Goal: Task Accomplishment & Management: Manage account settings

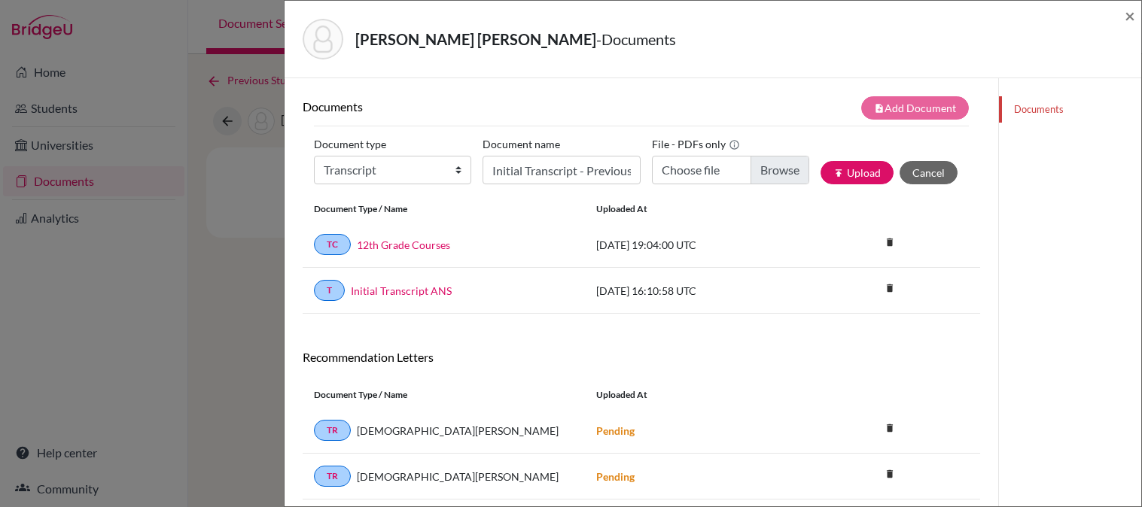
select select "2"
click at [789, 102] on div "note_add Add Document" at bounding box center [810, 107] width 339 height 23
drag, startPoint x: 583, startPoint y: 169, endPoint x: 723, endPoint y: 179, distance: 140.4
click at [723, 179] on div "Document type Change explanation for Common App reports Counselor recommendatio…" at bounding box center [641, 164] width 655 height 64
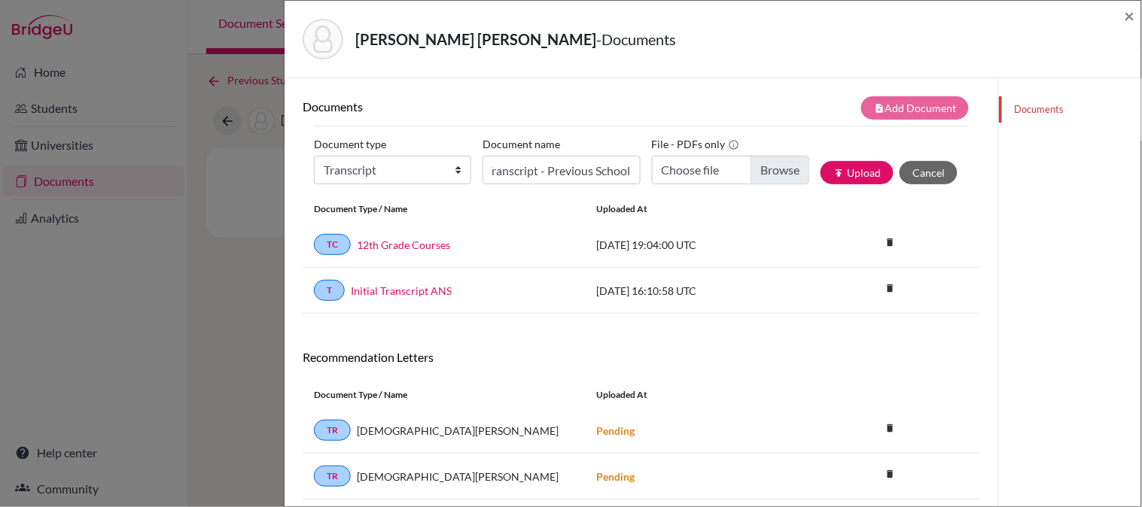
scroll to position [0, 0]
type input "C:\fakepath\Mia Coloma 9th Grade.pdf"
click at [841, 175] on button "publish Upload" at bounding box center [856, 172] width 73 height 23
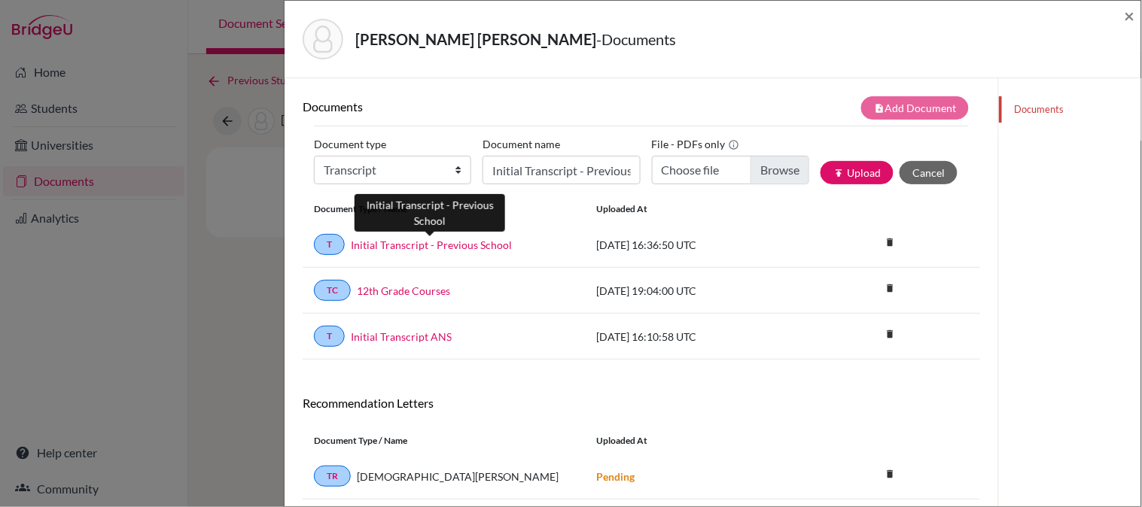
click at [412, 246] on link "Initial Transcript - Previous School" at bounding box center [431, 245] width 161 height 16
click at [1137, 14] on div "Coloma Martinez, Mia - Documents ×" at bounding box center [712, 40] width 856 height 78
click at [1131, 9] on span "×" at bounding box center [1129, 16] width 11 height 22
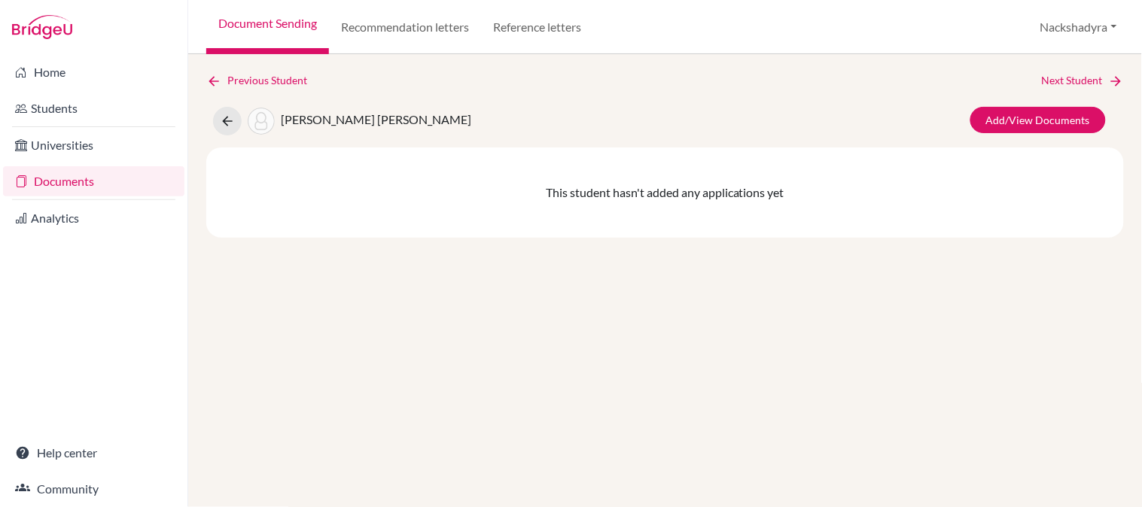
click at [42, 172] on link "Documents" at bounding box center [93, 181] width 181 height 30
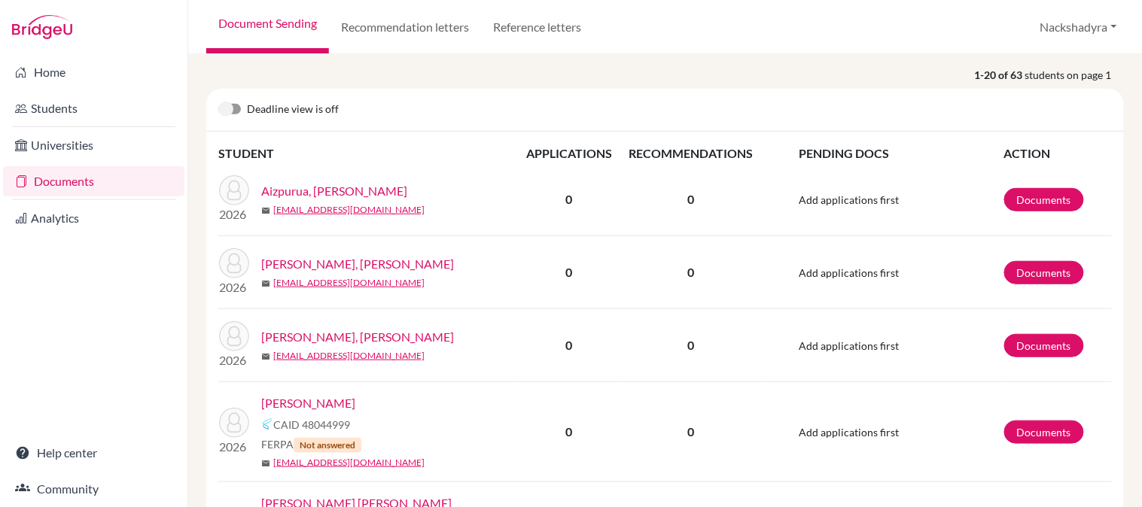
scroll to position [167, 0]
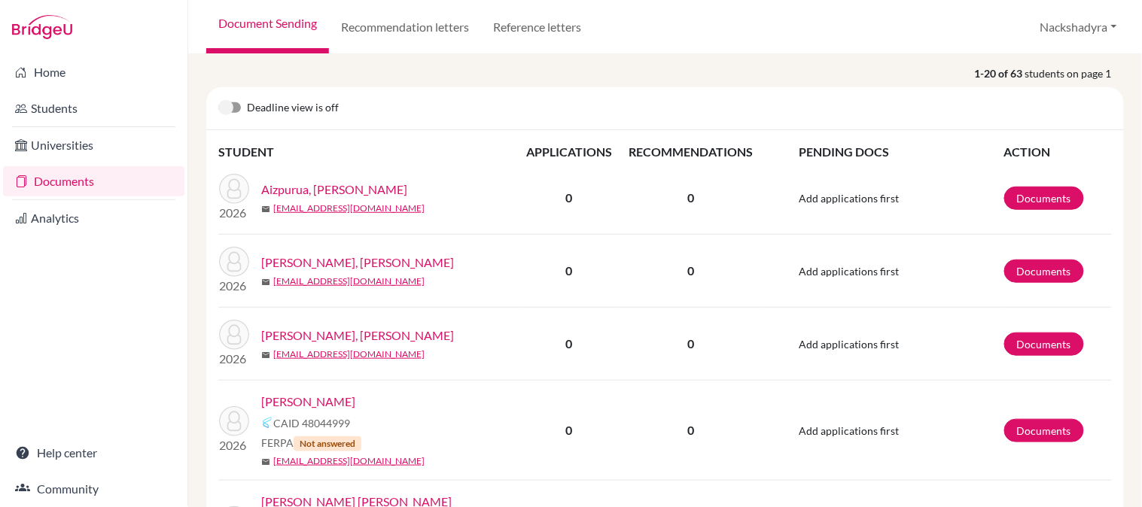
click at [373, 263] on link "[PERSON_NAME], [PERSON_NAME]" at bounding box center [357, 263] width 193 height 18
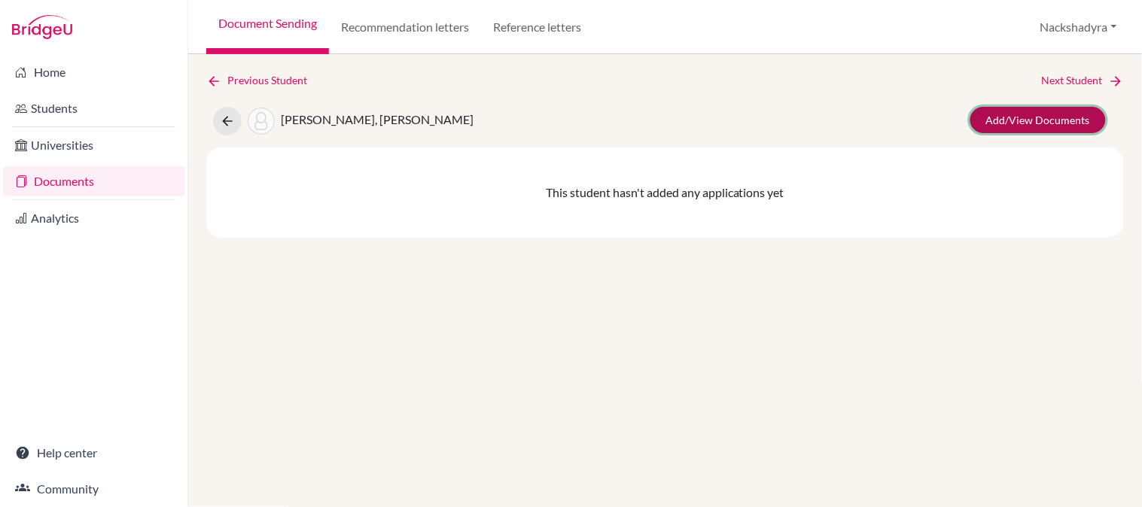
click at [1026, 123] on link "Add/View Documents" at bounding box center [1037, 120] width 135 height 26
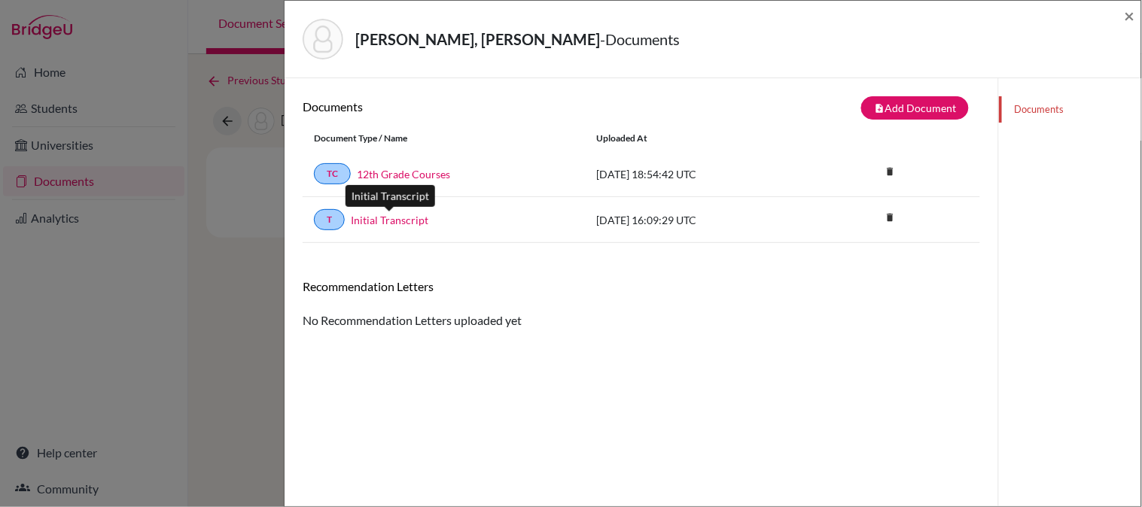
click at [405, 216] on link "Initial Transcript" at bounding box center [390, 220] width 78 height 16
click at [424, 172] on link "12th Grade Courses" at bounding box center [403, 174] width 93 height 16
click at [1127, 17] on span "×" at bounding box center [1129, 16] width 11 height 22
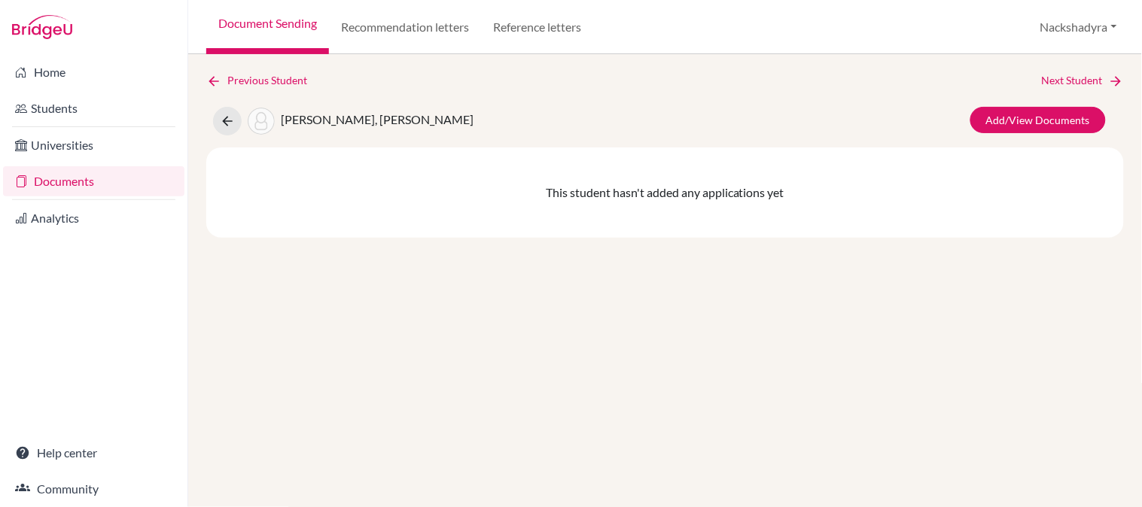
click at [1069, 76] on link "Next Student" at bounding box center [1083, 80] width 82 height 17
click at [1027, 123] on link "Add/View Documents" at bounding box center [1037, 120] width 135 height 26
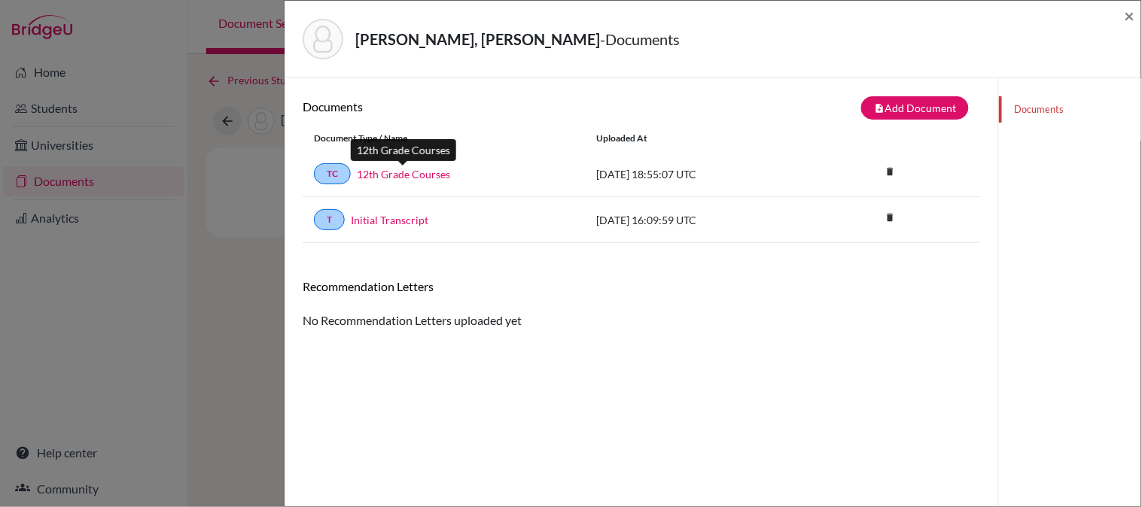
click at [415, 169] on link "12th Grade Courses" at bounding box center [403, 174] width 93 height 16
click at [371, 218] on link "Initial Transcript" at bounding box center [390, 220] width 78 height 16
click at [1131, 15] on span "×" at bounding box center [1129, 16] width 11 height 22
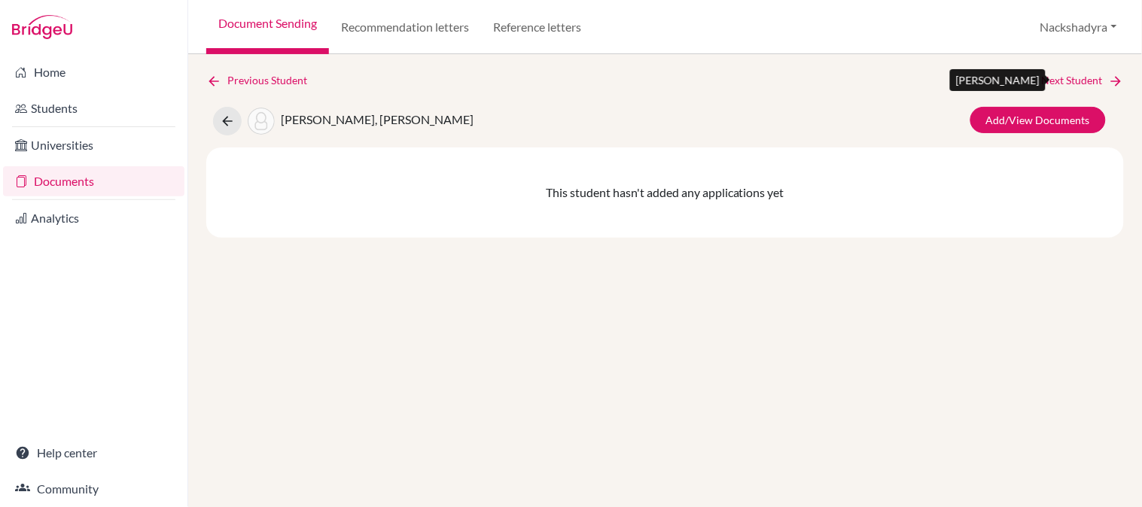
click at [1069, 74] on link "Next Student" at bounding box center [1083, 80] width 82 height 17
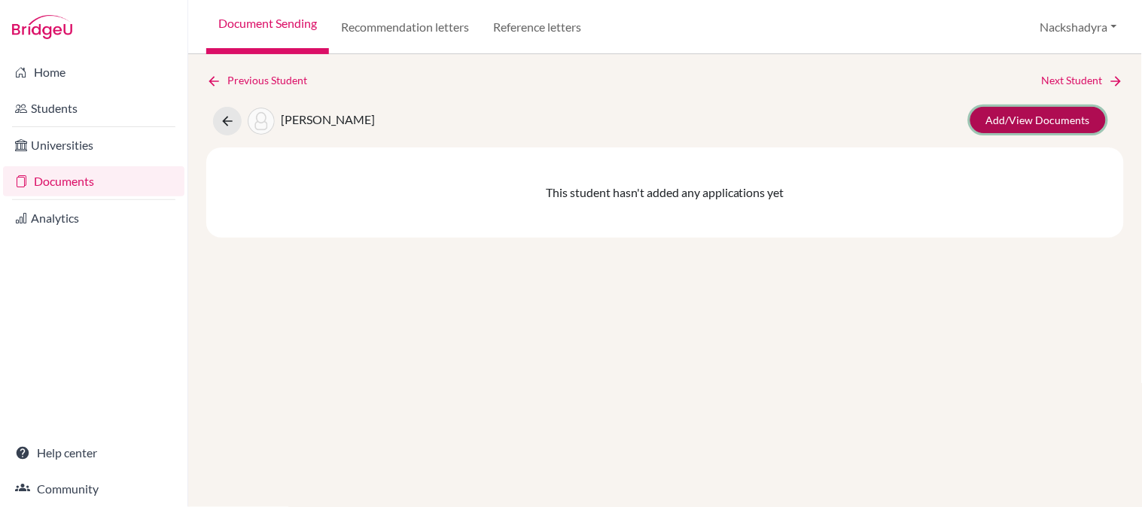
click at [984, 116] on link "Add/View Documents" at bounding box center [1037, 120] width 135 height 26
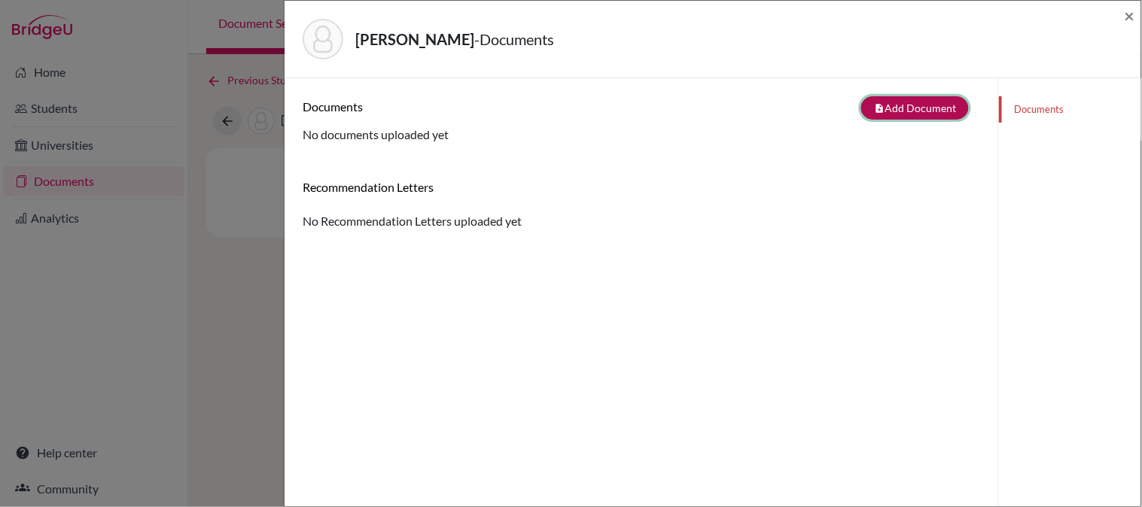
click at [950, 102] on button "note_add Add Document" at bounding box center [915, 107] width 108 height 23
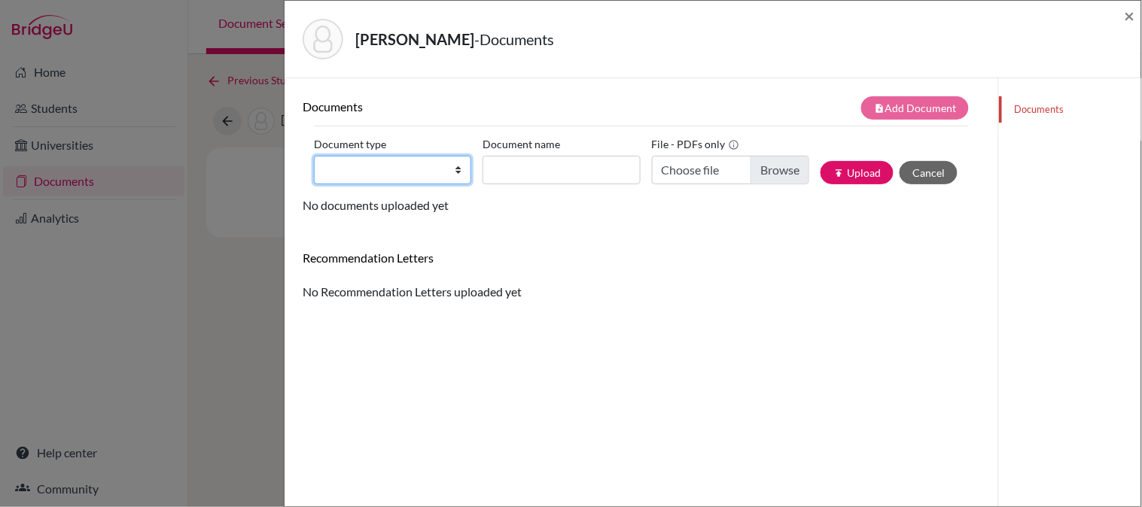
drag, startPoint x: 415, startPoint y: 164, endPoint x: 419, endPoint y: 179, distance: 15.5
click at [415, 164] on select "Change explanation for Common App reports Counselor recommendation Internationa…" at bounding box center [392, 170] width 157 height 29
select select "45"
click at [314, 156] on select "Change explanation for Common App reports Counselor recommendation Internationa…" at bounding box center [392, 170] width 157 height 29
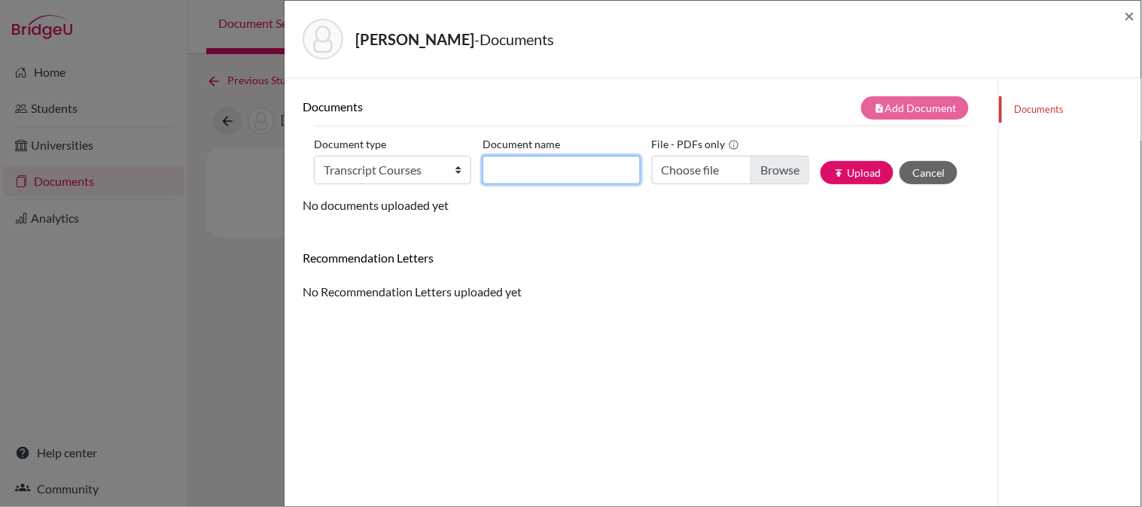
click at [570, 169] on input "Document name" at bounding box center [560, 170] width 157 height 29
type input "12th Grade Courses"
type input "C:\fakepath\Arana, Carlos.pdf"
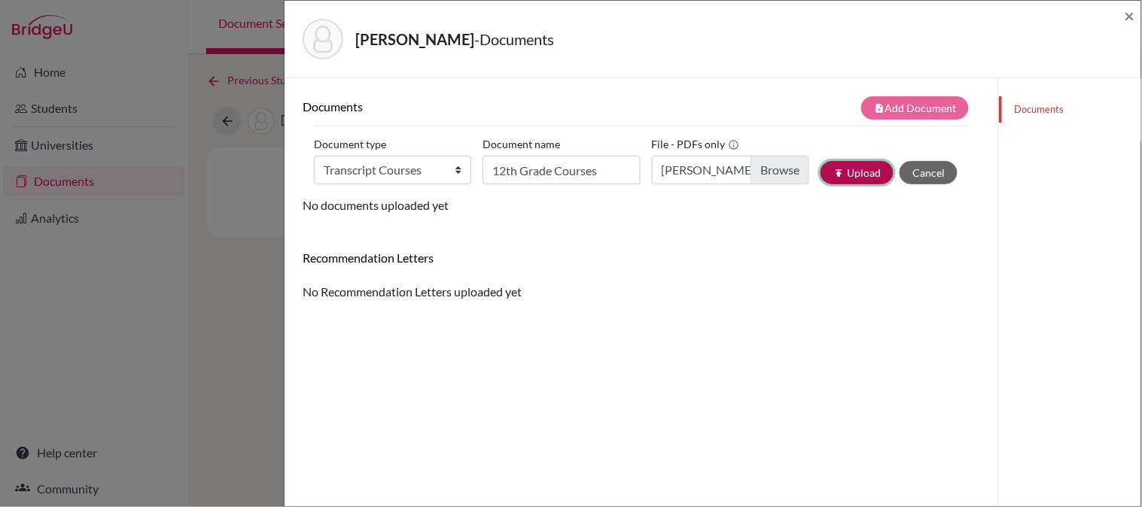
click at [856, 175] on button "publish Upload" at bounding box center [856, 172] width 73 height 23
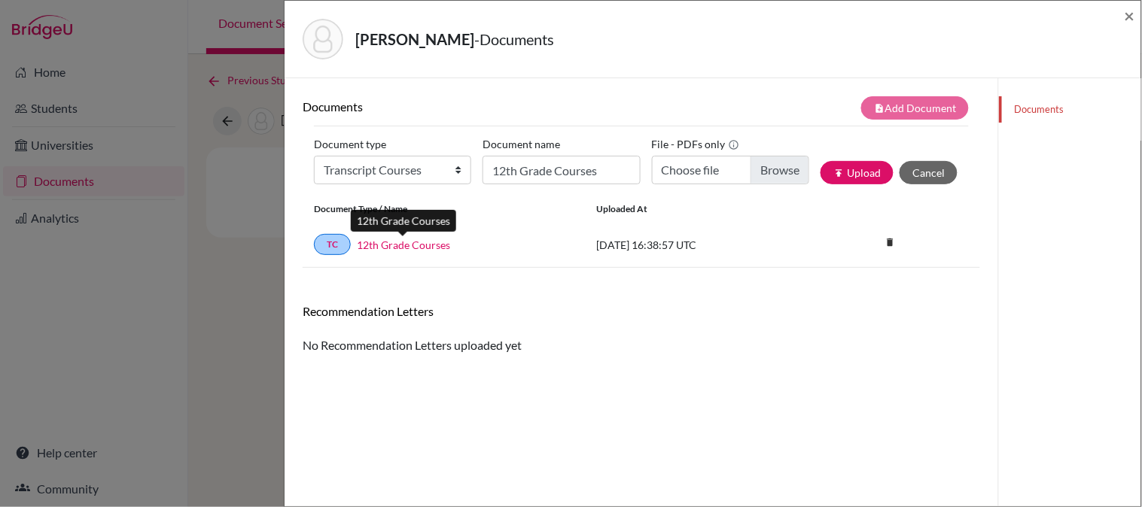
click at [384, 241] on link "12th Grade Courses" at bounding box center [403, 245] width 93 height 16
click at [1133, 15] on span "×" at bounding box center [1129, 16] width 11 height 22
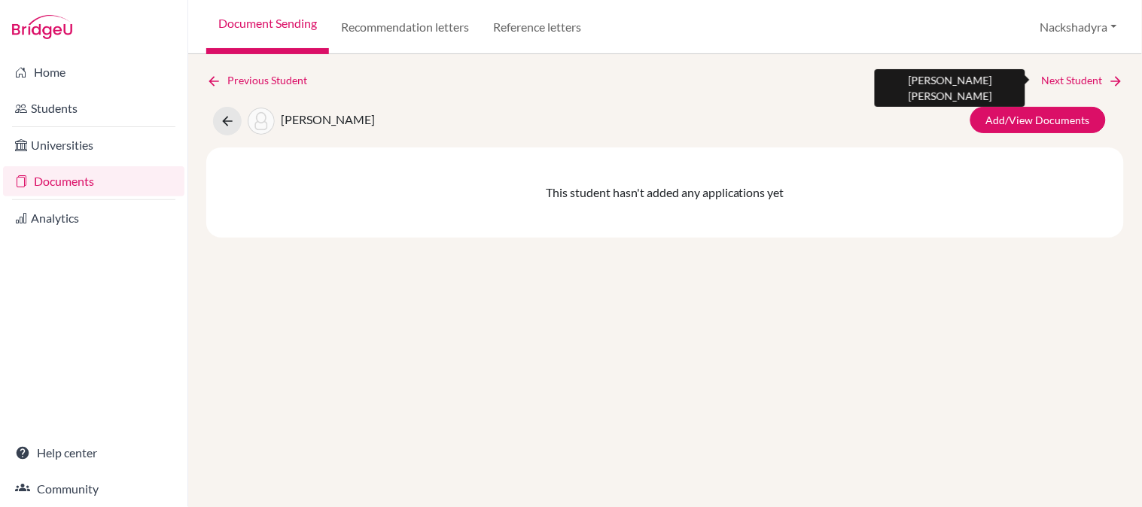
click at [1093, 72] on link "Next Student" at bounding box center [1083, 80] width 82 height 17
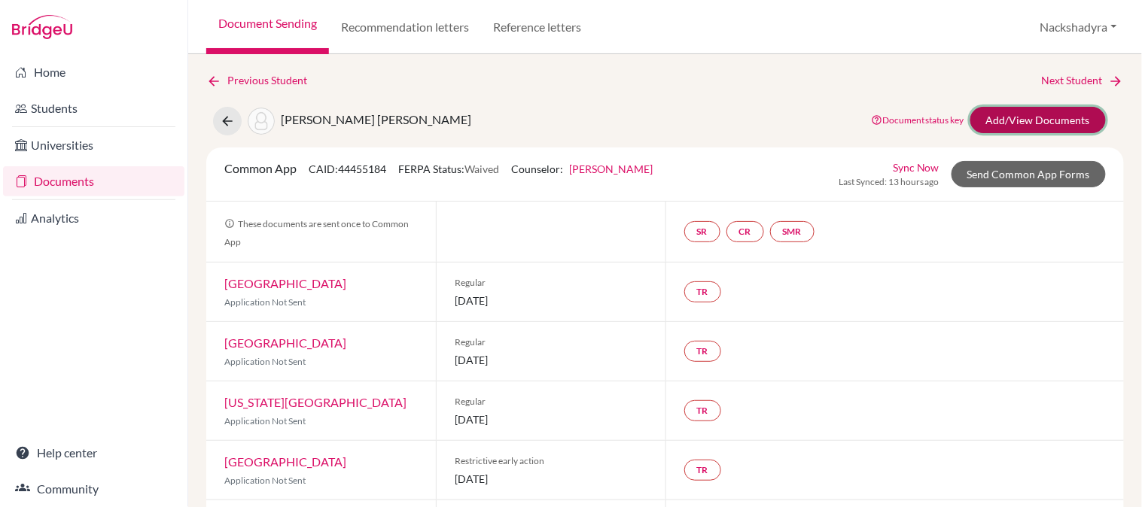
click at [1009, 128] on link "Add/View Documents" at bounding box center [1037, 120] width 135 height 26
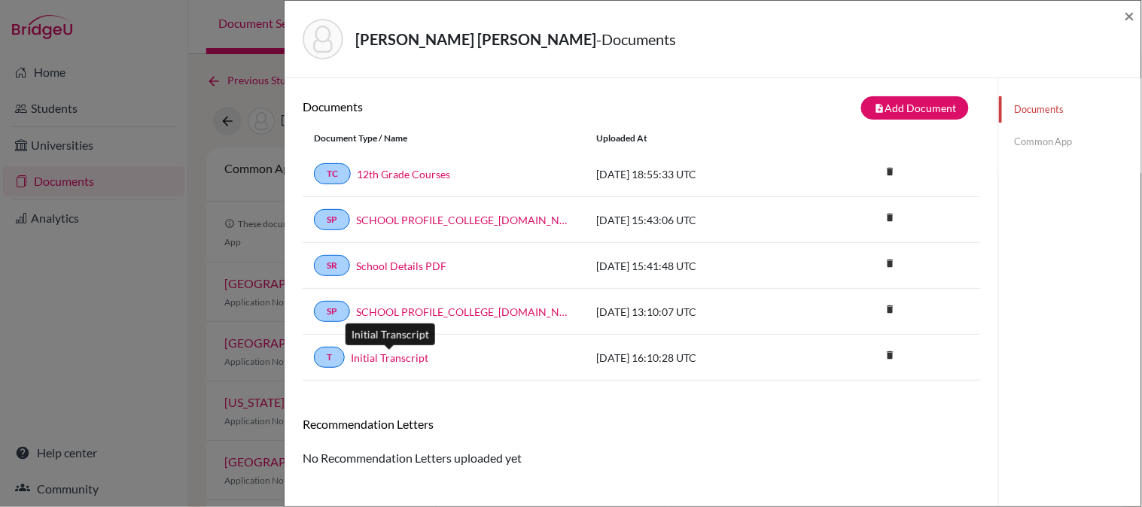
click at [391, 357] on link "Initial Transcript" at bounding box center [390, 358] width 78 height 16
click at [441, 172] on link "12th Grade Courses" at bounding box center [403, 174] width 93 height 16
click at [1126, 16] on span "×" at bounding box center [1129, 16] width 11 height 22
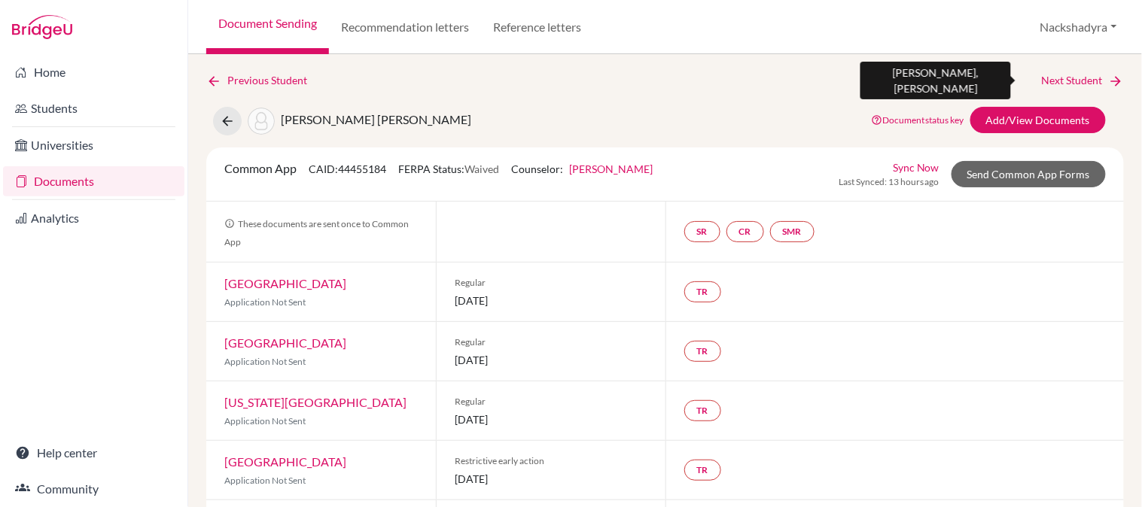
click at [1052, 78] on link "Next Student" at bounding box center [1083, 80] width 82 height 17
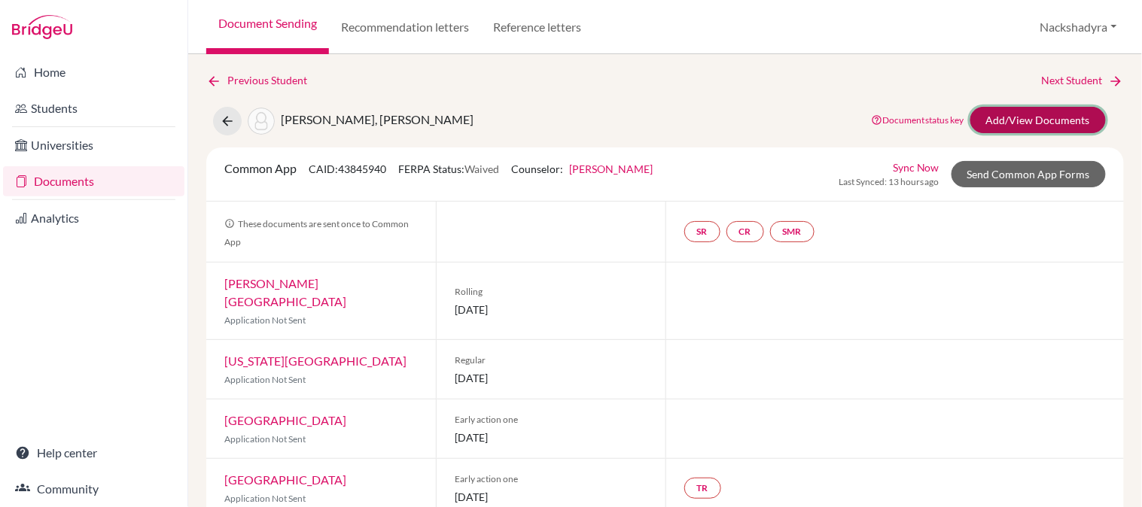
click at [996, 114] on link "Add/View Documents" at bounding box center [1037, 120] width 135 height 26
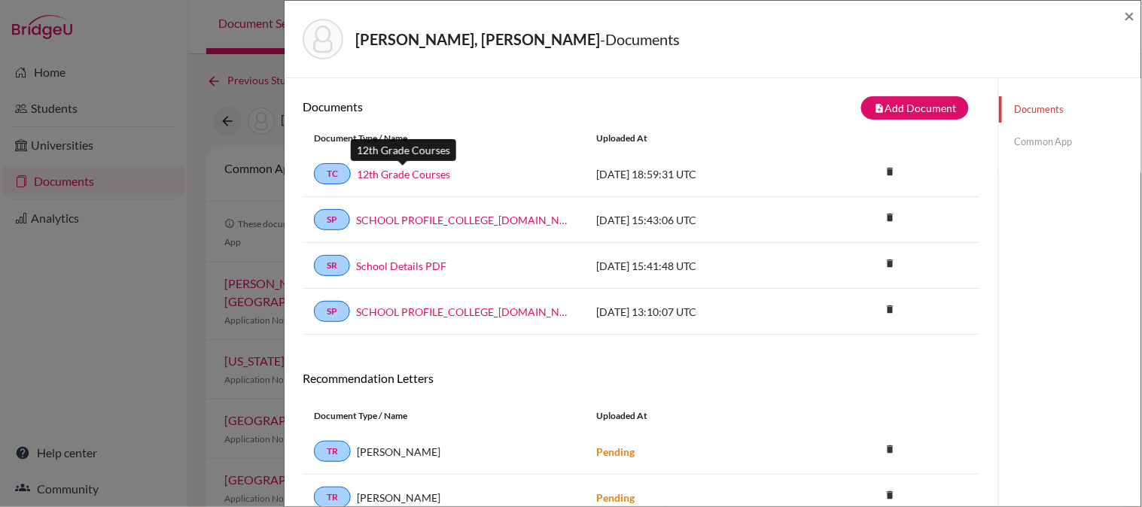
click at [407, 171] on link "12th Grade Courses" at bounding box center [403, 174] width 93 height 16
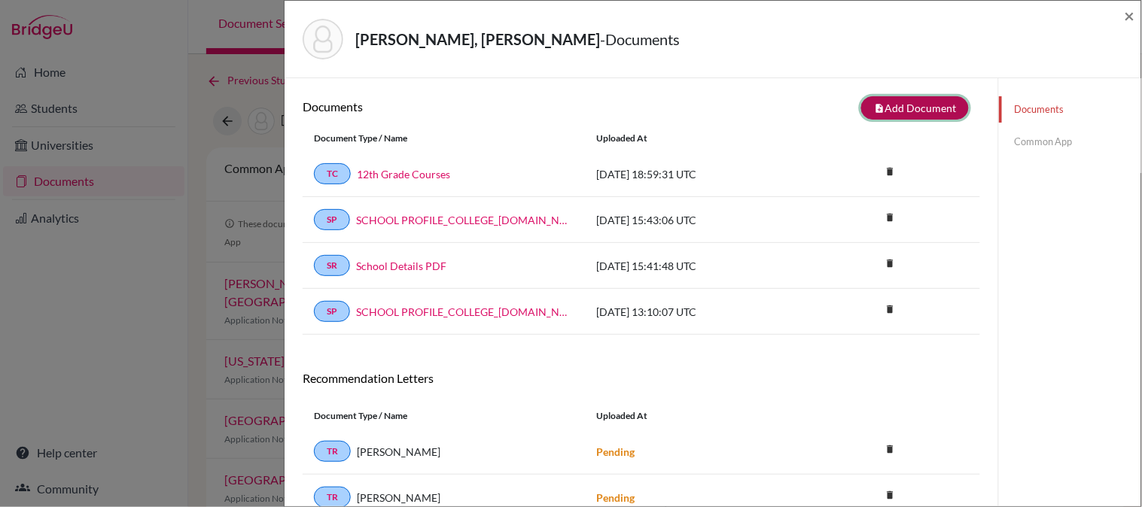
click at [890, 113] on button "note_add Add Document" at bounding box center [915, 107] width 108 height 23
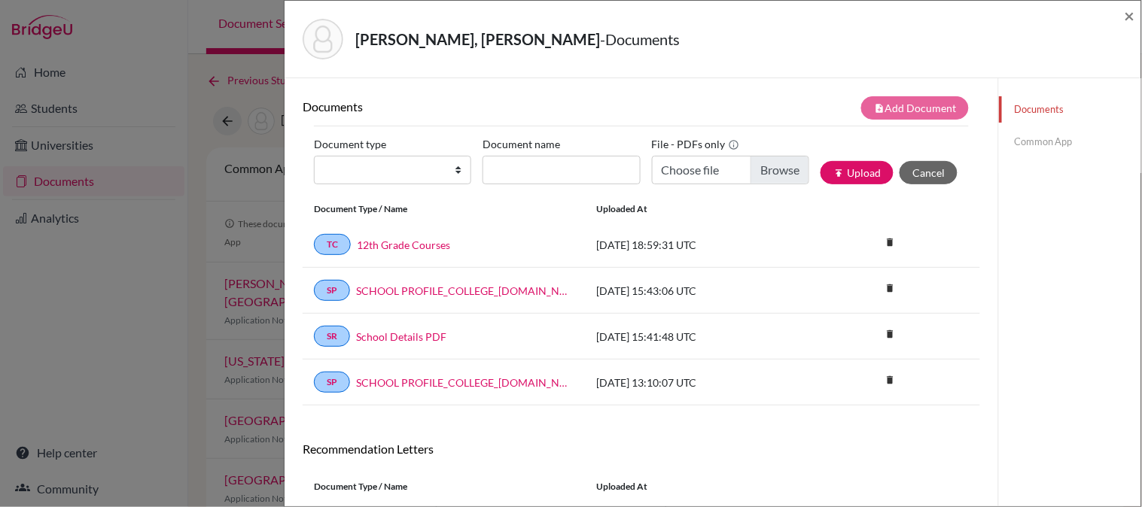
click at [340, 190] on div "Document type Change explanation for Common App reports Counselor recommendatio…" at bounding box center [641, 164] width 655 height 64
click at [355, 177] on select "Change explanation for Common App reports Counselor recommendation Internationa…" at bounding box center [392, 170] width 157 height 29
select select "2"
click at [314, 156] on select "Change explanation for Common App reports Counselor recommendation Internationa…" at bounding box center [392, 170] width 157 height 29
click at [517, 159] on input "Document name" at bounding box center [560, 170] width 157 height 29
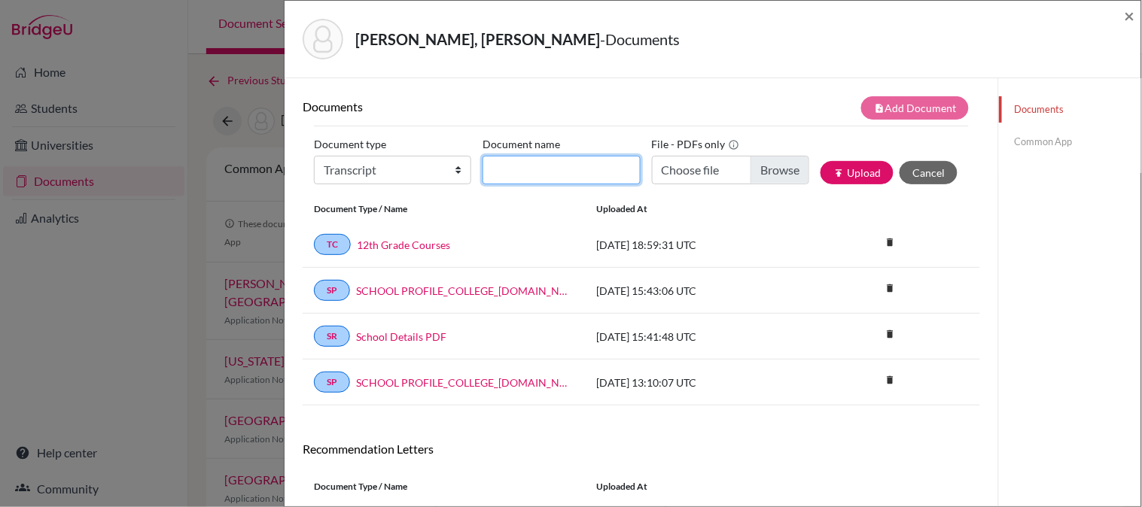
type input "Initial Transcript"
type input "C:\fakepath\Avendano, Sofia.pdf"
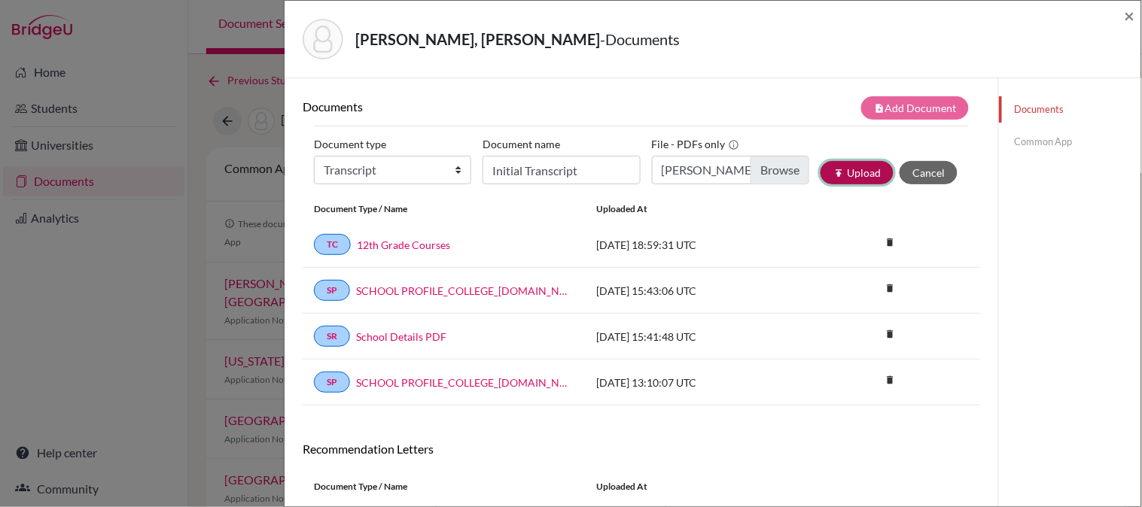
click at [833, 168] on icon "publish" at bounding box center [838, 173] width 11 height 11
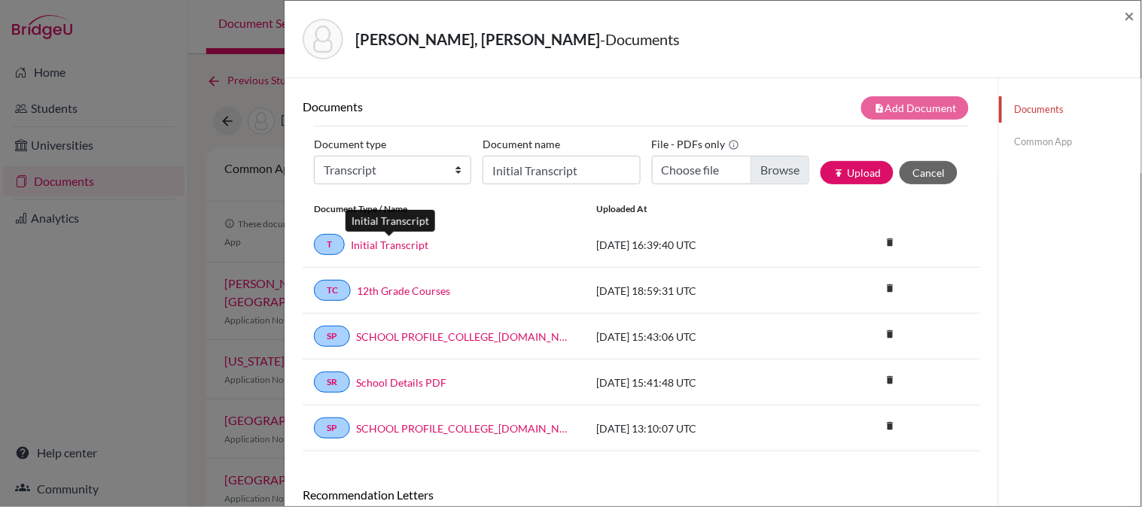
click at [390, 245] on link "Initial Transcript" at bounding box center [390, 245] width 78 height 16
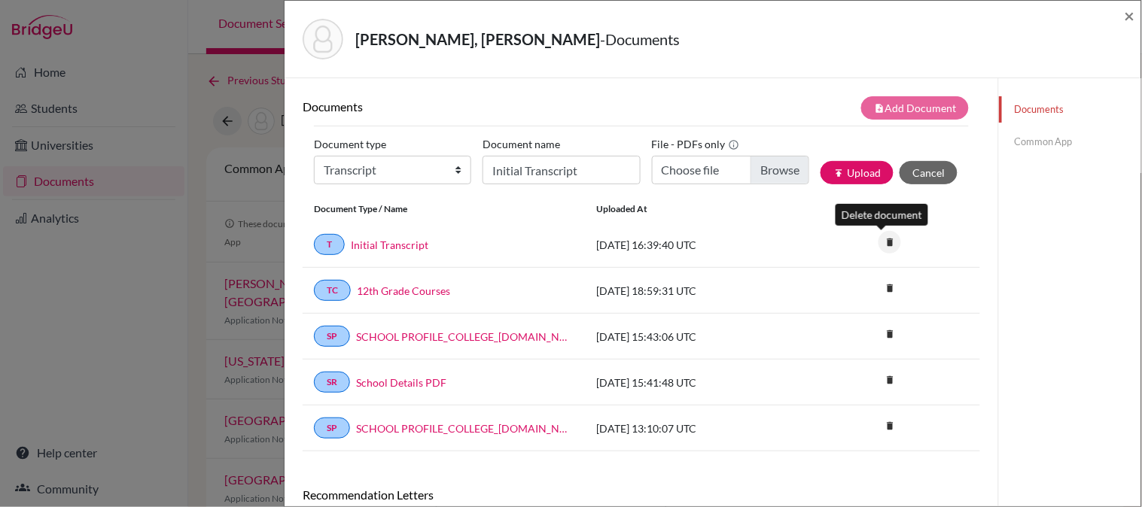
click at [878, 244] on icon "delete" at bounding box center [889, 242] width 23 height 23
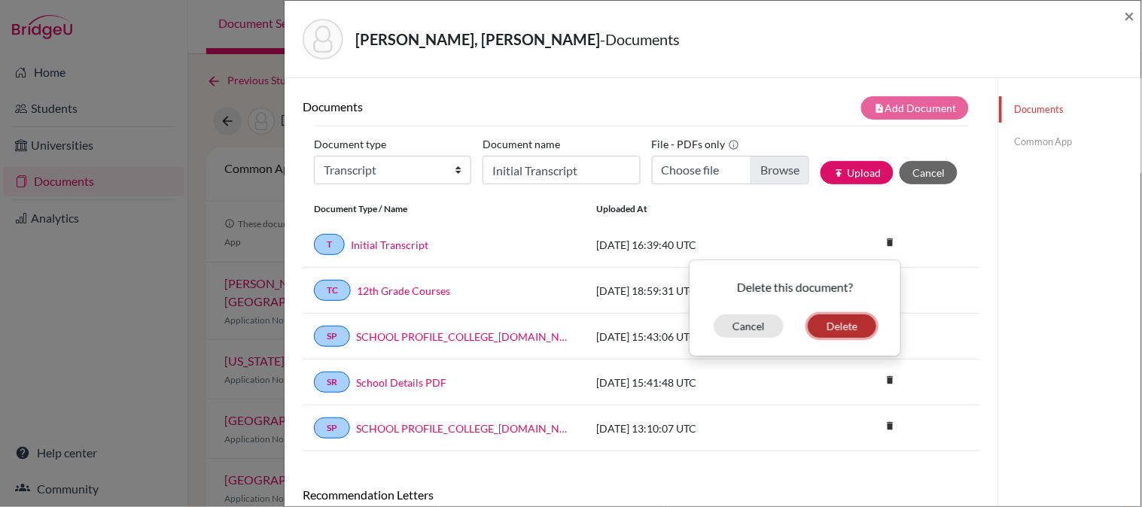
click at [838, 322] on button "Delete" at bounding box center [842, 326] width 68 height 23
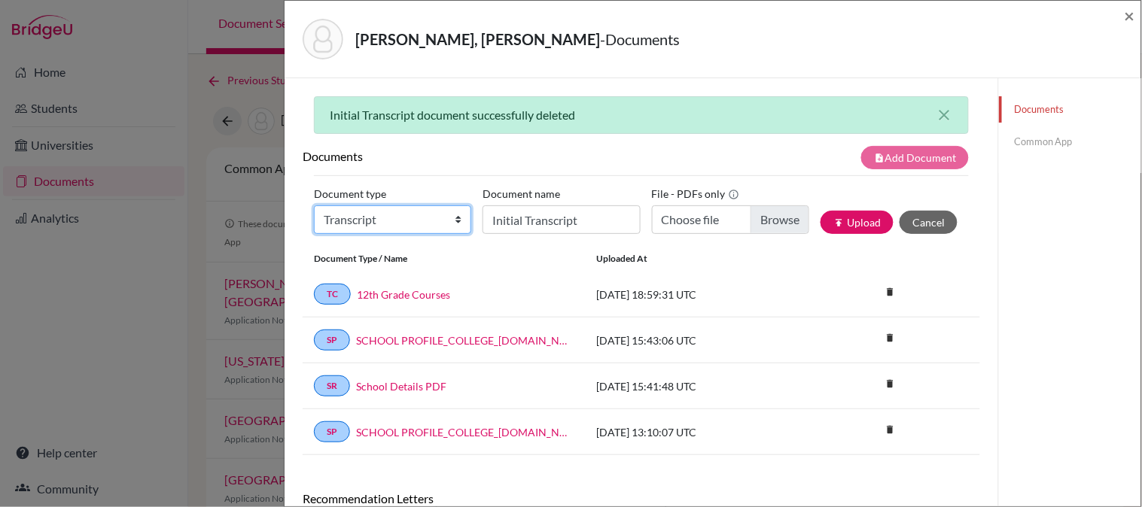
click at [387, 224] on select "Change explanation for Common App reports Counselor recommendation Internationa…" at bounding box center [392, 219] width 157 height 29
select select "2"
click at [314, 205] on select "Change explanation for Common App reports Counselor recommendation Internationa…" at bounding box center [392, 219] width 157 height 29
click at [531, 216] on input "Initial Transcript" at bounding box center [560, 219] width 157 height 29
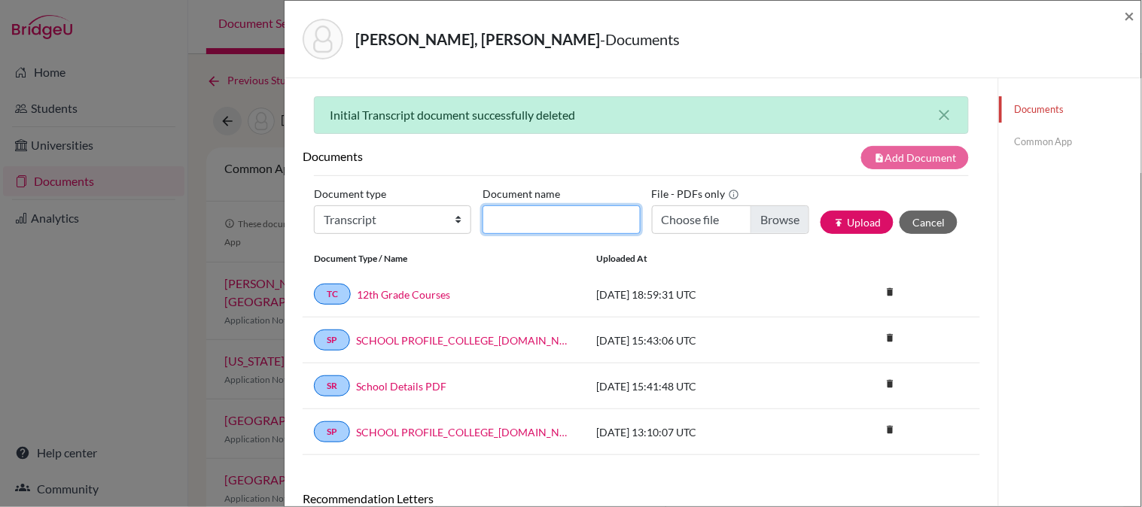
type input "Initial Transcript"
type input "C:\fakepath\Avendano, Sofia - Initial Transcript.pdf"
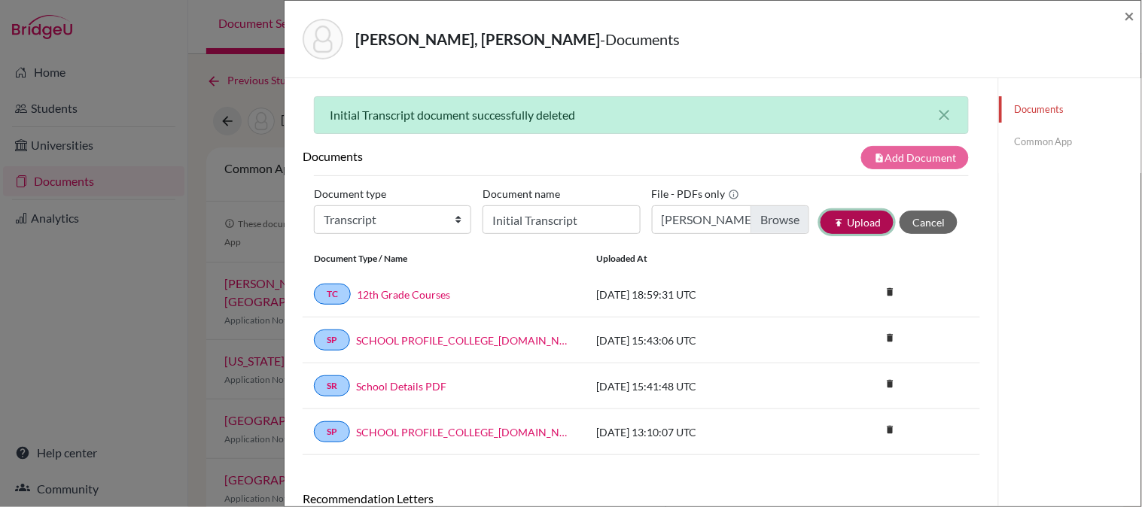
click at [821, 221] on button "publish Upload" at bounding box center [856, 222] width 73 height 23
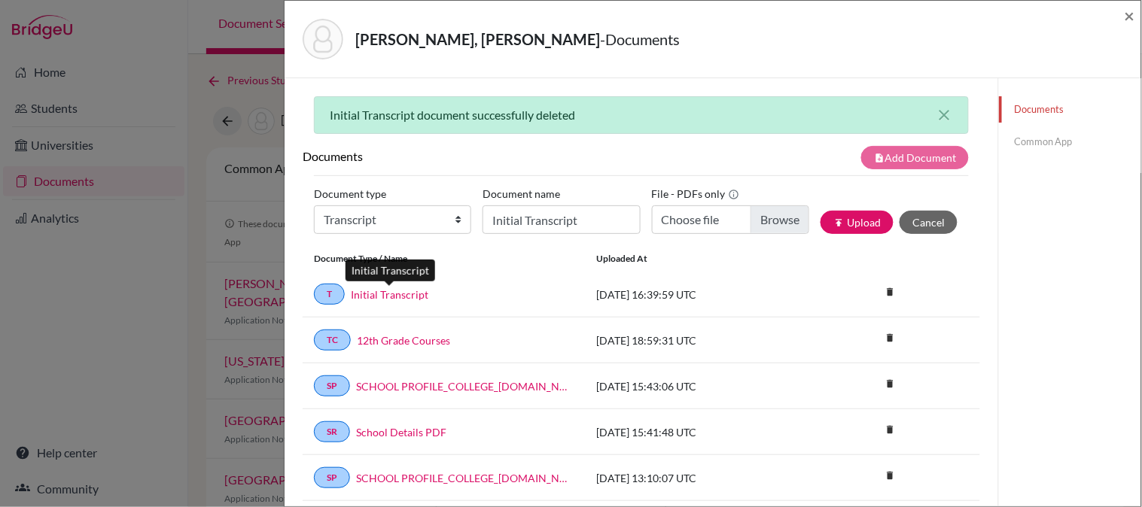
click at [385, 297] on link "Initial Transcript" at bounding box center [390, 295] width 78 height 16
click at [1131, 15] on span "×" at bounding box center [1129, 16] width 11 height 22
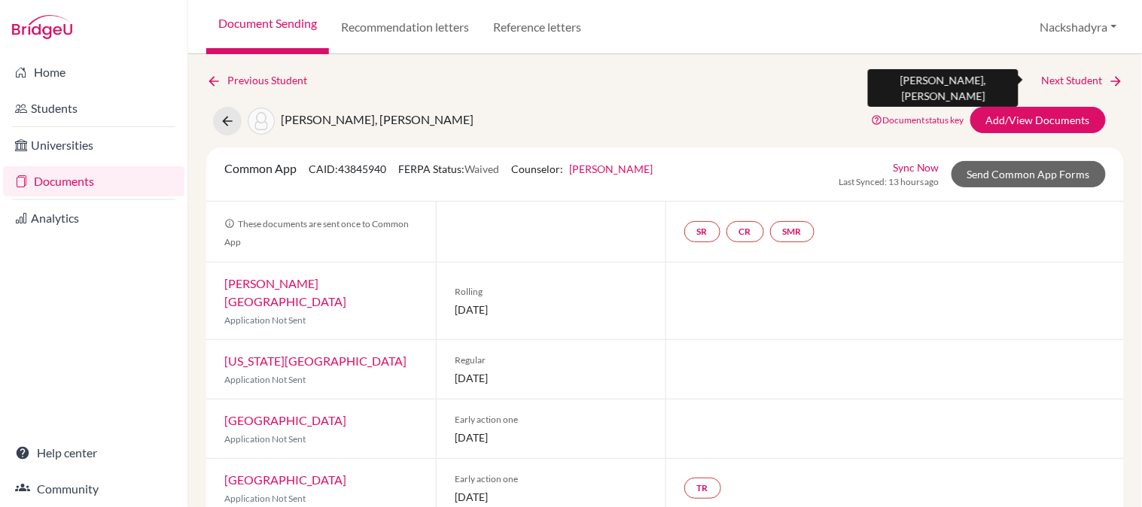
click at [1073, 81] on link "Next Student" at bounding box center [1083, 80] width 82 height 17
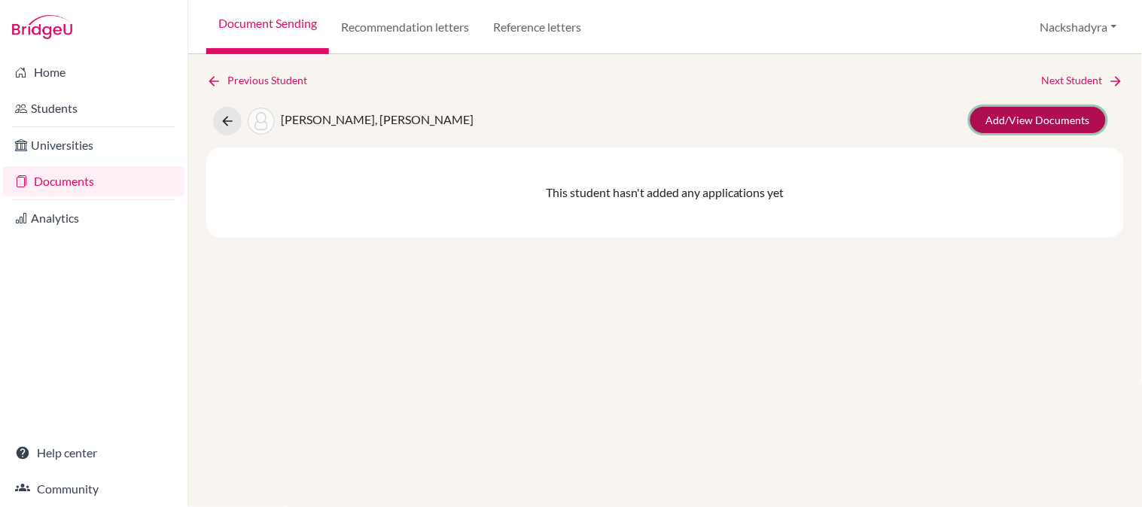
click at [1006, 121] on link "Add/View Documents" at bounding box center [1037, 120] width 135 height 26
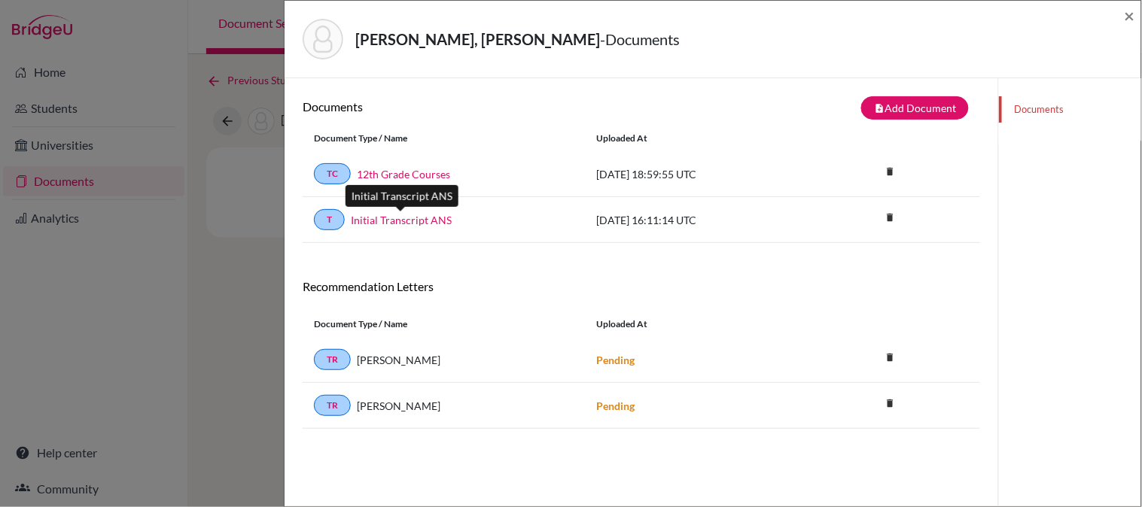
click at [420, 226] on link "Initial Transcript ANS" at bounding box center [401, 220] width 101 height 16
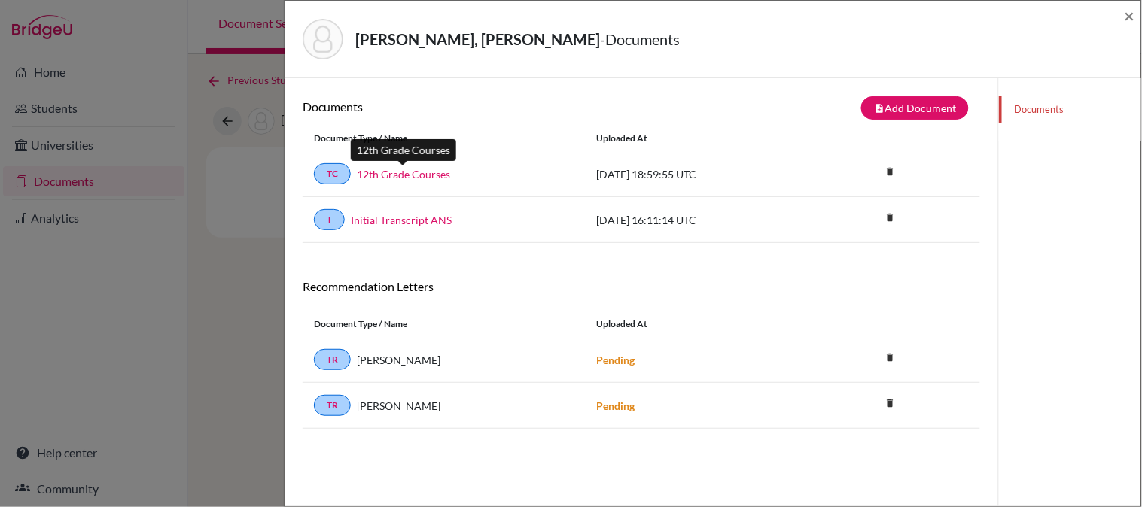
click at [402, 172] on link "12th Grade Courses" at bounding box center [403, 174] width 93 height 16
click at [1127, 20] on span "×" at bounding box center [1129, 16] width 11 height 22
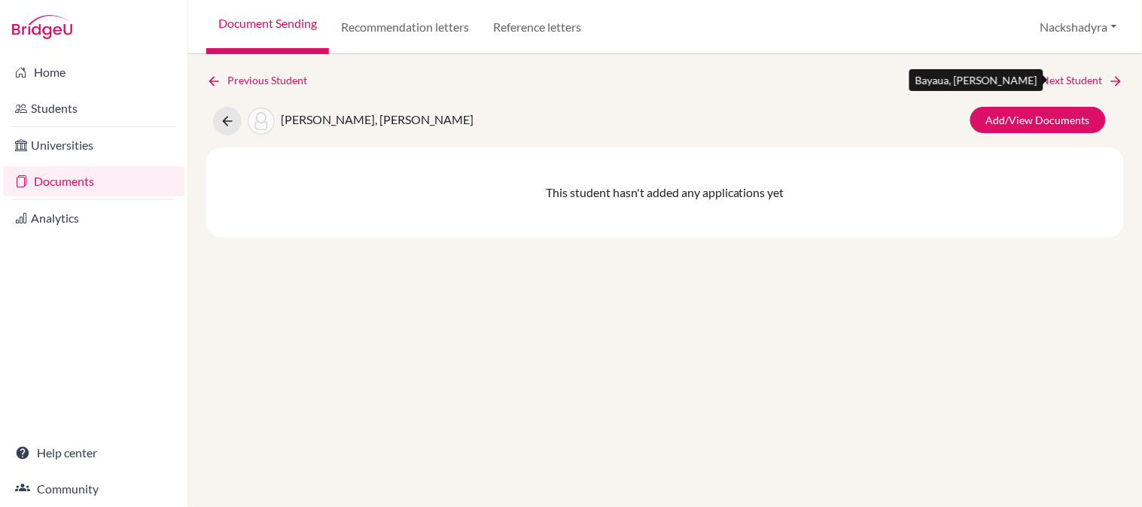
click at [1047, 81] on link "Next Student" at bounding box center [1083, 80] width 82 height 17
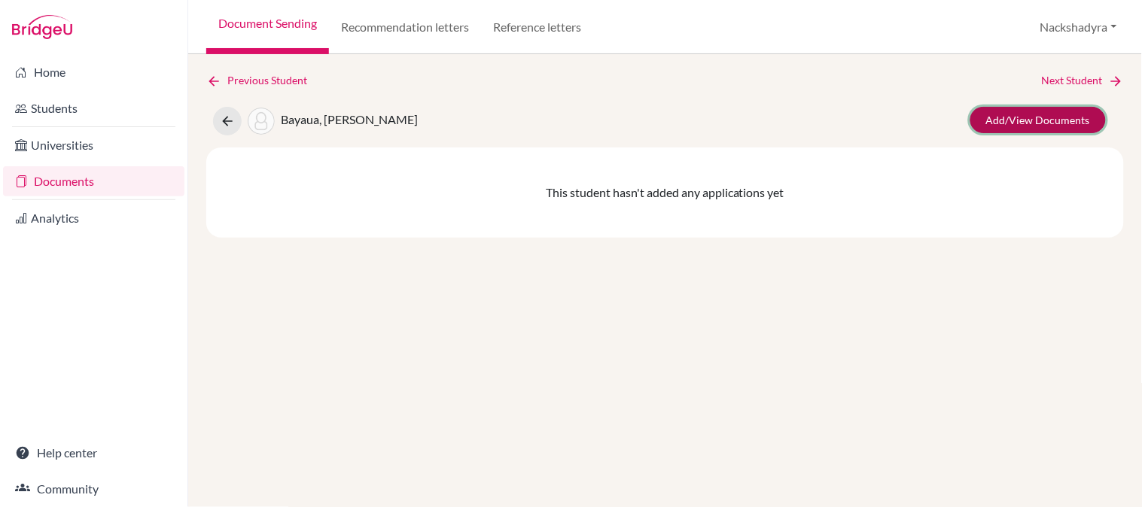
click at [1042, 115] on link "Add/View Documents" at bounding box center [1037, 120] width 135 height 26
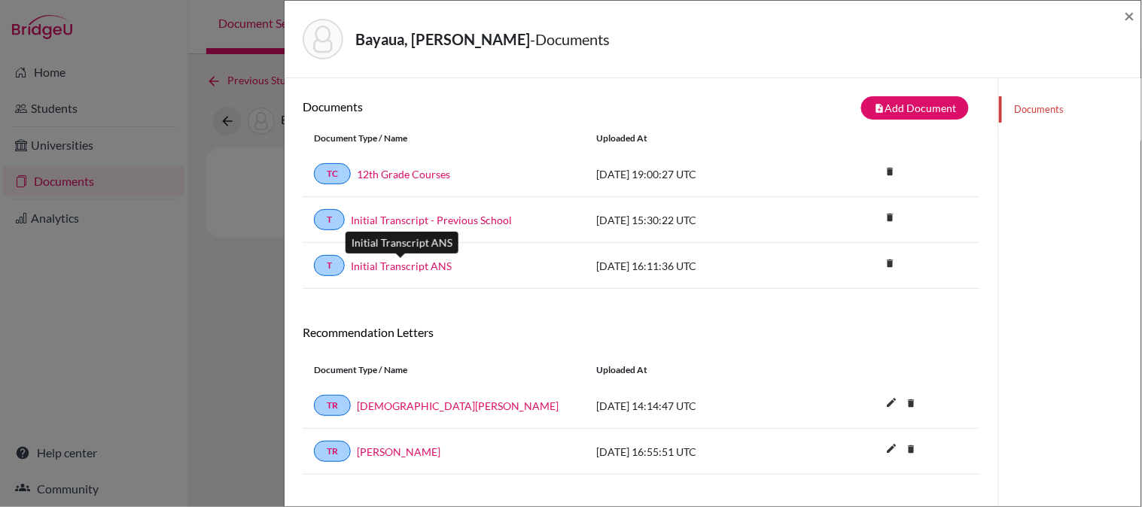
click at [414, 265] on link "Initial Transcript ANS" at bounding box center [401, 266] width 101 height 16
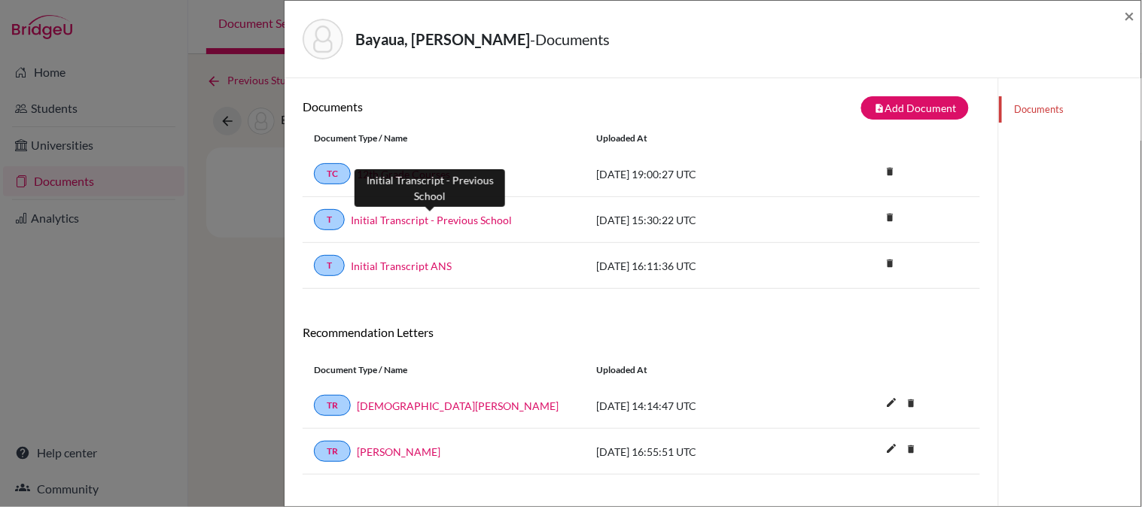
click at [438, 218] on link "Initial Transcript - Previous School" at bounding box center [431, 220] width 161 height 16
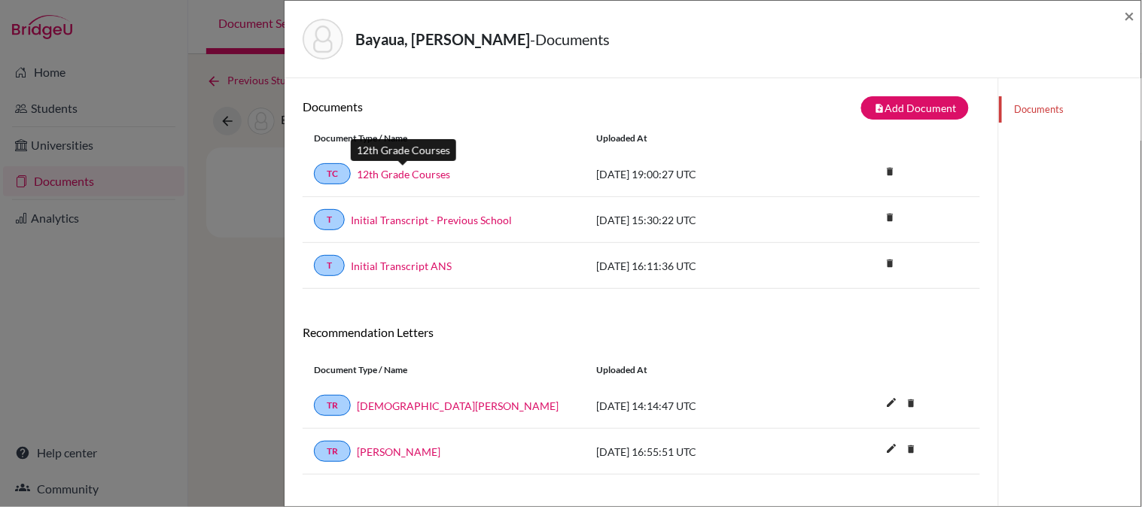
click at [392, 169] on link "12th Grade Courses" at bounding box center [403, 174] width 93 height 16
click at [1130, 10] on span "×" at bounding box center [1129, 16] width 11 height 22
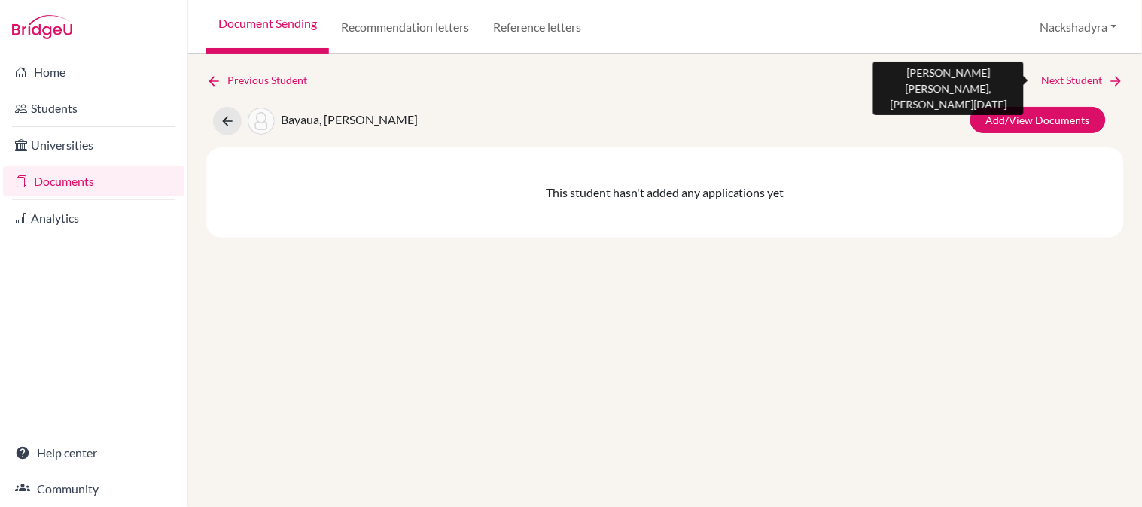
click at [1050, 84] on link "Next Student" at bounding box center [1083, 80] width 82 height 17
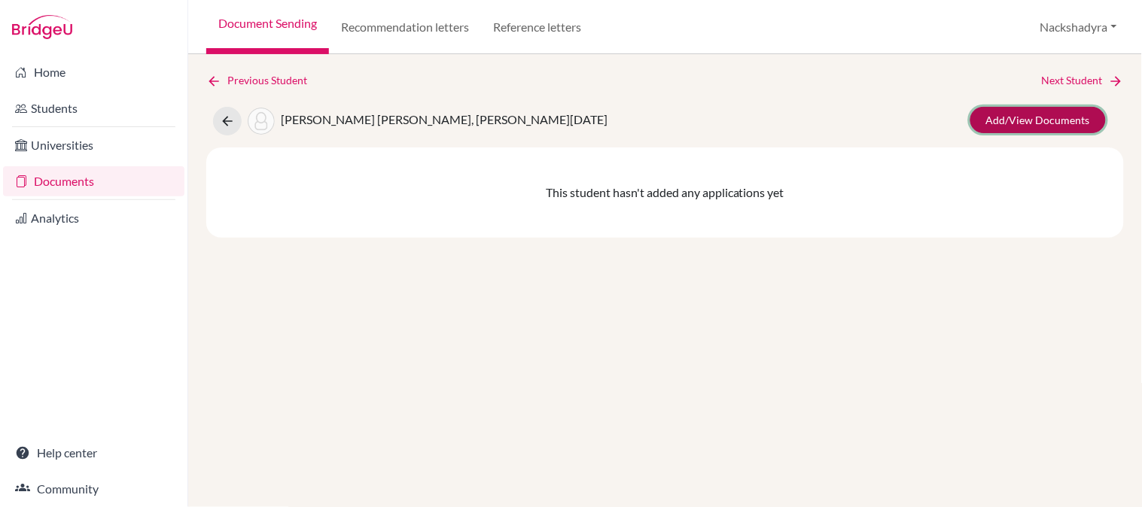
click at [1043, 123] on link "Add/View Documents" at bounding box center [1037, 120] width 135 height 26
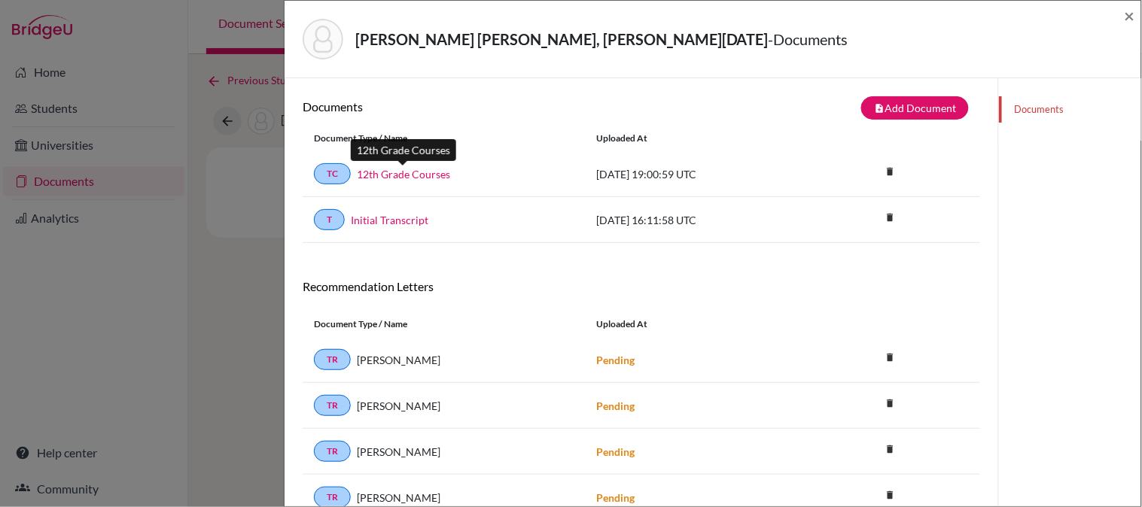
click at [406, 171] on link "12th Grade Courses" at bounding box center [403, 174] width 93 height 16
click at [414, 214] on link "Initial Transcript" at bounding box center [390, 220] width 78 height 16
click at [1126, 16] on span "×" at bounding box center [1129, 16] width 11 height 22
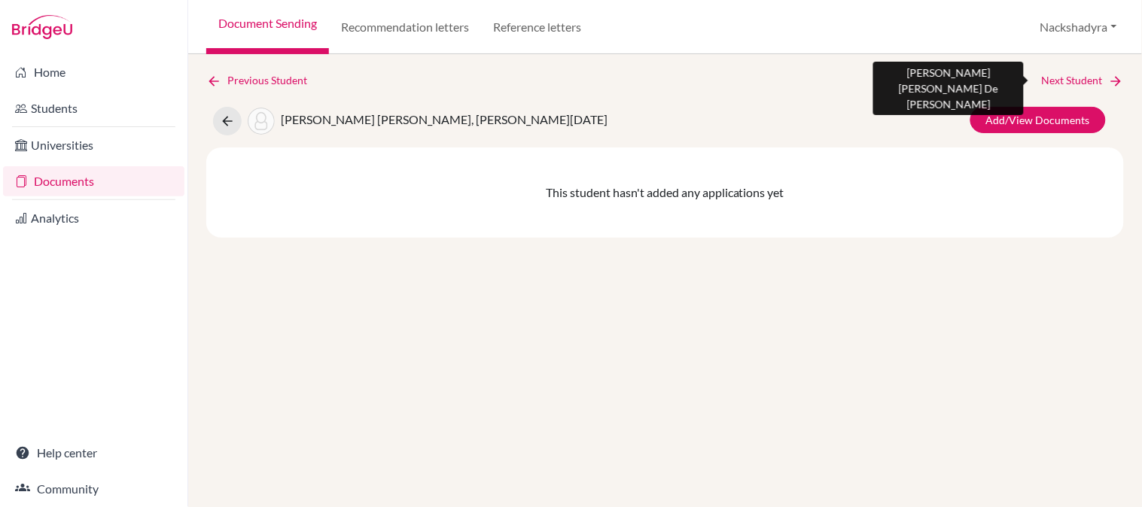
click at [1078, 81] on link "Next Student" at bounding box center [1083, 80] width 82 height 17
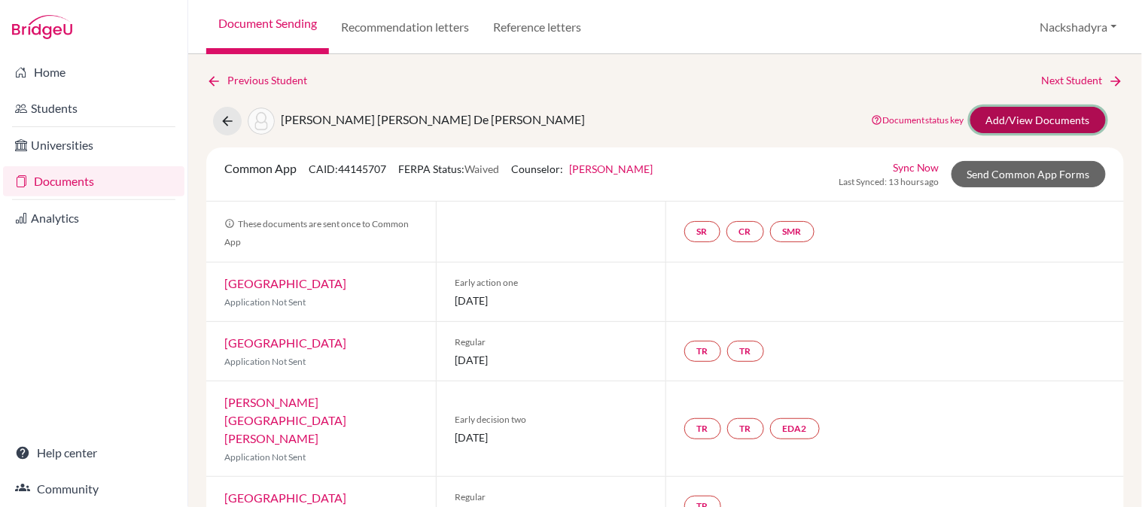
click at [1047, 114] on link "Add/View Documents" at bounding box center [1037, 120] width 135 height 26
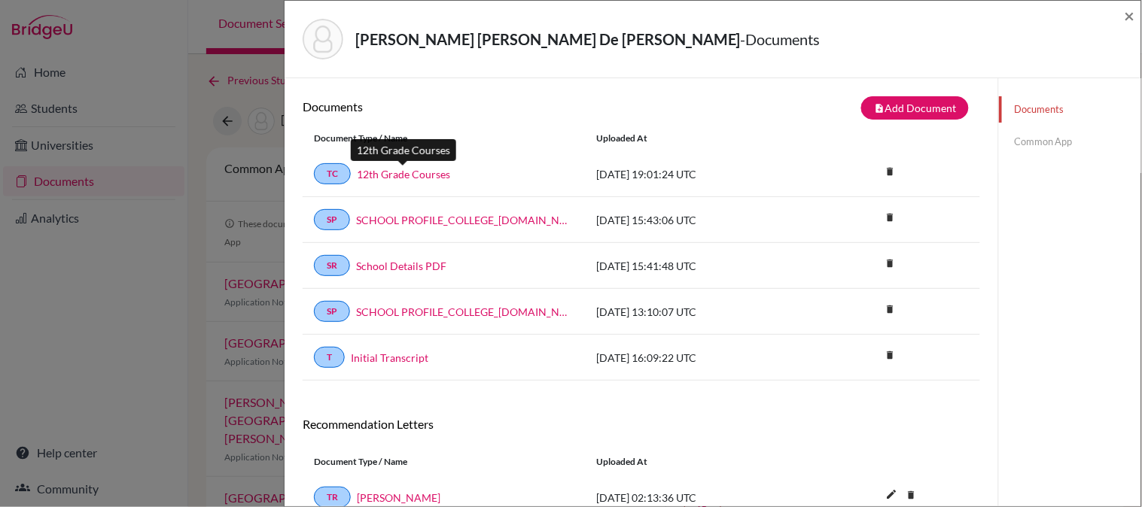
click at [406, 174] on link "12th Grade Courses" at bounding box center [403, 174] width 93 height 16
click at [406, 359] on link "Initial Transcript" at bounding box center [390, 358] width 78 height 16
click at [1127, 17] on span "×" at bounding box center [1129, 16] width 11 height 22
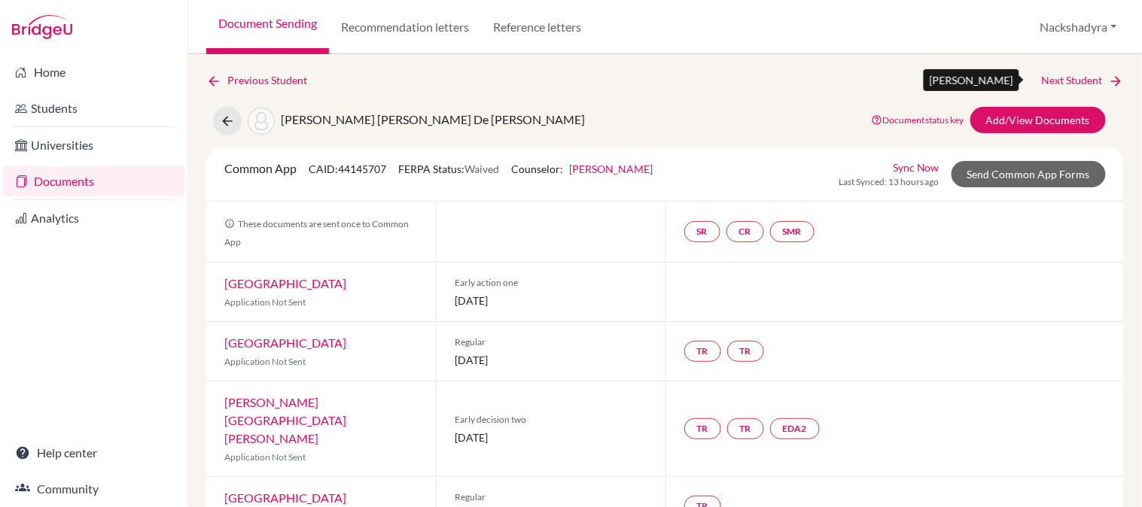
click at [1057, 74] on link "Next Student" at bounding box center [1083, 80] width 82 height 17
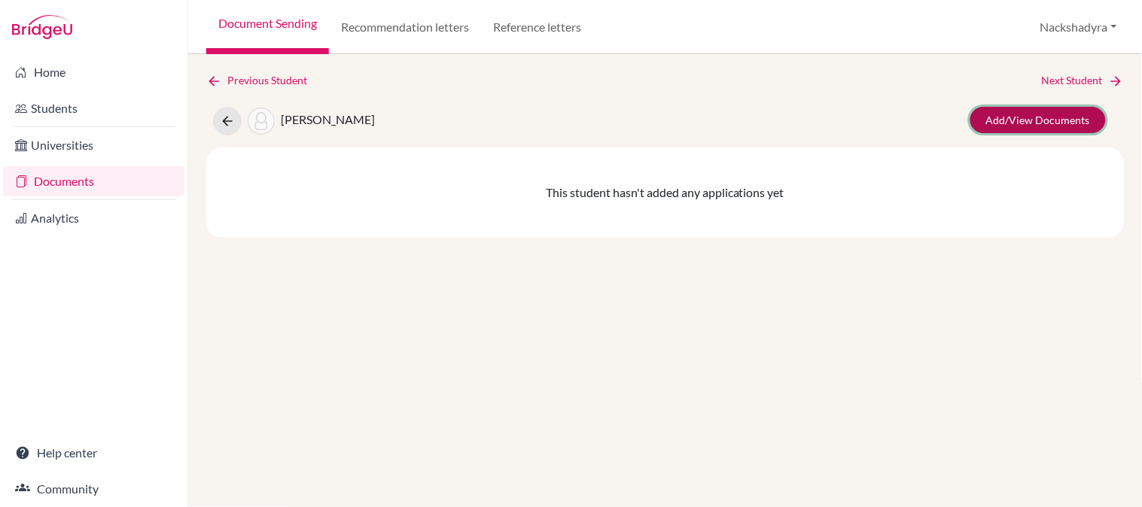
click at [1054, 115] on link "Add/View Documents" at bounding box center [1037, 120] width 135 height 26
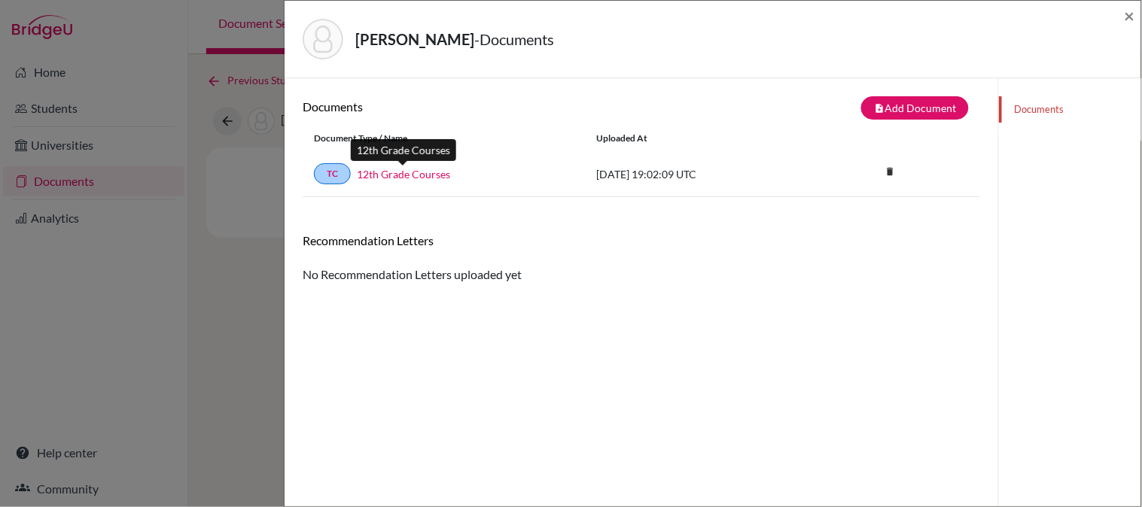
click at [422, 178] on link "12th Grade Courses" at bounding box center [403, 174] width 93 height 16
click at [1127, 12] on span "×" at bounding box center [1129, 16] width 11 height 22
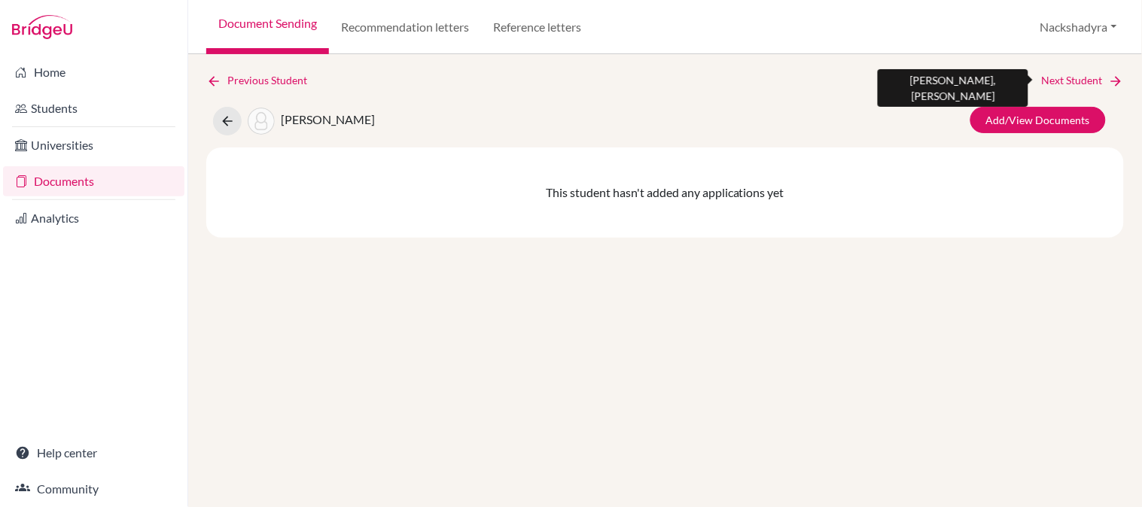
click at [1071, 83] on link "Next Student" at bounding box center [1083, 80] width 82 height 17
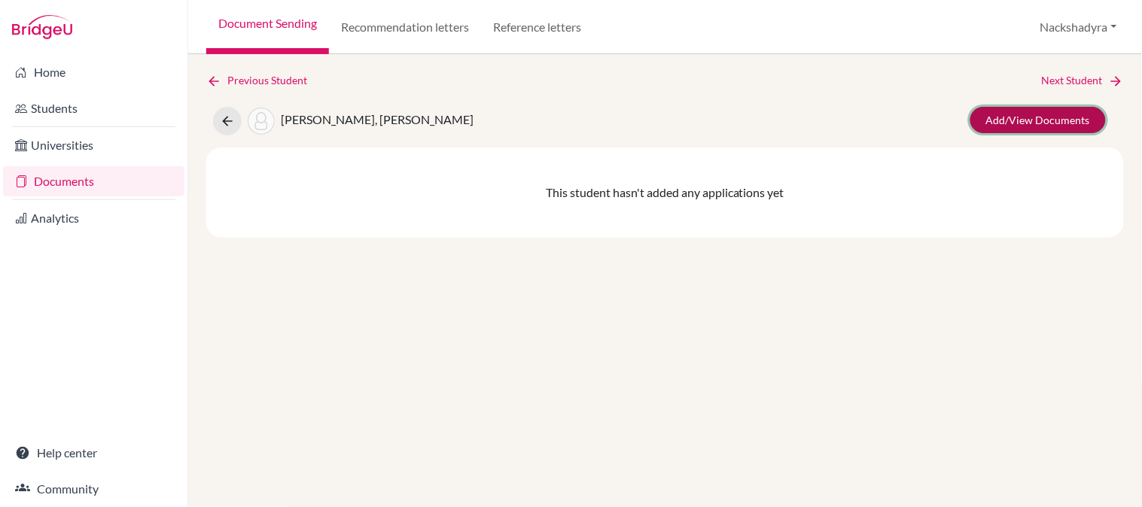
click at [1066, 123] on link "Add/View Documents" at bounding box center [1037, 120] width 135 height 26
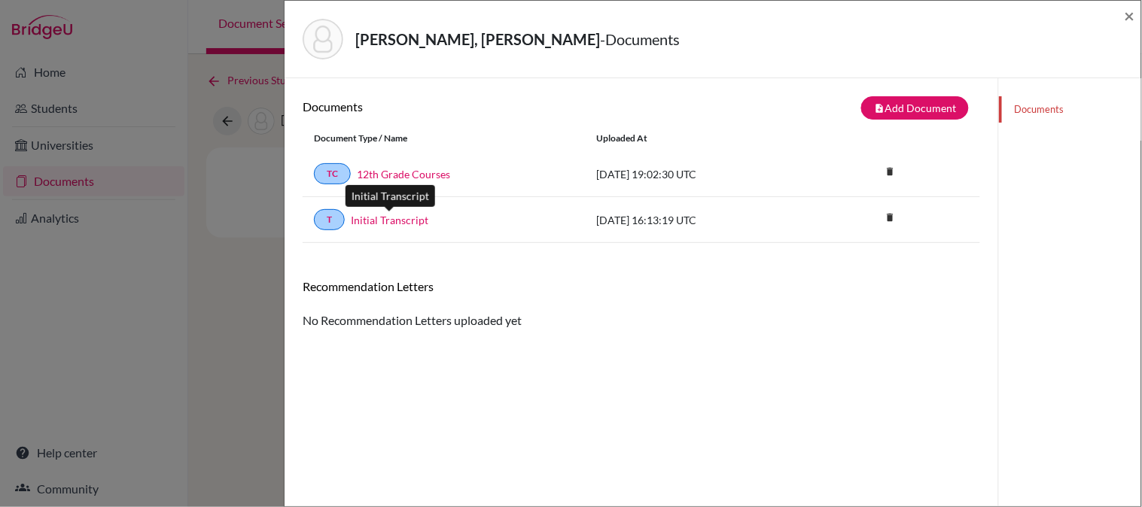
click at [418, 218] on link "Initial Transcript" at bounding box center [390, 220] width 78 height 16
click at [426, 175] on link "12th Grade Courses" at bounding box center [403, 174] width 93 height 16
click at [1134, 14] on span "×" at bounding box center [1129, 16] width 11 height 22
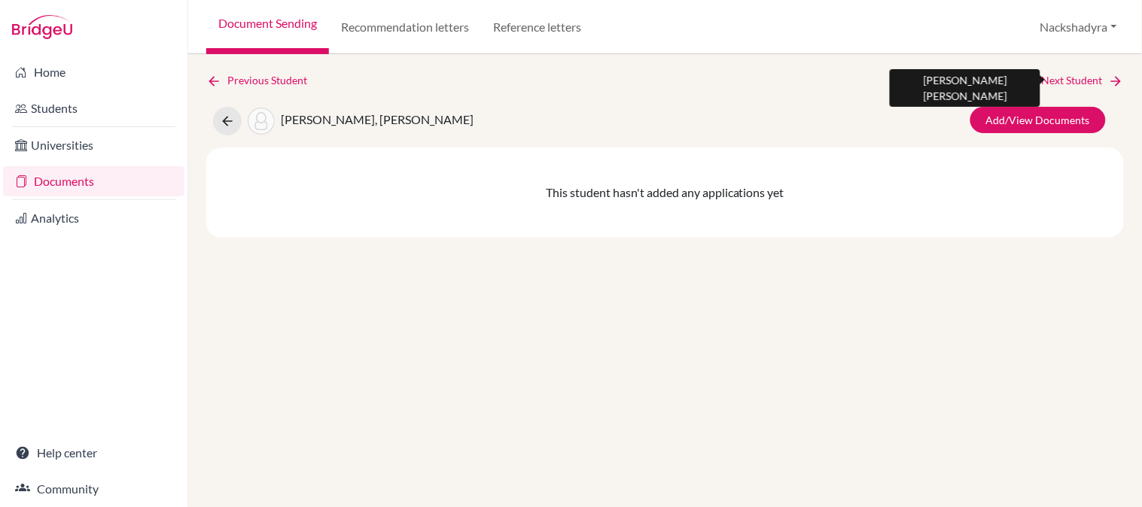
click at [1102, 73] on link "Next Student" at bounding box center [1083, 80] width 82 height 17
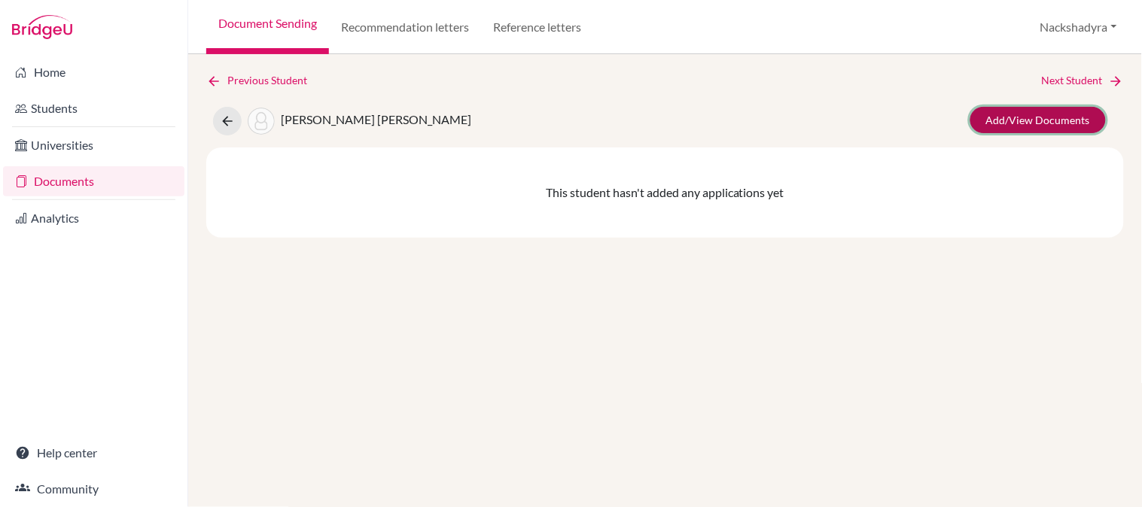
click at [1047, 120] on link "Add/View Documents" at bounding box center [1037, 120] width 135 height 26
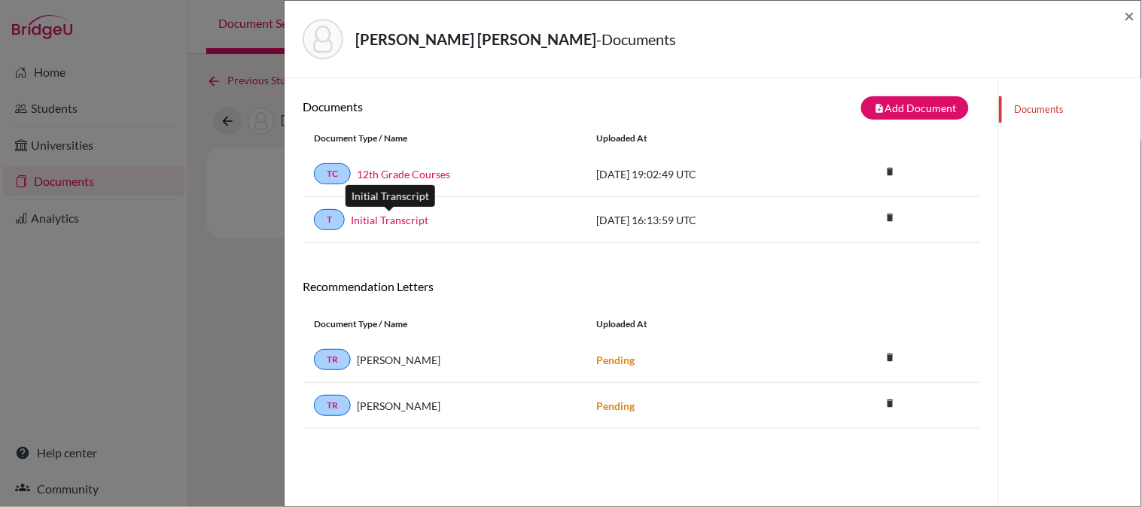
click at [376, 212] on link "Initial Transcript" at bounding box center [390, 220] width 78 height 16
click at [377, 173] on link "12th Grade Courses" at bounding box center [403, 174] width 93 height 16
click at [1131, 19] on span "×" at bounding box center [1129, 16] width 11 height 22
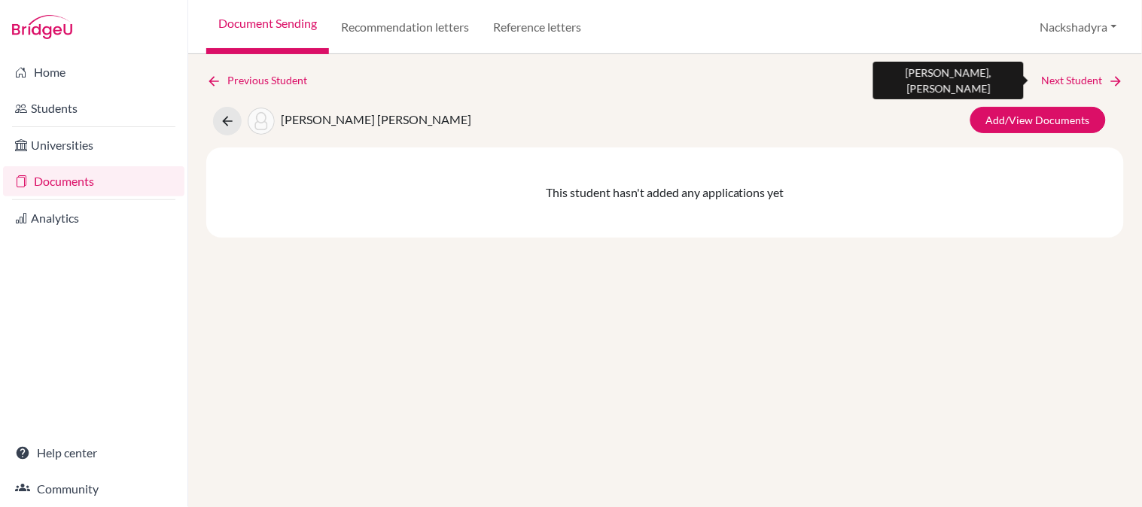
click at [1078, 80] on link "Next Student" at bounding box center [1083, 80] width 82 height 17
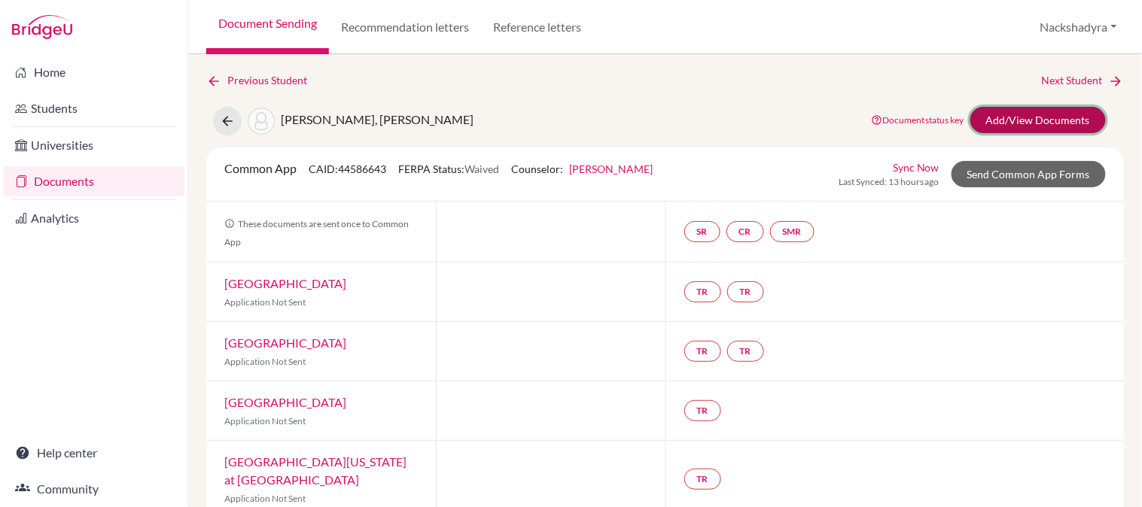
click at [1025, 116] on link "Add/View Documents" at bounding box center [1037, 120] width 135 height 26
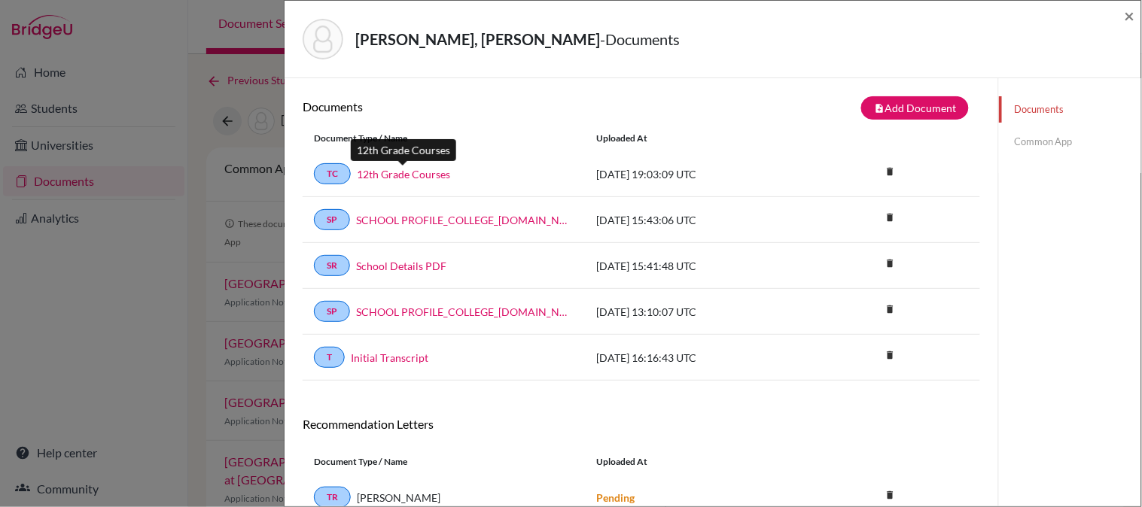
click at [395, 171] on link "12th Grade Courses" at bounding box center [403, 174] width 93 height 16
click at [407, 354] on link "Initial Transcript" at bounding box center [390, 358] width 78 height 16
click at [1127, 11] on span "×" at bounding box center [1129, 16] width 11 height 22
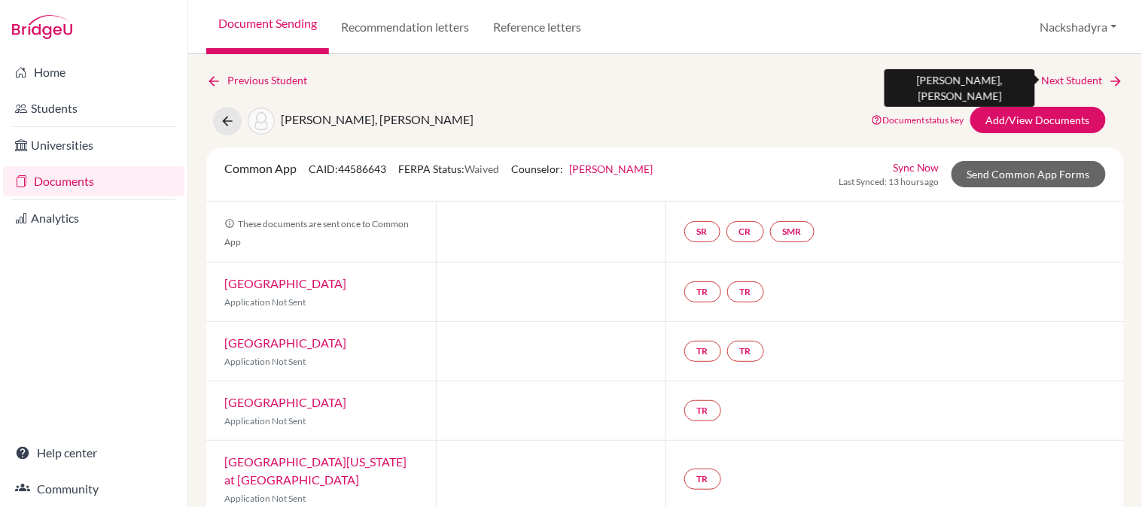
click at [1066, 76] on link "Next Student" at bounding box center [1083, 80] width 82 height 17
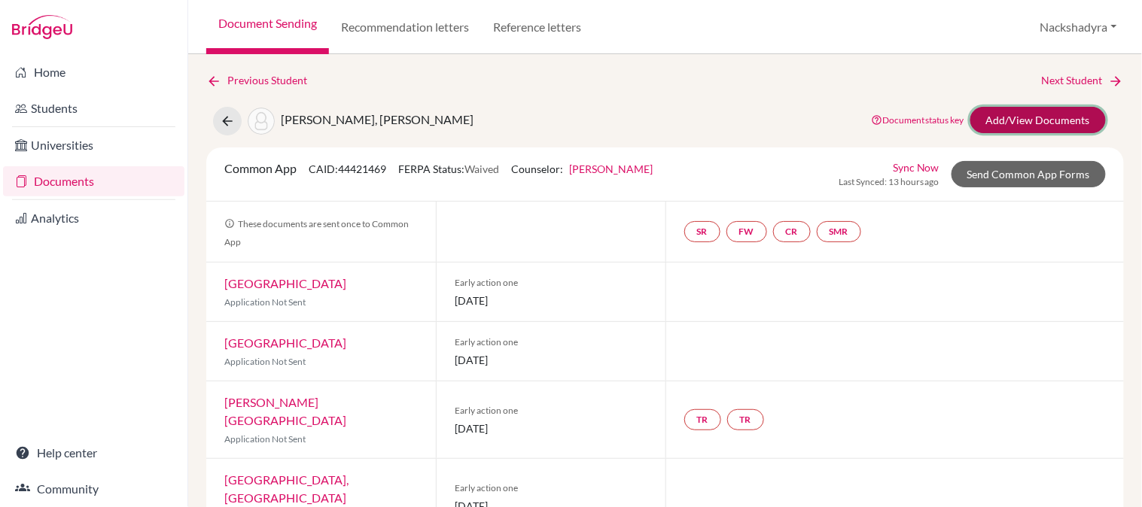
click at [1033, 113] on link "Add/View Documents" at bounding box center [1037, 120] width 135 height 26
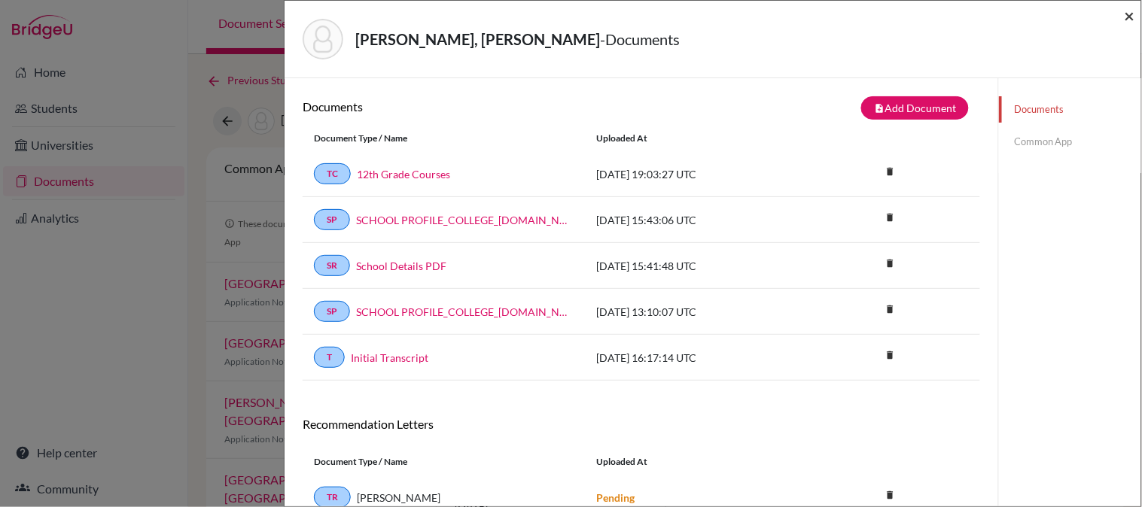
click at [1133, 15] on span "×" at bounding box center [1129, 16] width 11 height 22
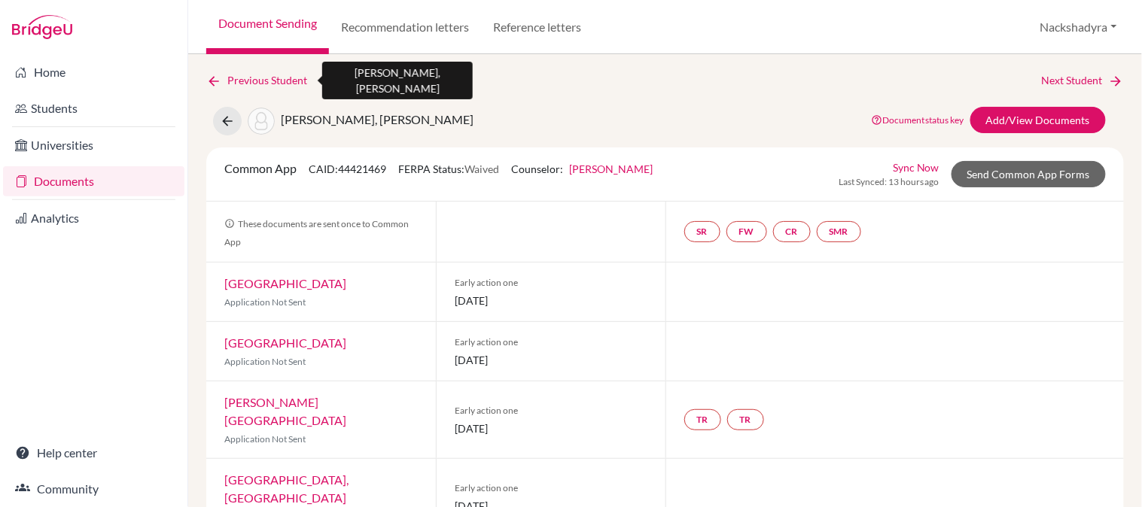
click at [228, 77] on link "Previous Student" at bounding box center [262, 80] width 113 height 17
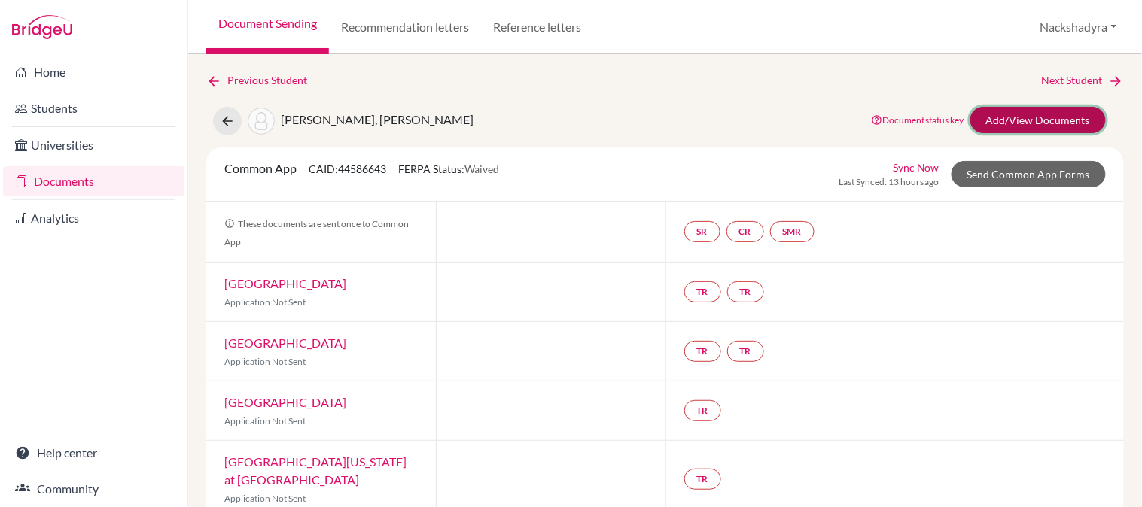
click at [1039, 118] on link "Add/View Documents" at bounding box center [1037, 120] width 135 height 26
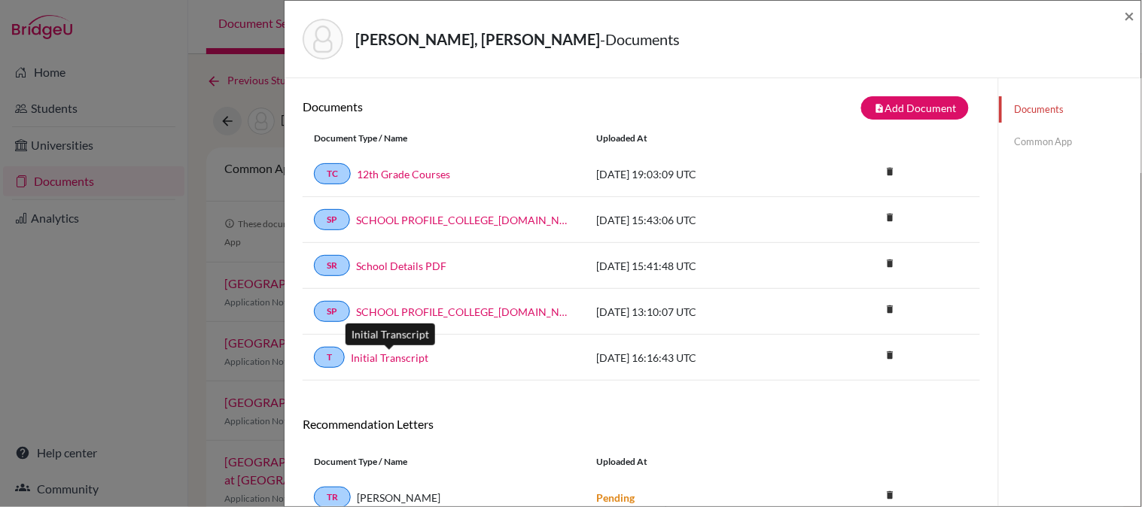
click at [369, 355] on link "Initial Transcript" at bounding box center [390, 358] width 78 height 16
click at [386, 364] on link "Initial Transcript" at bounding box center [390, 358] width 78 height 16
click at [400, 169] on link "12th Grade Courses" at bounding box center [403, 174] width 93 height 16
click at [1129, 17] on span "×" at bounding box center [1129, 16] width 11 height 22
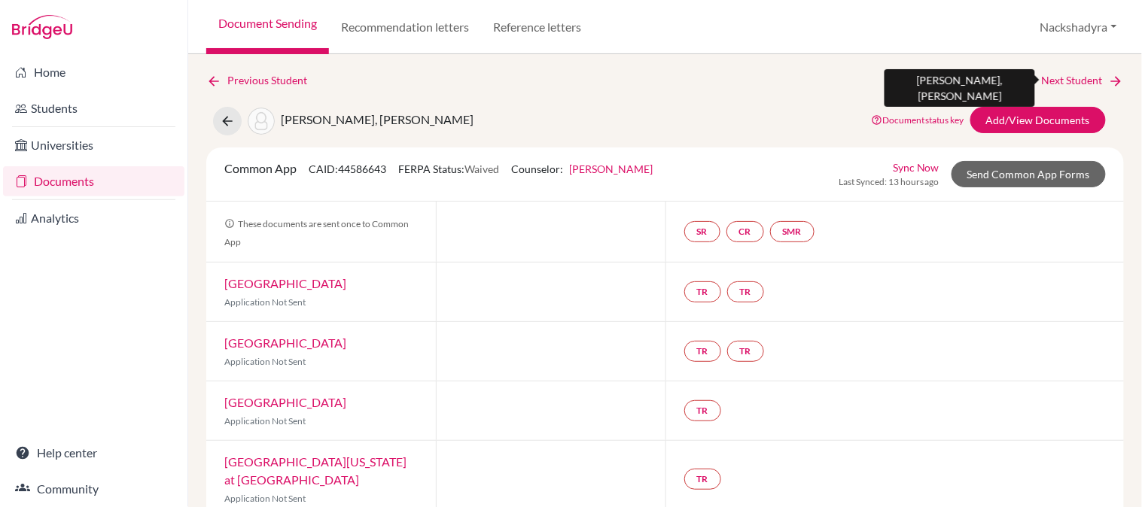
click at [1062, 75] on link "Next Student" at bounding box center [1083, 80] width 82 height 17
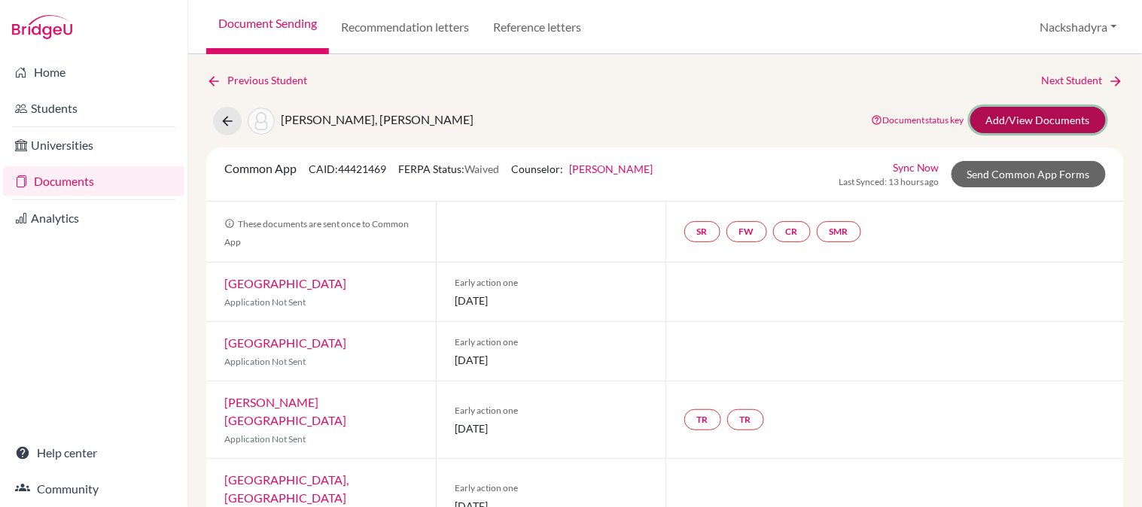
click at [1005, 122] on link "Add/View Documents" at bounding box center [1037, 120] width 135 height 26
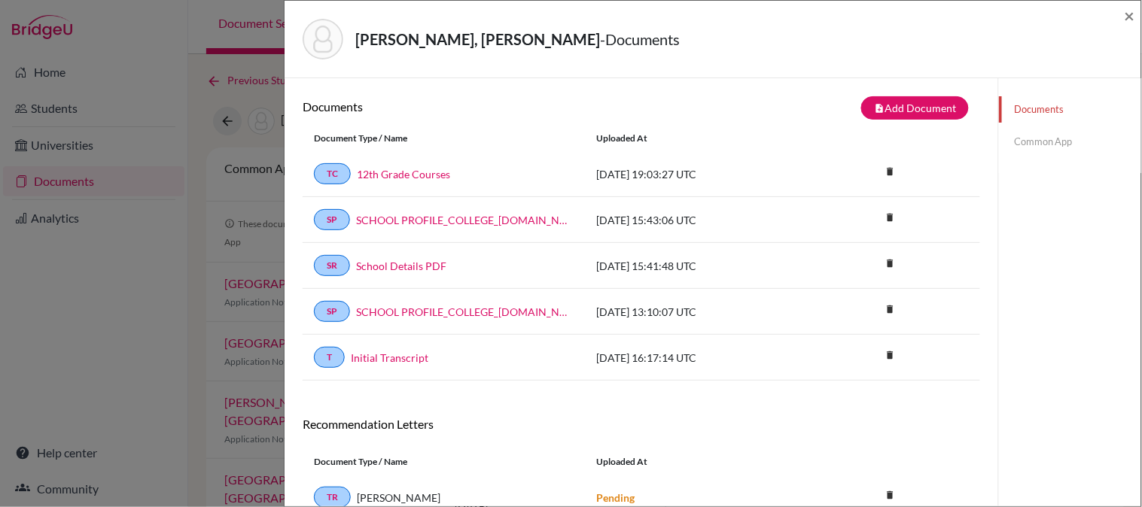
click at [377, 167] on link "12th Grade Courses" at bounding box center [403, 174] width 93 height 16
click at [409, 357] on link "Initial Transcript" at bounding box center [390, 358] width 78 height 16
click at [1133, 15] on span "×" at bounding box center [1129, 16] width 11 height 22
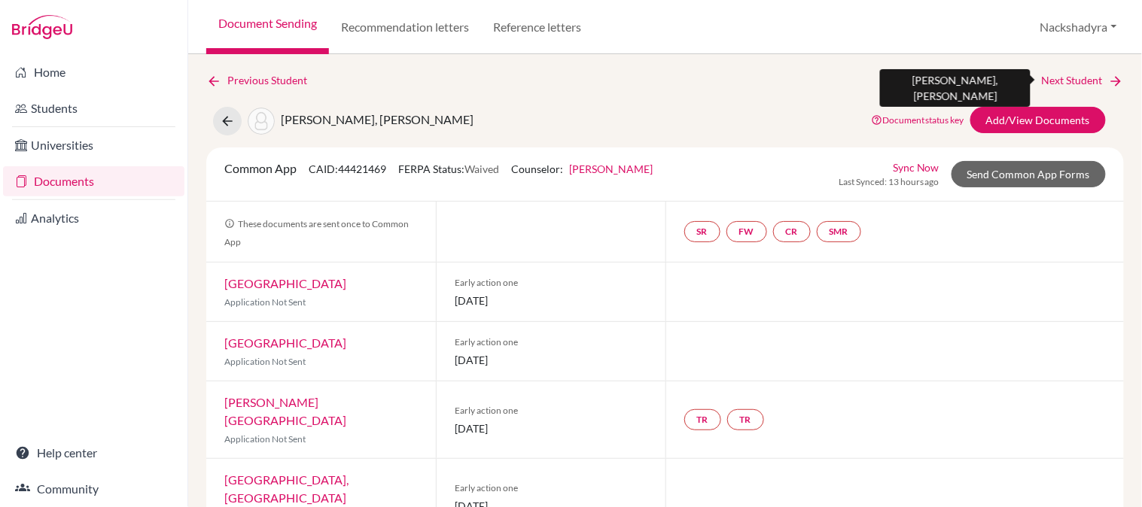
click at [1056, 81] on link "Next Student" at bounding box center [1083, 80] width 82 height 17
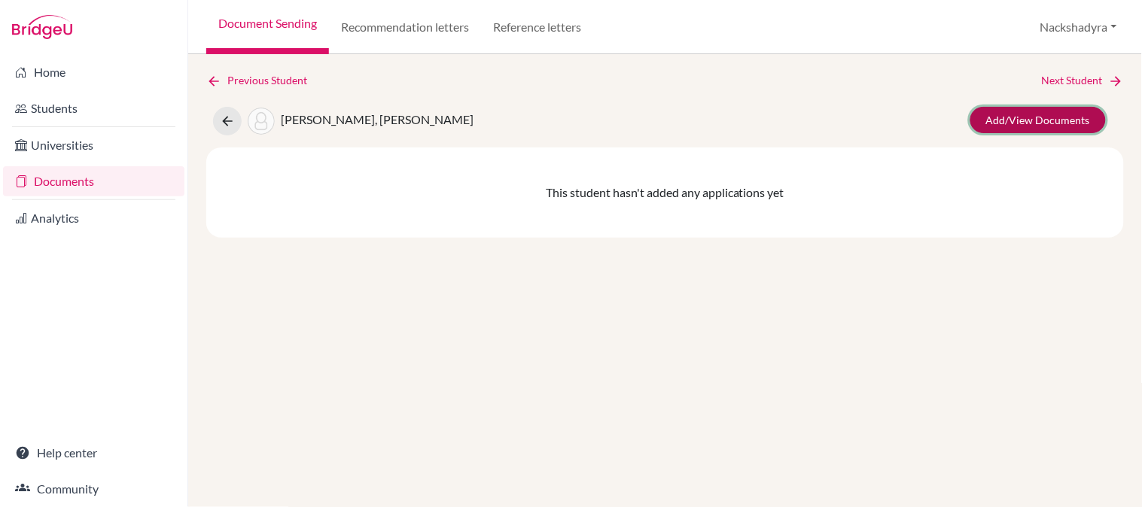
click at [1035, 111] on link "Add/View Documents" at bounding box center [1037, 120] width 135 height 26
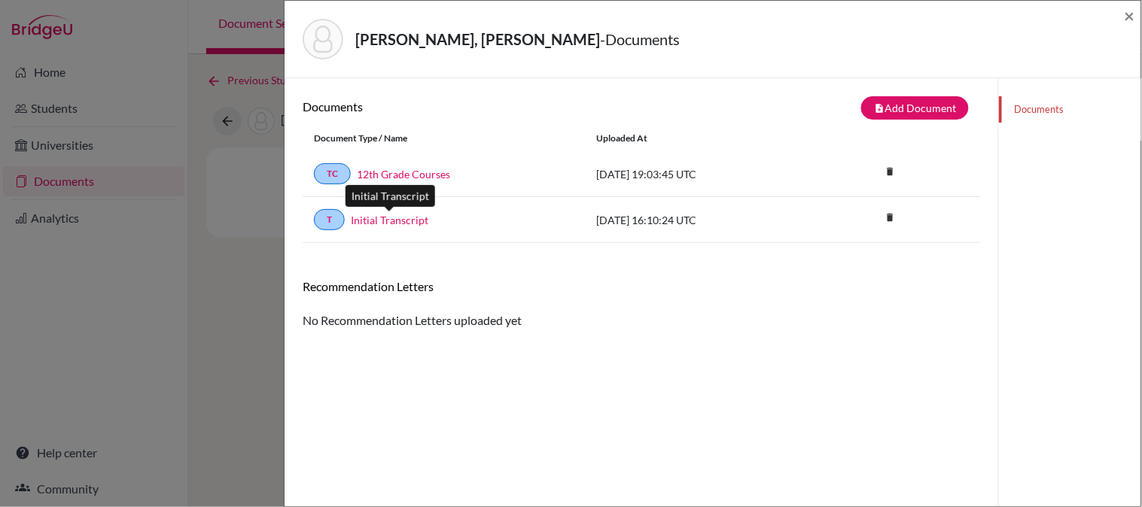
click at [364, 215] on link "Initial Transcript" at bounding box center [390, 220] width 78 height 16
click at [433, 171] on link "12th Grade Courses" at bounding box center [403, 174] width 93 height 16
click at [1130, 16] on span "×" at bounding box center [1129, 16] width 11 height 22
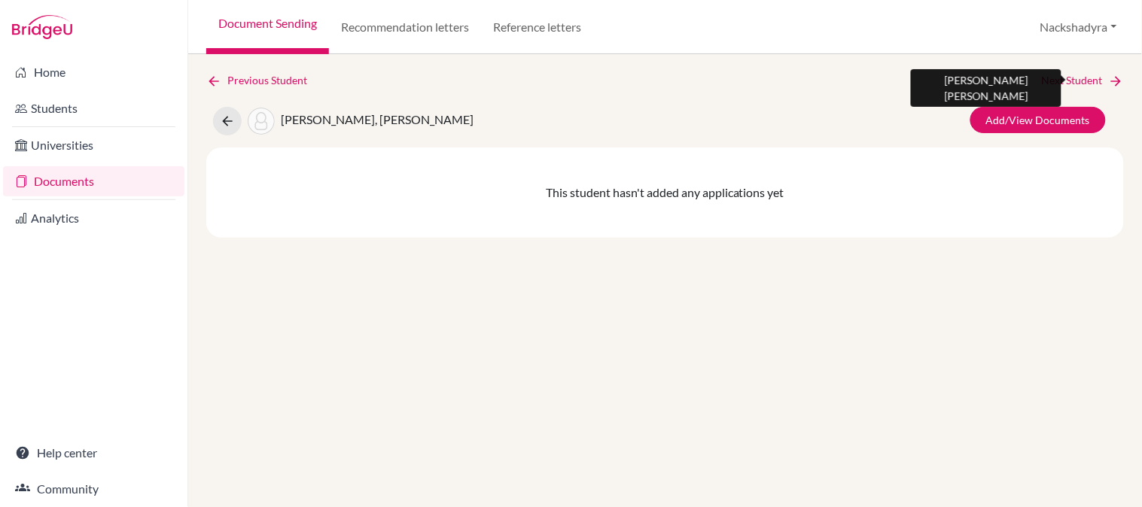
click at [1063, 81] on link "Next Student" at bounding box center [1083, 80] width 82 height 17
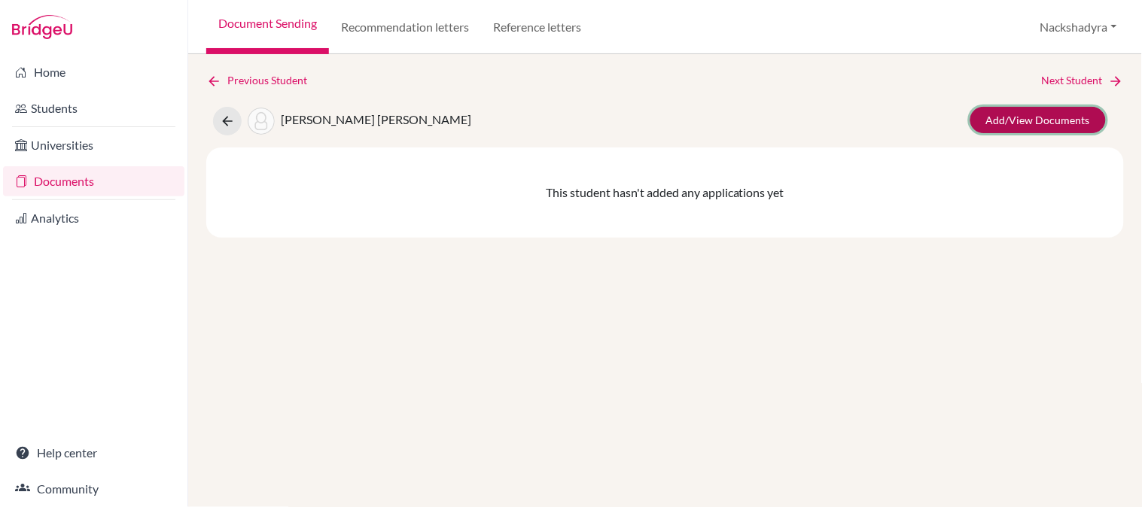
click at [1034, 123] on link "Add/View Documents" at bounding box center [1037, 120] width 135 height 26
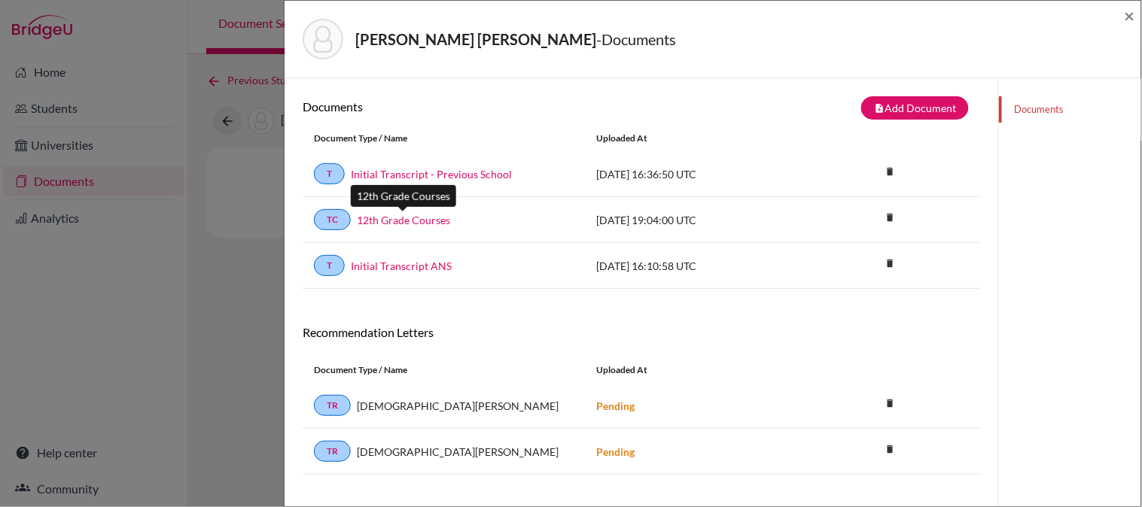
click at [396, 215] on link "12th Grade Courses" at bounding box center [403, 220] width 93 height 16
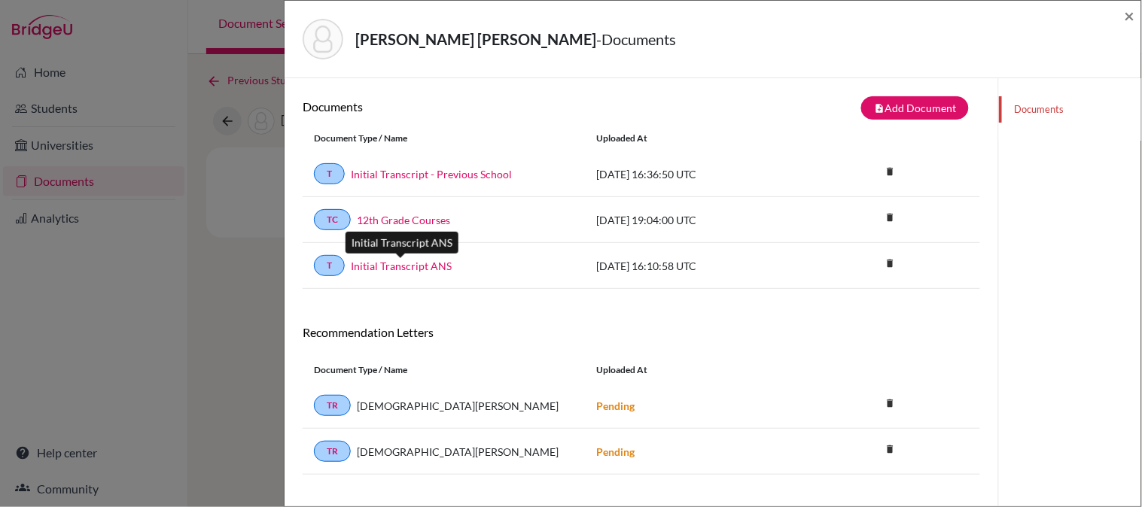
click at [422, 269] on link "Initial Transcript ANS" at bounding box center [401, 266] width 101 height 16
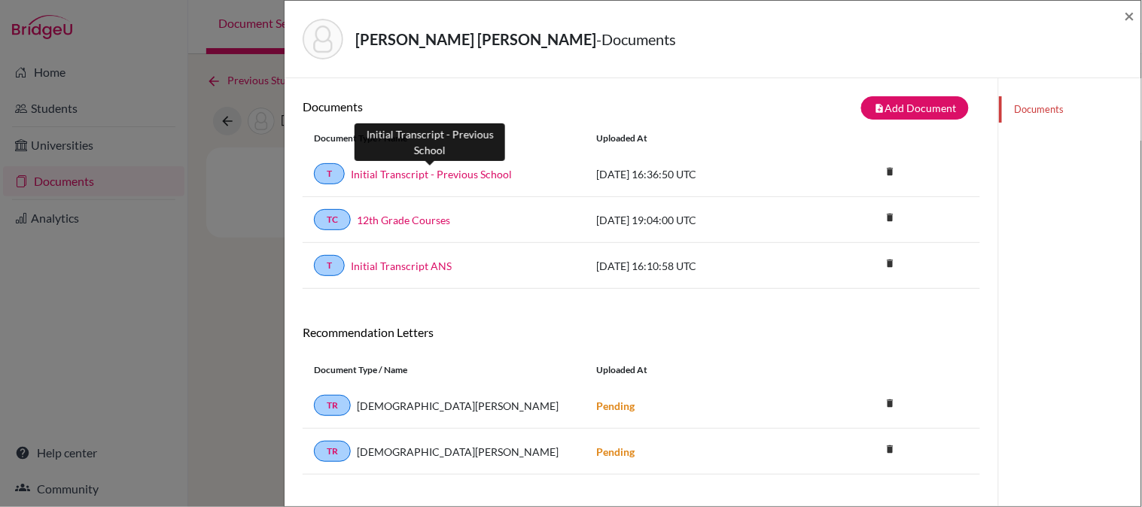
click at [437, 174] on link "Initial Transcript - Previous School" at bounding box center [431, 174] width 161 height 16
click at [1131, 15] on span "×" at bounding box center [1129, 16] width 11 height 22
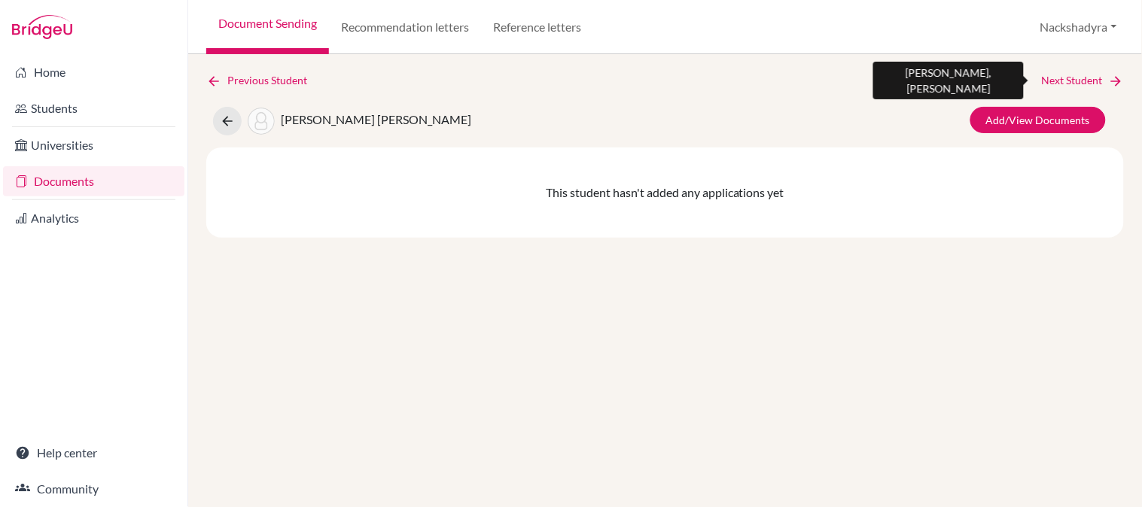
click at [1073, 77] on link "Next Student" at bounding box center [1083, 80] width 82 height 17
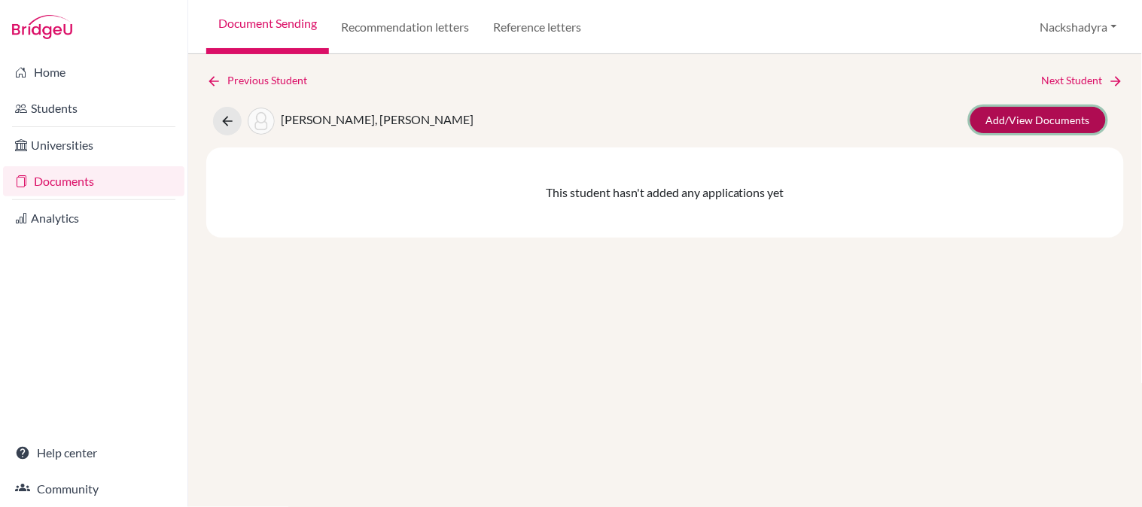
click at [1039, 111] on link "Add/View Documents" at bounding box center [1037, 120] width 135 height 26
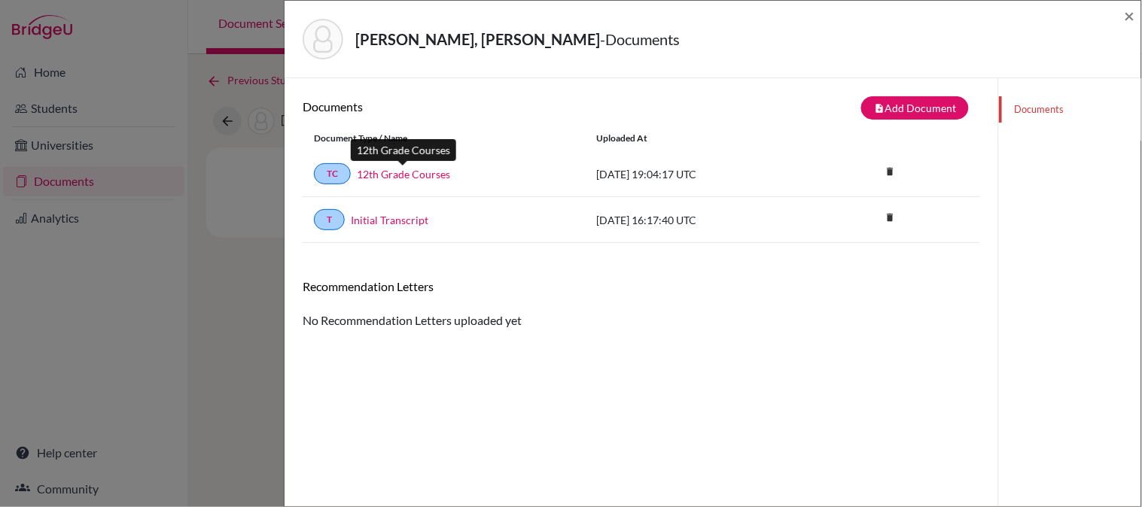
click at [395, 174] on link "12th Grade Courses" at bounding box center [403, 174] width 93 height 16
click at [387, 219] on link "Initial Transcript" at bounding box center [390, 220] width 78 height 16
click at [1129, 19] on span "×" at bounding box center [1129, 16] width 11 height 22
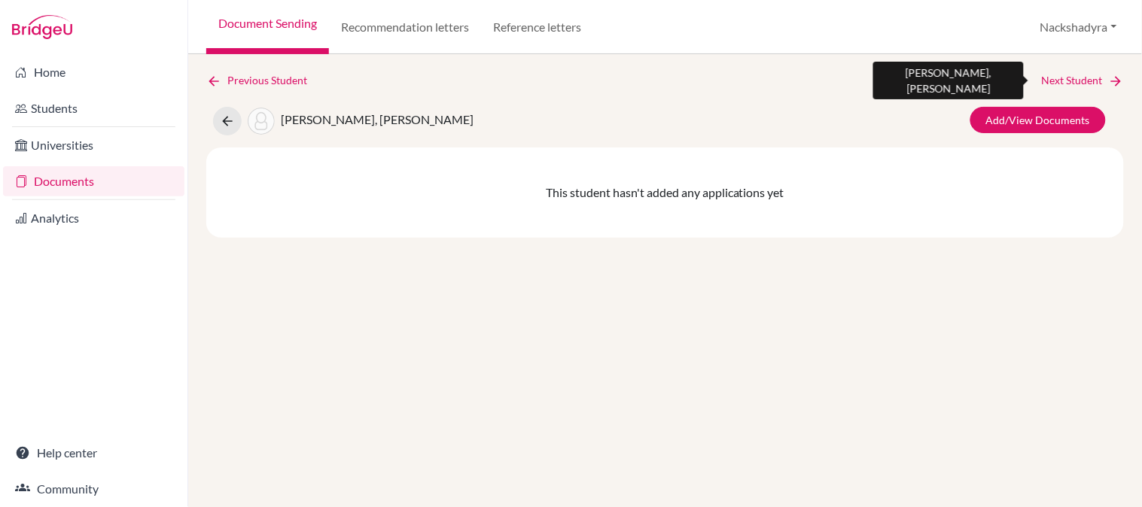
click at [1090, 81] on link "Next Student" at bounding box center [1083, 80] width 82 height 17
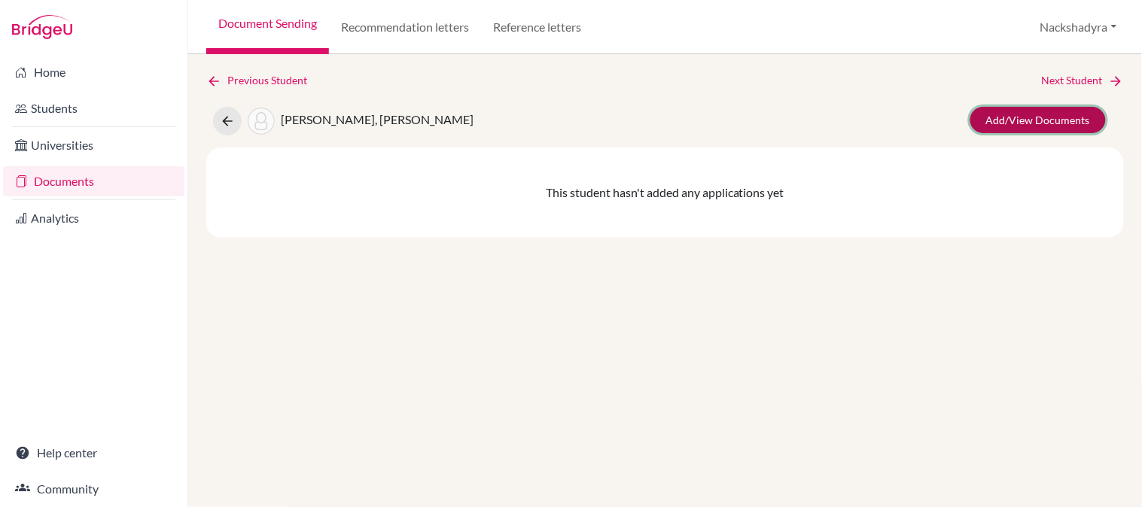
click at [999, 113] on link "Add/View Documents" at bounding box center [1037, 120] width 135 height 26
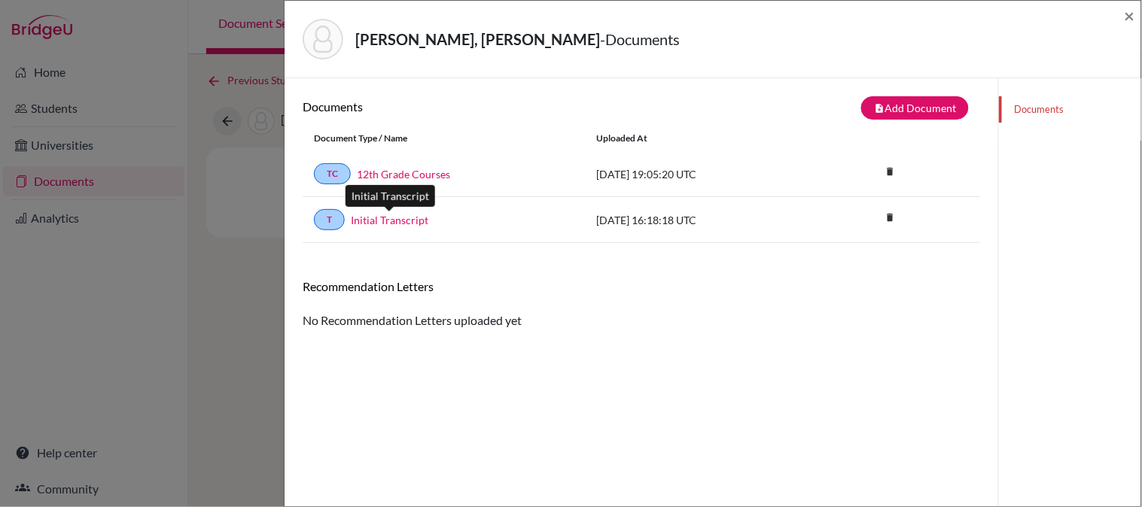
click at [354, 216] on link "Initial Transcript" at bounding box center [390, 220] width 78 height 16
click at [886, 221] on icon "delete" at bounding box center [889, 217] width 23 height 23
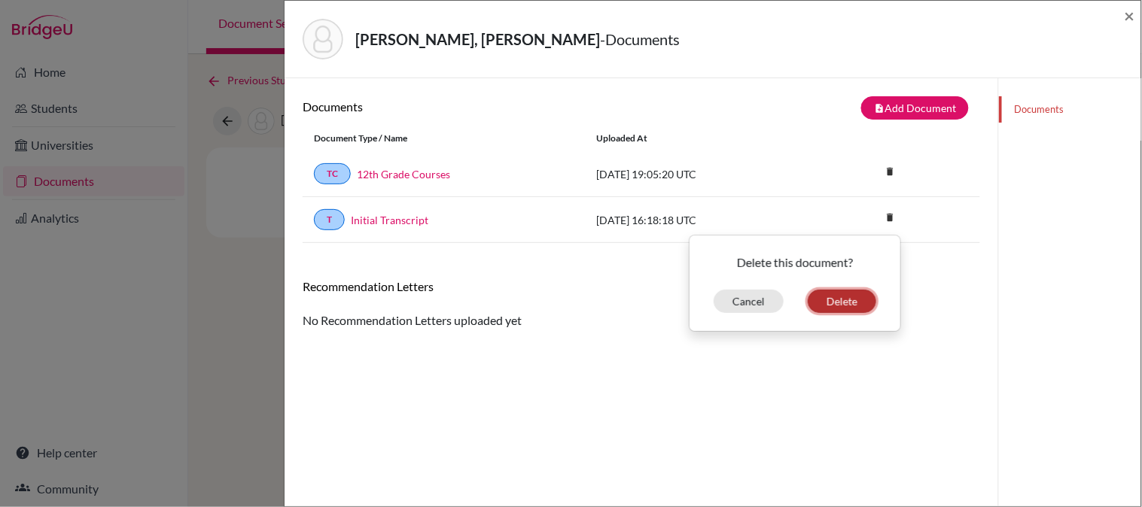
click at [844, 295] on button "Delete" at bounding box center [842, 301] width 68 height 23
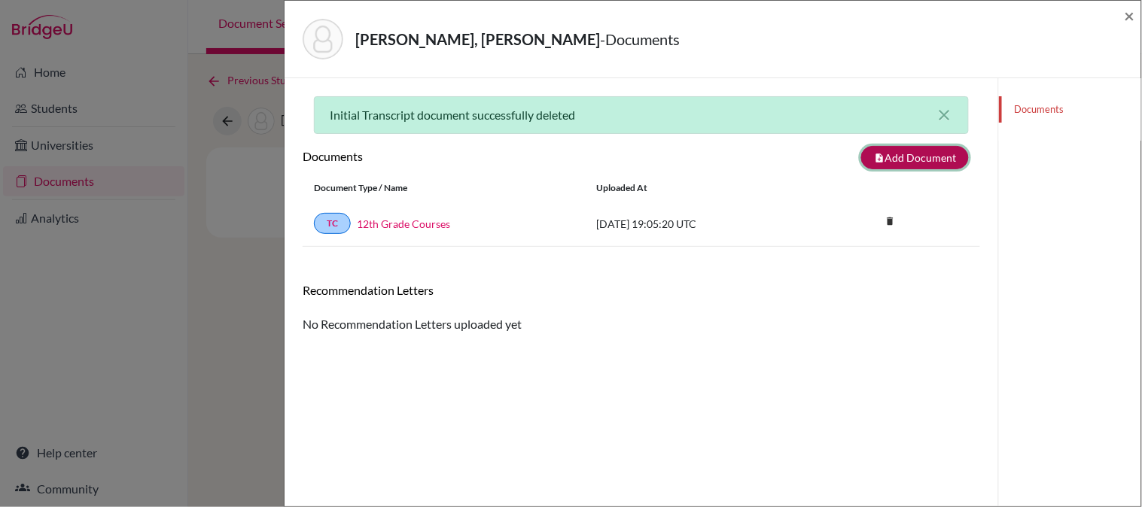
click at [885, 157] on button "note_add Add Document" at bounding box center [915, 157] width 108 height 23
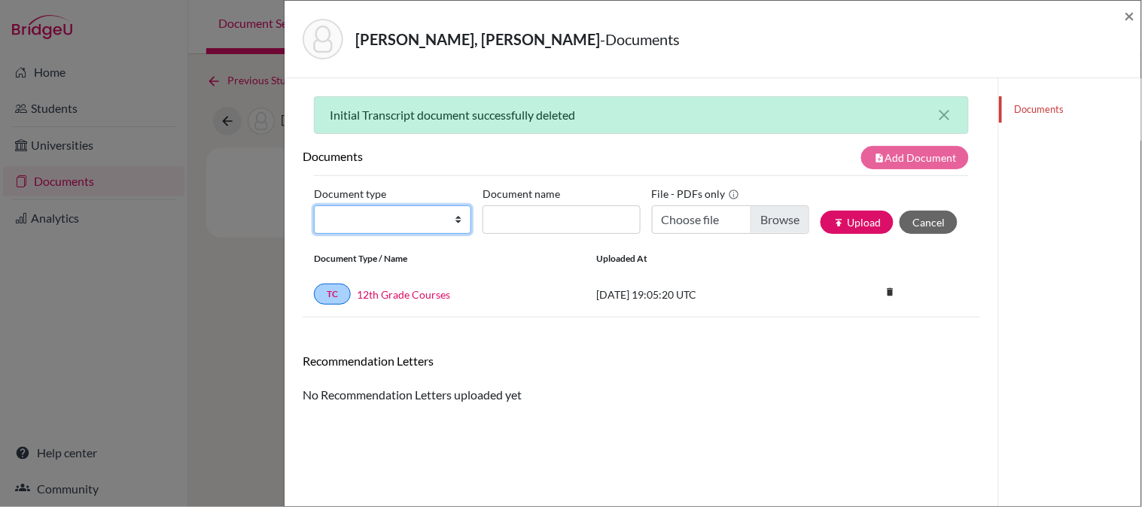
drag, startPoint x: 385, startPoint y: 217, endPoint x: 389, endPoint y: 233, distance: 17.0
click at [385, 217] on select "Change explanation for Common App reports Counselor recommendation Internationa…" at bounding box center [392, 219] width 157 height 29
select select "2"
click at [314, 205] on select "Change explanation for Common App reports Counselor recommendation Internationa…" at bounding box center [392, 219] width 157 height 29
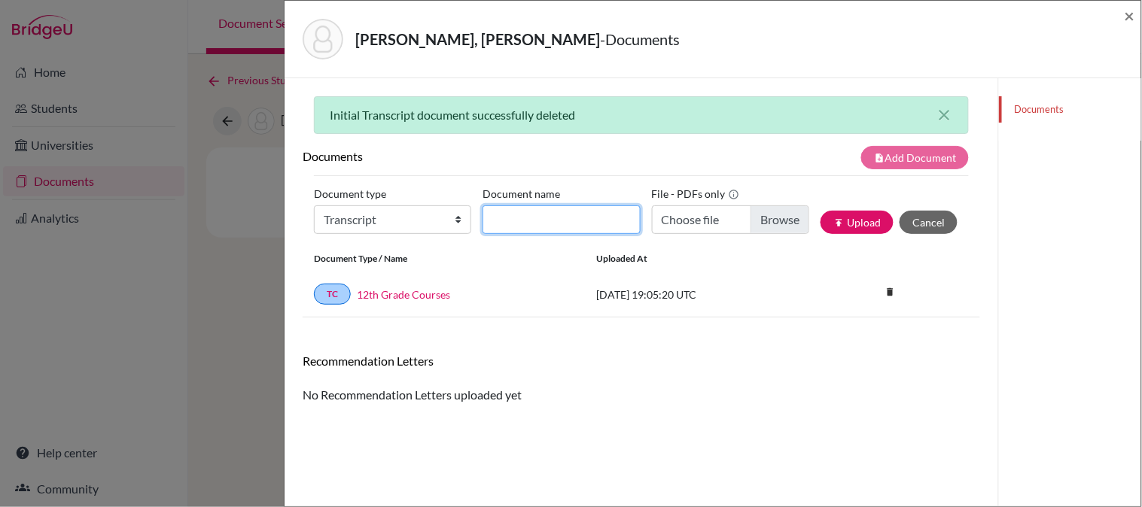
click at [521, 217] on input "Document name" at bounding box center [560, 219] width 157 height 29
click at [592, 230] on input "Initial Transcript" at bounding box center [560, 219] width 157 height 29
type input "Initial Transcript ANS"
type input "C:\fakepath\Damongeot, Louis - Initial Transcript.pdf"
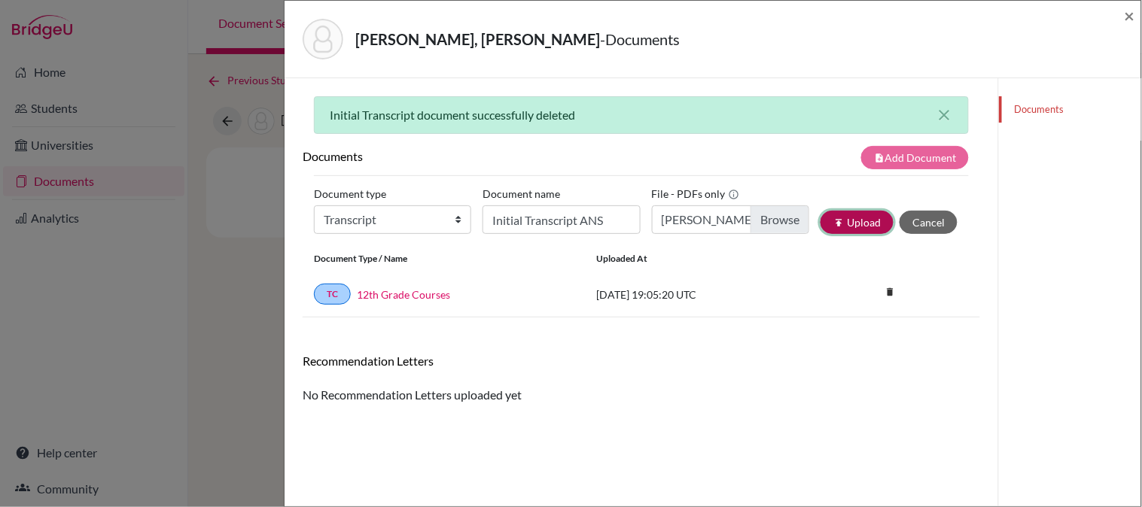
click at [838, 227] on button "publish Upload" at bounding box center [856, 222] width 73 height 23
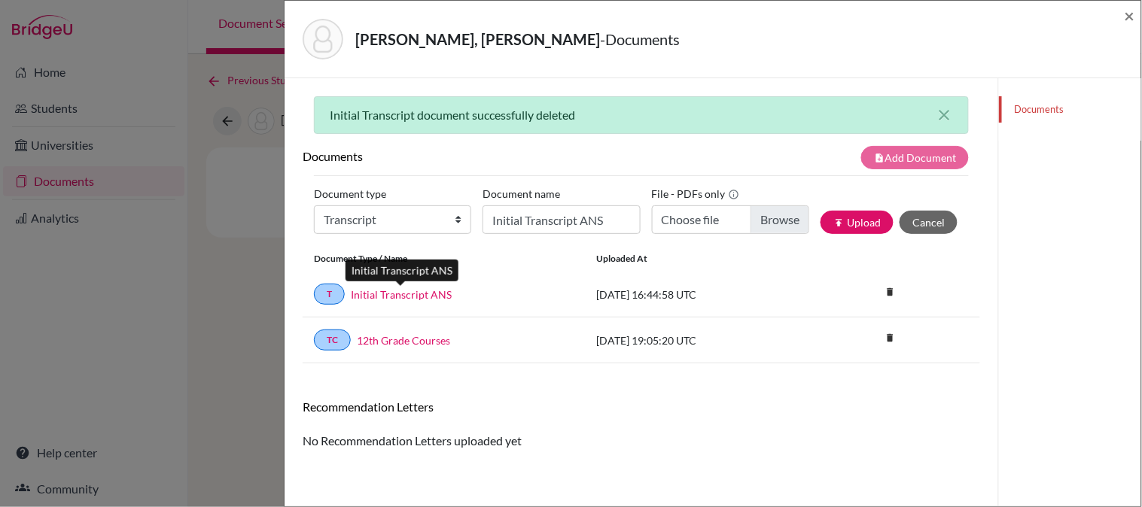
click at [409, 296] on link "Initial Transcript ANS" at bounding box center [401, 295] width 101 height 16
click at [1131, 18] on span "×" at bounding box center [1129, 16] width 11 height 22
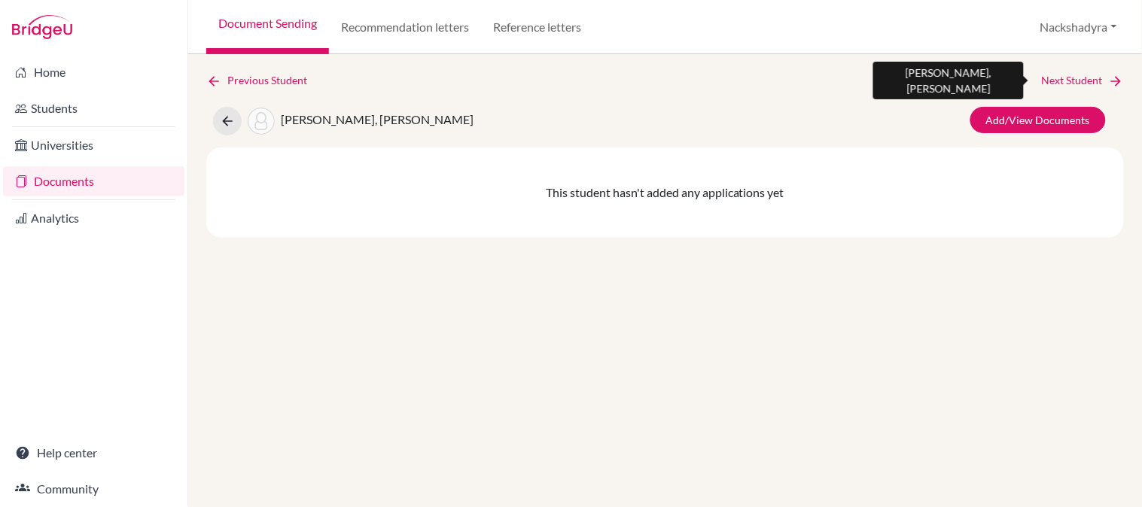
click at [1088, 78] on link "Next Student" at bounding box center [1083, 80] width 82 height 17
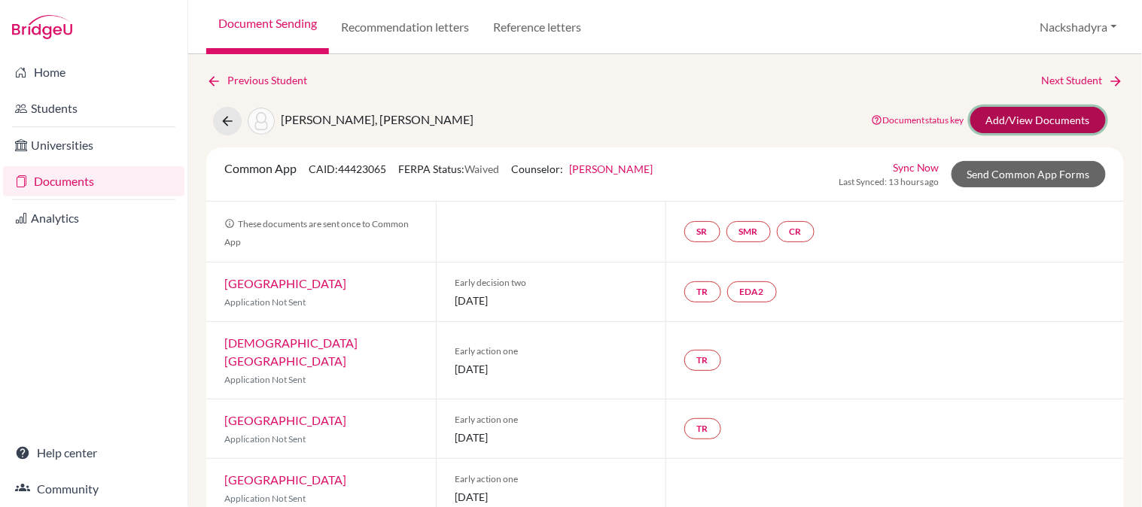
click at [992, 111] on link "Add/View Documents" at bounding box center [1037, 120] width 135 height 26
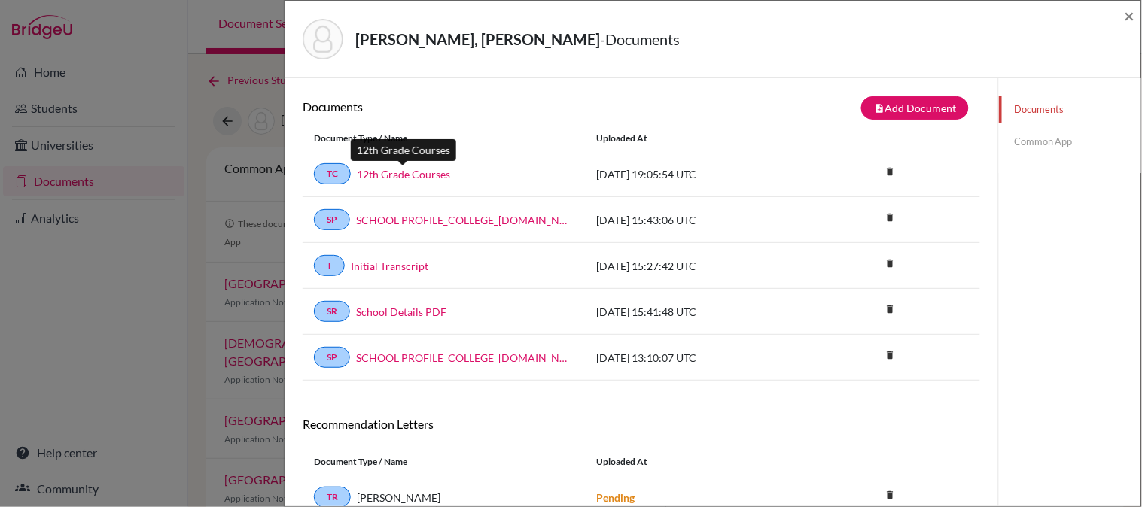
click at [440, 172] on link "12th Grade Courses" at bounding box center [403, 174] width 93 height 16
click at [395, 263] on link "Initial Transcript" at bounding box center [390, 266] width 78 height 16
click at [404, 263] on link "Initial Transcript" at bounding box center [390, 266] width 78 height 16
click at [1129, 19] on span "×" at bounding box center [1129, 16] width 11 height 22
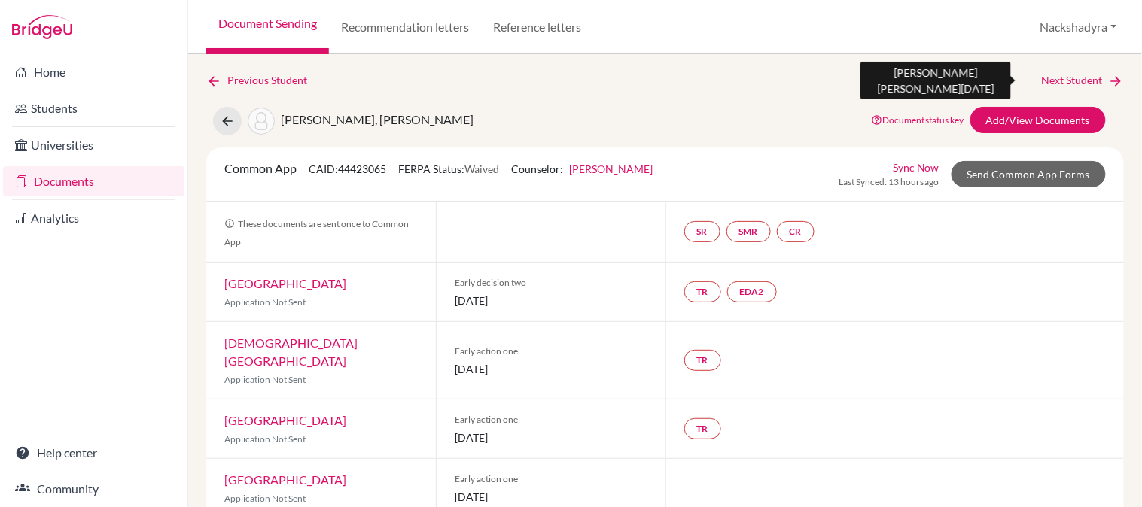
click at [1057, 80] on link "Next Student" at bounding box center [1083, 80] width 82 height 17
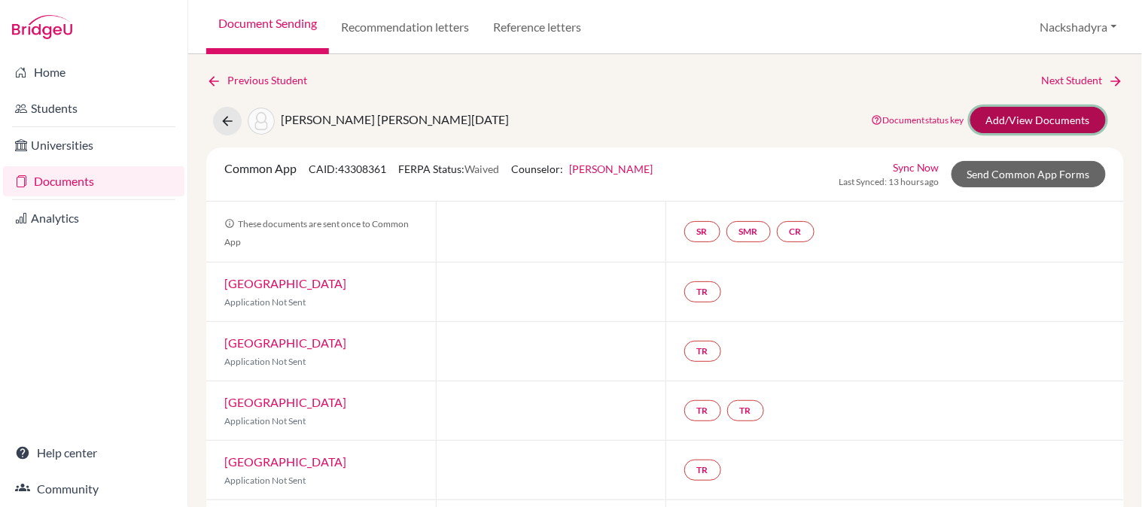
click at [1015, 116] on link "Add/View Documents" at bounding box center [1037, 120] width 135 height 26
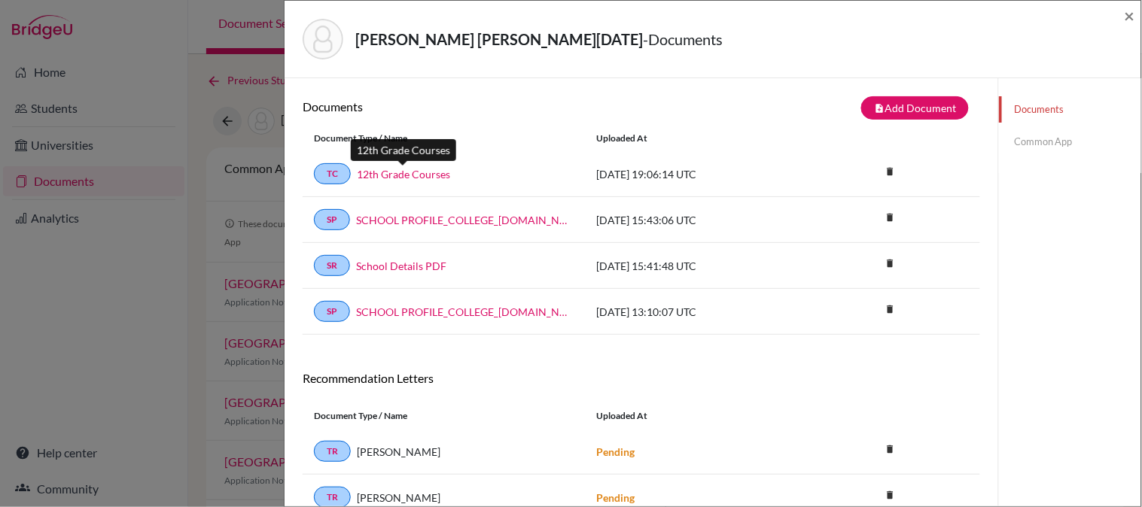
click at [389, 174] on link "12th Grade Courses" at bounding box center [403, 174] width 93 height 16
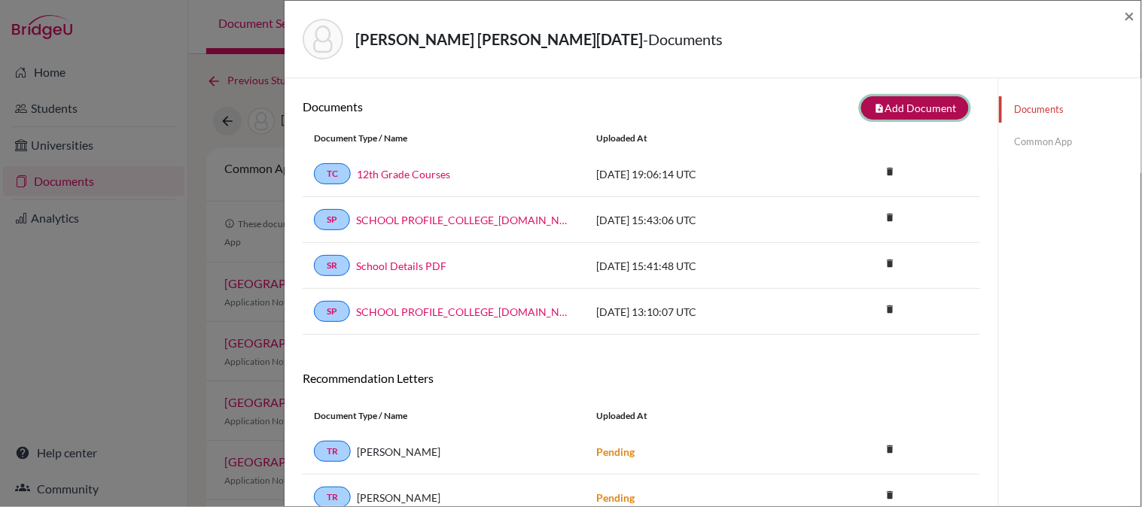
click at [919, 101] on button "note_add Add Document" at bounding box center [915, 107] width 108 height 23
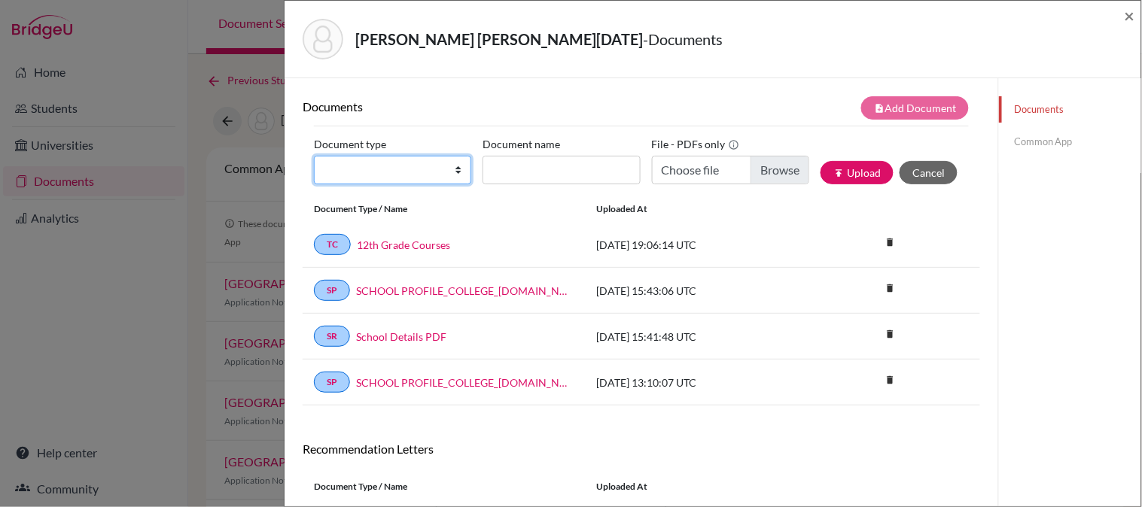
click at [372, 163] on select "Change explanation for Common App reports Counselor recommendation Internationa…" at bounding box center [392, 170] width 157 height 29
select select "2"
click at [314, 156] on select "Change explanation for Common App reports Counselor recommendation Internationa…" at bounding box center [392, 170] width 157 height 29
type input "C:\fakepath\De Villers, Lucia - Initial Transcript.pdf"
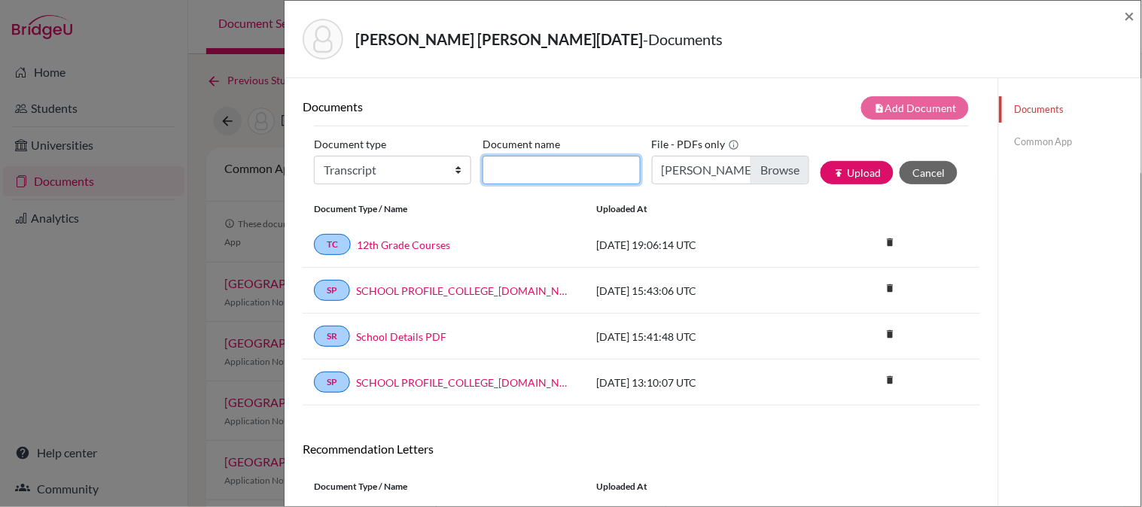
click at [539, 172] on input "Document name" at bounding box center [560, 170] width 157 height 29
type input "Initial Transcript"
click at [875, 164] on button "publish Upload" at bounding box center [856, 172] width 73 height 23
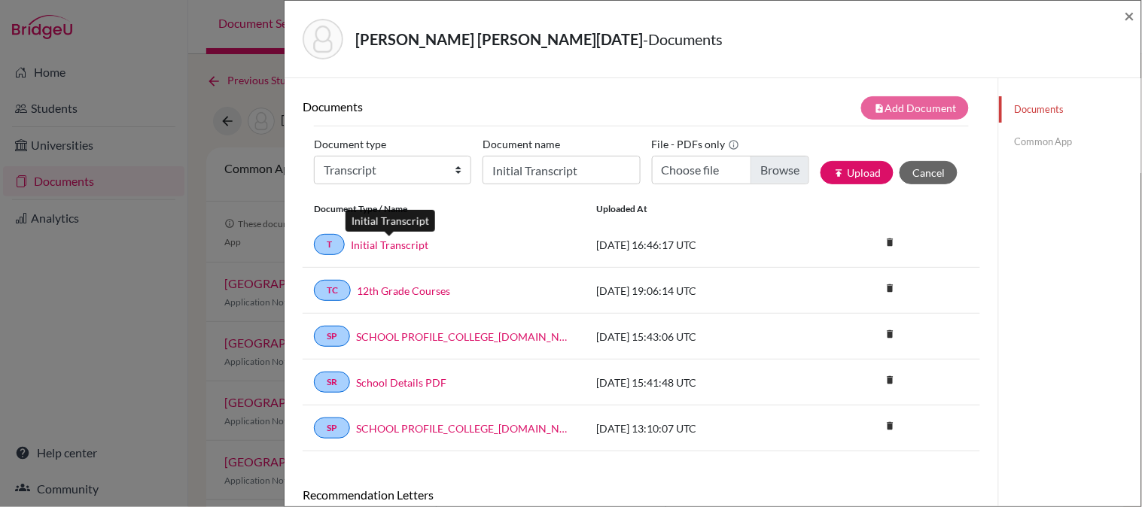
click at [388, 242] on link "Initial Transcript" at bounding box center [390, 245] width 78 height 16
click at [1133, 11] on span "×" at bounding box center [1129, 16] width 11 height 22
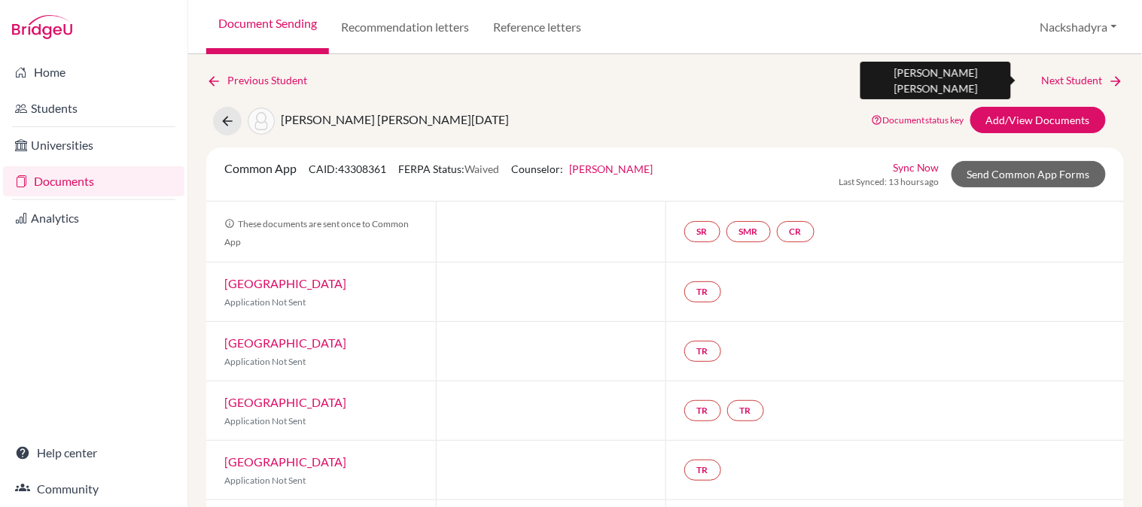
click at [1091, 79] on link "Next Student" at bounding box center [1083, 80] width 82 height 17
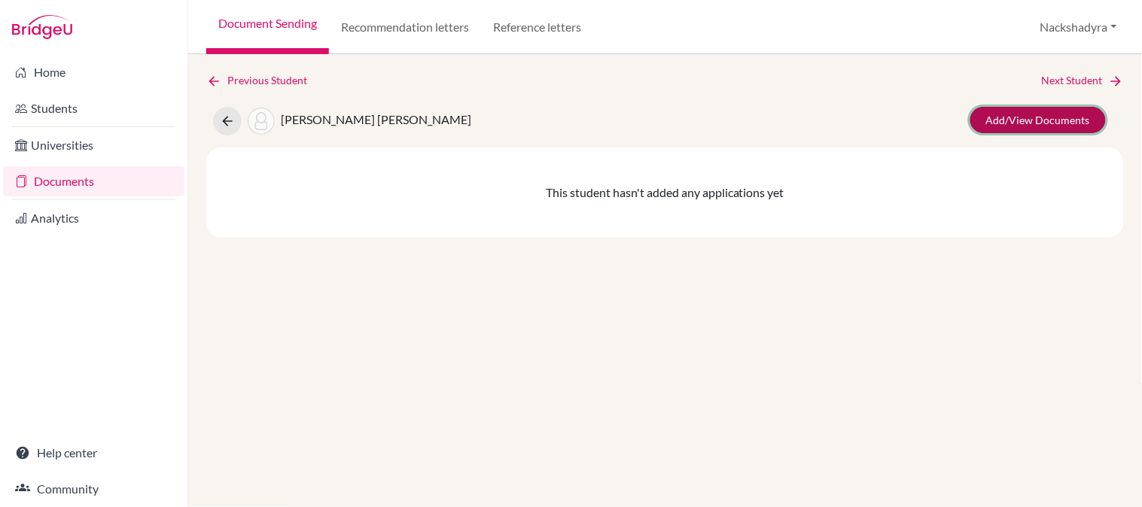
click at [1017, 126] on link "Add/View Documents" at bounding box center [1037, 120] width 135 height 26
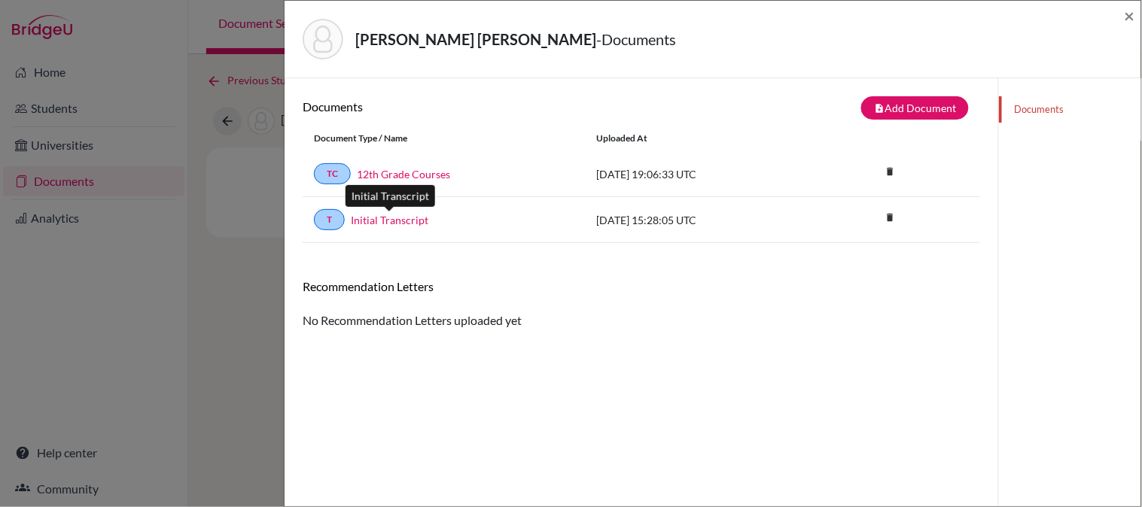
click at [394, 216] on link "Initial Transcript" at bounding box center [390, 220] width 78 height 16
click at [418, 171] on link "12th Grade Courses" at bounding box center [403, 174] width 93 height 16
click at [1127, 12] on span "×" at bounding box center [1129, 16] width 11 height 22
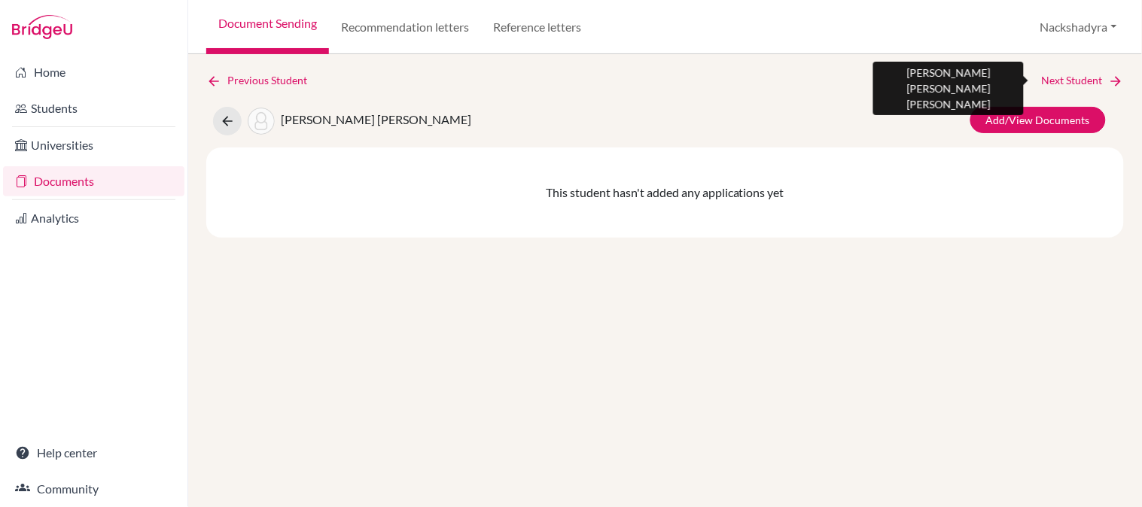
click at [1092, 76] on link "Next Student" at bounding box center [1083, 80] width 82 height 17
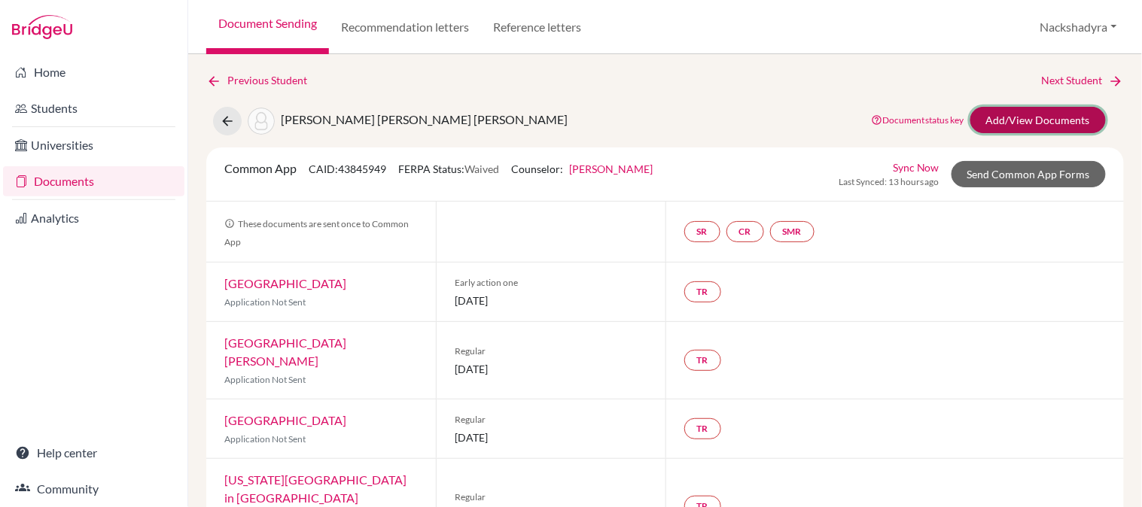
click at [1043, 118] on link "Add/View Documents" at bounding box center [1037, 120] width 135 height 26
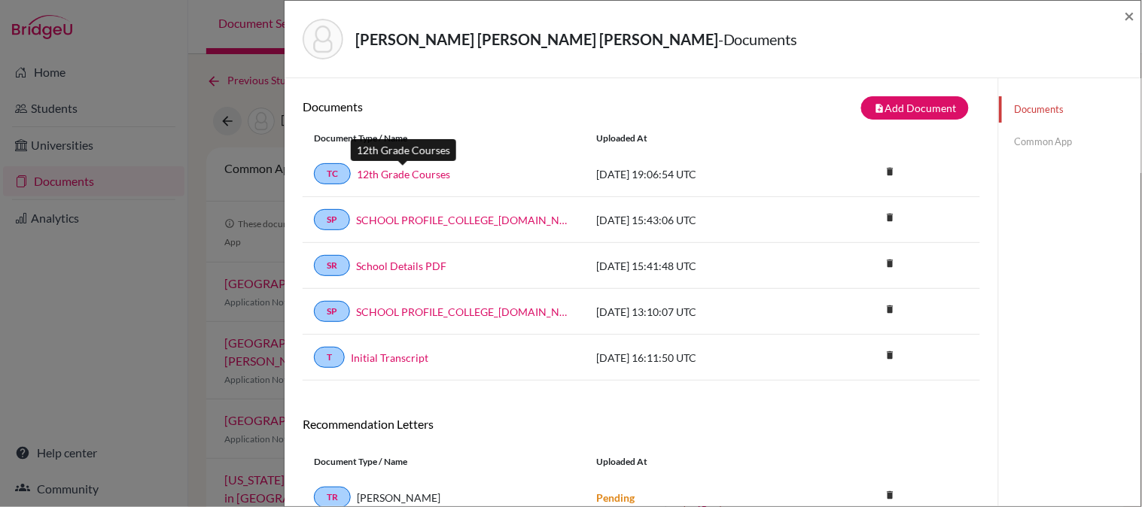
click at [384, 174] on link "12th Grade Courses" at bounding box center [403, 174] width 93 height 16
click at [389, 357] on link "Initial Transcript" at bounding box center [390, 358] width 78 height 16
click at [1129, 14] on span "×" at bounding box center [1129, 16] width 11 height 22
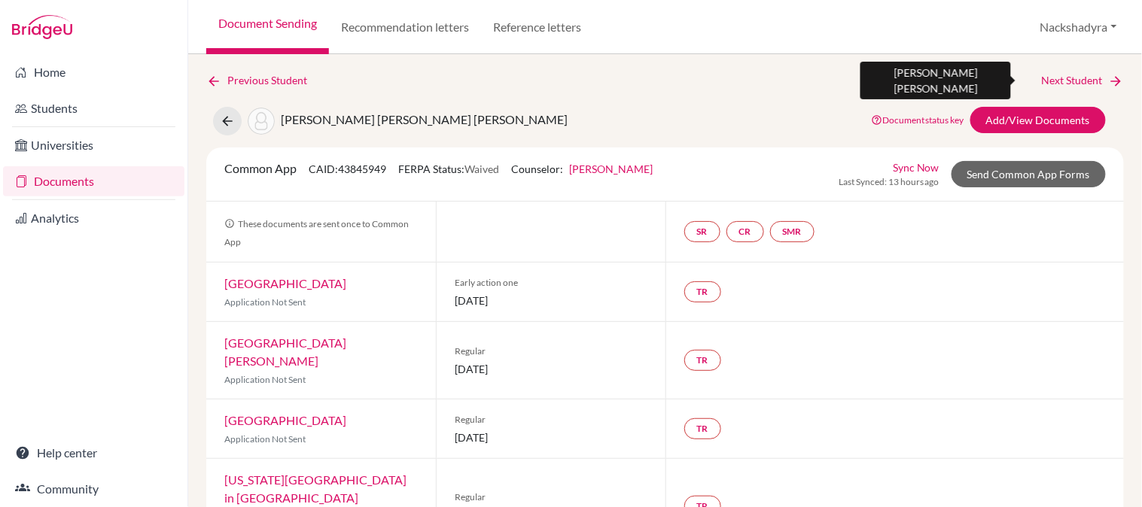
click at [1089, 76] on link "Next Student" at bounding box center [1083, 80] width 82 height 17
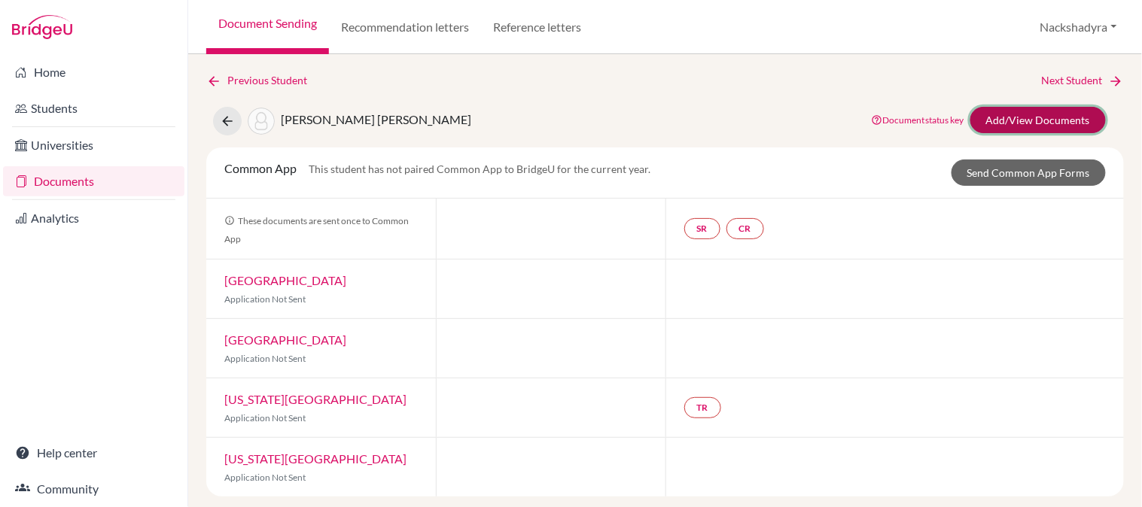
click at [1039, 108] on link "Add/View Documents" at bounding box center [1037, 120] width 135 height 26
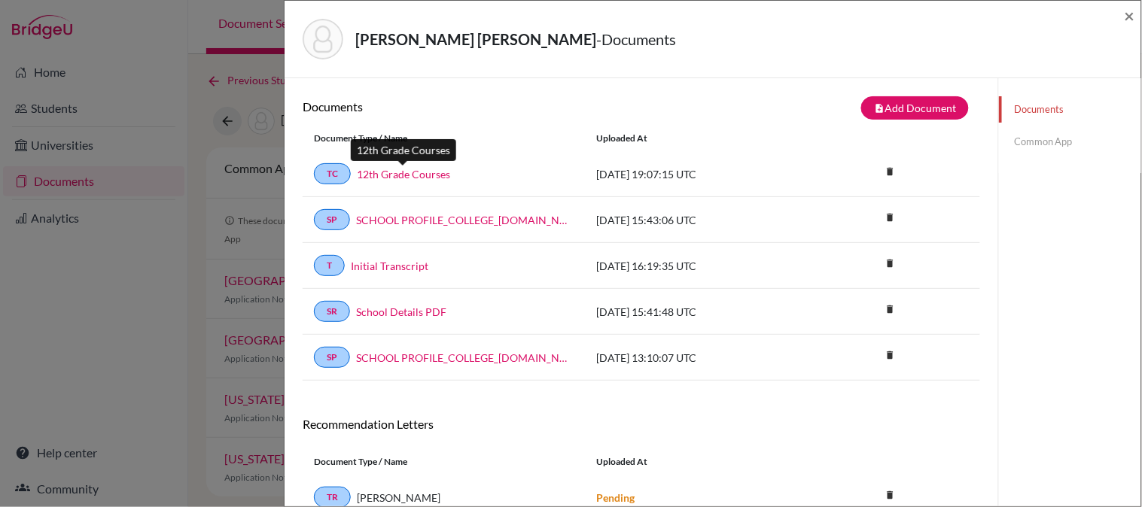
click at [400, 177] on link "12th Grade Courses" at bounding box center [403, 174] width 93 height 16
click at [369, 267] on link "Initial Transcript" at bounding box center [390, 266] width 78 height 16
click at [1129, 11] on span "×" at bounding box center [1129, 16] width 11 height 22
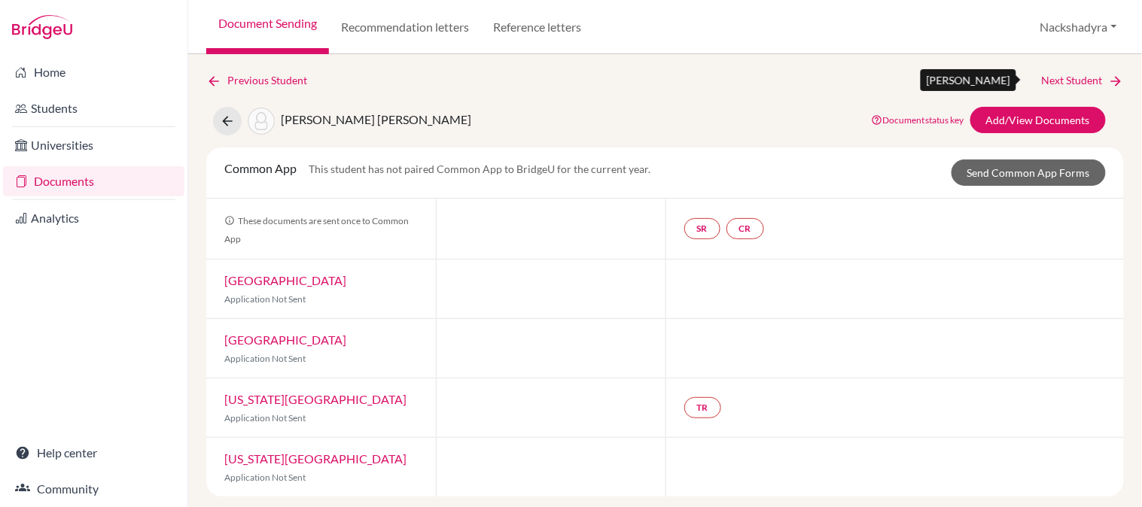
click at [1066, 78] on link "Next Student" at bounding box center [1083, 80] width 82 height 17
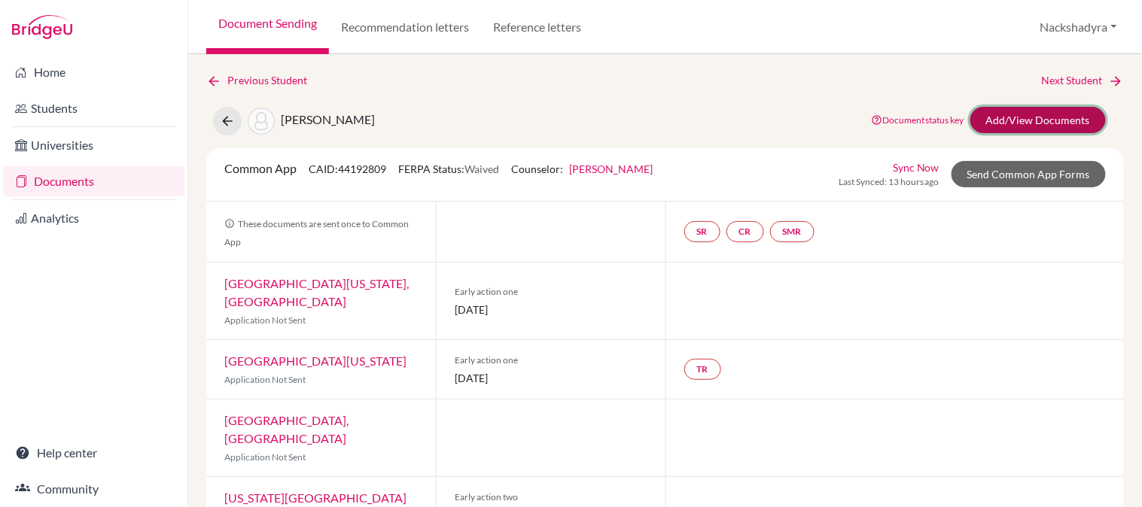
click at [1025, 117] on link "Add/View Documents" at bounding box center [1037, 120] width 135 height 26
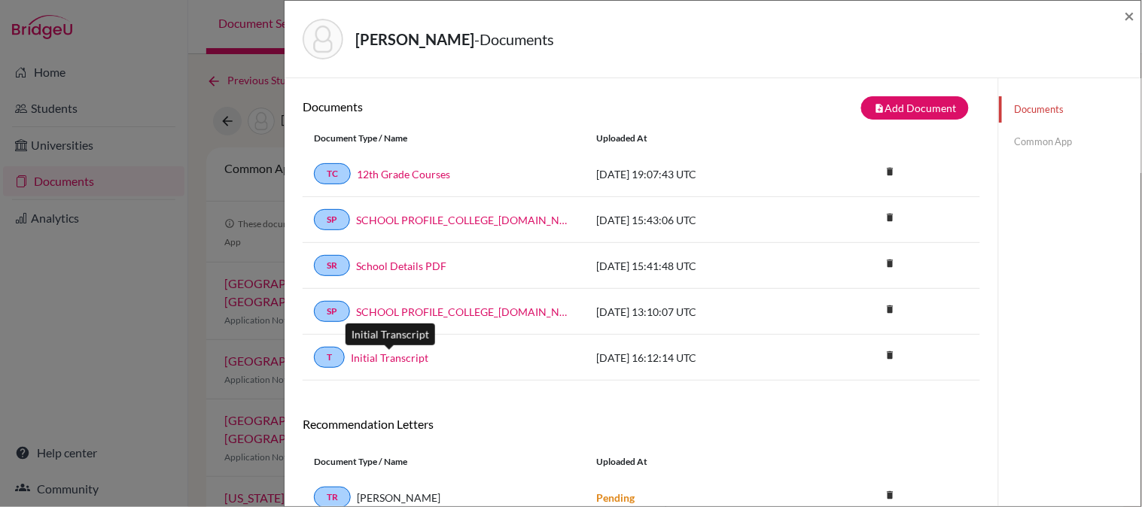
click at [399, 355] on link "Initial Transcript" at bounding box center [390, 358] width 78 height 16
click at [437, 167] on link "12th Grade Courses" at bounding box center [403, 174] width 93 height 16
click at [1134, 11] on span "×" at bounding box center [1129, 16] width 11 height 22
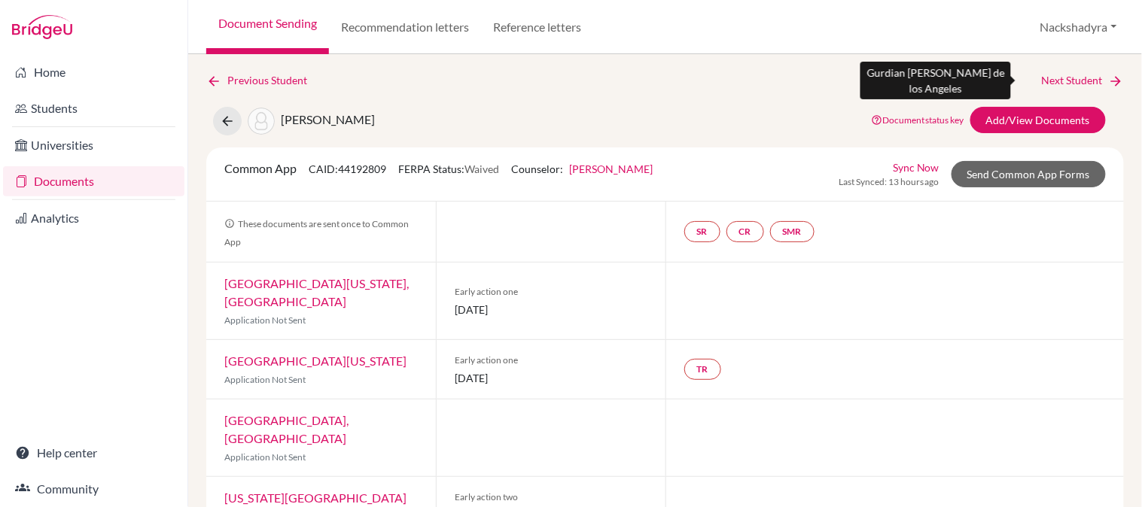
click at [1061, 77] on link "Next Student" at bounding box center [1083, 80] width 82 height 17
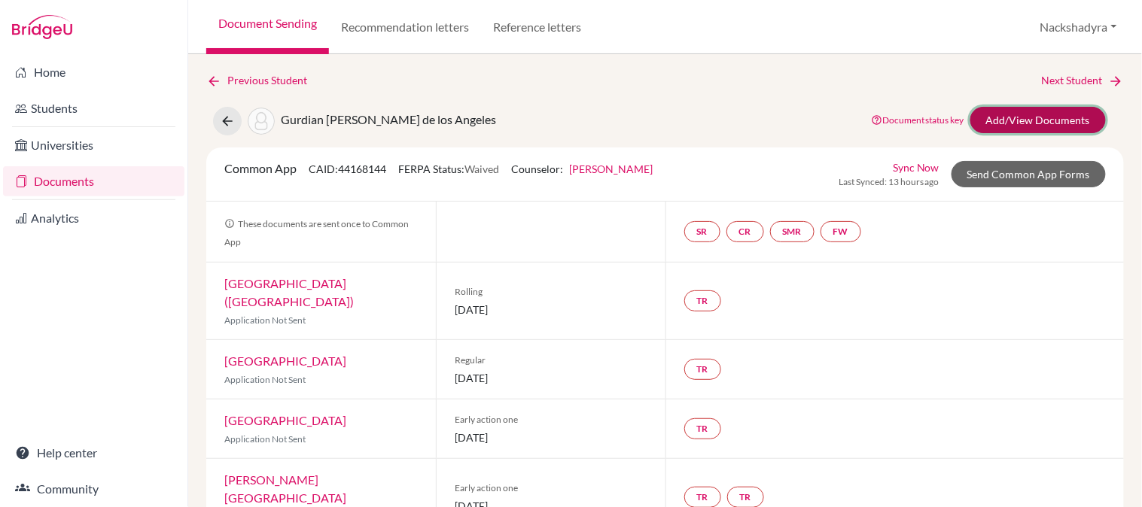
click at [1043, 118] on link "Add/View Documents" at bounding box center [1037, 120] width 135 height 26
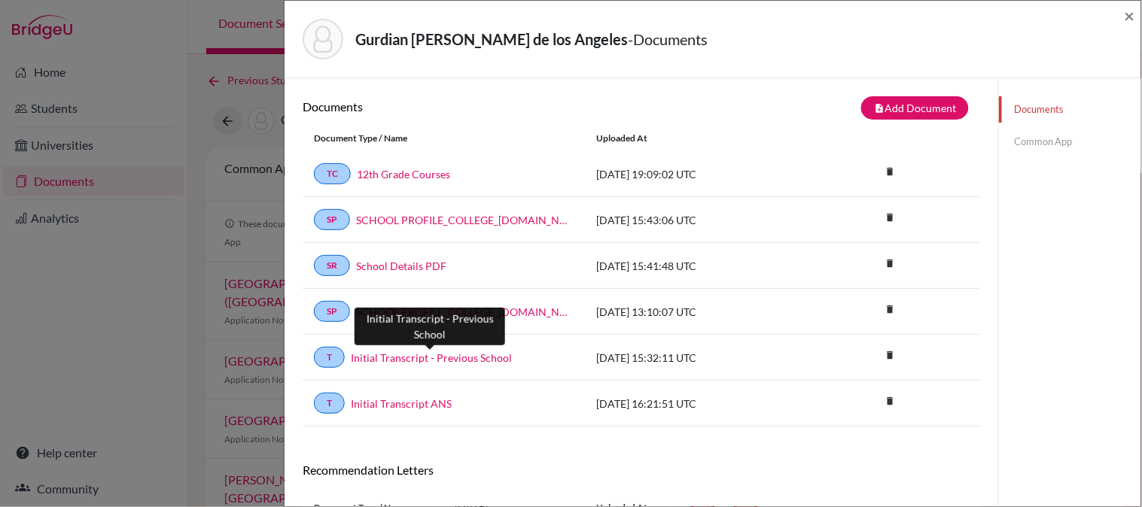
click at [404, 362] on link "Initial Transcript - Previous School" at bounding box center [431, 358] width 161 height 16
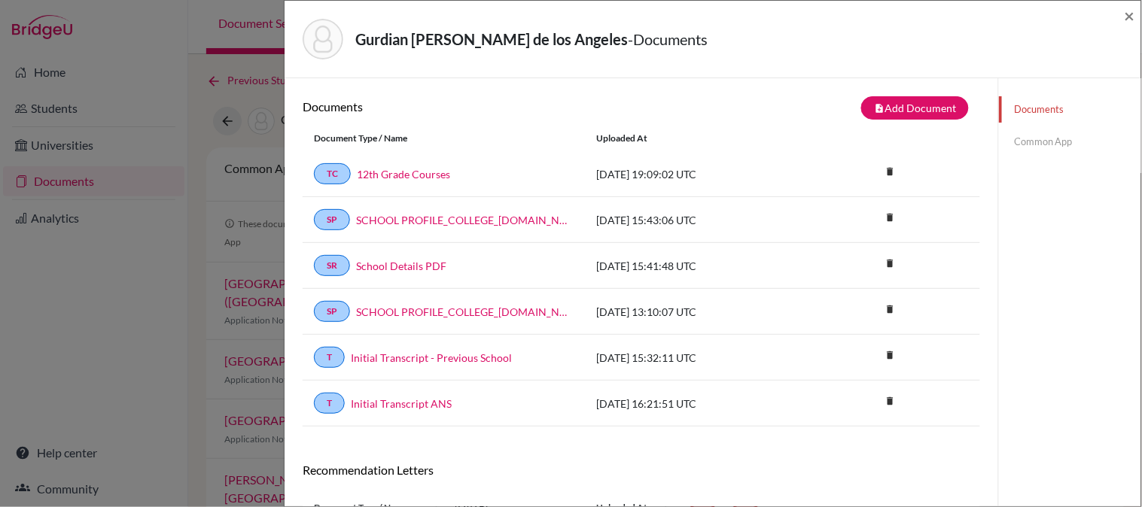
click at [437, 170] on link "12th Grade Courses" at bounding box center [403, 174] width 93 height 16
click at [432, 403] on link "Initial Transcript ANS" at bounding box center [401, 404] width 101 height 16
click at [1133, 11] on span "×" at bounding box center [1129, 16] width 11 height 22
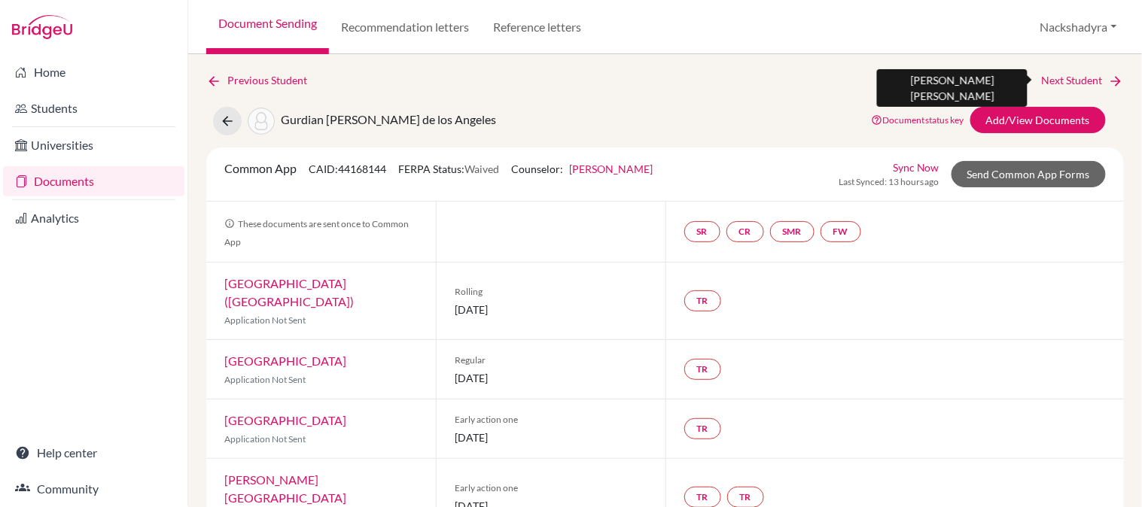
click at [1095, 77] on link "Next Student" at bounding box center [1083, 80] width 82 height 17
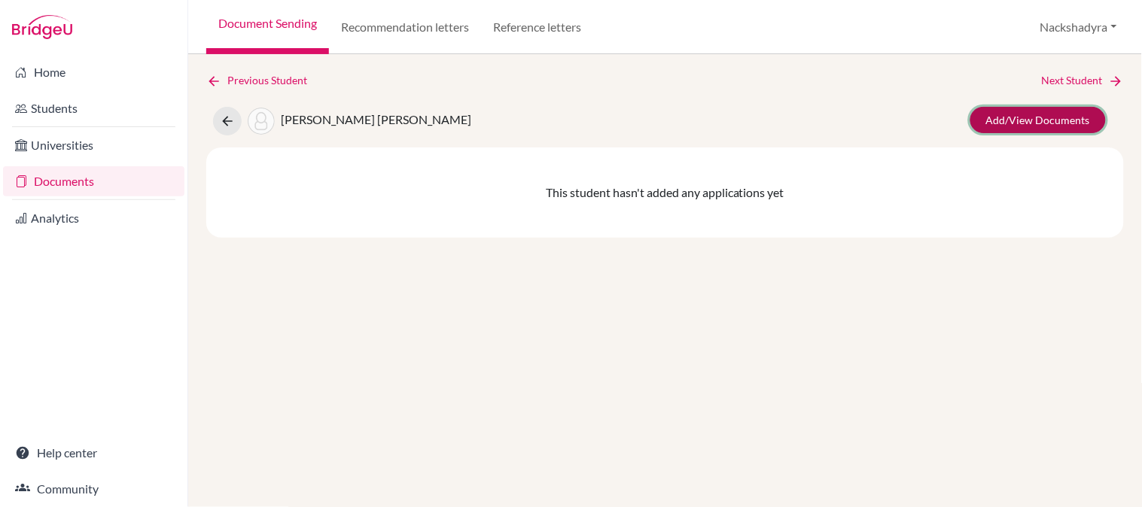
click at [1046, 107] on link "Add/View Documents" at bounding box center [1037, 120] width 135 height 26
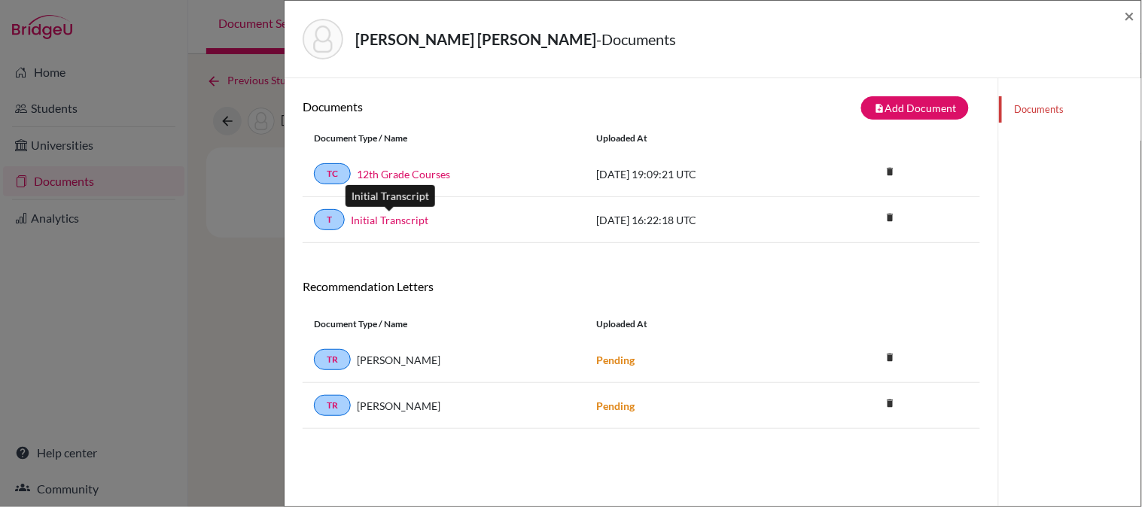
click at [401, 213] on link "Initial Transcript" at bounding box center [390, 220] width 78 height 16
click at [425, 170] on link "12th Grade Courses" at bounding box center [403, 174] width 93 height 16
click at [1133, 16] on span "×" at bounding box center [1129, 16] width 11 height 22
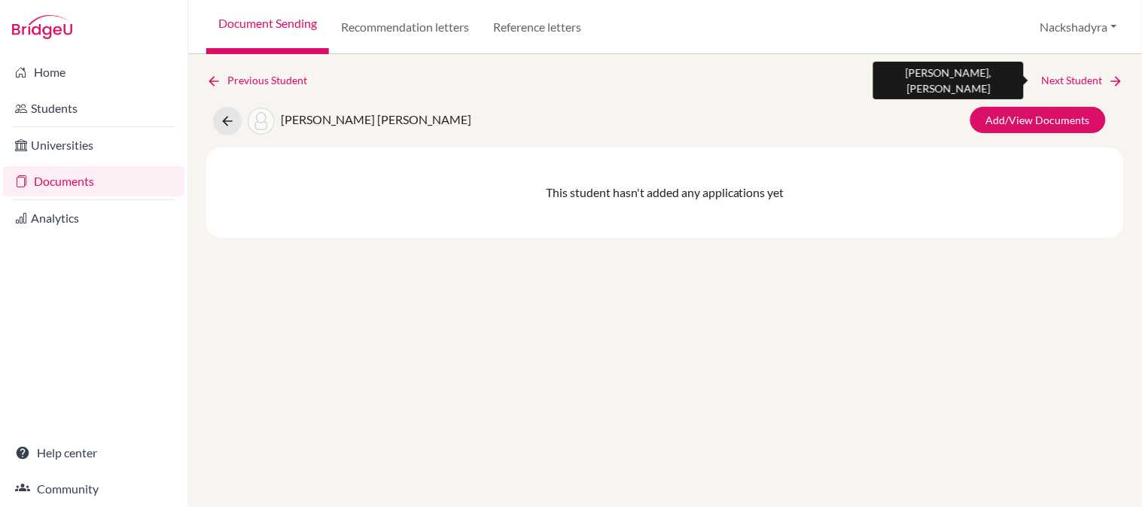
click at [1085, 77] on link "Next Student" at bounding box center [1083, 80] width 82 height 17
click at [1088, 81] on link "Next Student" at bounding box center [1083, 80] width 82 height 17
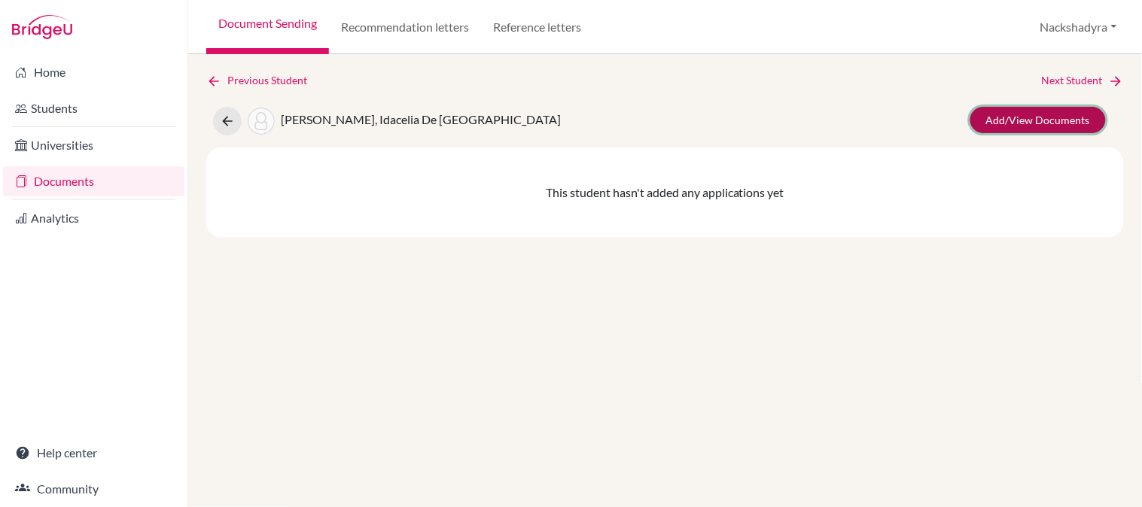
click at [1036, 118] on link "Add/View Documents" at bounding box center [1037, 120] width 135 height 26
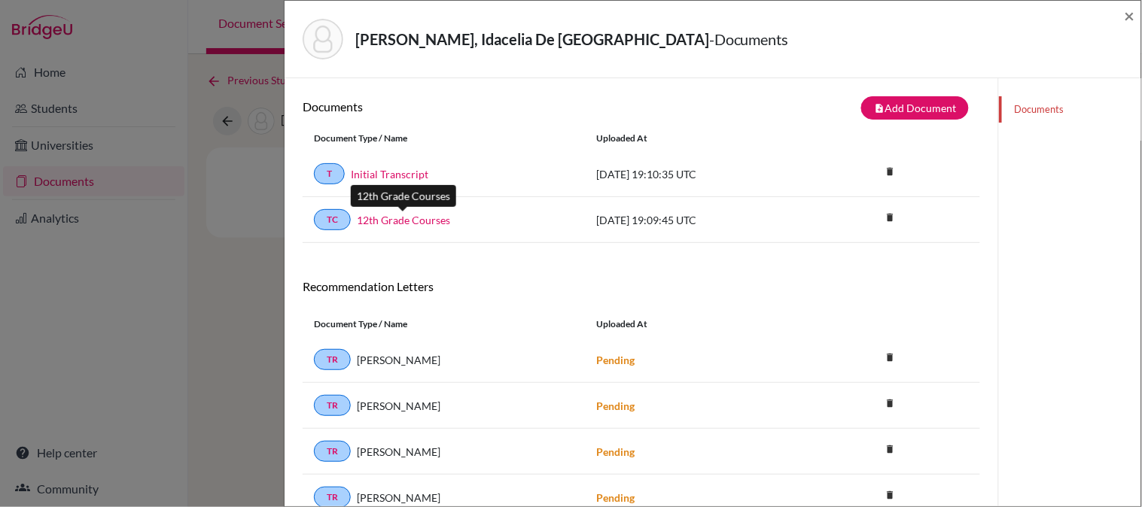
click at [391, 216] on link "12th Grade Courses" at bounding box center [403, 220] width 93 height 16
click at [412, 173] on link "Initial Transcript" at bounding box center [390, 174] width 78 height 16
click at [1130, 18] on span "×" at bounding box center [1129, 16] width 11 height 22
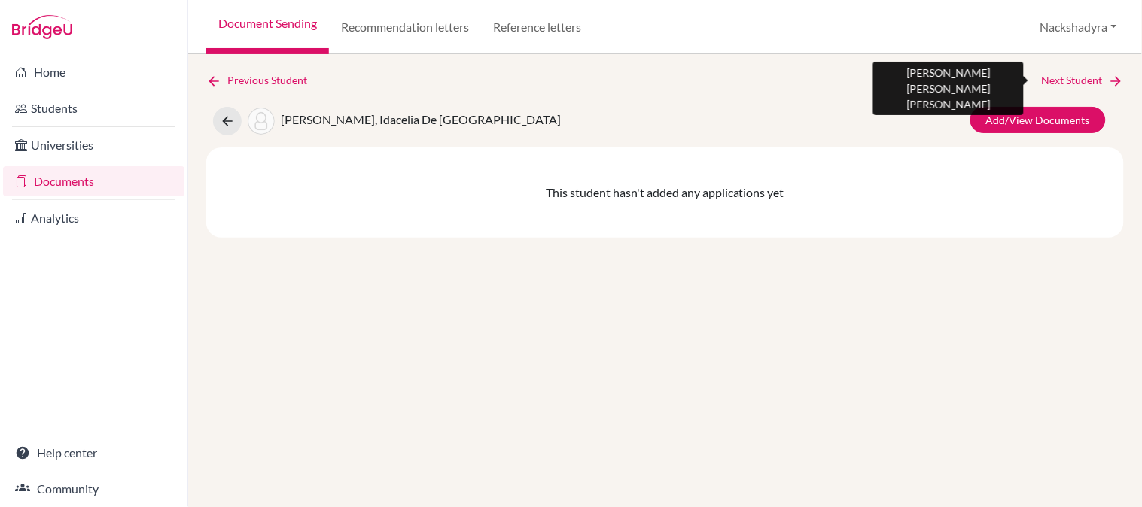
click at [1063, 74] on link "Next Student" at bounding box center [1083, 80] width 82 height 17
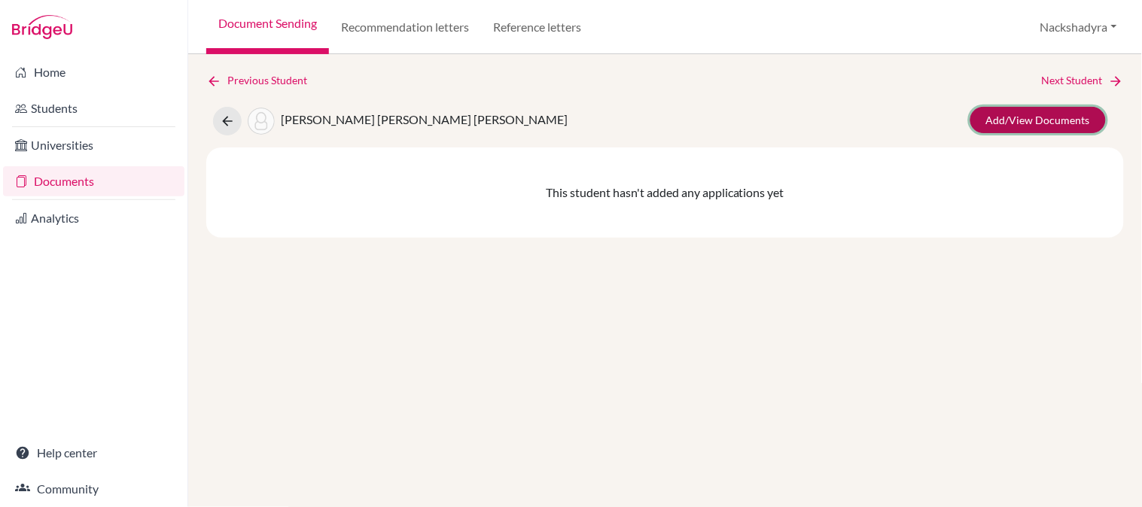
click at [1015, 111] on link "Add/View Documents" at bounding box center [1037, 120] width 135 height 26
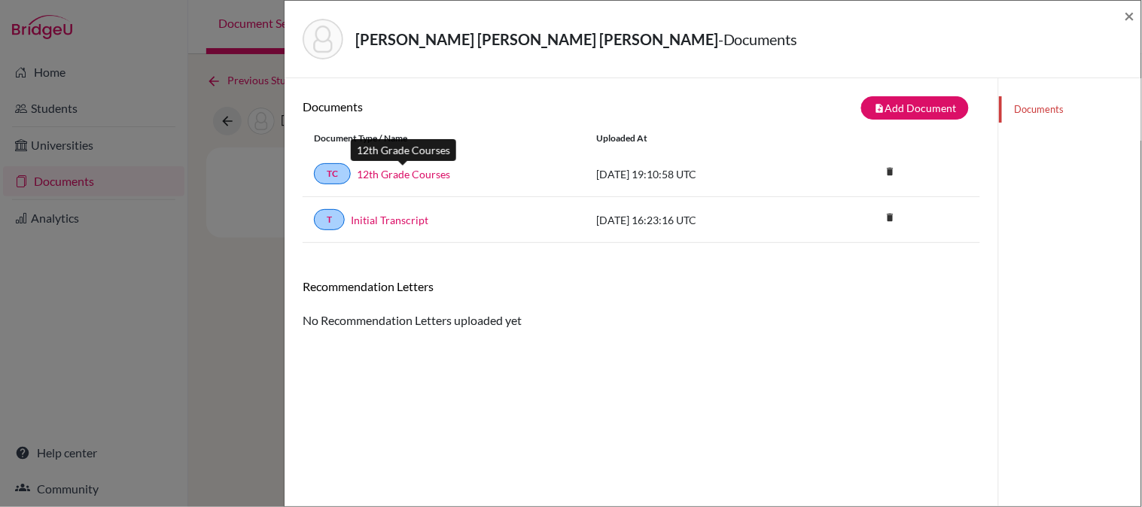
click at [401, 176] on link "12th Grade Courses" at bounding box center [403, 174] width 93 height 16
click at [407, 214] on link "Initial Transcript" at bounding box center [390, 220] width 78 height 16
click at [1126, 18] on span "×" at bounding box center [1129, 16] width 11 height 22
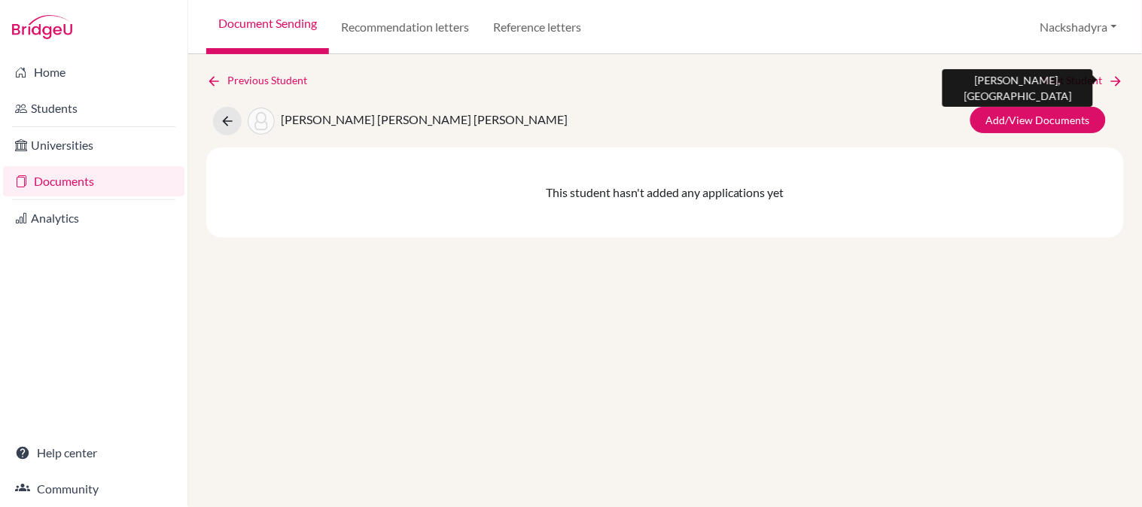
click at [1084, 77] on link "Next Student" at bounding box center [1083, 80] width 82 height 17
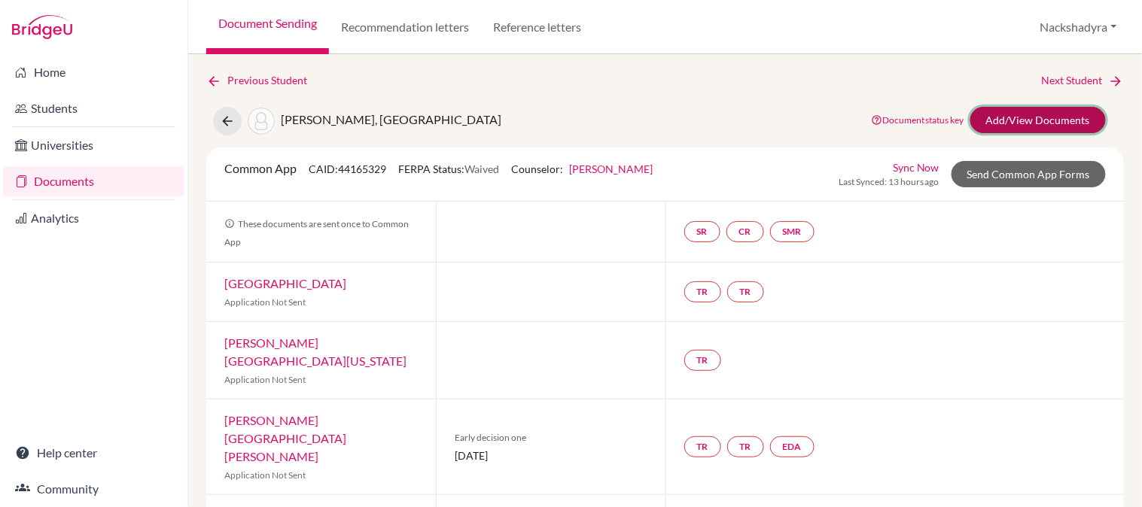
click at [1022, 108] on link "Add/View Documents" at bounding box center [1037, 120] width 135 height 26
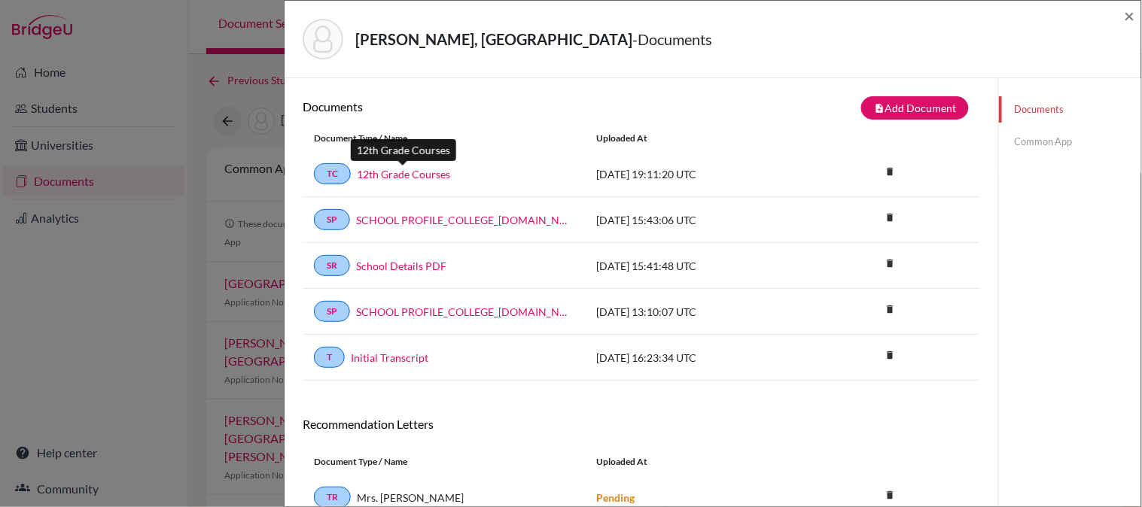
click at [409, 171] on link "12th Grade Courses" at bounding box center [403, 174] width 93 height 16
click at [369, 352] on link "Initial Transcript" at bounding box center [390, 358] width 78 height 16
click at [407, 173] on link "12th Grade Courses" at bounding box center [403, 174] width 93 height 16
click at [883, 168] on icon "delete" at bounding box center [889, 171] width 23 height 23
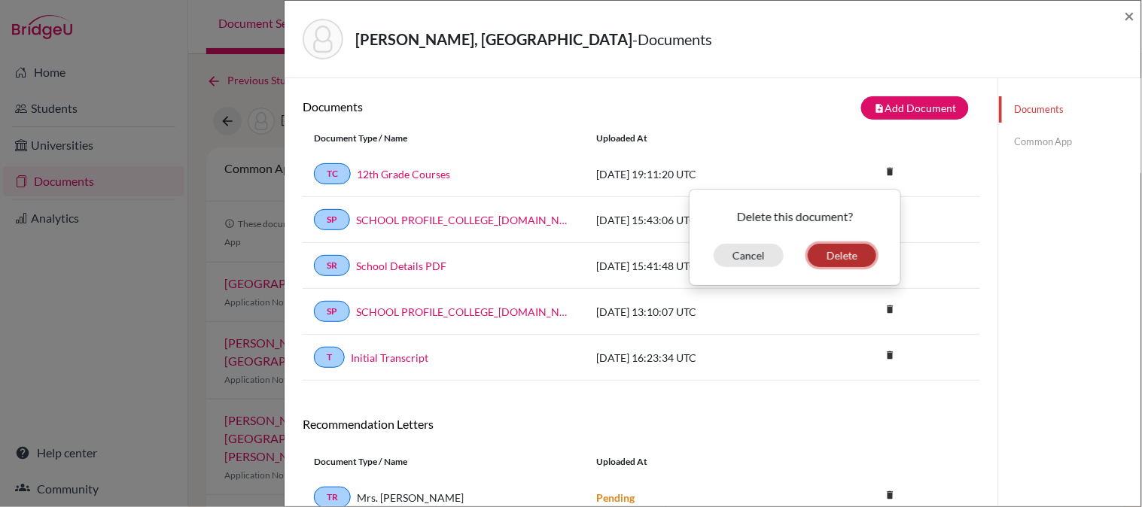
click at [822, 251] on button "Delete" at bounding box center [842, 255] width 68 height 23
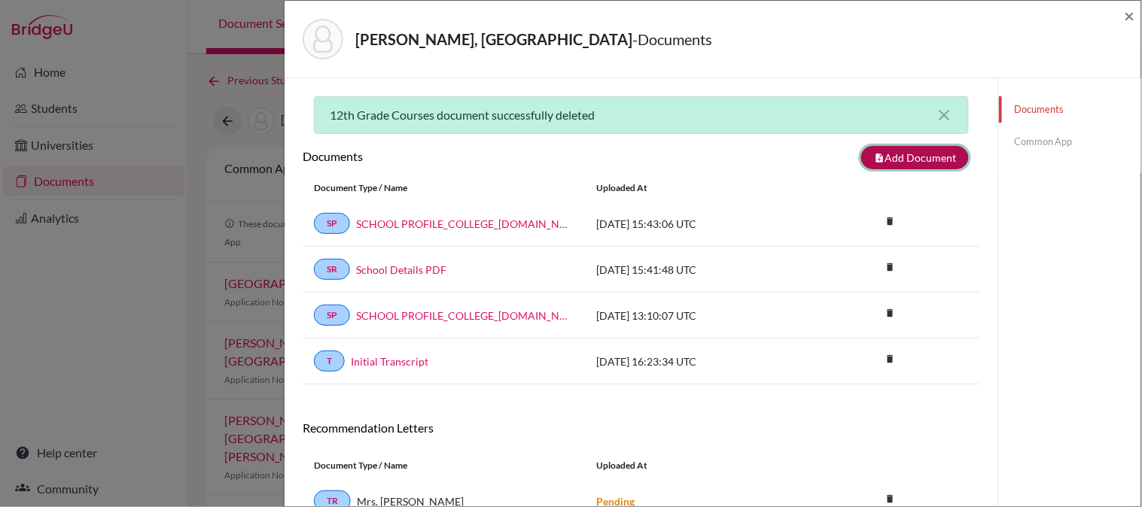
click at [879, 157] on button "note_add Add Document" at bounding box center [915, 157] width 108 height 23
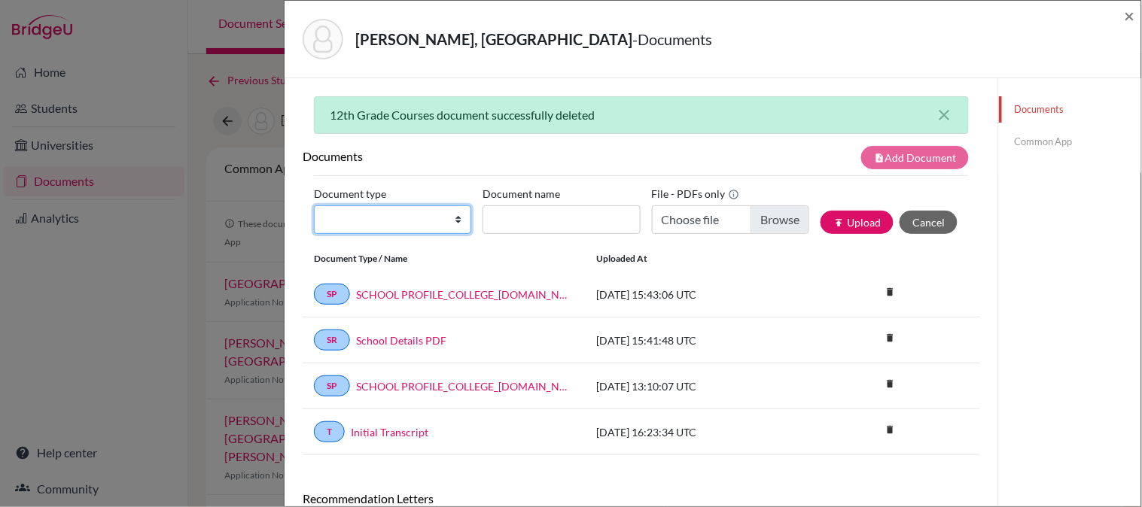
click at [364, 230] on select "Change explanation for Common App reports Counselor recommendation Internationa…" at bounding box center [392, 219] width 157 height 29
select select "45"
click at [314, 205] on select "Change explanation for Common App reports Counselor recommendation Internationa…" at bounding box center [392, 219] width 157 height 29
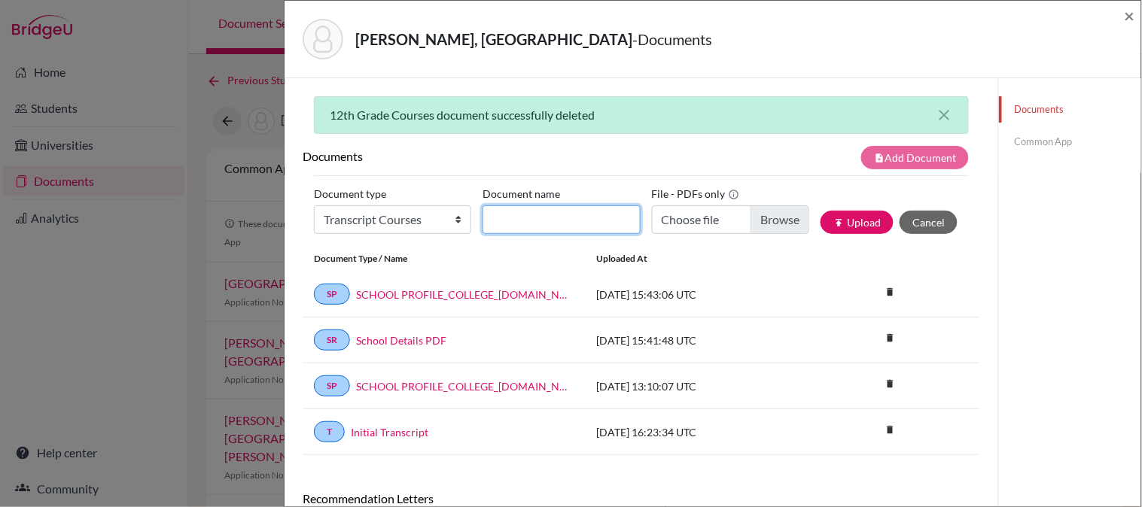
click at [527, 229] on input "Document name" at bounding box center [560, 219] width 157 height 29
type input "12th Grade Courses"
type input "C:\fakepath\Jung, Hanbyeol.pdf"
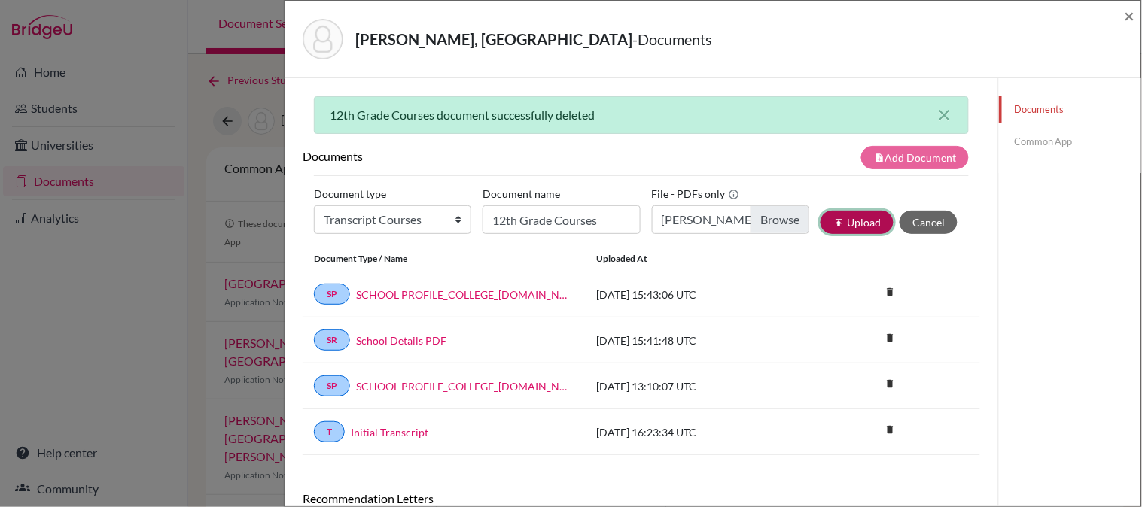
click at [833, 226] on icon "publish" at bounding box center [838, 223] width 11 height 11
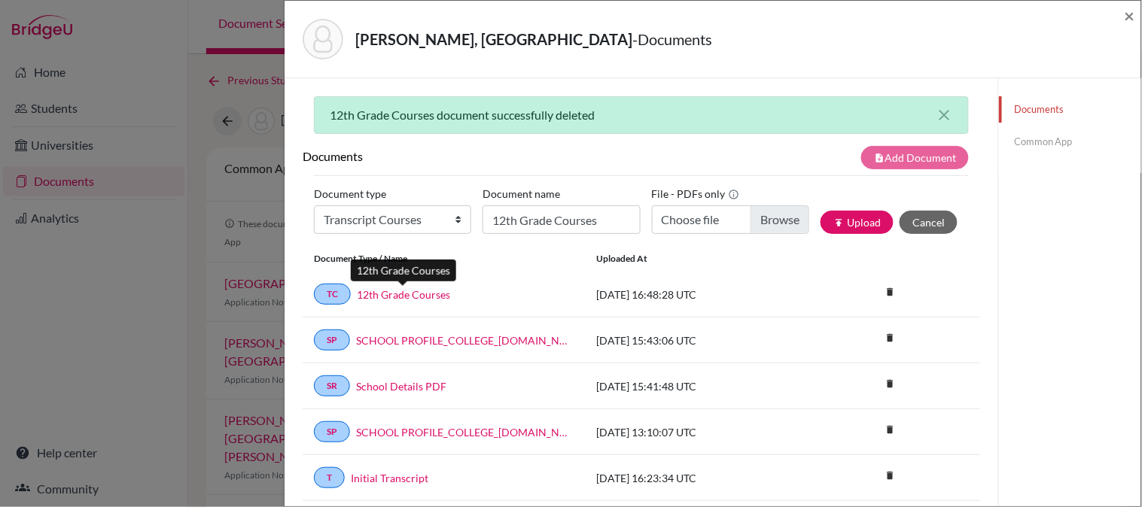
click at [400, 295] on link "12th Grade Courses" at bounding box center [403, 295] width 93 height 16
click at [1134, 8] on span "×" at bounding box center [1129, 16] width 11 height 22
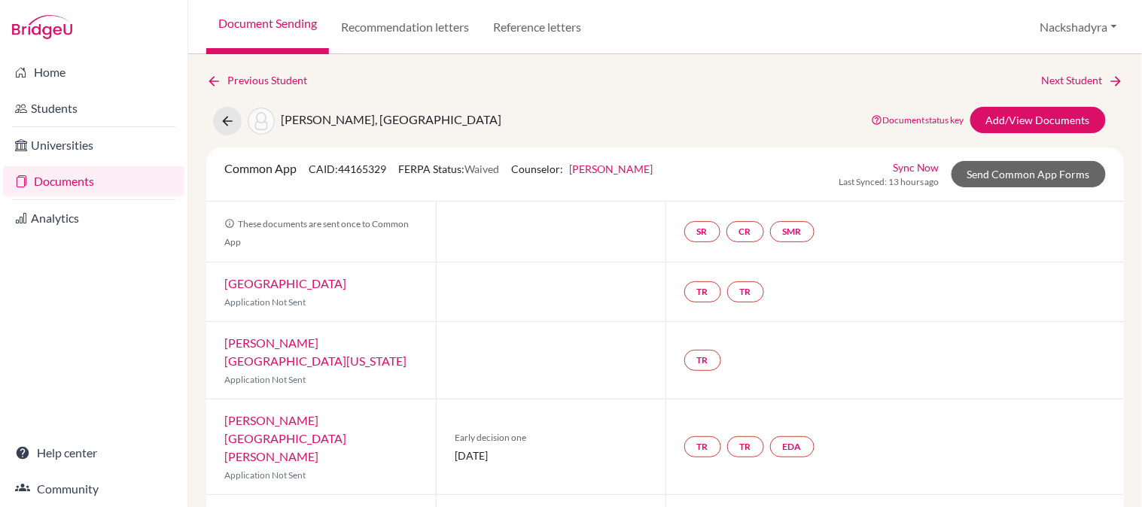
click at [1069, 81] on link "Next Student" at bounding box center [1083, 80] width 82 height 17
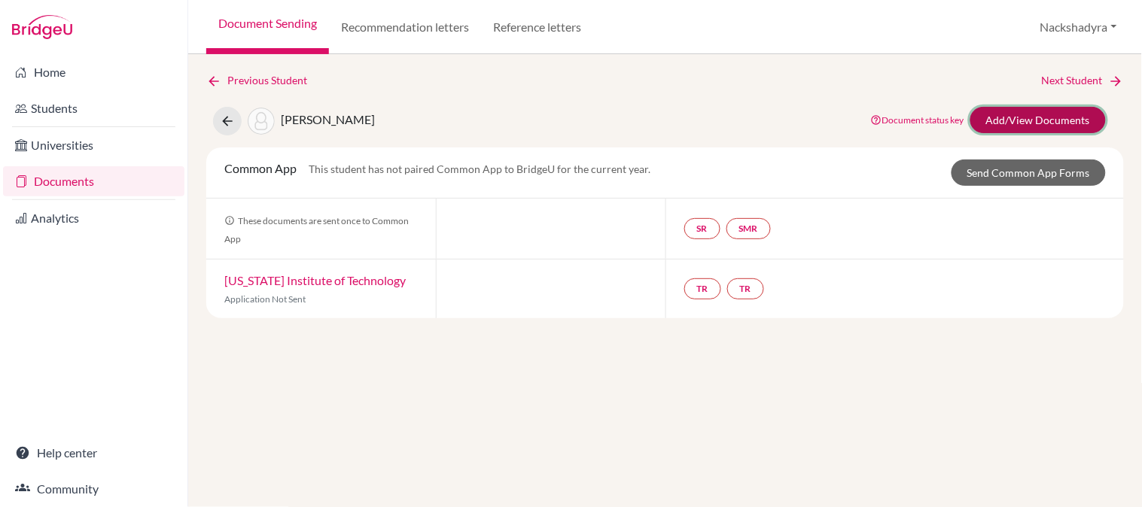
click at [1014, 125] on link "Add/View Documents" at bounding box center [1037, 120] width 135 height 26
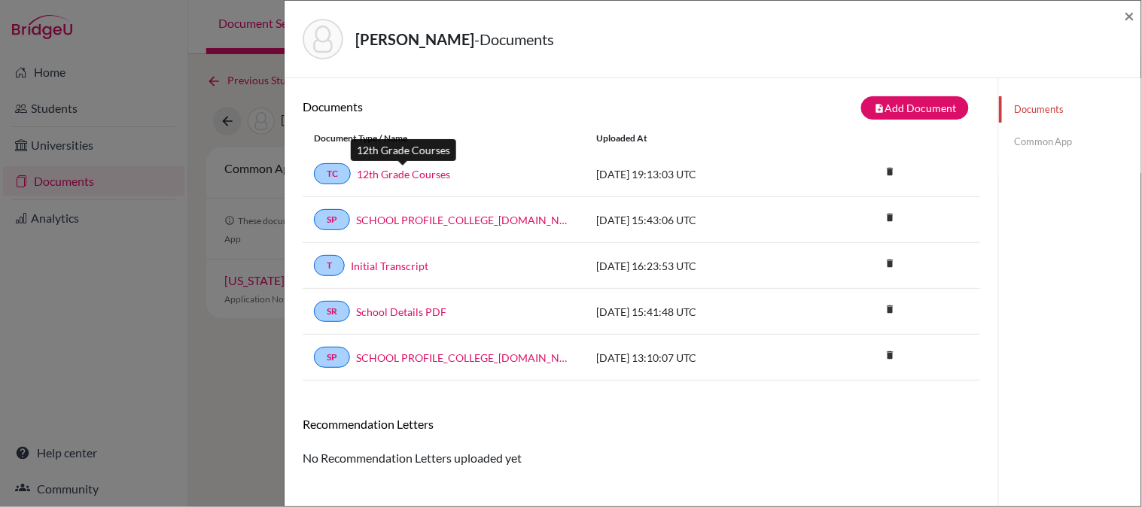
click at [394, 175] on link "12th Grade Courses" at bounding box center [403, 174] width 93 height 16
click at [365, 268] on link "Initial Transcript" at bounding box center [390, 266] width 78 height 16
click at [1127, 13] on span "×" at bounding box center [1129, 16] width 11 height 22
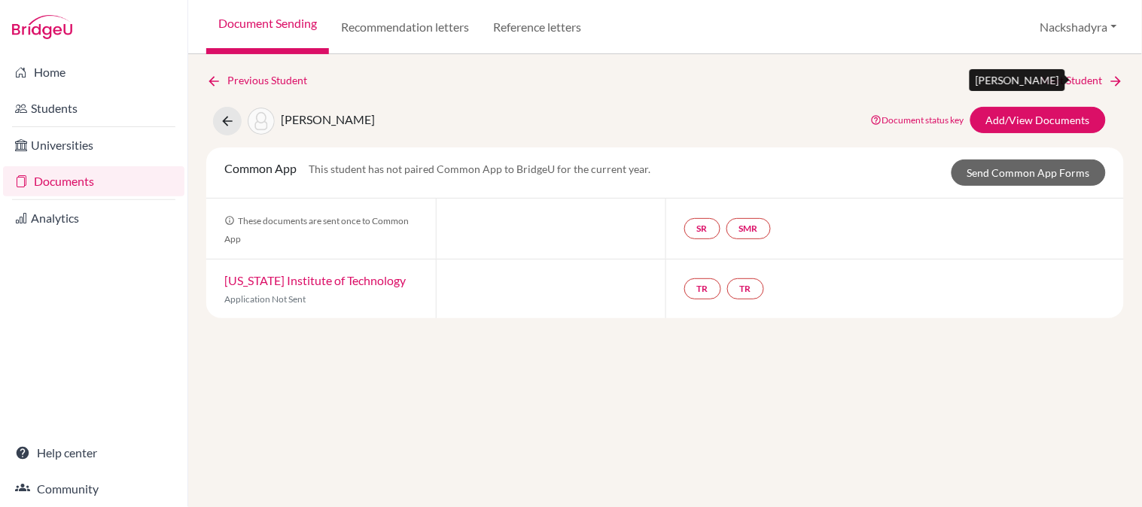
click at [1056, 72] on link "Next Student" at bounding box center [1083, 80] width 82 height 17
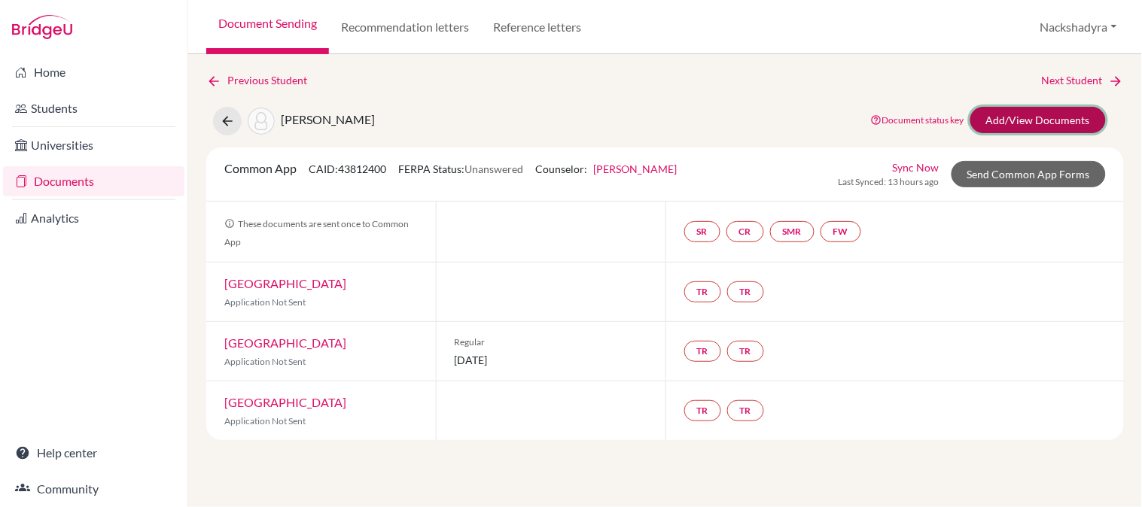
click at [1064, 117] on link "Add/View Documents" at bounding box center [1037, 120] width 135 height 26
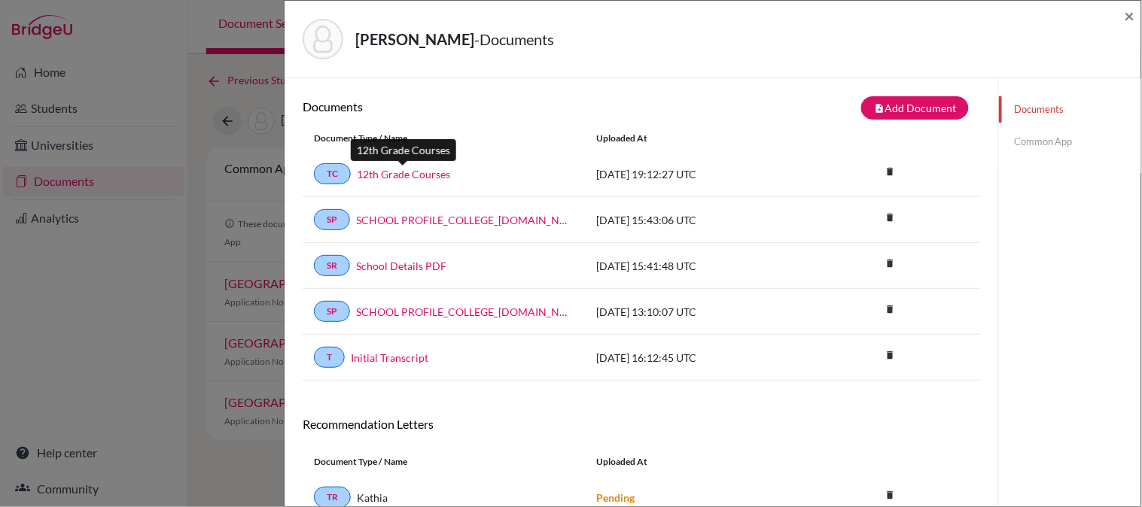
click at [409, 172] on link "12th Grade Courses" at bounding box center [403, 174] width 93 height 16
click at [373, 354] on link "Initial Transcript" at bounding box center [390, 358] width 78 height 16
click at [1129, 17] on span "×" at bounding box center [1129, 16] width 11 height 22
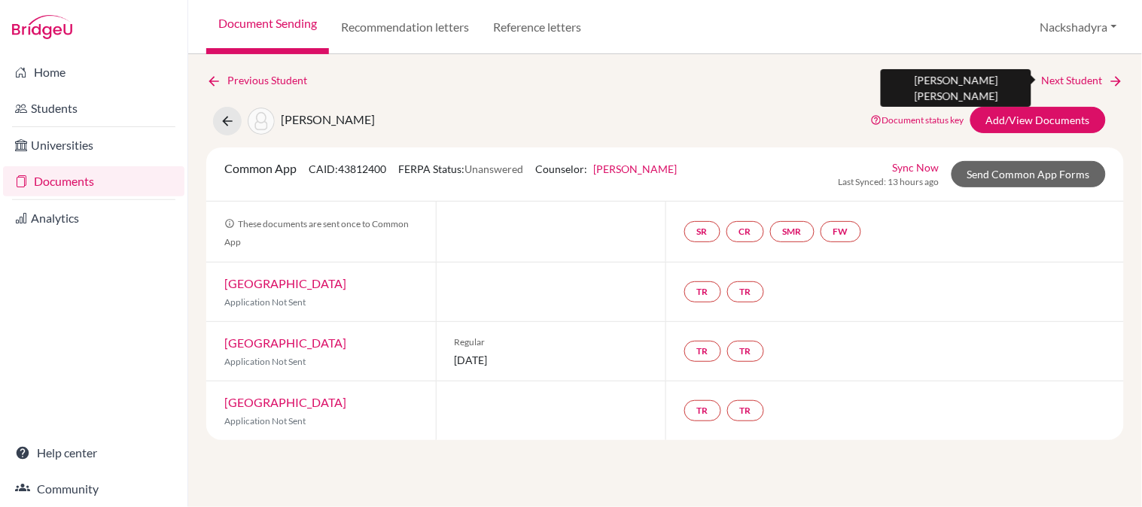
click at [1066, 81] on link "Next Student" at bounding box center [1083, 80] width 82 height 17
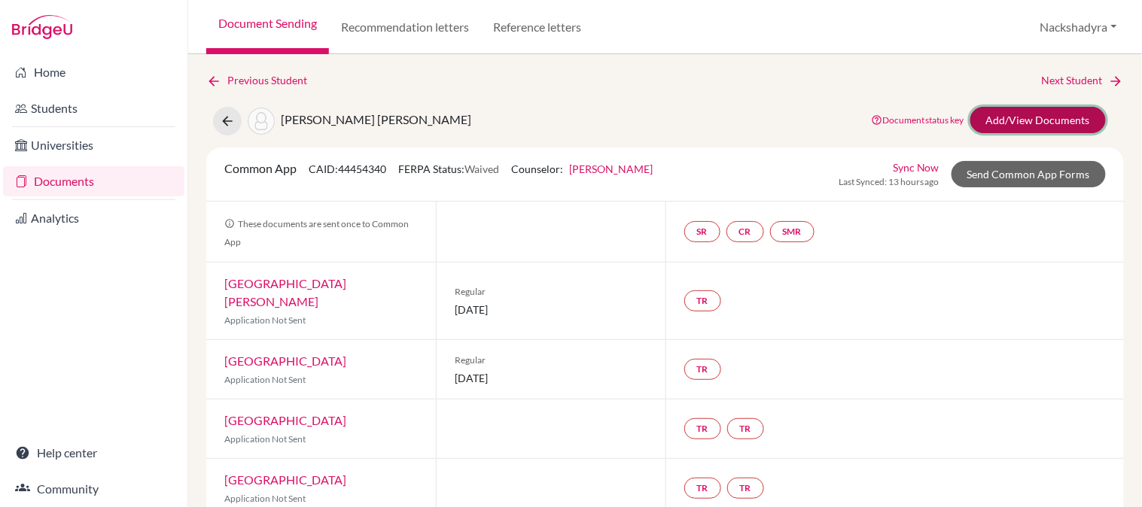
click at [1036, 114] on link "Add/View Documents" at bounding box center [1037, 120] width 135 height 26
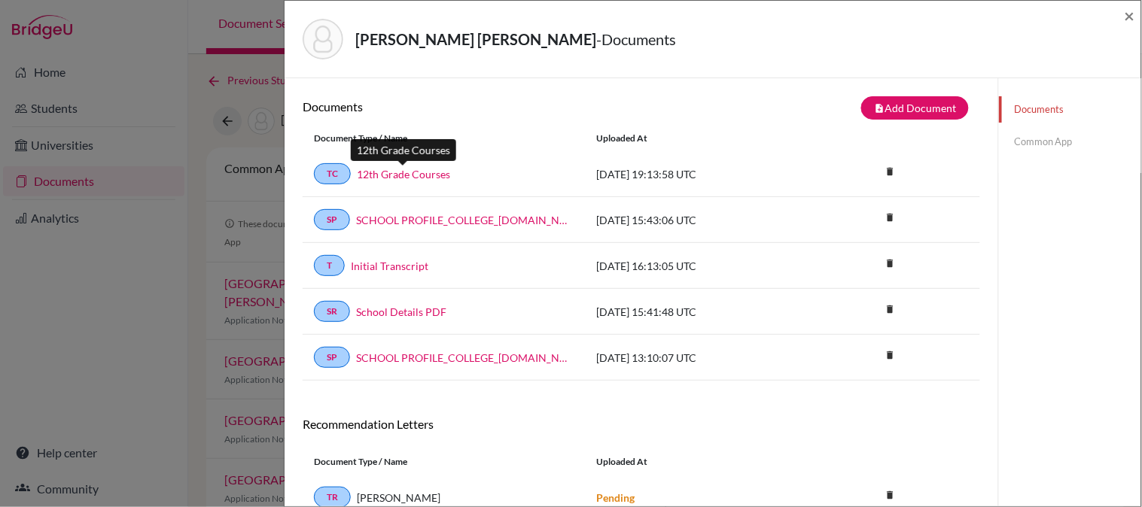
click at [410, 178] on link "12th Grade Courses" at bounding box center [403, 174] width 93 height 16
click at [390, 269] on link "Initial Transcript" at bounding box center [390, 266] width 78 height 16
click at [1131, 11] on span "×" at bounding box center [1129, 16] width 11 height 22
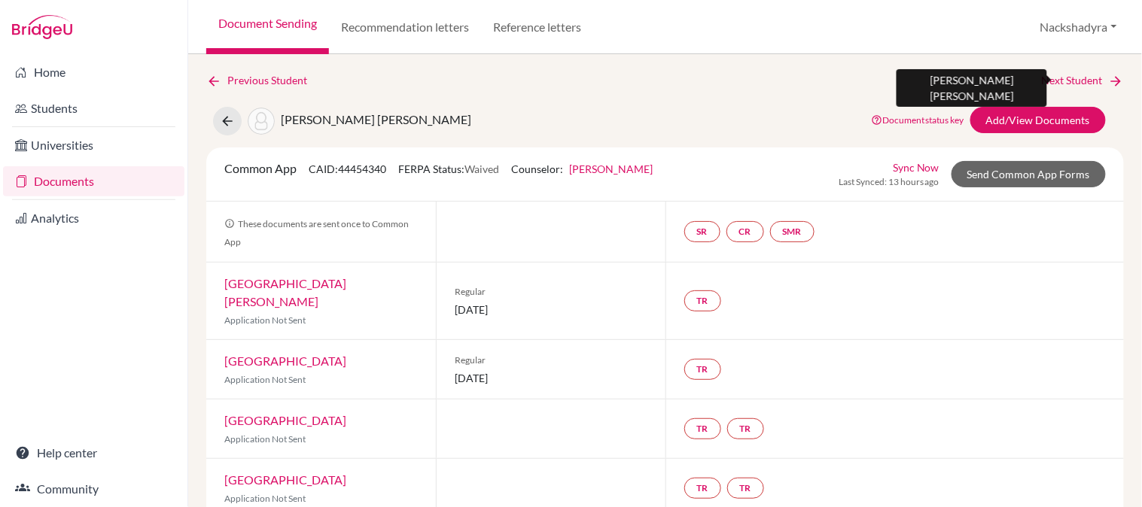
click at [1056, 78] on link "Next Student" at bounding box center [1083, 80] width 82 height 17
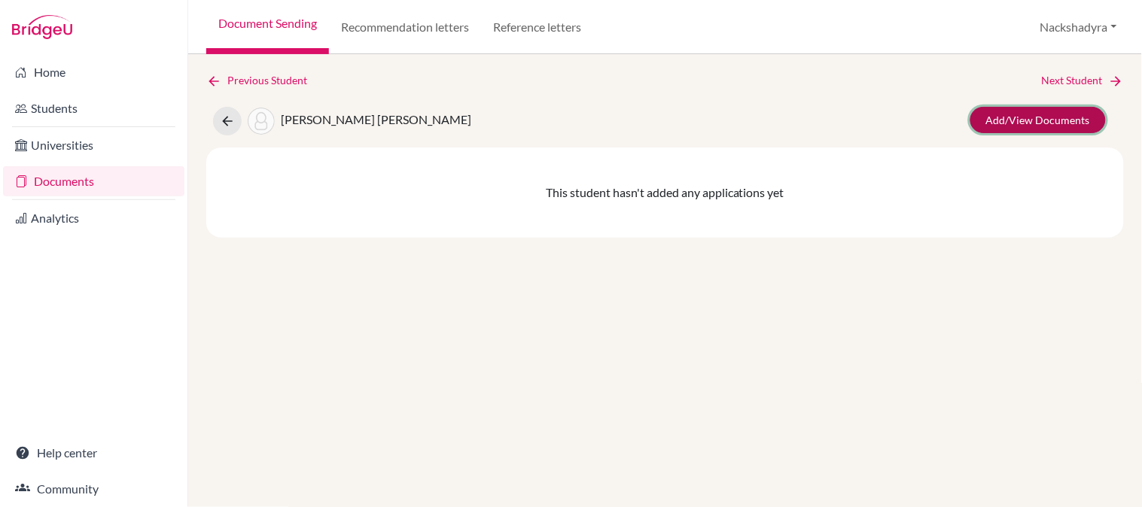
click at [997, 121] on link "Add/View Documents" at bounding box center [1037, 120] width 135 height 26
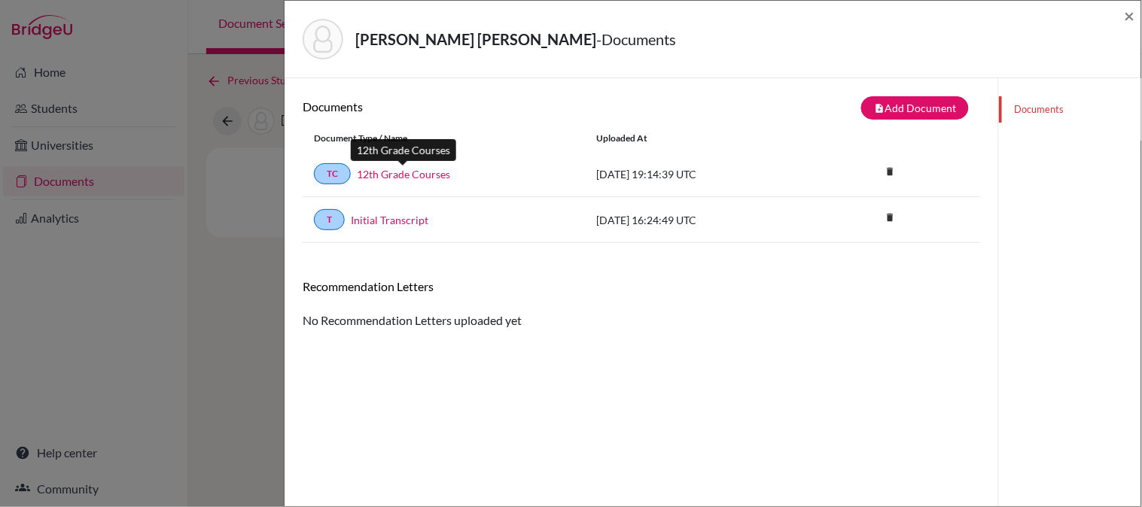
click at [403, 175] on link "12th Grade Courses" at bounding box center [403, 174] width 93 height 16
click at [379, 214] on link "Initial Transcript" at bounding box center [390, 220] width 78 height 16
click at [1123, 14] on div "Lanuza Sanint, Andrea - Documents ×" at bounding box center [713, 39] width 844 height 65
click at [1130, 14] on span "×" at bounding box center [1129, 16] width 11 height 22
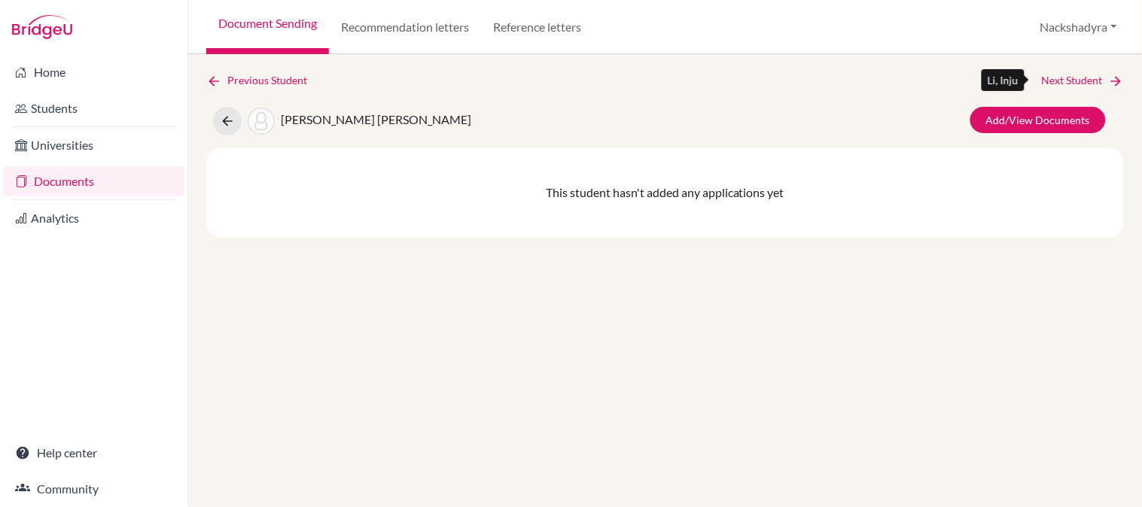
click at [1086, 79] on link "Next Student" at bounding box center [1083, 80] width 82 height 17
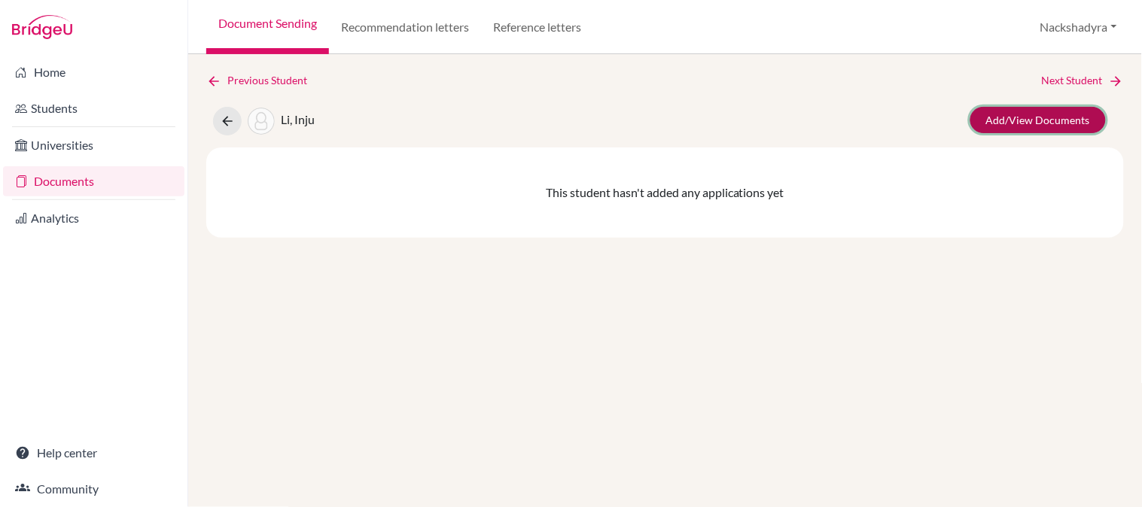
click at [1005, 120] on link "Add/View Documents" at bounding box center [1037, 120] width 135 height 26
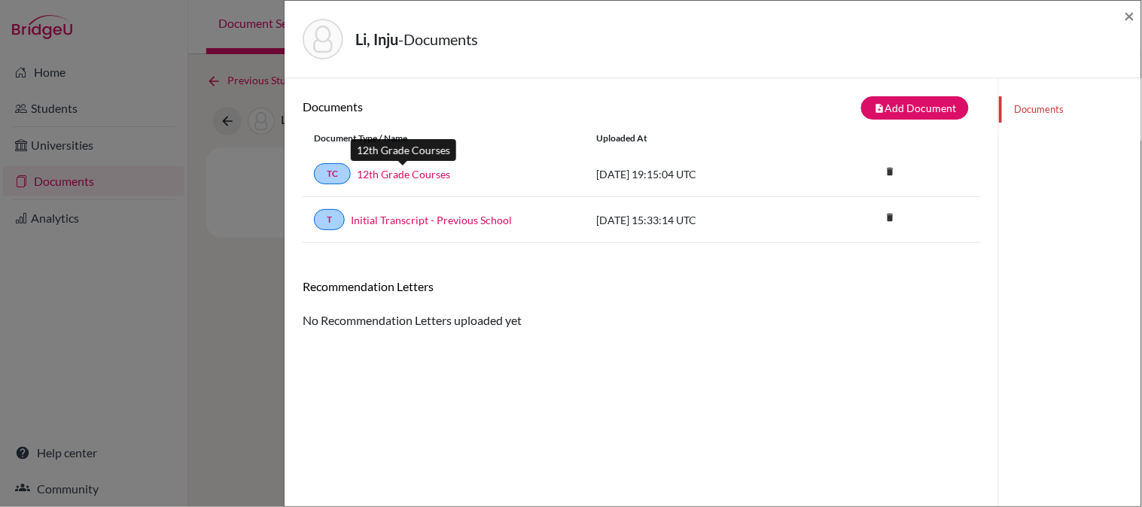
click at [409, 176] on link "12th Grade Courses" at bounding box center [403, 174] width 93 height 16
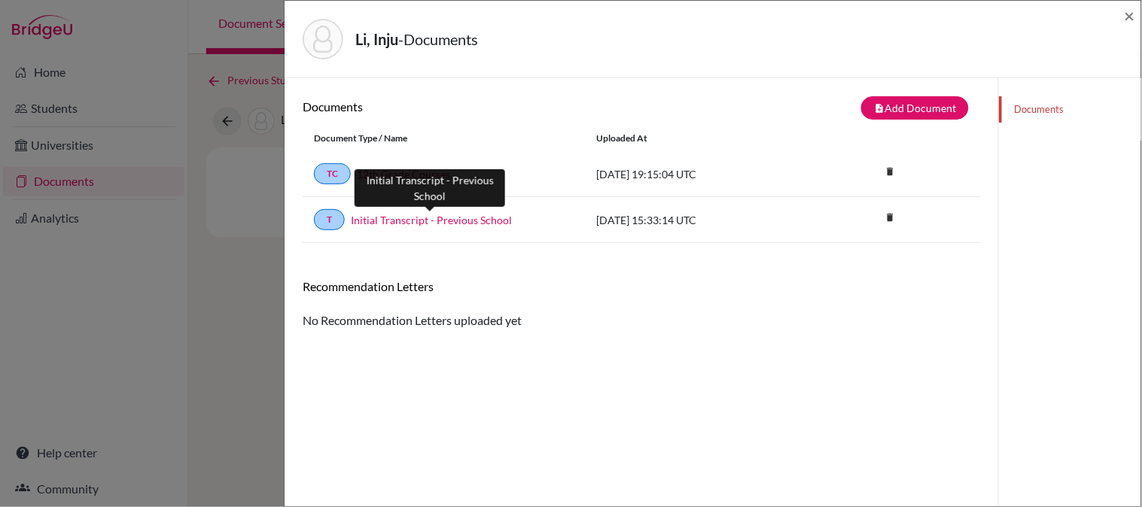
click at [457, 222] on link "Initial Transcript - Previous School" at bounding box center [431, 220] width 161 height 16
click at [1130, 18] on span "×" at bounding box center [1129, 16] width 11 height 22
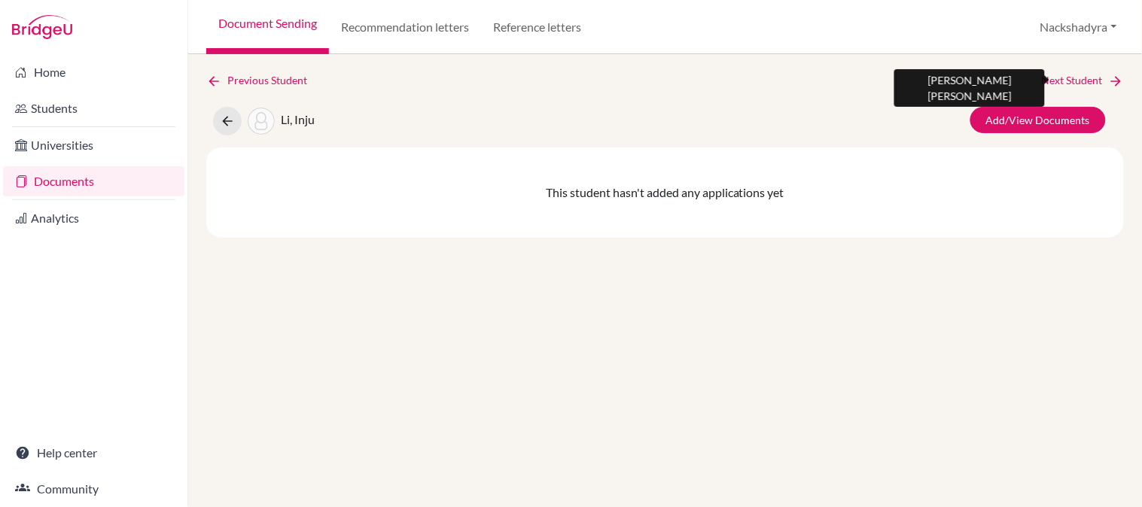
click at [1084, 80] on link "Next Student" at bounding box center [1083, 80] width 82 height 17
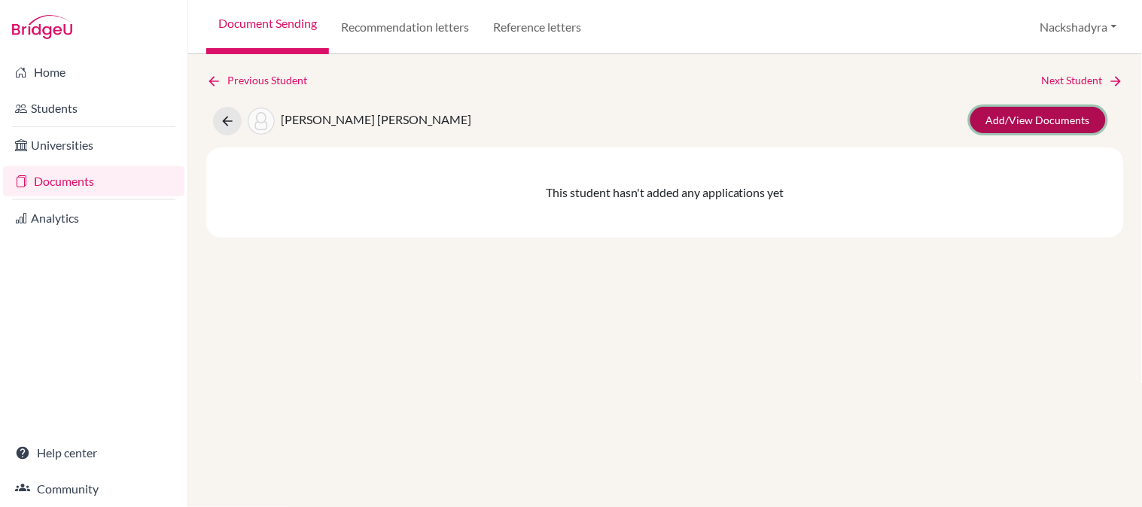
click at [1048, 118] on link "Add/View Documents" at bounding box center [1037, 120] width 135 height 26
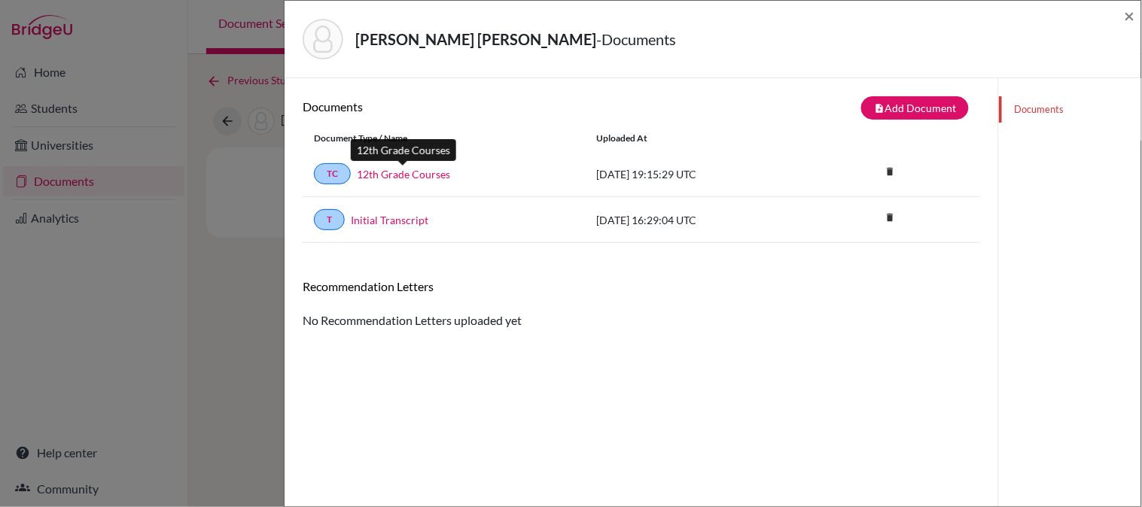
click at [380, 166] on link "12th Grade Courses" at bounding box center [403, 174] width 93 height 16
click at [408, 224] on link "Initial Transcript" at bounding box center [390, 220] width 78 height 16
click at [1125, 20] on span "×" at bounding box center [1129, 16] width 11 height 22
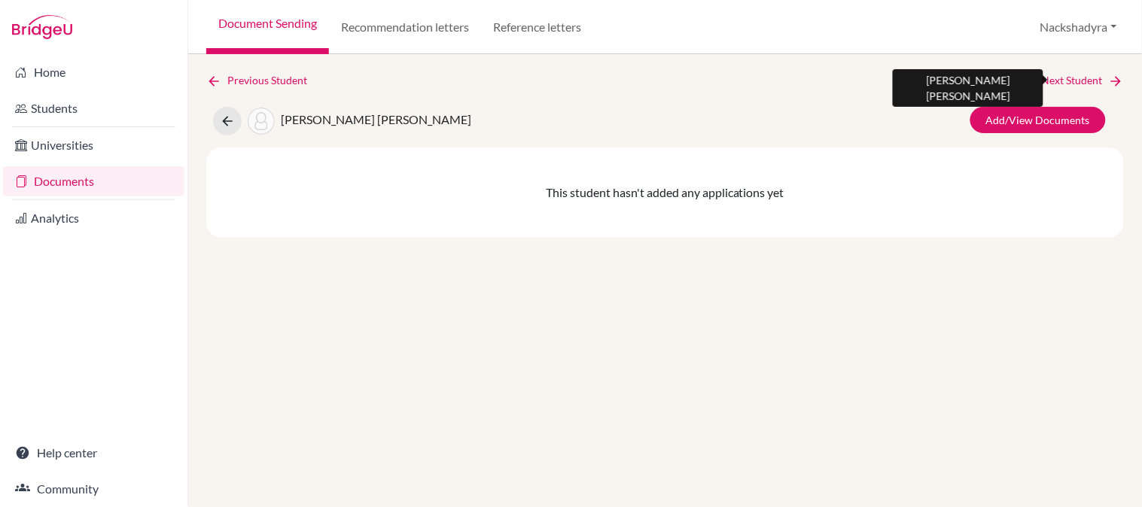
click at [1050, 86] on link "Next Student" at bounding box center [1083, 80] width 82 height 17
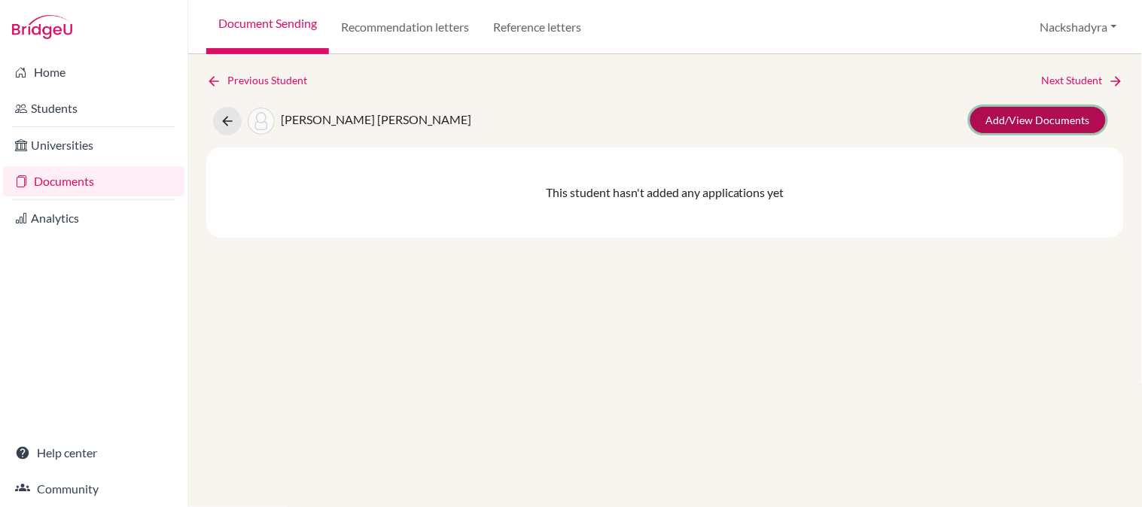
click at [1033, 117] on link "Add/View Documents" at bounding box center [1037, 120] width 135 height 26
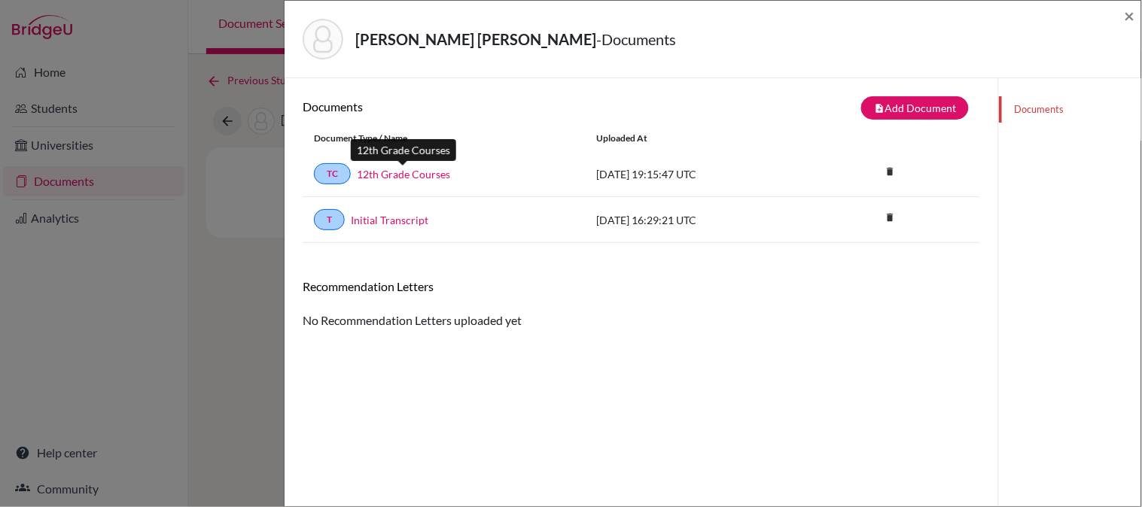
click at [411, 177] on link "12th Grade Courses" at bounding box center [403, 174] width 93 height 16
click at [415, 219] on link "Initial Transcript" at bounding box center [390, 220] width 78 height 16
click at [1126, 17] on span "×" at bounding box center [1129, 16] width 11 height 22
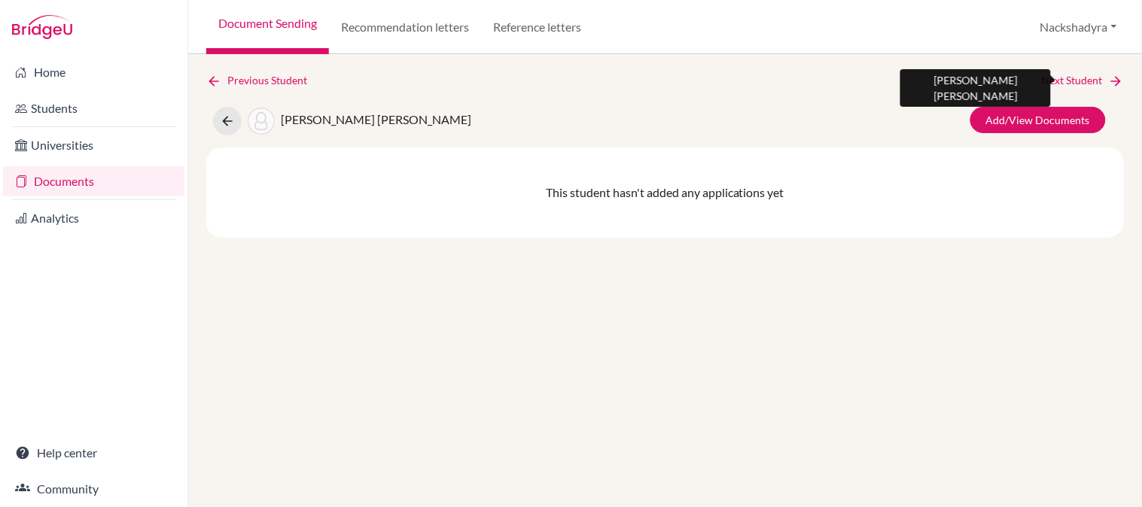
click at [1094, 73] on link "Next Student" at bounding box center [1083, 80] width 82 height 17
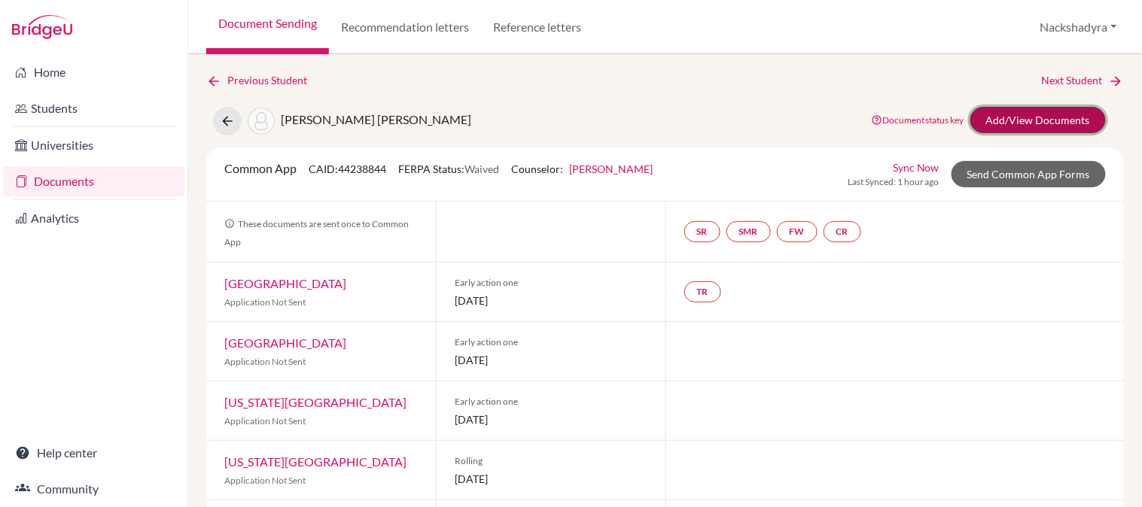
click at [1004, 114] on link "Add/View Documents" at bounding box center [1037, 120] width 135 height 26
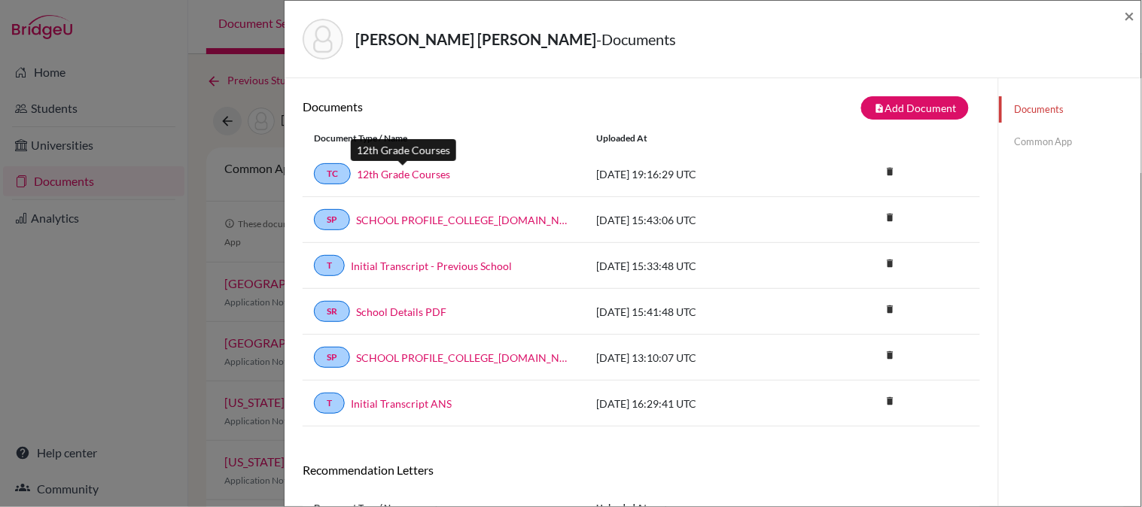
click at [409, 171] on link "12th Grade Courses" at bounding box center [403, 174] width 93 height 16
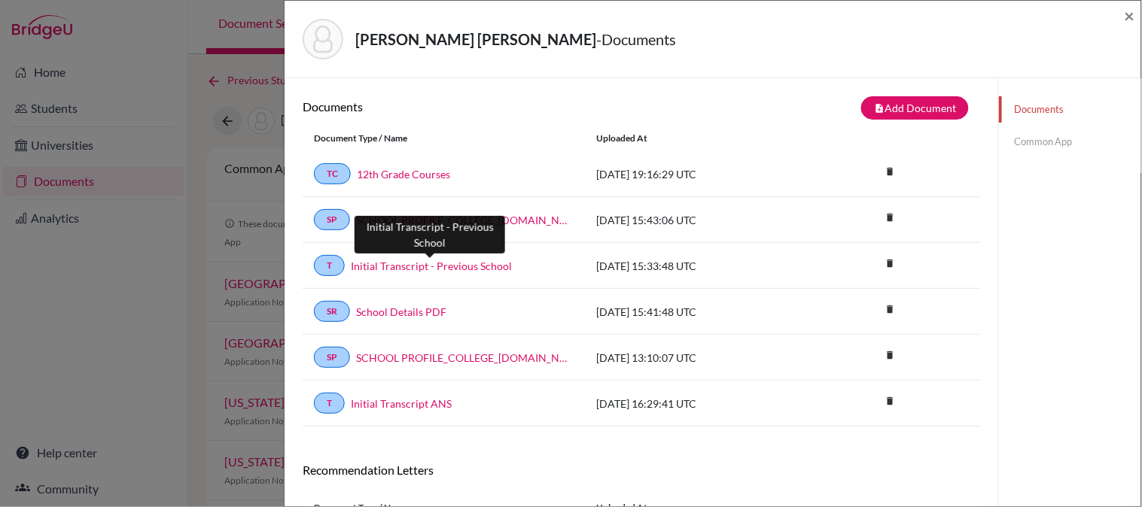
click at [415, 266] on link "Initial Transcript - Previous School" at bounding box center [431, 266] width 161 height 16
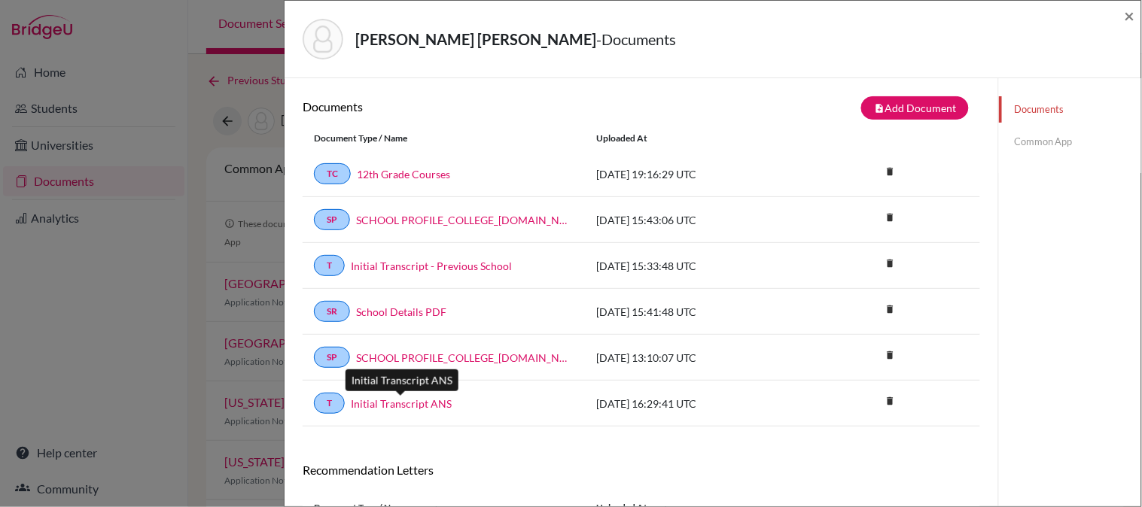
click at [397, 405] on link "Initial Transcript ANS" at bounding box center [401, 404] width 101 height 16
click at [1130, 13] on span "×" at bounding box center [1129, 16] width 11 height 22
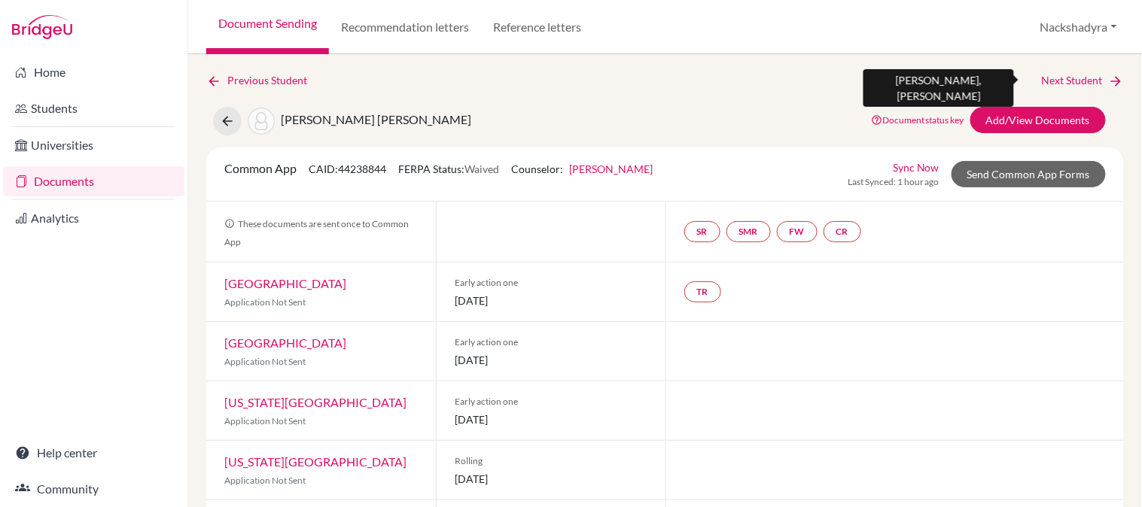
click at [1066, 75] on link "Next Student" at bounding box center [1083, 80] width 82 height 17
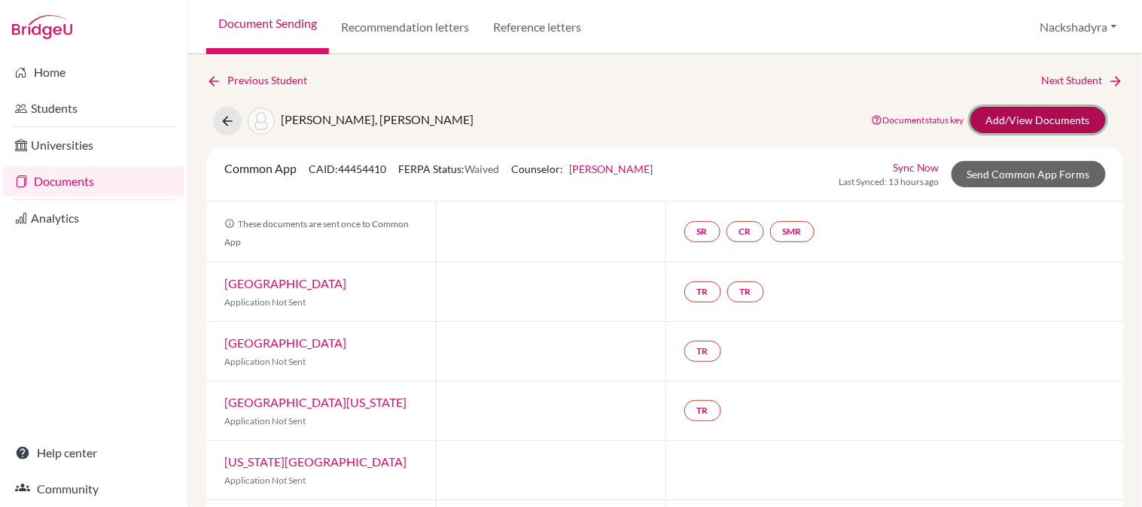
click at [1054, 115] on link "Add/View Documents" at bounding box center [1037, 120] width 135 height 26
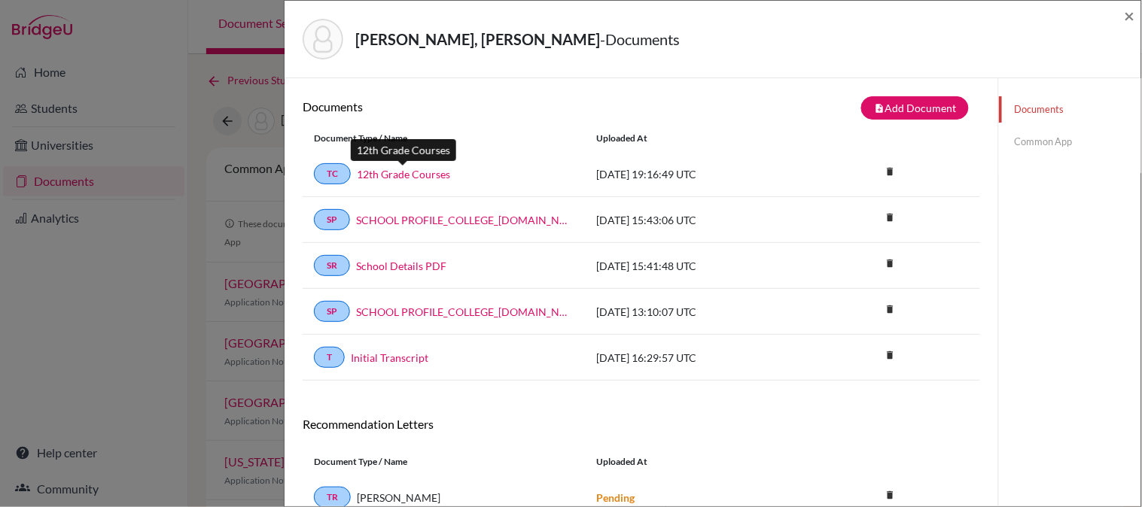
click at [394, 168] on link "12th Grade Courses" at bounding box center [403, 174] width 93 height 16
click at [386, 357] on link "Initial Transcript" at bounding box center [390, 358] width 78 height 16
click at [1127, 14] on span "×" at bounding box center [1129, 16] width 11 height 22
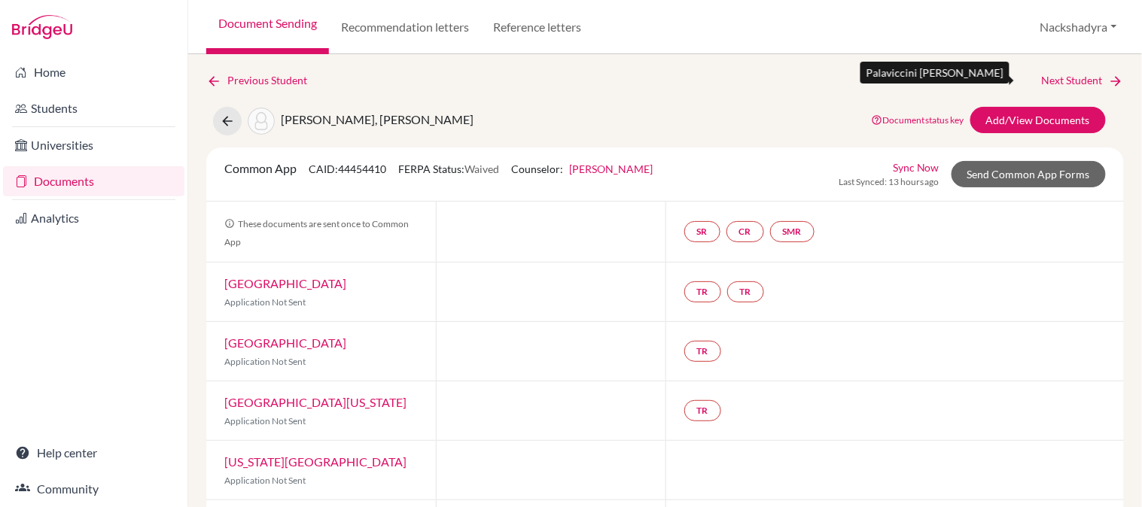
click at [1065, 79] on link "Next Student" at bounding box center [1083, 80] width 82 height 17
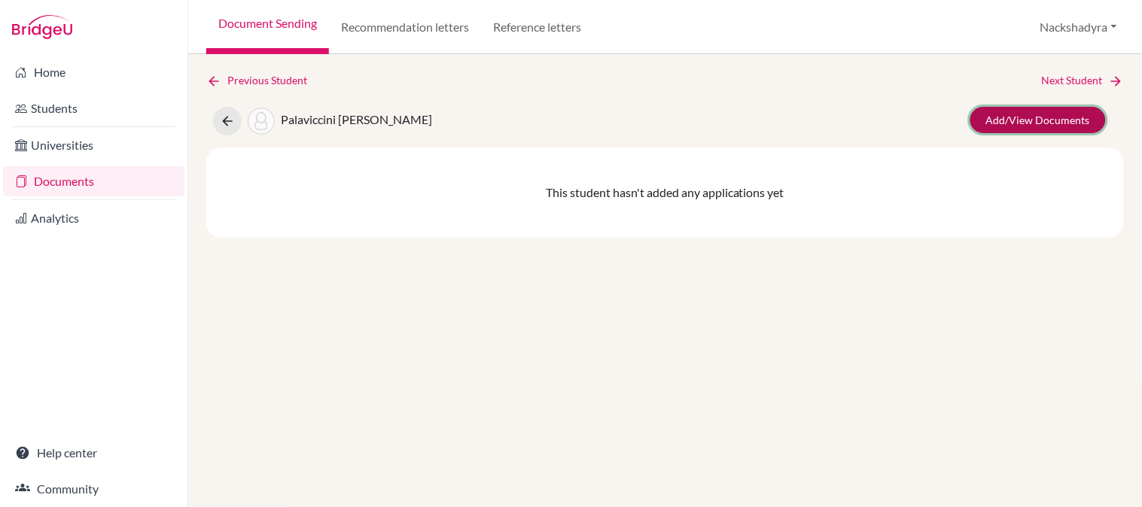
click at [1090, 121] on link "Add/View Documents" at bounding box center [1037, 120] width 135 height 26
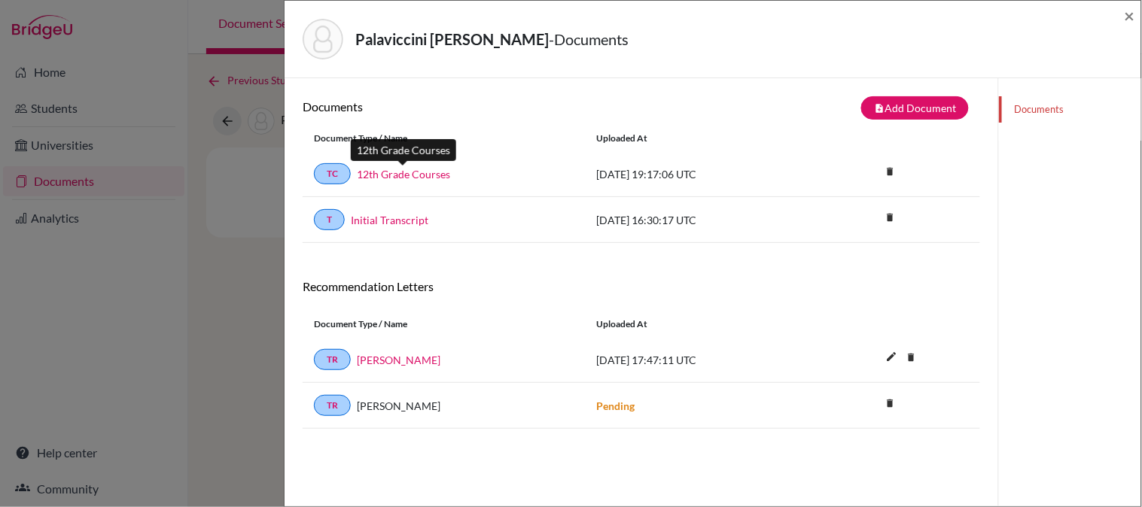
click at [379, 168] on link "12th Grade Courses" at bounding box center [403, 174] width 93 height 16
click at [404, 211] on div "T Initial Transcript" at bounding box center [444, 219] width 260 height 21
click at [409, 215] on link "Initial Transcript" at bounding box center [390, 220] width 78 height 16
click at [403, 219] on link "Initial Transcript" at bounding box center [390, 220] width 78 height 16
click at [437, 168] on link "12th Grade Courses" at bounding box center [403, 174] width 93 height 16
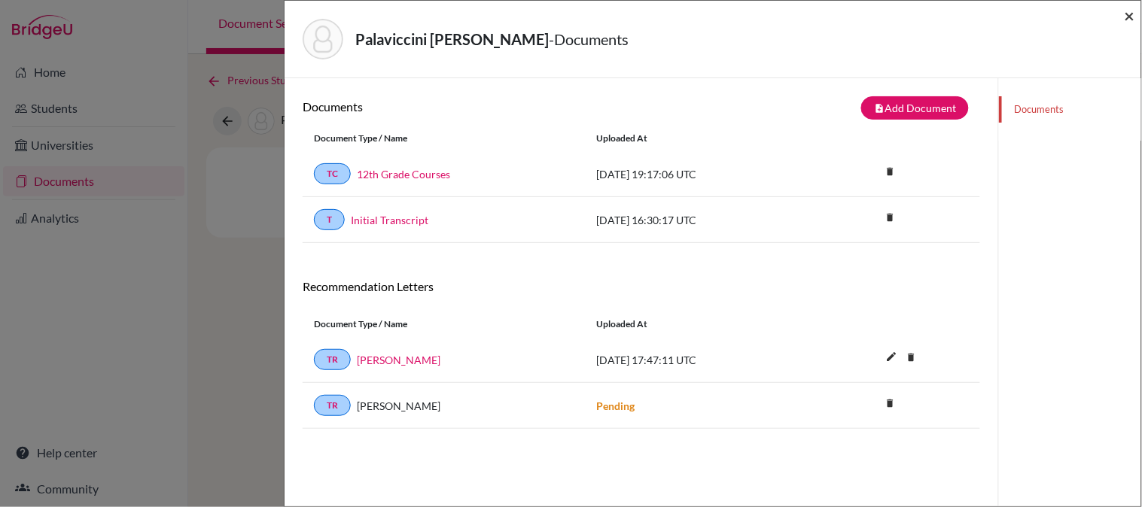
click at [1131, 11] on span "×" at bounding box center [1129, 16] width 11 height 22
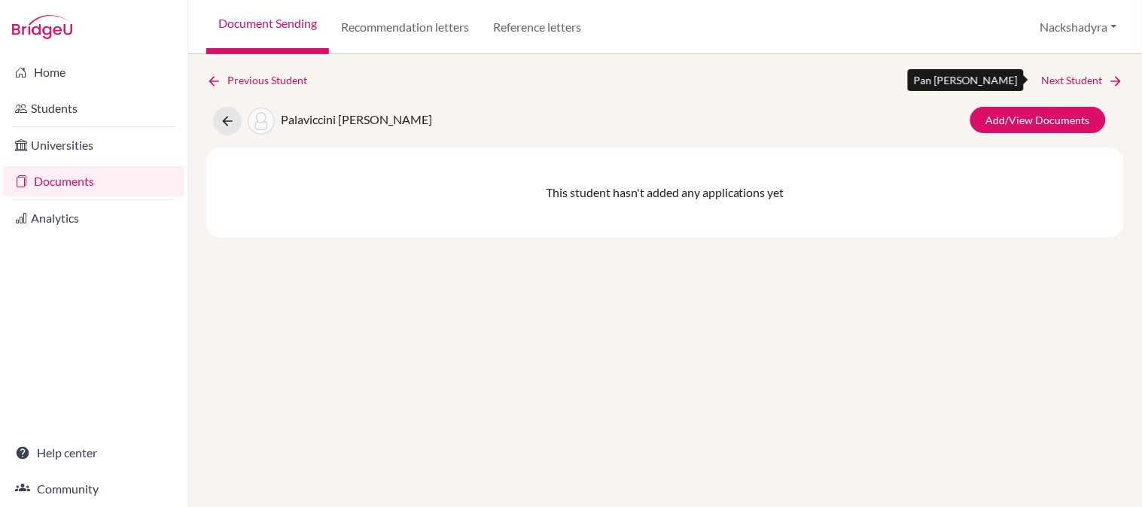
click at [1074, 77] on link "Next Student" at bounding box center [1083, 80] width 82 height 17
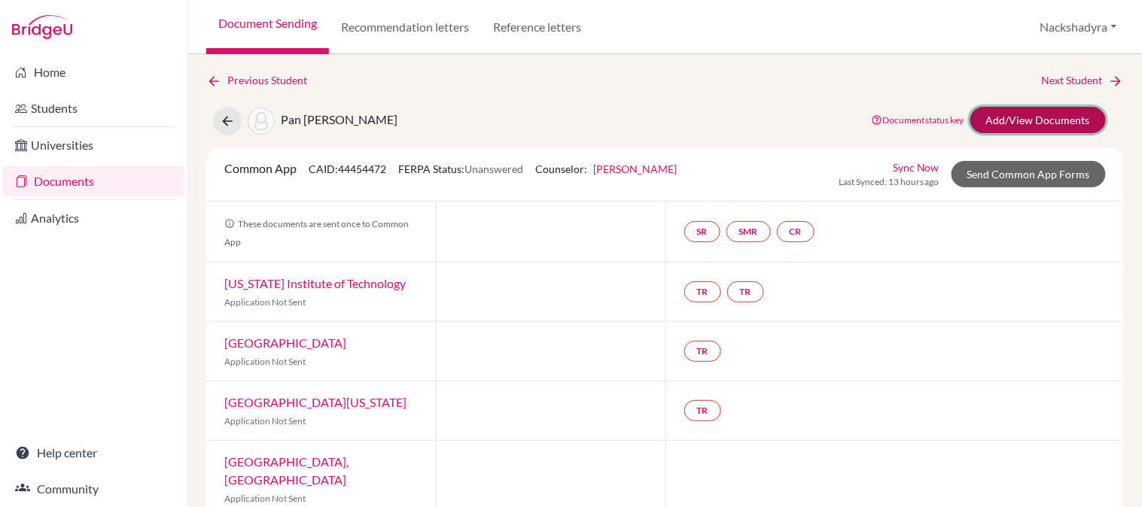
click at [1037, 113] on link "Add/View Documents" at bounding box center [1037, 120] width 135 height 26
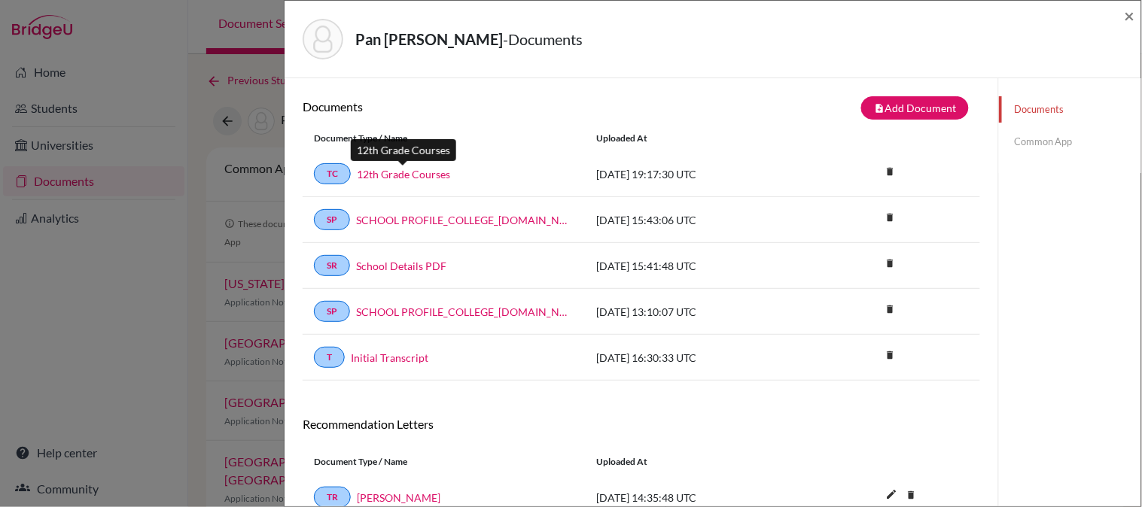
click at [424, 174] on link "12th Grade Courses" at bounding box center [403, 174] width 93 height 16
click at [407, 357] on link "Initial Transcript" at bounding box center [390, 358] width 78 height 16
click at [1130, 15] on span "×" at bounding box center [1129, 16] width 11 height 22
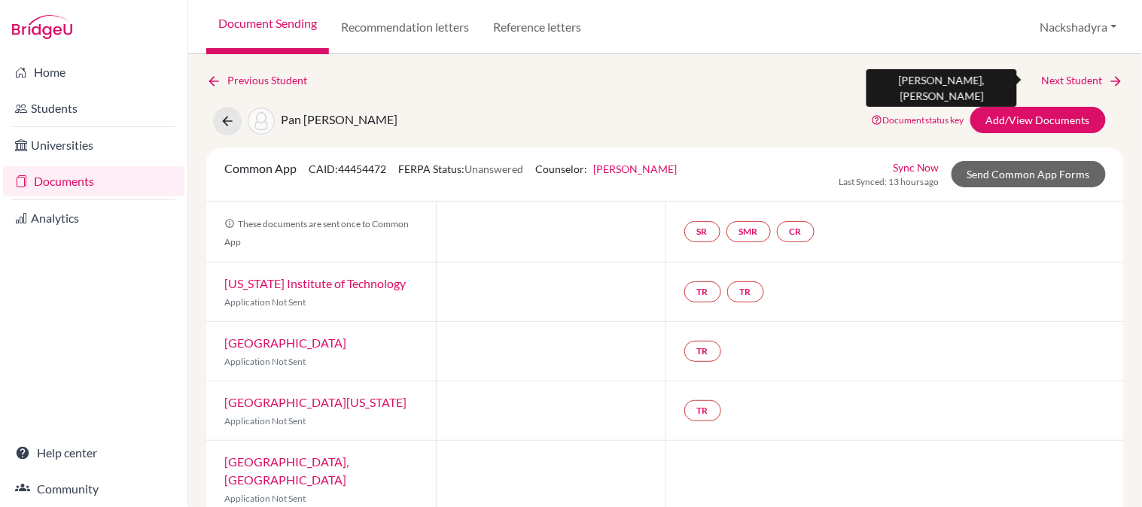
click at [1069, 73] on link "Next Student" at bounding box center [1083, 80] width 82 height 17
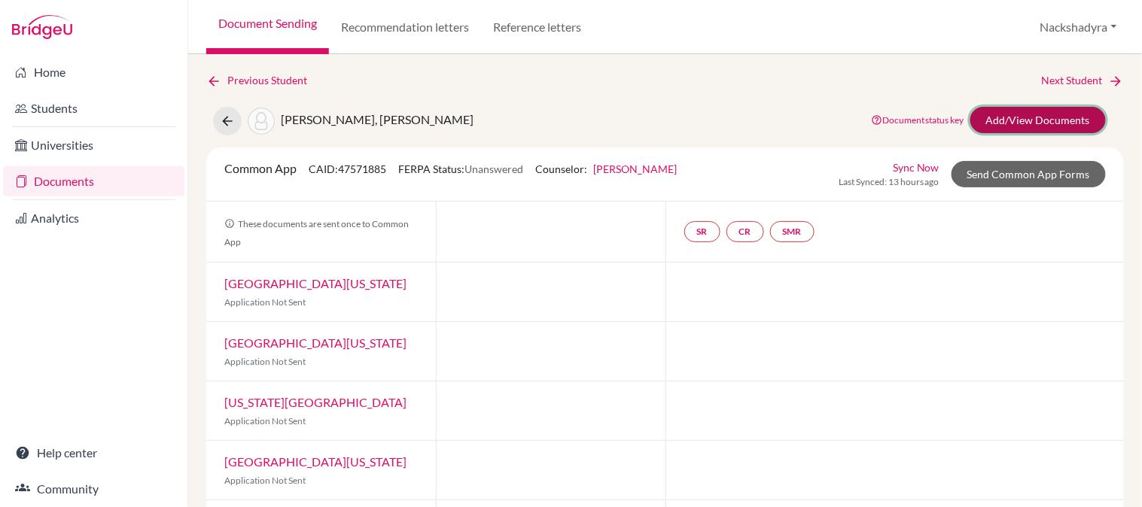
click at [984, 114] on link "Add/View Documents" at bounding box center [1037, 120] width 135 height 26
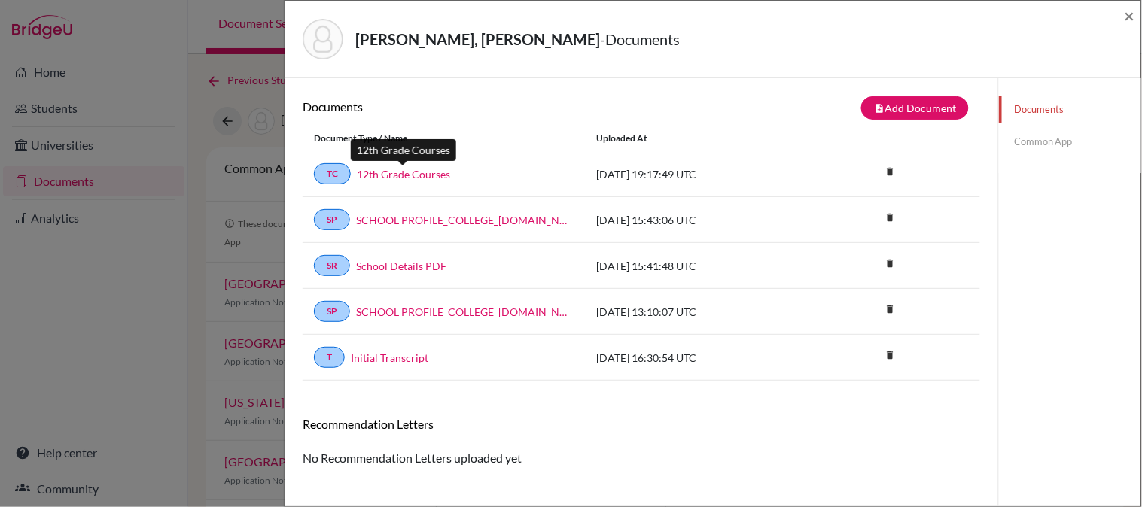
click at [420, 176] on link "12th Grade Courses" at bounding box center [403, 174] width 93 height 16
click at [402, 354] on link "Initial Transcript" at bounding box center [390, 358] width 78 height 16
click at [1130, 17] on span "×" at bounding box center [1129, 16] width 11 height 22
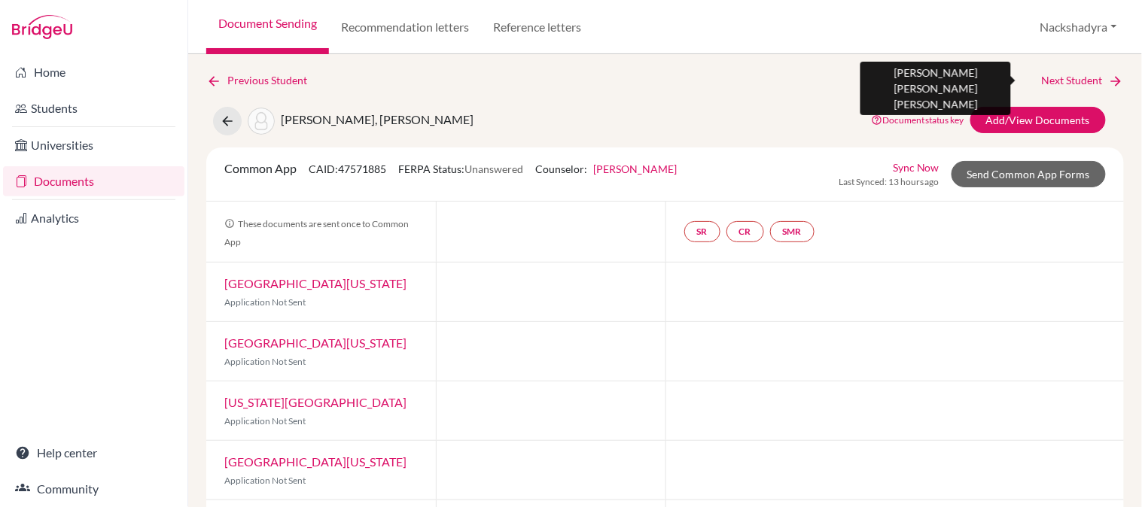
click at [1051, 77] on link "Next Student" at bounding box center [1083, 80] width 82 height 17
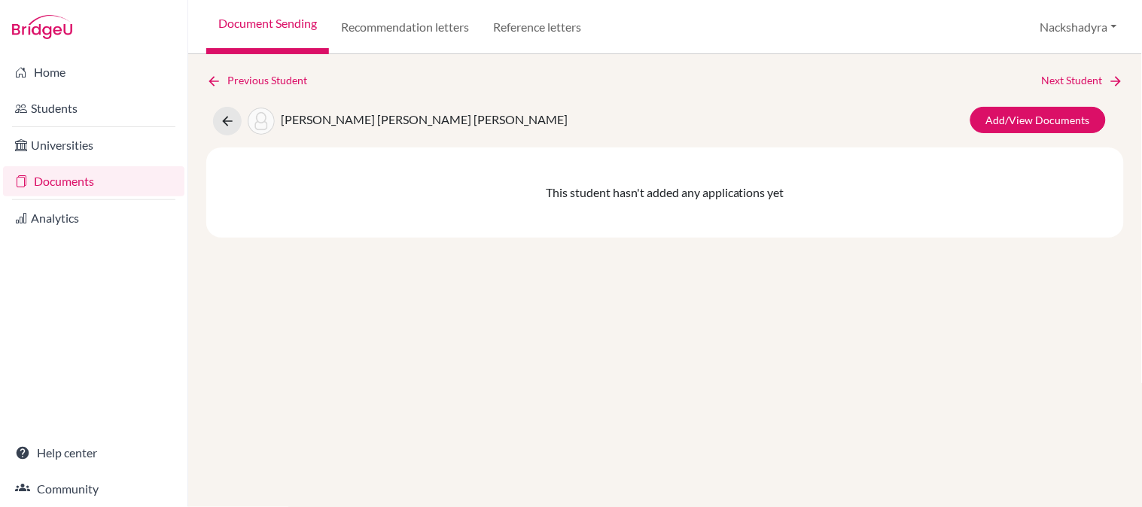
click at [1006, 133] on div "Add/View Documents" at bounding box center [1035, 121] width 164 height 29
click at [1007, 129] on link "Add/View Documents" at bounding box center [1037, 120] width 135 height 26
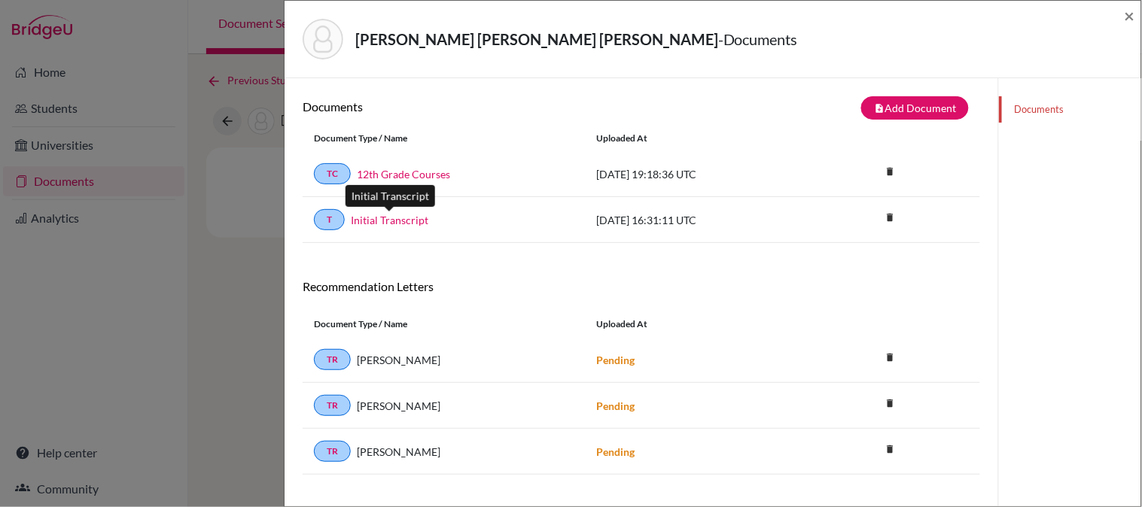
click at [394, 216] on link "Initial Transcript" at bounding box center [390, 220] width 78 height 16
click at [434, 168] on link "12th Grade Courses" at bounding box center [403, 174] width 93 height 16
click at [399, 166] on link "12th Grade Courses" at bounding box center [403, 174] width 93 height 16
click at [378, 221] on link "Initial Transcript" at bounding box center [390, 220] width 78 height 16
click at [1131, 16] on span "×" at bounding box center [1129, 16] width 11 height 22
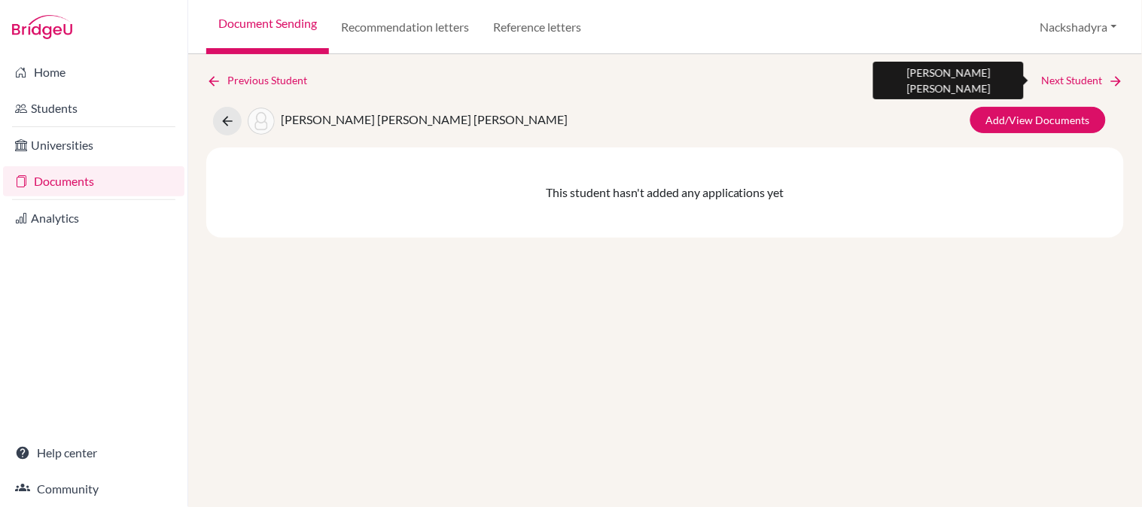
click at [1079, 78] on link "Next Student" at bounding box center [1083, 80] width 82 height 17
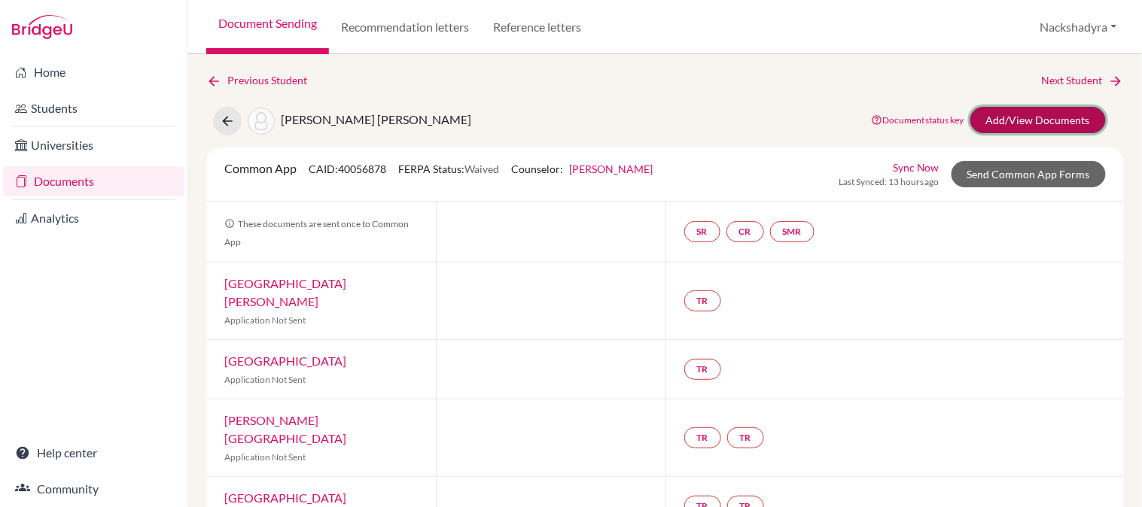
click at [1018, 126] on link "Add/View Documents" at bounding box center [1037, 120] width 135 height 26
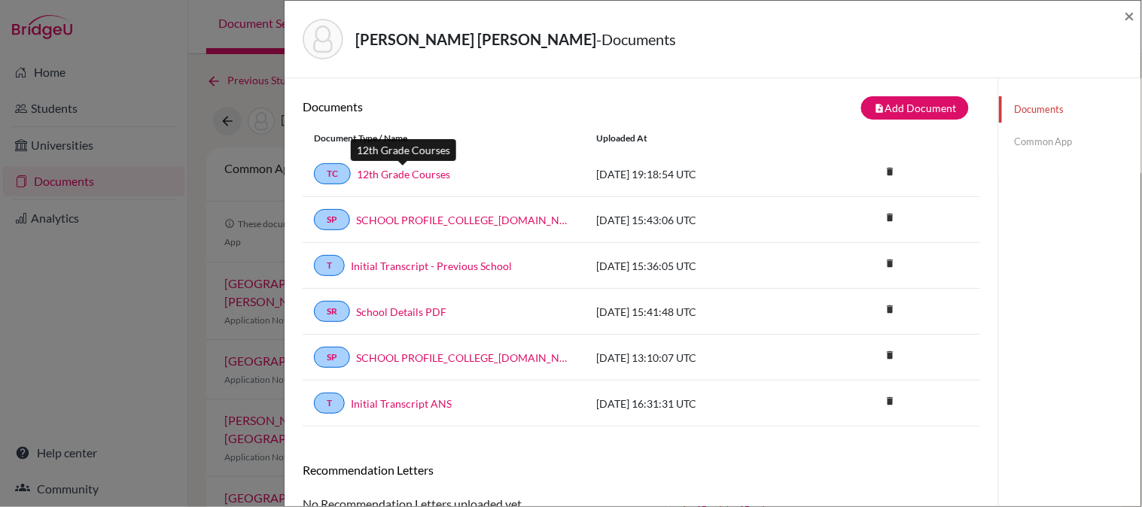
click at [377, 173] on link "12th Grade Courses" at bounding box center [403, 174] width 93 height 16
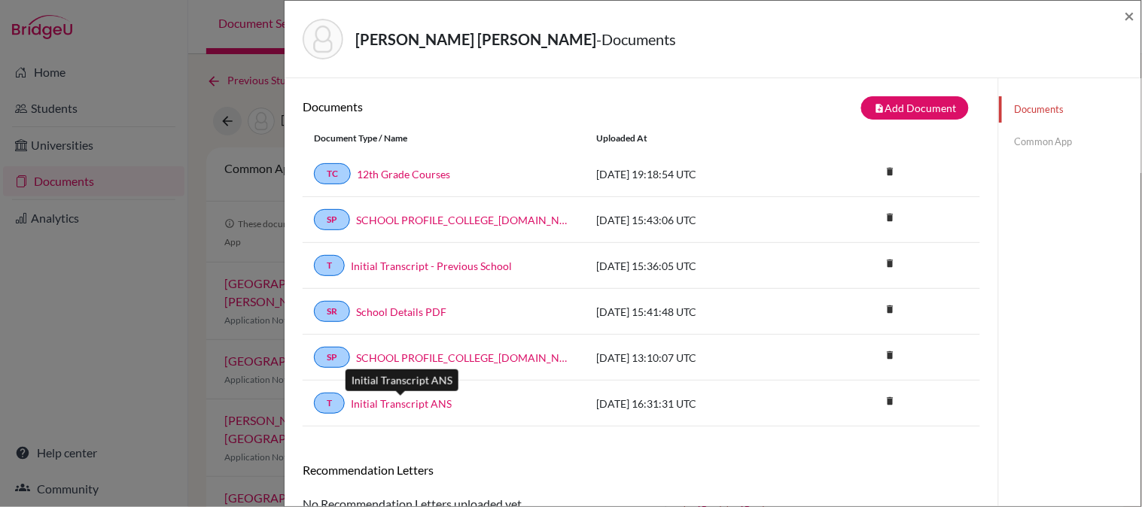
click at [386, 399] on link "Initial Transcript ANS" at bounding box center [401, 404] width 101 height 16
click at [1134, 12] on span "×" at bounding box center [1129, 16] width 11 height 22
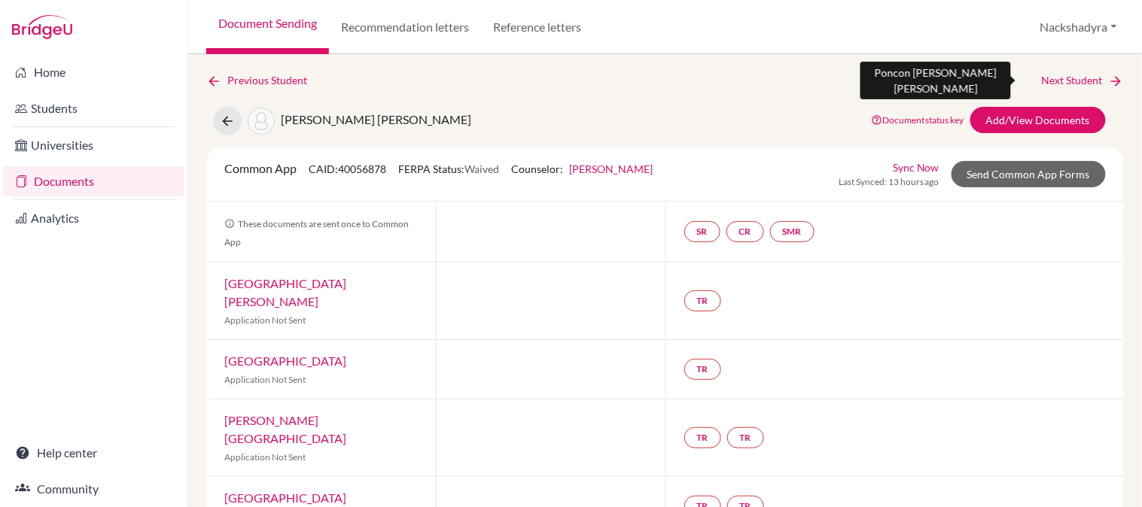
click at [1091, 79] on link "Next Student" at bounding box center [1083, 80] width 82 height 17
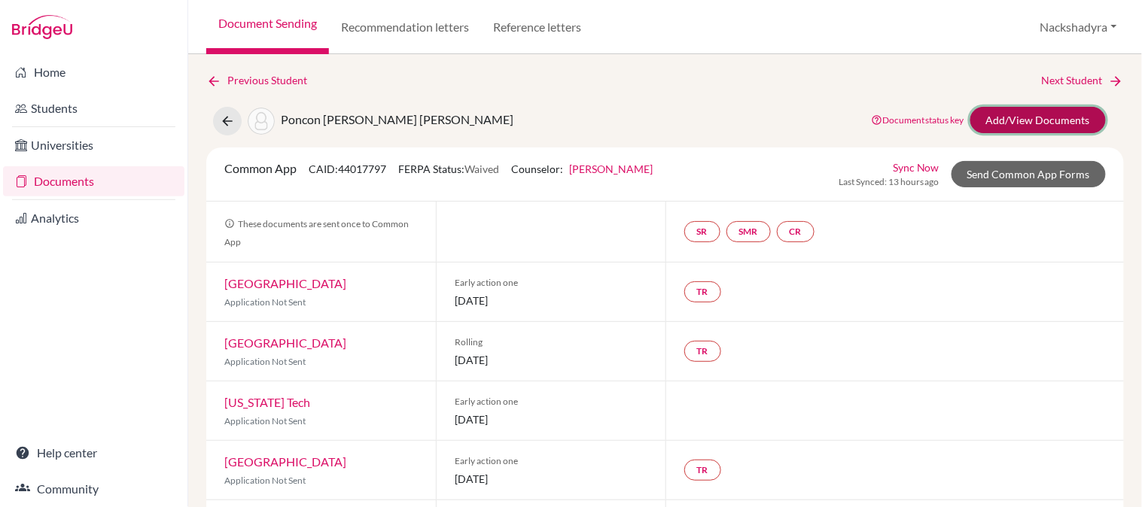
click at [1064, 113] on link "Add/View Documents" at bounding box center [1037, 120] width 135 height 26
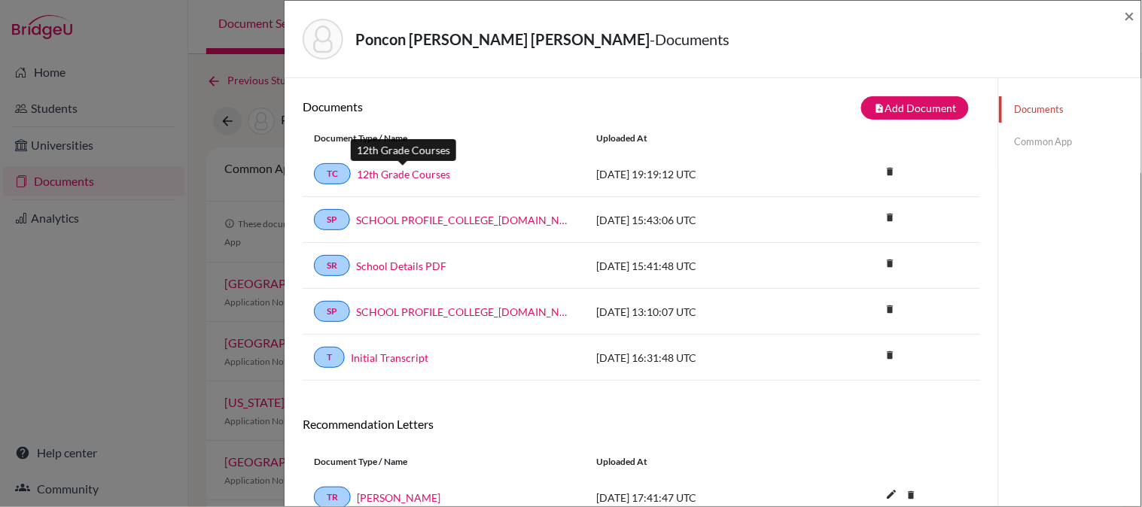
click at [421, 176] on link "12th Grade Courses" at bounding box center [403, 174] width 93 height 16
click at [367, 357] on link "Initial Transcript" at bounding box center [390, 358] width 78 height 16
click at [1125, 18] on span "×" at bounding box center [1129, 16] width 11 height 22
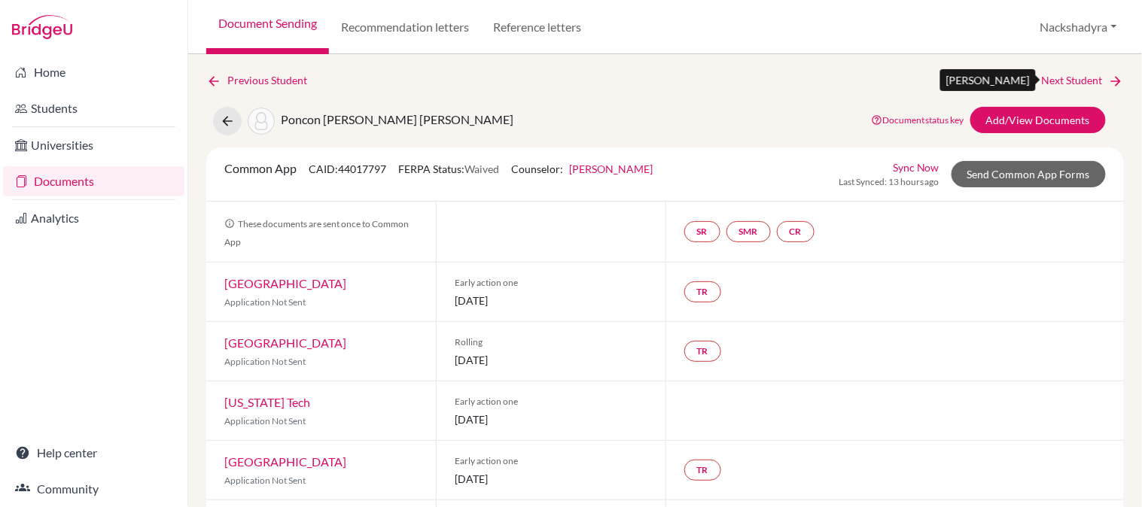
click at [1079, 75] on link "Next Student" at bounding box center [1083, 80] width 82 height 17
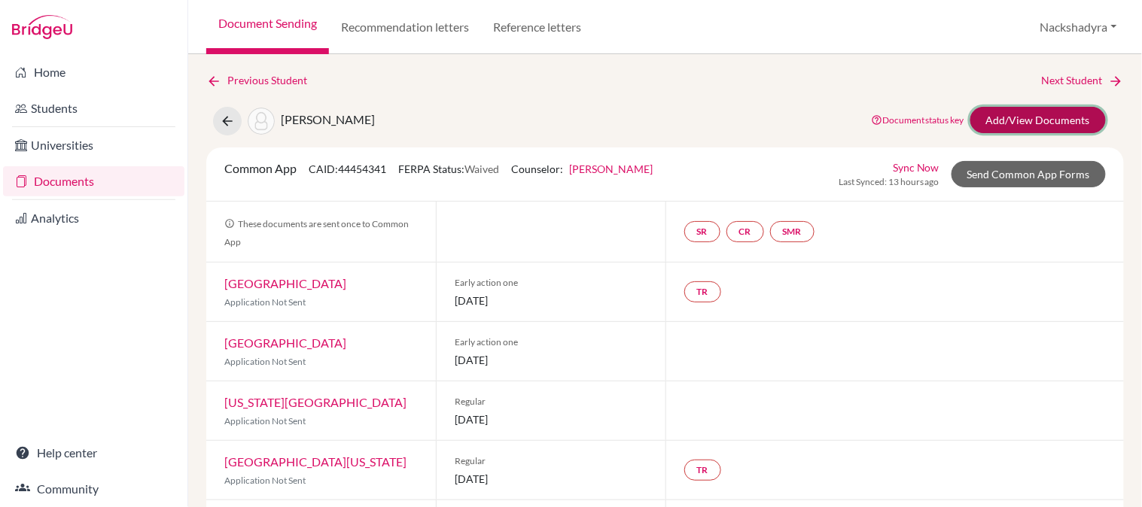
click at [1041, 117] on link "Add/View Documents" at bounding box center [1037, 120] width 135 height 26
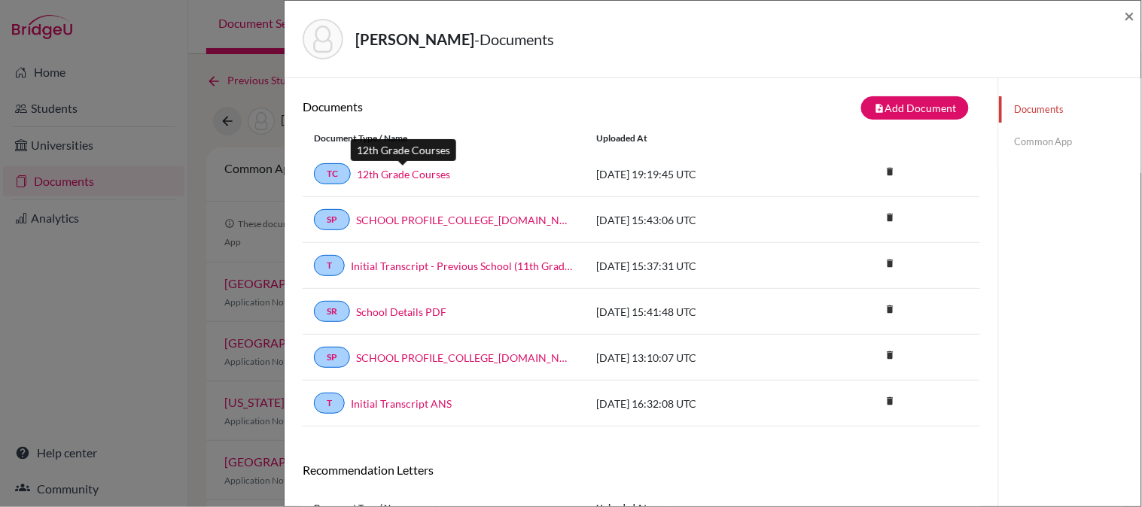
click at [412, 181] on link "12th Grade Courses" at bounding box center [403, 174] width 93 height 16
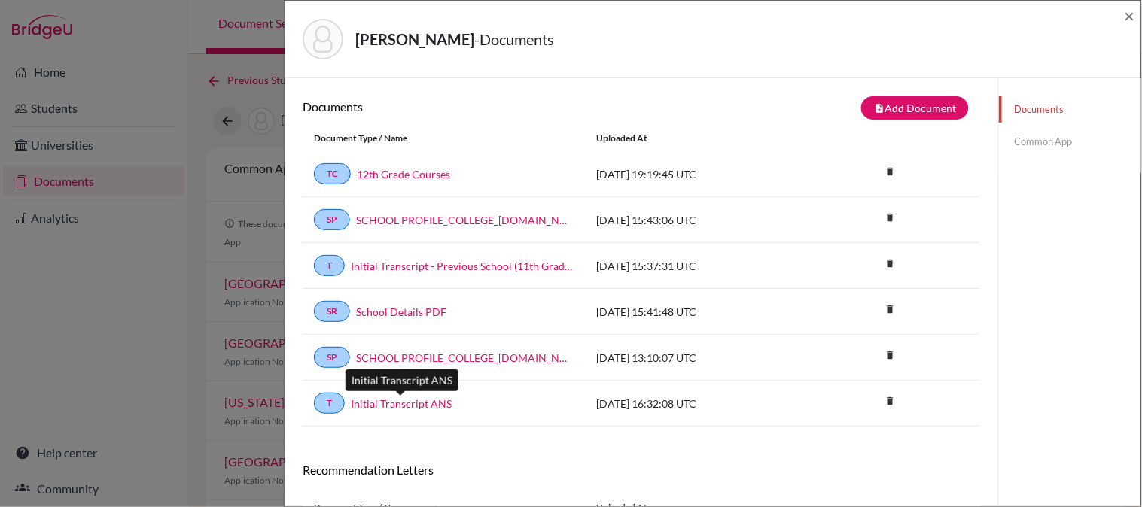
click at [388, 401] on link "Initial Transcript ANS" at bounding box center [401, 404] width 101 height 16
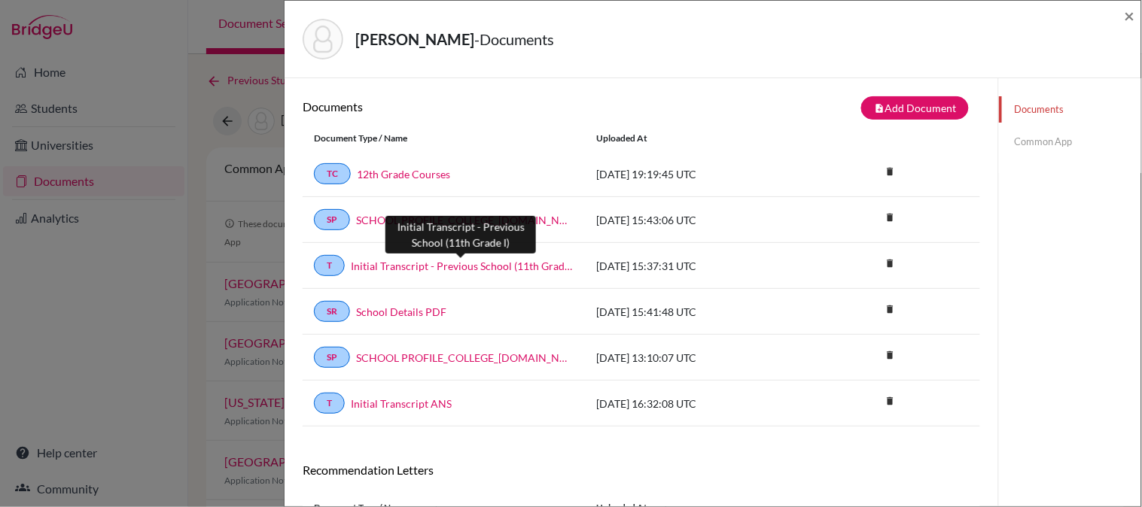
click at [406, 263] on link "Initial Transcript - Previous School (11th Grade I)" at bounding box center [462, 266] width 223 height 16
click at [1126, 17] on span "×" at bounding box center [1129, 16] width 11 height 22
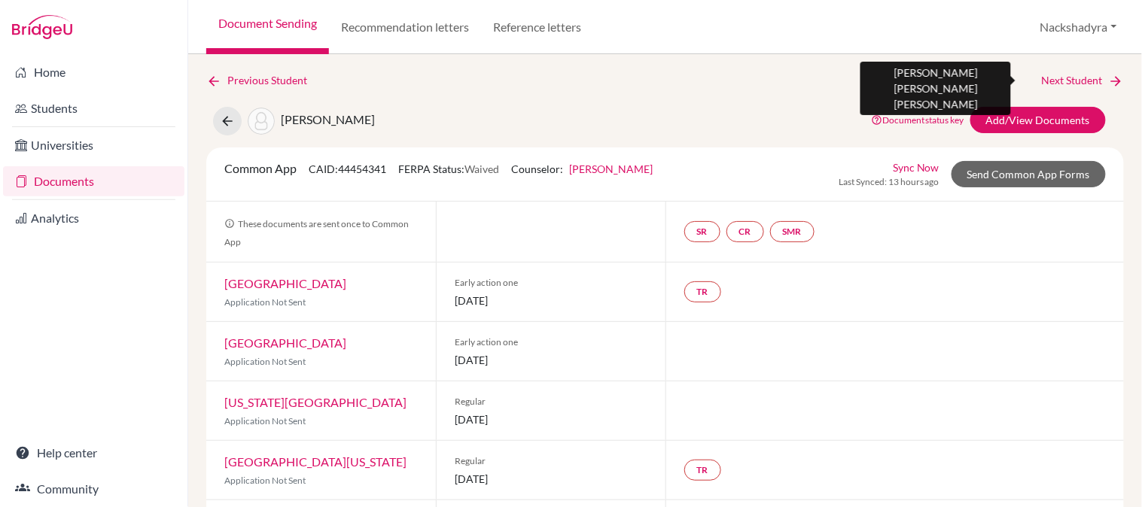
click at [1058, 84] on link "Next Student" at bounding box center [1083, 80] width 82 height 17
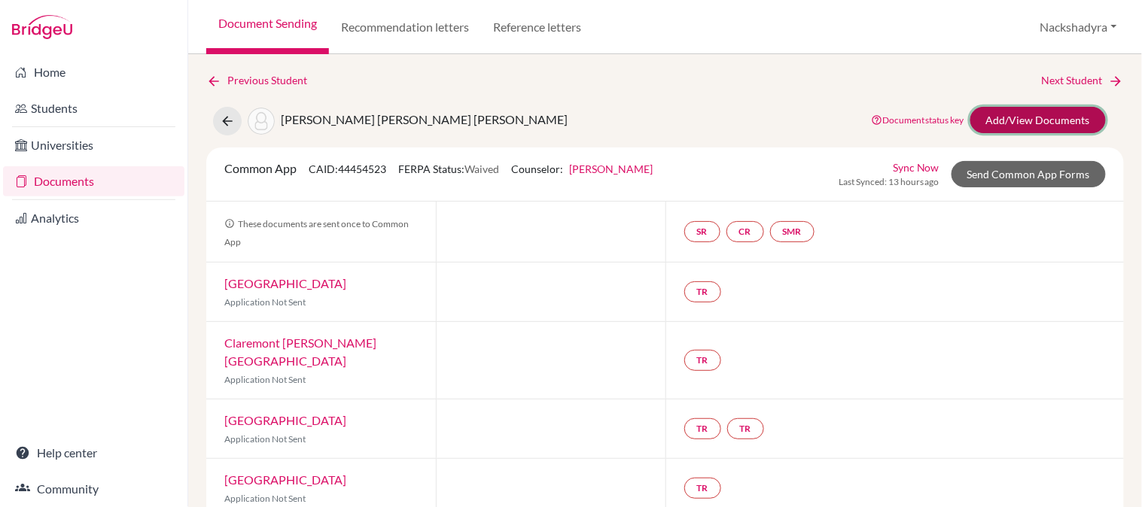
click at [1010, 123] on link "Add/View Documents" at bounding box center [1037, 120] width 135 height 26
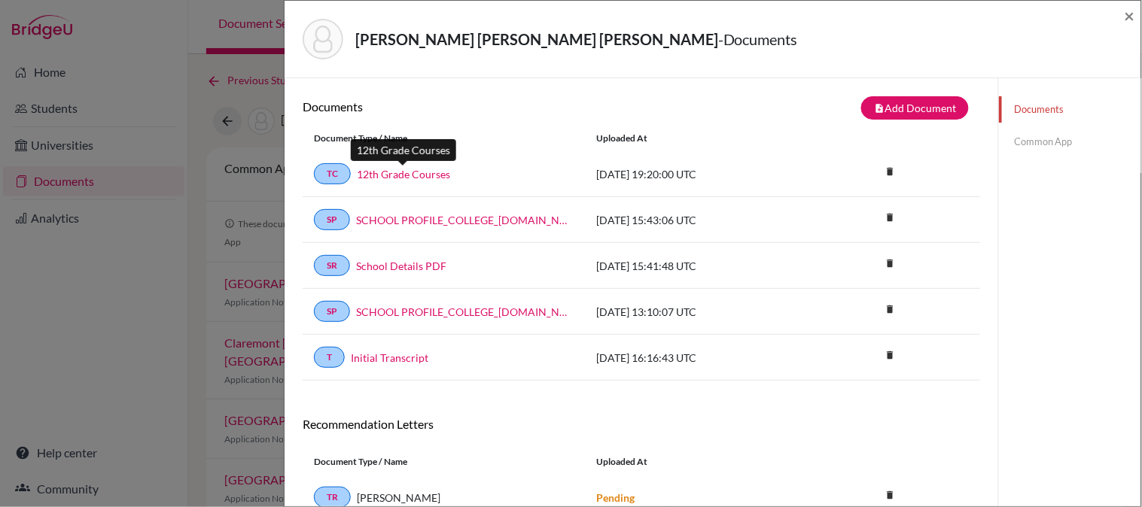
click at [401, 168] on link "12th Grade Courses" at bounding box center [403, 174] width 93 height 16
click at [394, 354] on link "Initial Transcript" at bounding box center [390, 358] width 78 height 16
click at [1126, 20] on span "×" at bounding box center [1129, 16] width 11 height 22
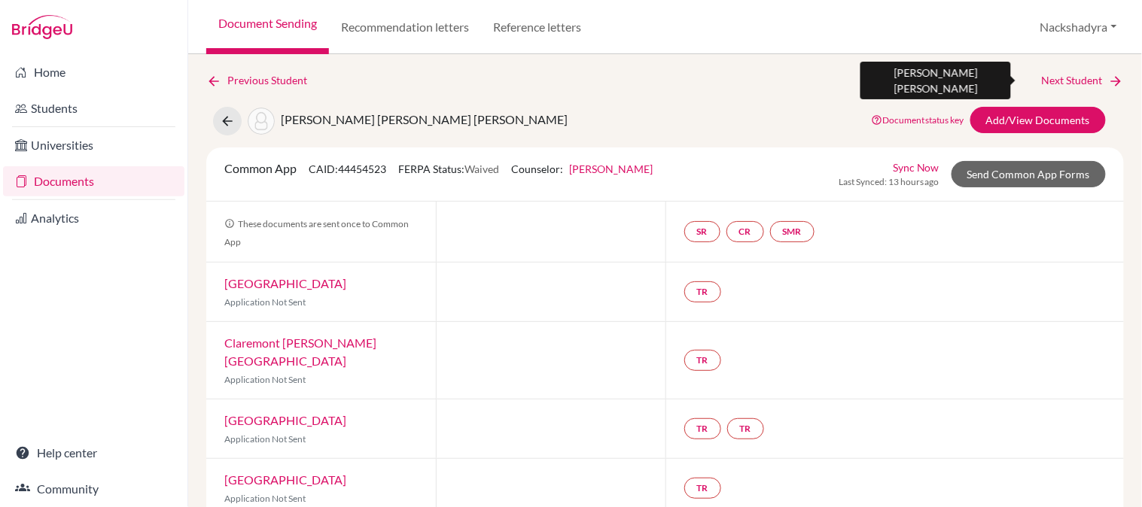
click at [1072, 77] on link "Next Student" at bounding box center [1083, 80] width 82 height 17
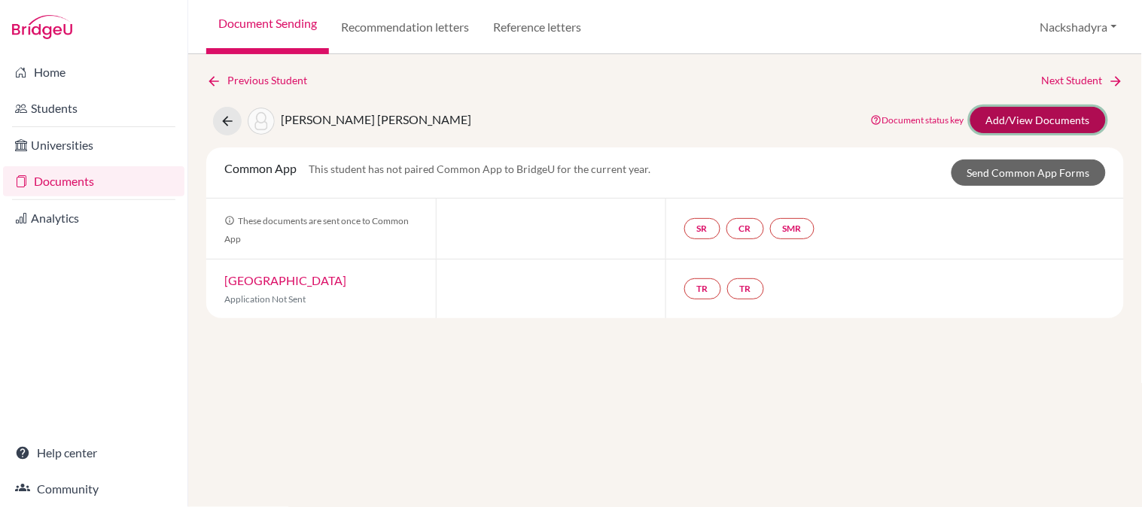
click at [1010, 129] on link "Add/View Documents" at bounding box center [1037, 120] width 135 height 26
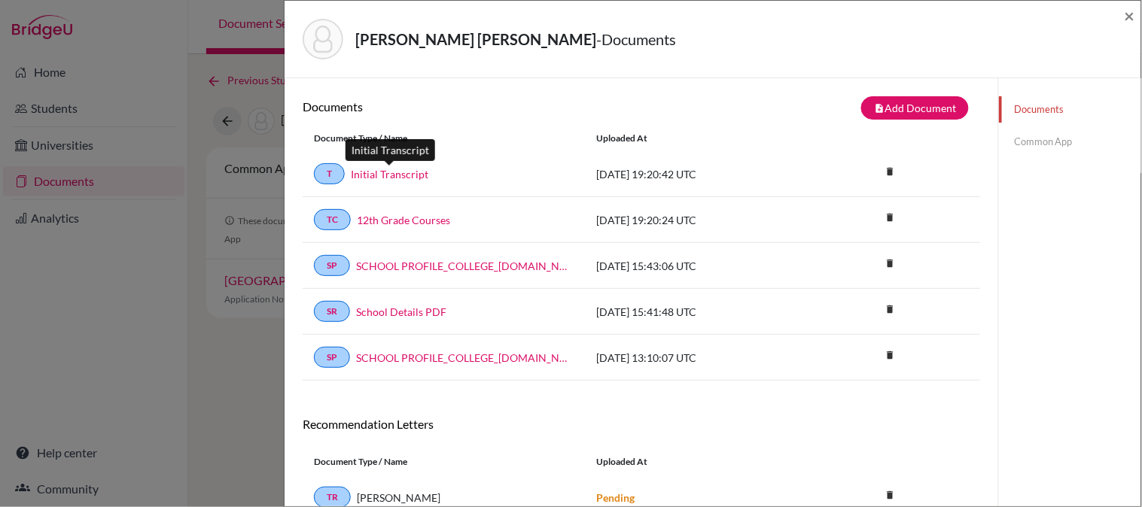
click at [411, 176] on link "Initial Transcript" at bounding box center [390, 174] width 78 height 16
click at [395, 223] on link "12th Grade Courses" at bounding box center [403, 220] width 93 height 16
click at [1127, 20] on span "×" at bounding box center [1129, 16] width 11 height 22
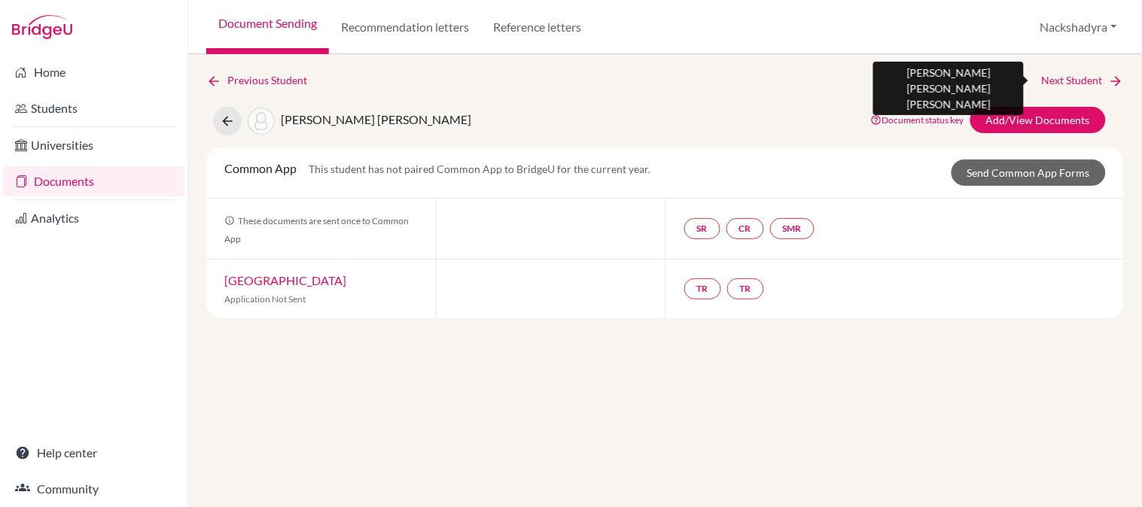
click at [1051, 78] on link "Next Student" at bounding box center [1083, 80] width 82 height 17
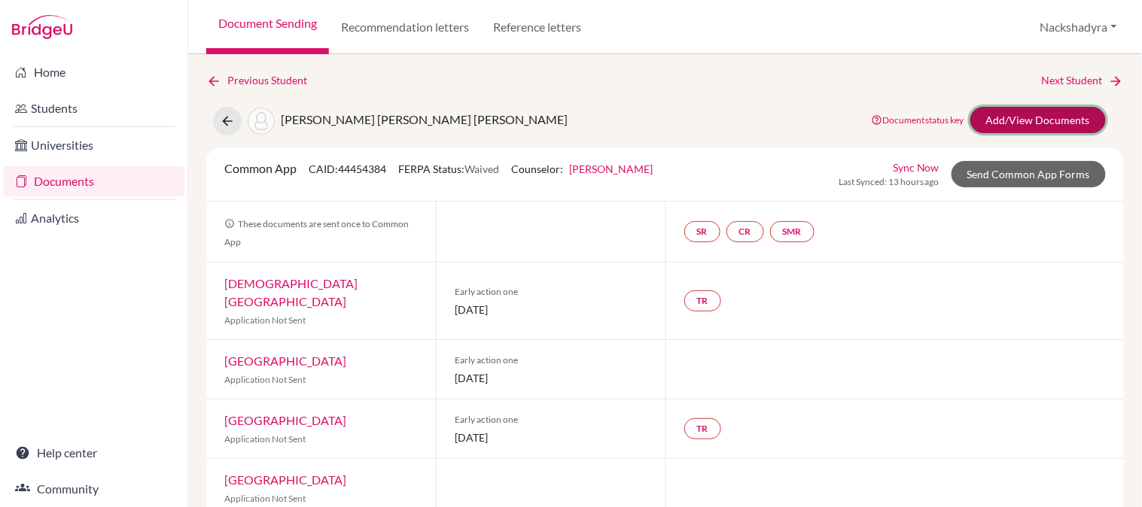
click at [1028, 117] on link "Add/View Documents" at bounding box center [1037, 120] width 135 height 26
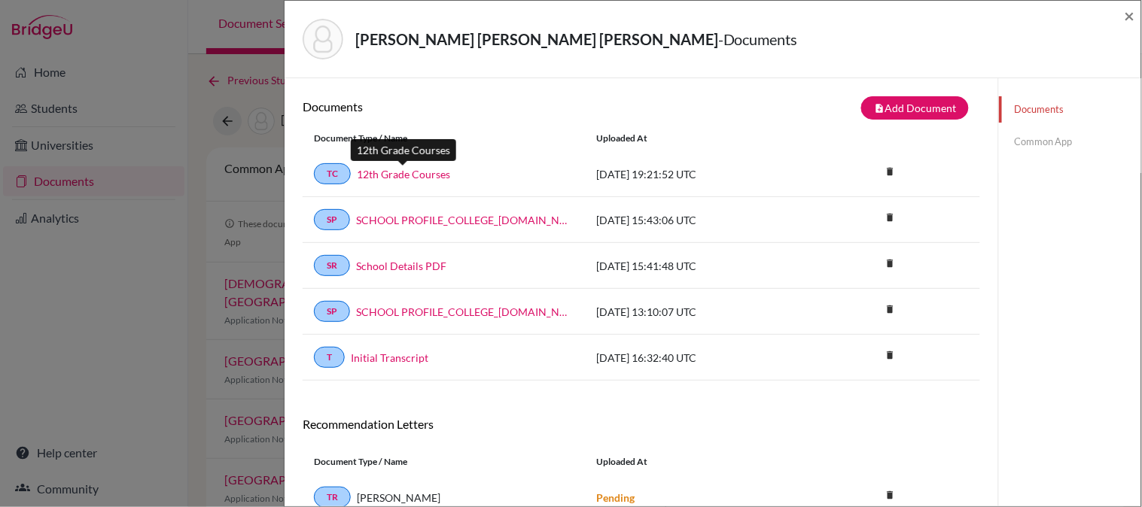
click at [418, 172] on link "12th Grade Courses" at bounding box center [403, 174] width 93 height 16
click at [378, 361] on link "Initial Transcript" at bounding box center [390, 358] width 78 height 16
click at [1133, 13] on span "×" at bounding box center [1129, 16] width 11 height 22
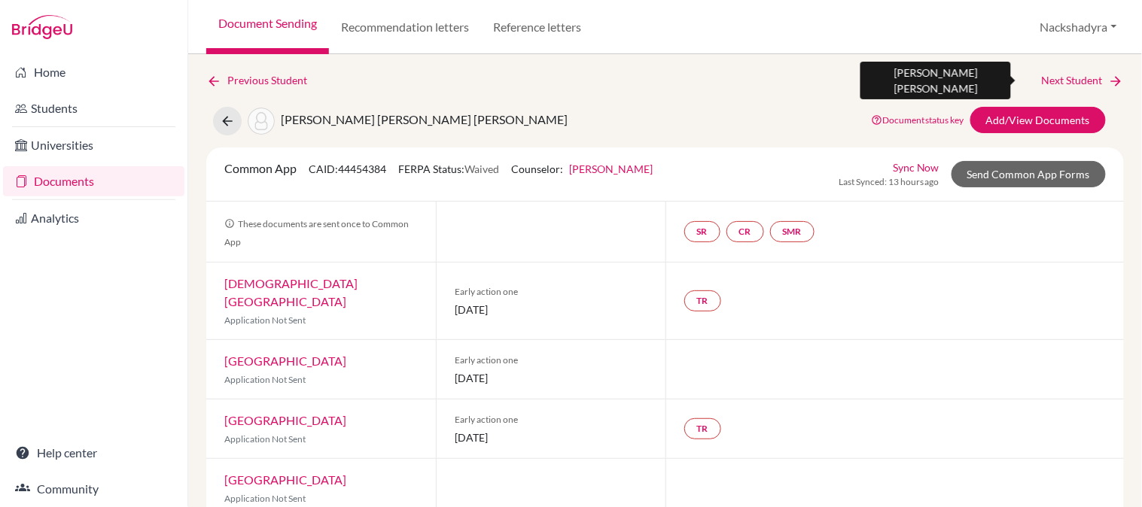
click at [1062, 74] on link "Next Student" at bounding box center [1083, 80] width 82 height 17
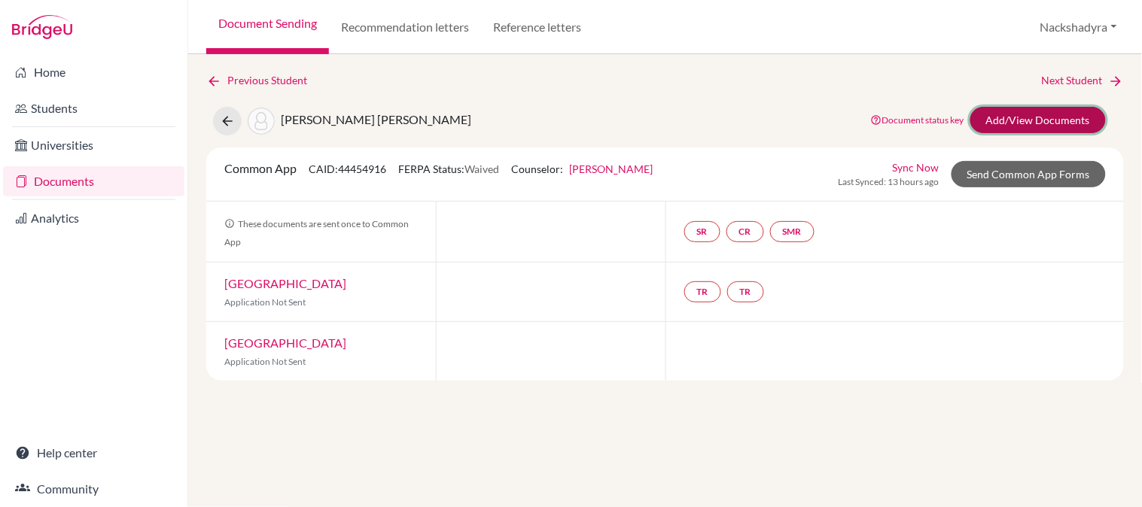
click at [1006, 117] on link "Add/View Documents" at bounding box center [1037, 120] width 135 height 26
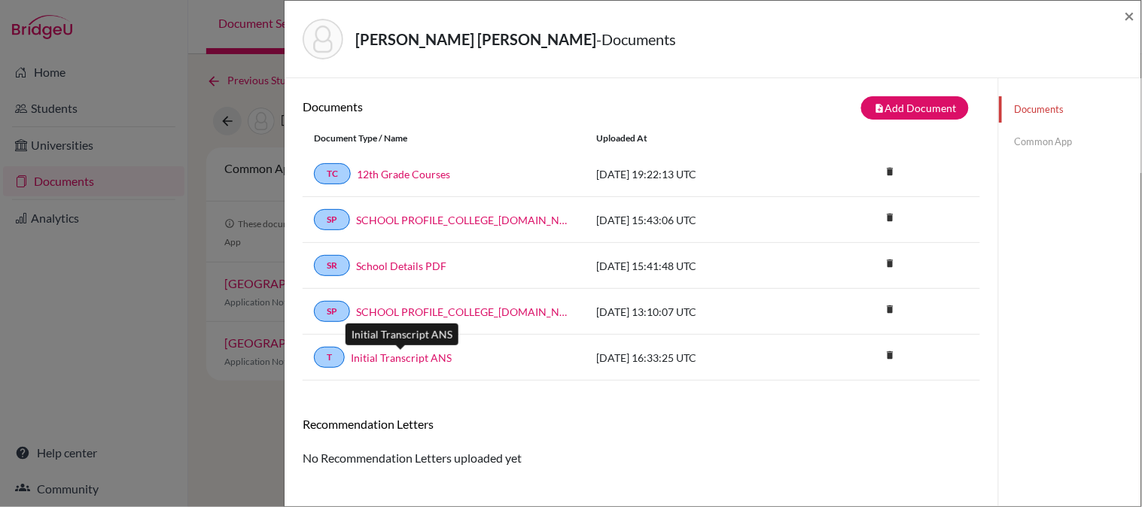
click at [386, 355] on link "Initial Transcript ANS" at bounding box center [401, 358] width 101 height 16
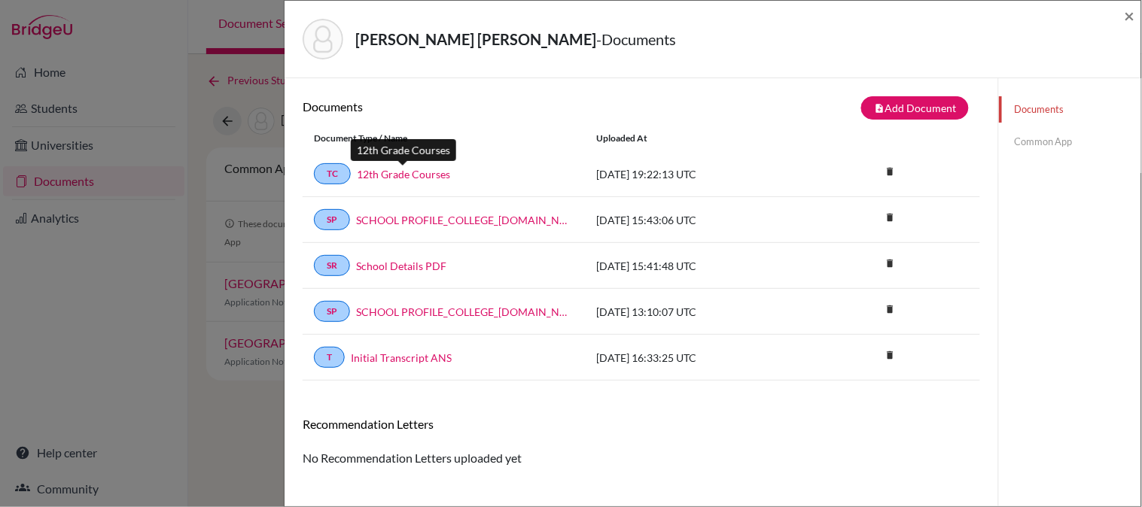
click at [435, 179] on link "12th Grade Courses" at bounding box center [403, 174] width 93 height 16
click at [1127, 19] on span "×" at bounding box center [1129, 16] width 11 height 22
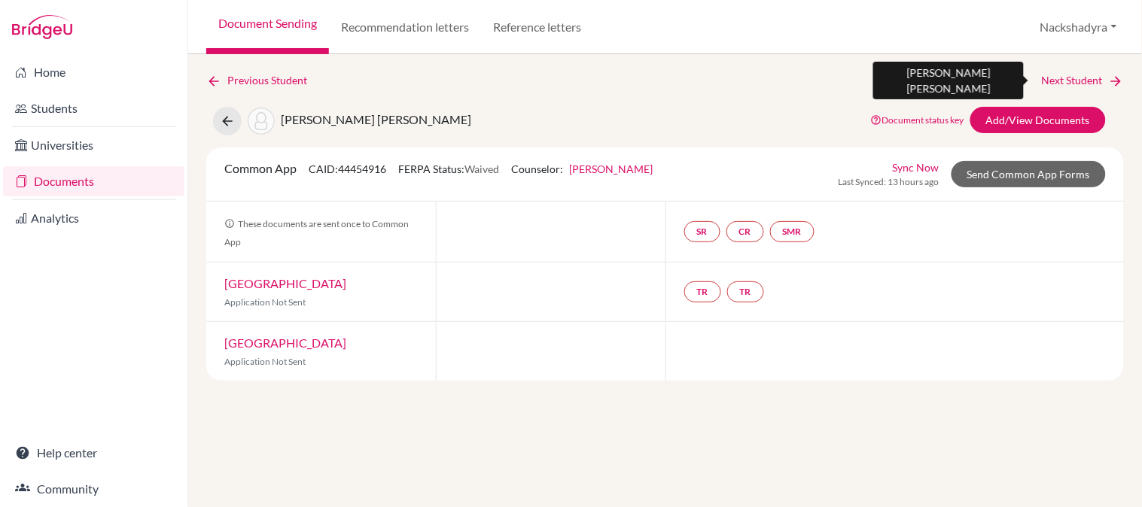
click at [1066, 79] on link "Next Student" at bounding box center [1083, 80] width 82 height 17
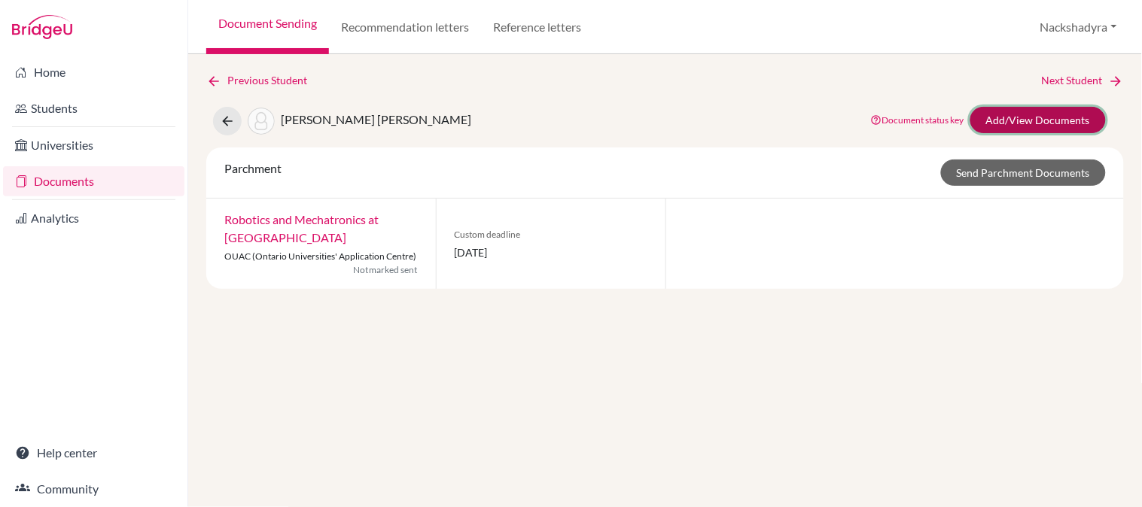
click at [1019, 129] on link "Add/View Documents" at bounding box center [1037, 120] width 135 height 26
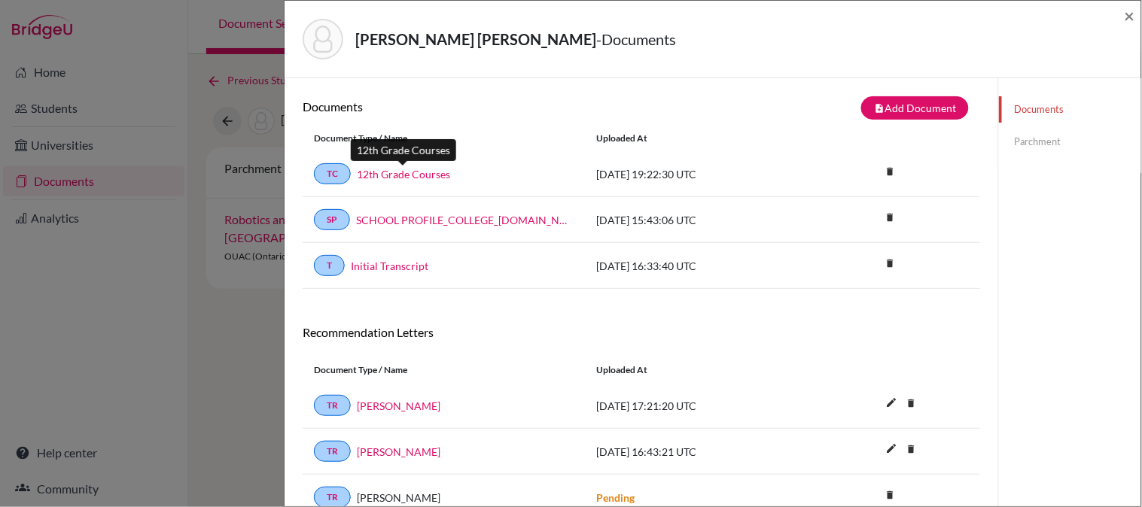
click at [418, 175] on link "12th Grade Courses" at bounding box center [403, 174] width 93 height 16
click at [402, 266] on link "Initial Transcript" at bounding box center [390, 266] width 78 height 16
click at [1132, 11] on span "×" at bounding box center [1129, 16] width 11 height 22
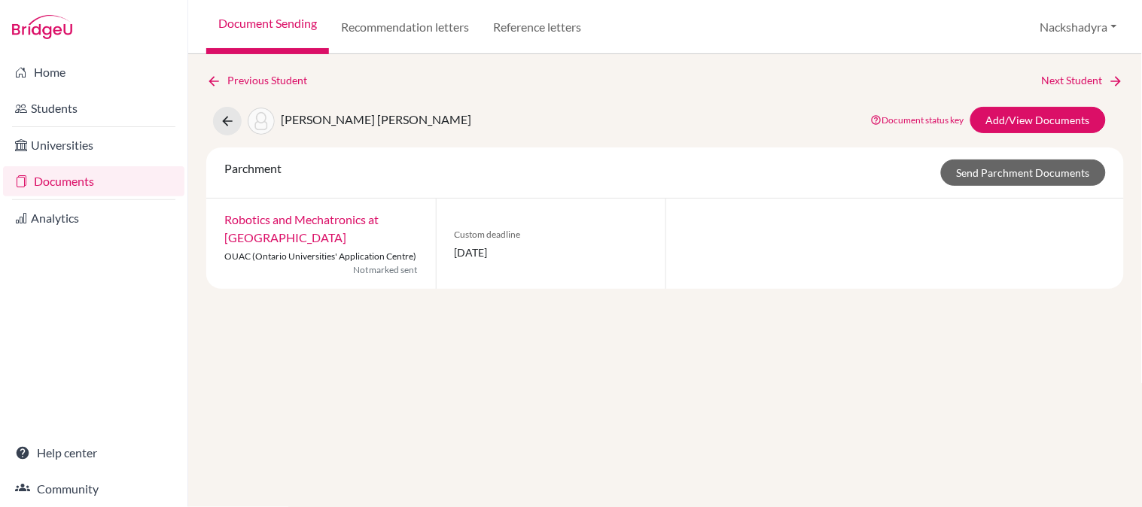
click at [1101, 71] on div "Previous Student Next Student Rodriguez Porras, Daniel Octavio Document status …" at bounding box center [665, 280] width 954 height 453
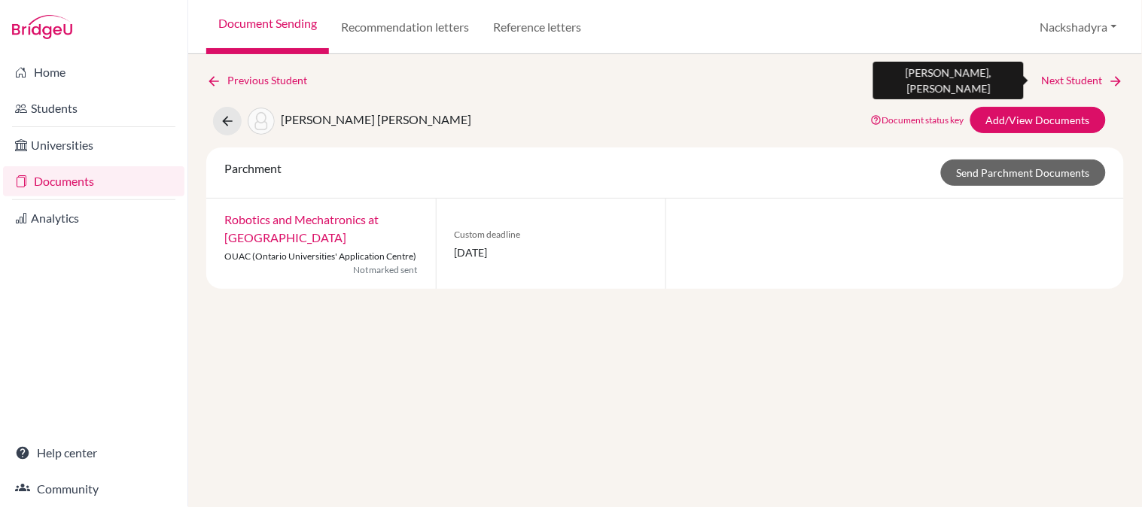
click at [1104, 73] on link "Next Student" at bounding box center [1083, 80] width 82 height 17
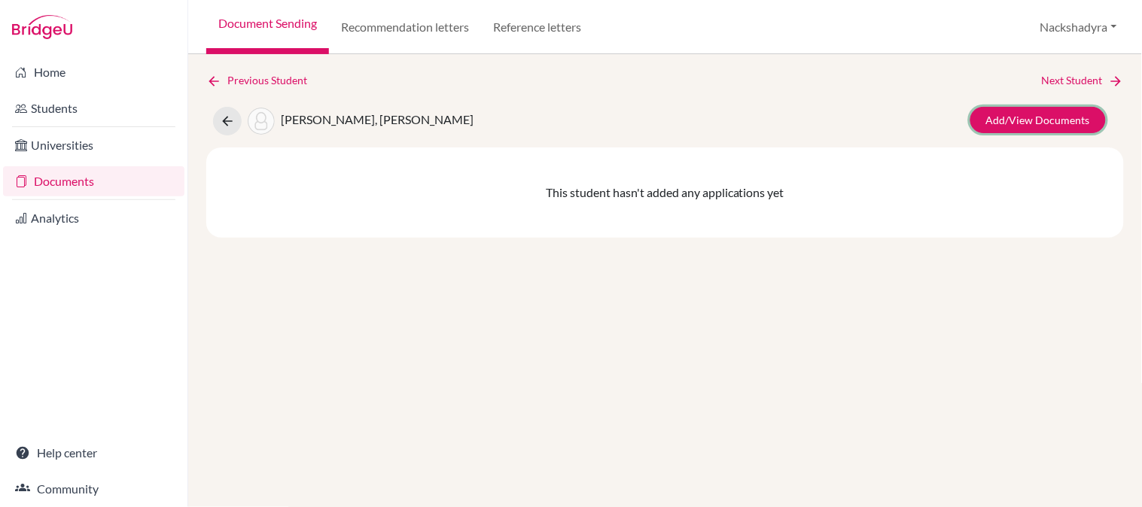
click at [1035, 126] on link "Add/View Documents" at bounding box center [1037, 120] width 135 height 26
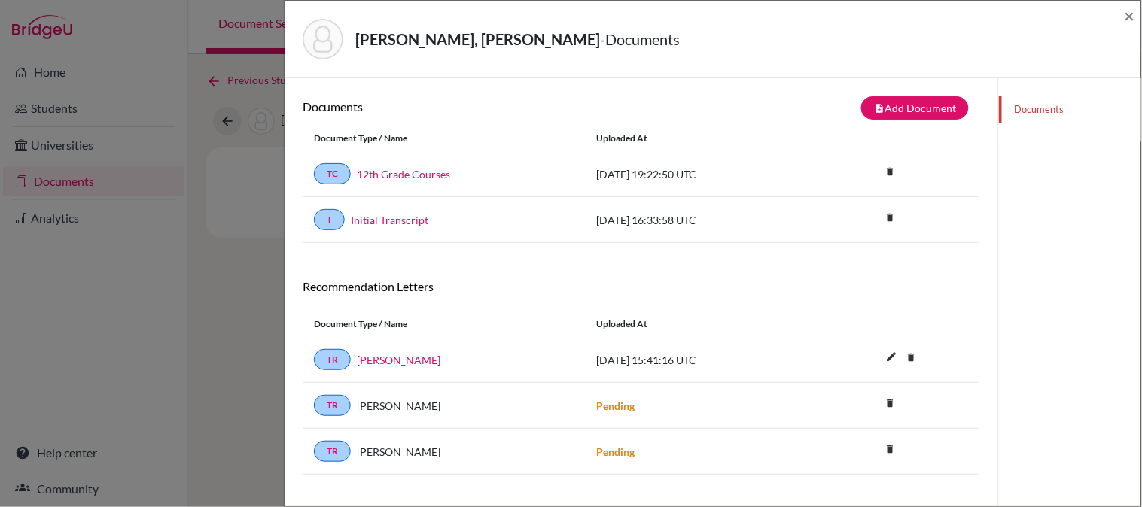
click at [386, 211] on div "T Initial Transcript" at bounding box center [444, 219] width 260 height 21
click at [388, 215] on link "Initial Transcript" at bounding box center [390, 220] width 78 height 16
click at [377, 167] on link "12th Grade Courses" at bounding box center [403, 174] width 93 height 16
click at [1129, 16] on span "×" at bounding box center [1129, 16] width 11 height 22
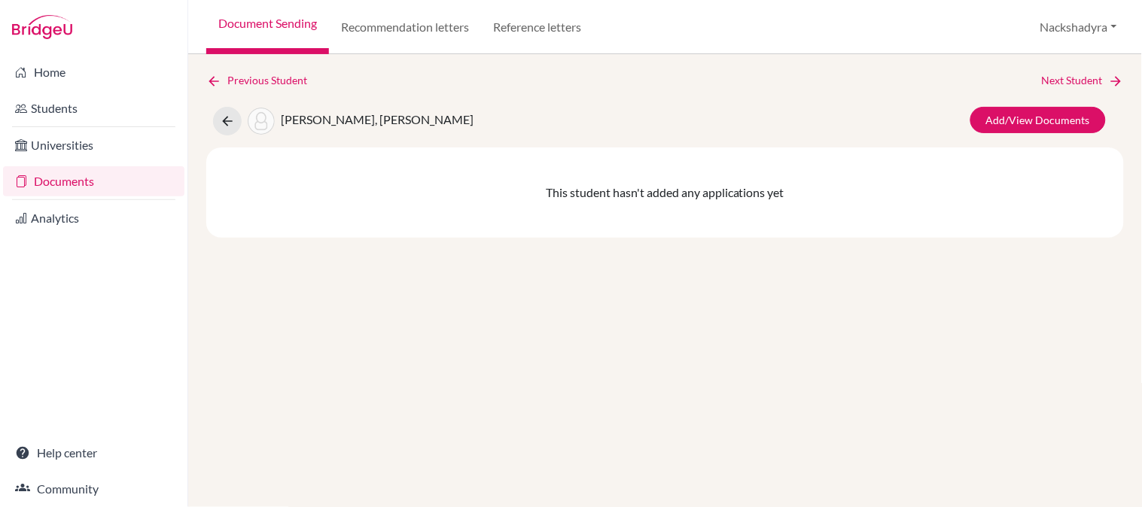
click at [1071, 74] on link "Next Student" at bounding box center [1083, 80] width 82 height 17
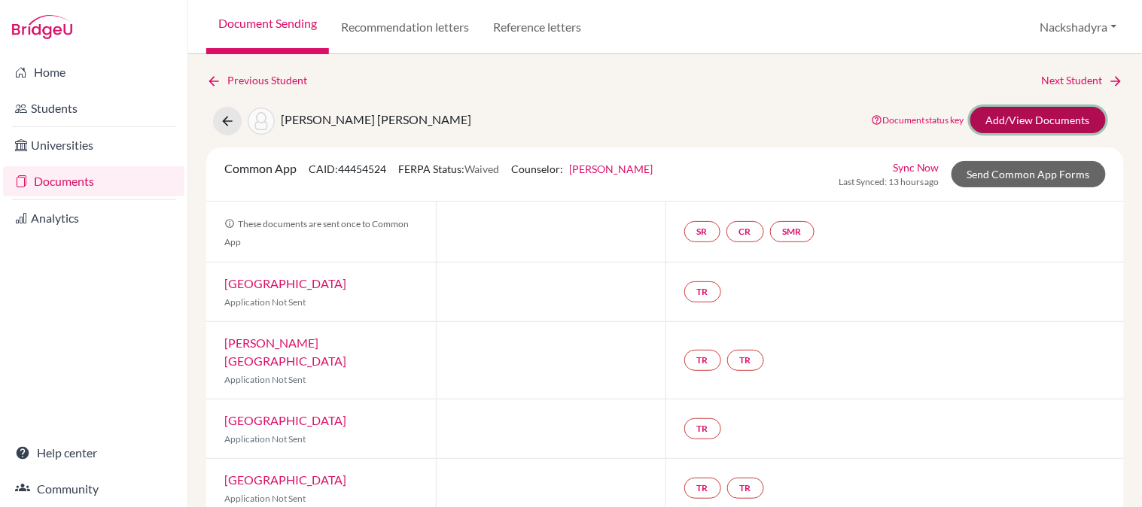
click at [1056, 116] on link "Add/View Documents" at bounding box center [1037, 120] width 135 height 26
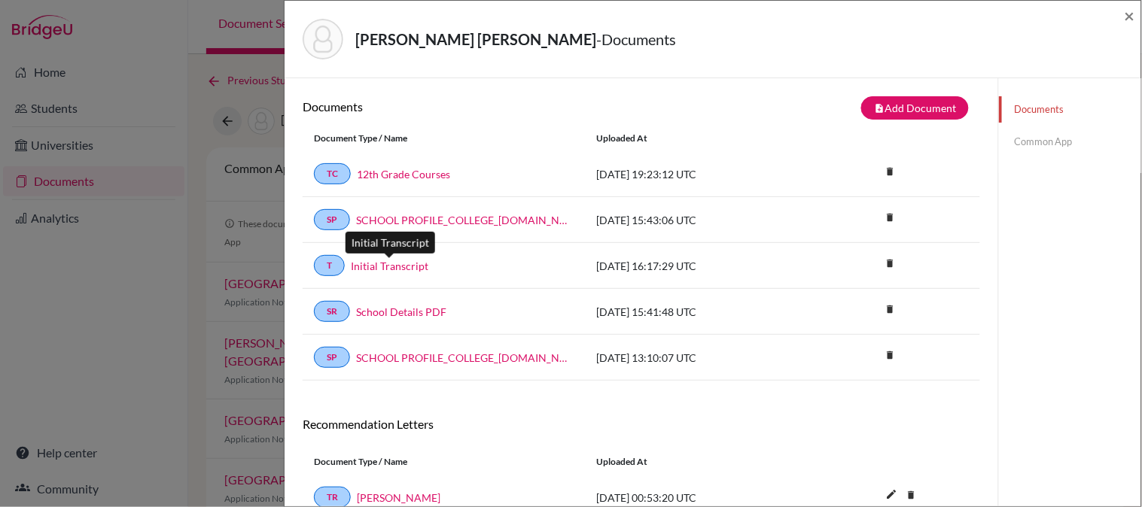
click at [392, 268] on link "Initial Transcript" at bounding box center [390, 266] width 78 height 16
click at [397, 173] on link "12th Grade Courses" at bounding box center [403, 174] width 93 height 16
click at [1131, 16] on span "×" at bounding box center [1129, 16] width 11 height 22
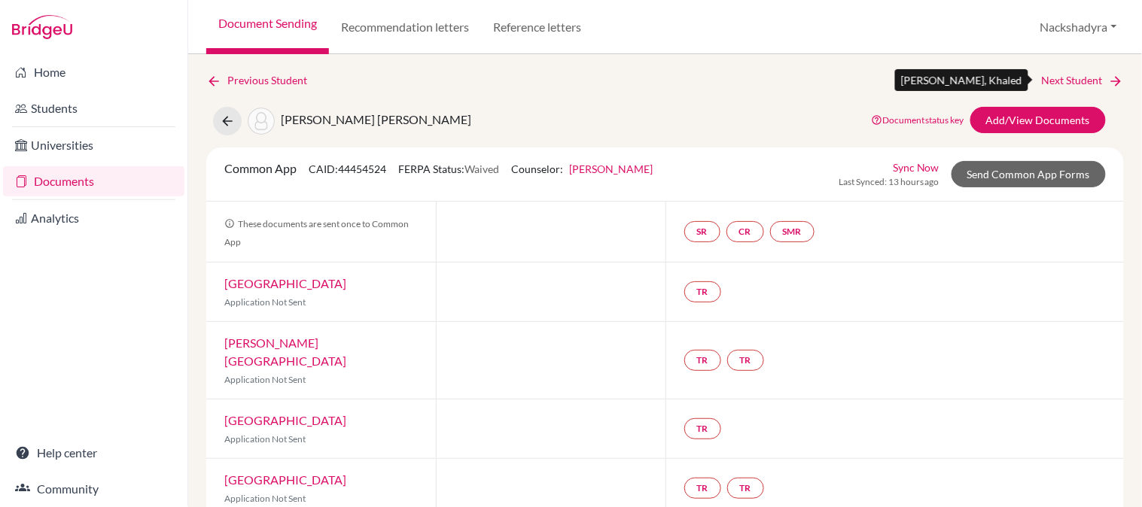
click at [1069, 87] on link "Next Student" at bounding box center [1083, 80] width 82 height 17
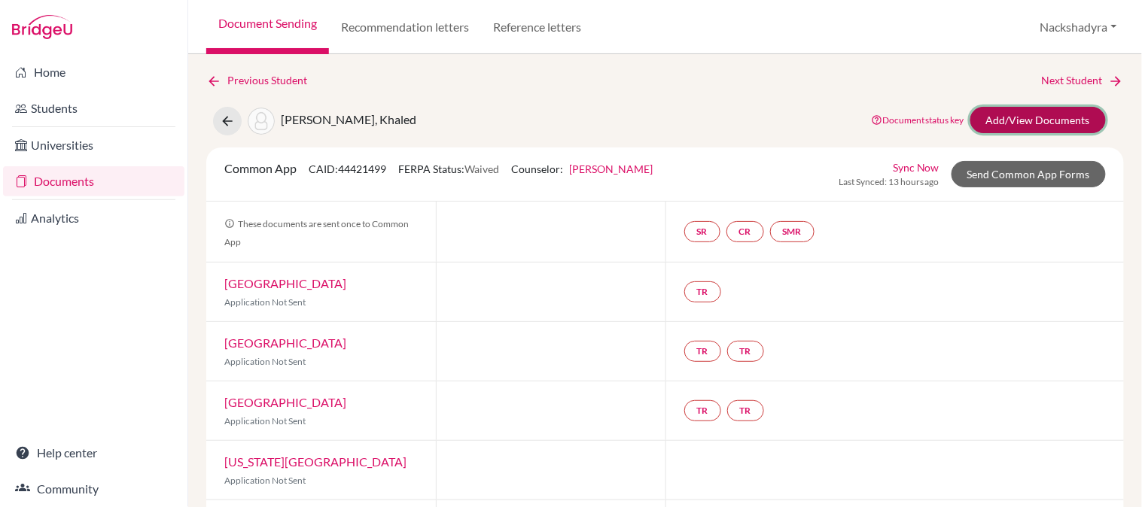
click at [1027, 116] on link "Add/View Documents" at bounding box center [1037, 120] width 135 height 26
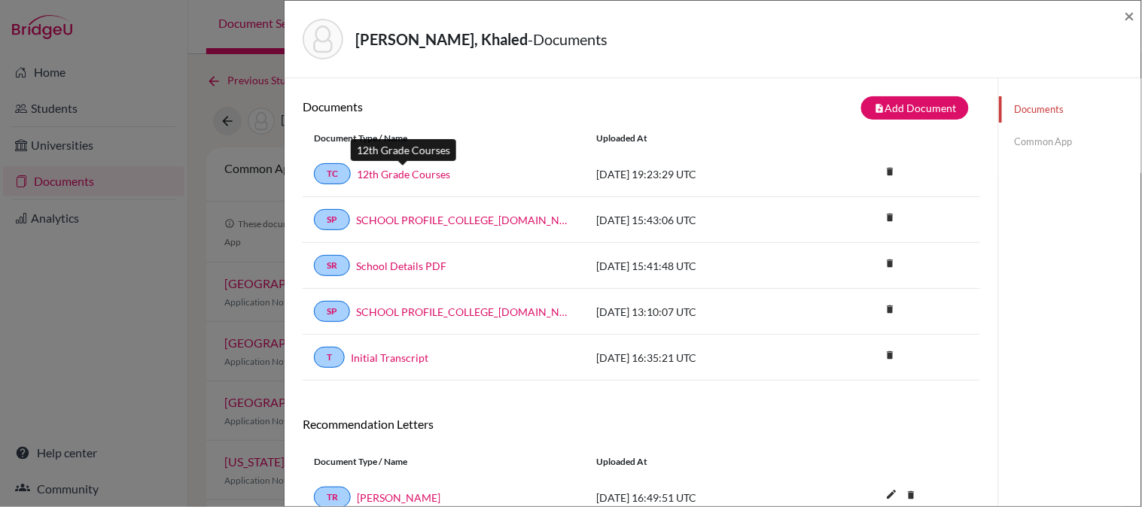
click at [376, 169] on link "12th Grade Courses" at bounding box center [403, 174] width 93 height 16
click at [377, 356] on link "Initial Transcript" at bounding box center [390, 358] width 78 height 16
click at [1132, 17] on span "×" at bounding box center [1129, 16] width 11 height 22
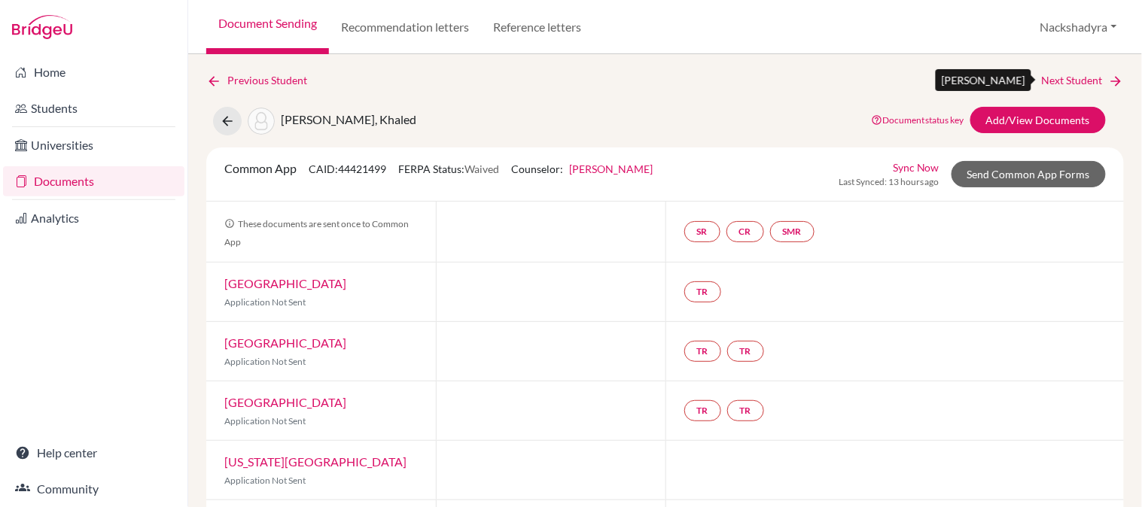
click at [1074, 74] on link "Next Student" at bounding box center [1083, 80] width 82 height 17
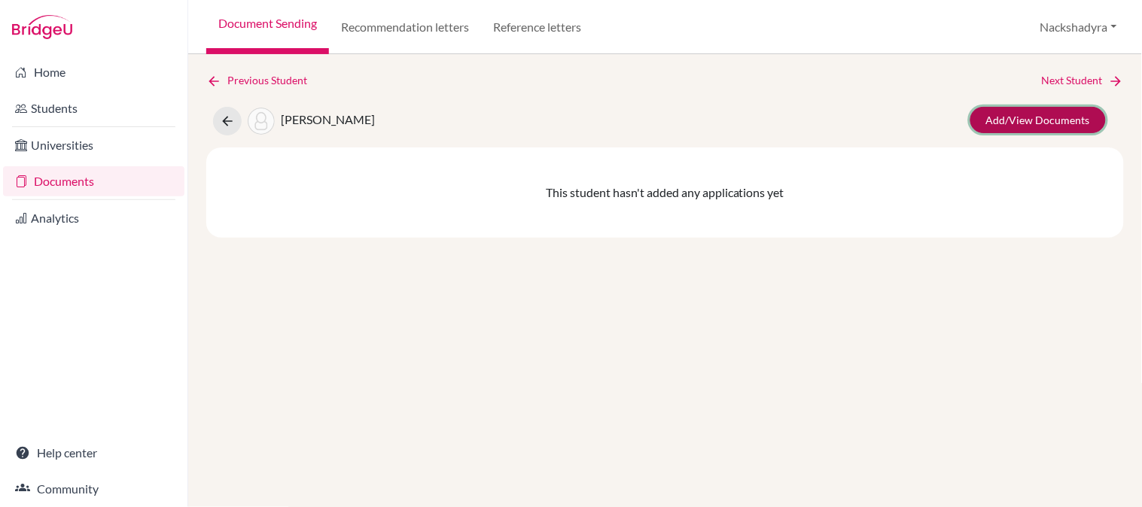
click at [1039, 116] on link "Add/View Documents" at bounding box center [1037, 120] width 135 height 26
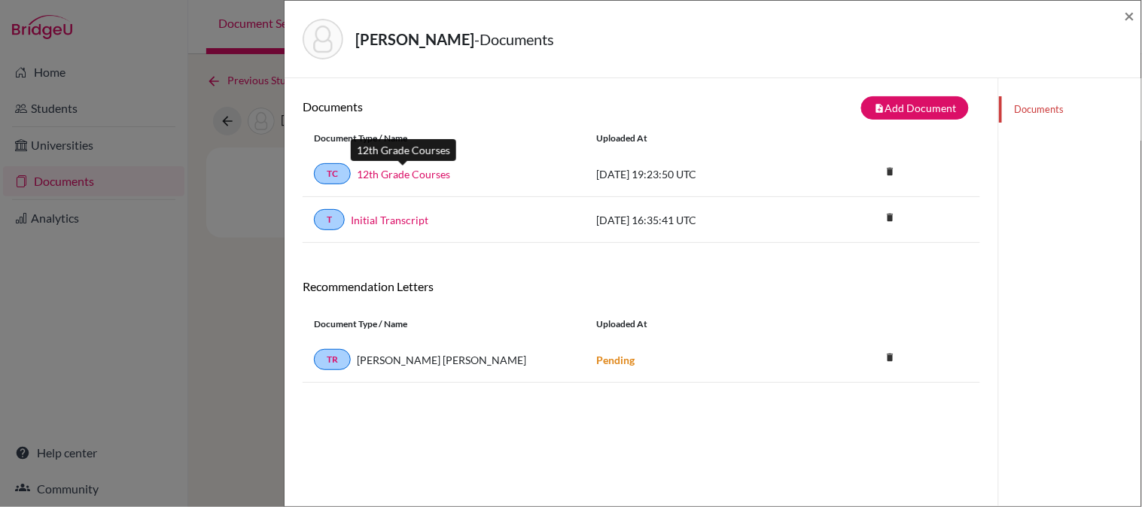
click at [375, 174] on link "12th Grade Courses" at bounding box center [403, 174] width 93 height 16
click at [420, 217] on link "Initial Transcript" at bounding box center [390, 220] width 78 height 16
click at [1131, 9] on span "×" at bounding box center [1129, 16] width 11 height 22
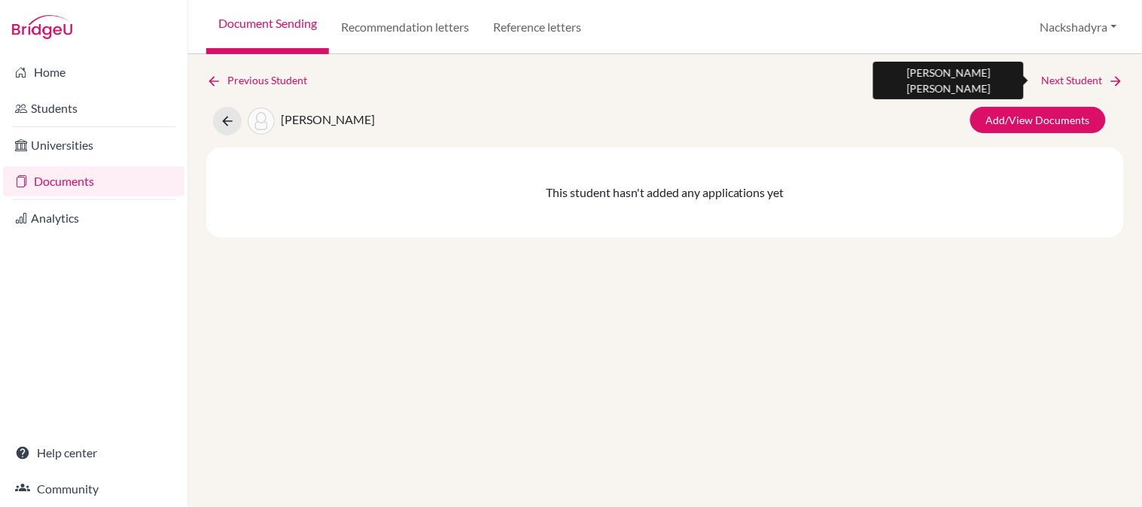
click at [1076, 72] on link "Next Student" at bounding box center [1083, 80] width 82 height 17
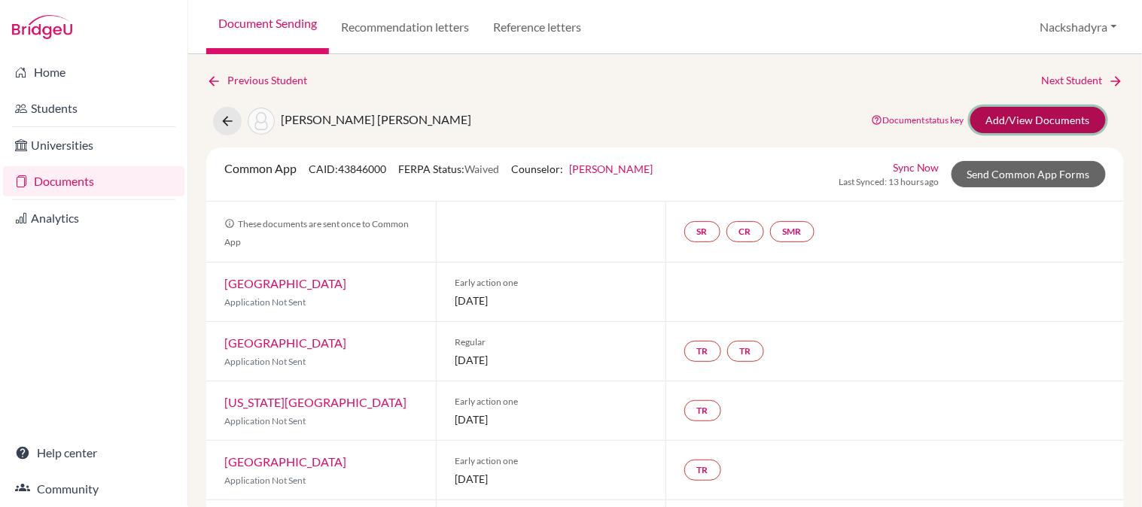
click at [1041, 123] on link "Add/View Documents" at bounding box center [1037, 120] width 135 height 26
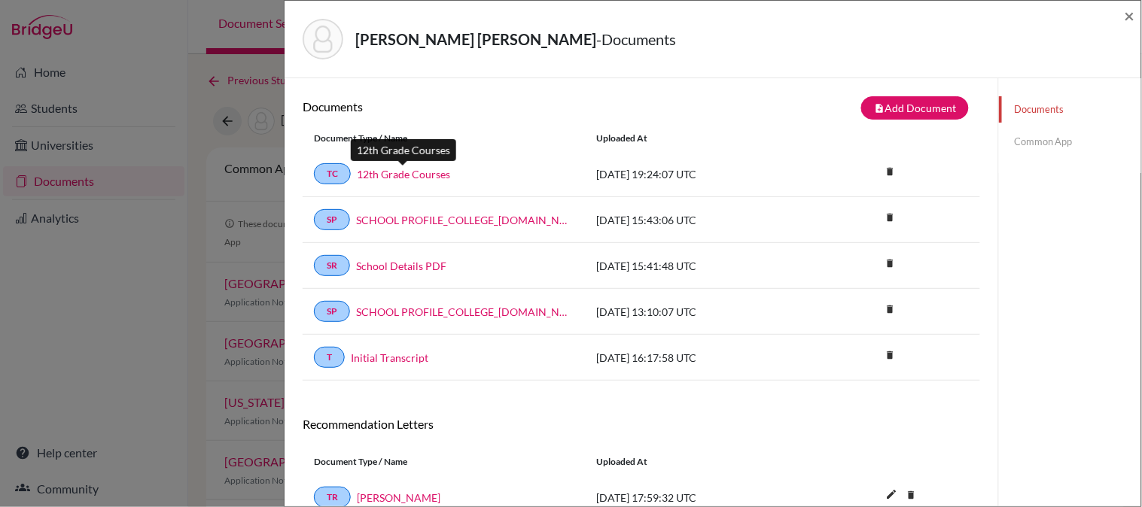
click at [410, 179] on link "12th Grade Courses" at bounding box center [403, 174] width 93 height 16
click at [360, 357] on link "Initial Transcript" at bounding box center [390, 358] width 78 height 16
click at [1130, 12] on span "×" at bounding box center [1129, 16] width 11 height 22
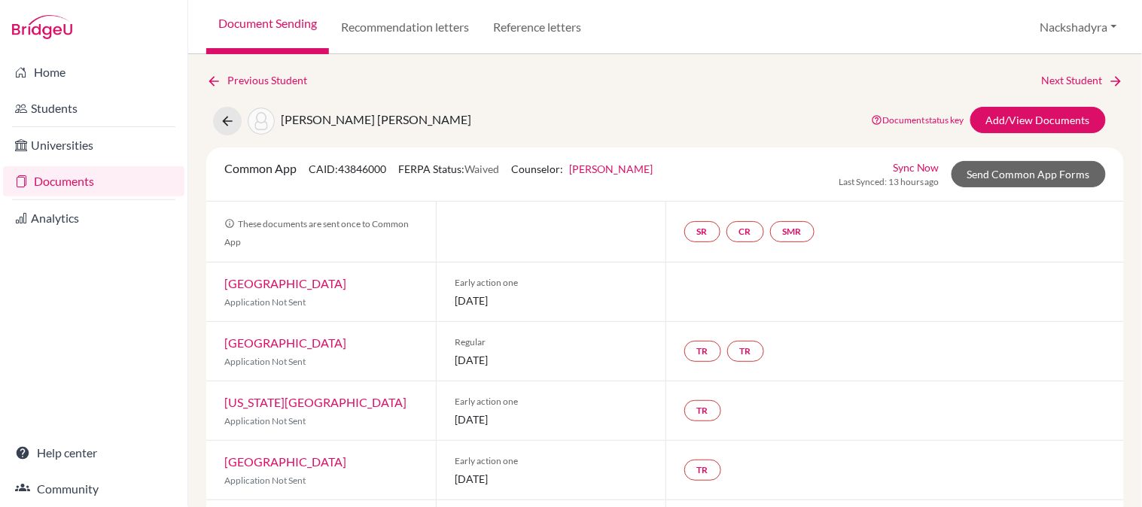
click at [1084, 72] on link "Next Student" at bounding box center [1083, 80] width 82 height 17
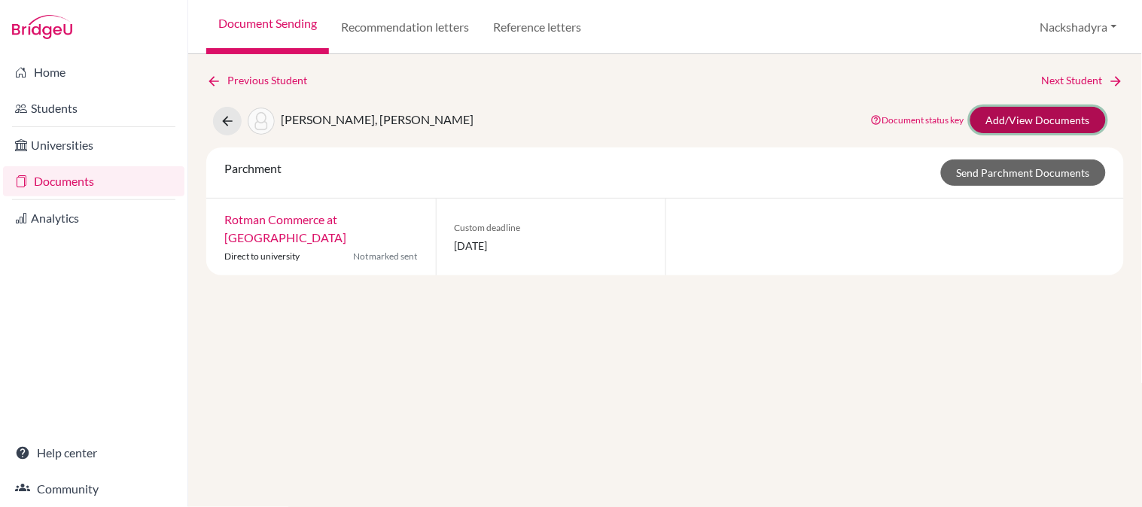
click at [1052, 114] on link "Add/View Documents" at bounding box center [1037, 120] width 135 height 26
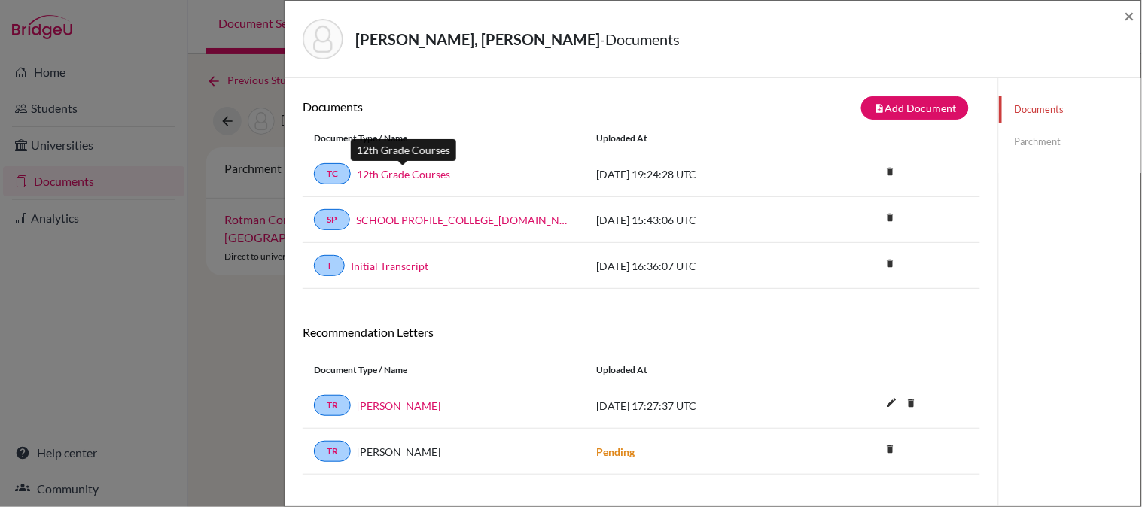
click at [363, 175] on link "12th Grade Courses" at bounding box center [403, 174] width 93 height 16
click at [394, 266] on link "Initial Transcript" at bounding box center [390, 266] width 78 height 16
click at [1126, 18] on span "×" at bounding box center [1129, 16] width 11 height 22
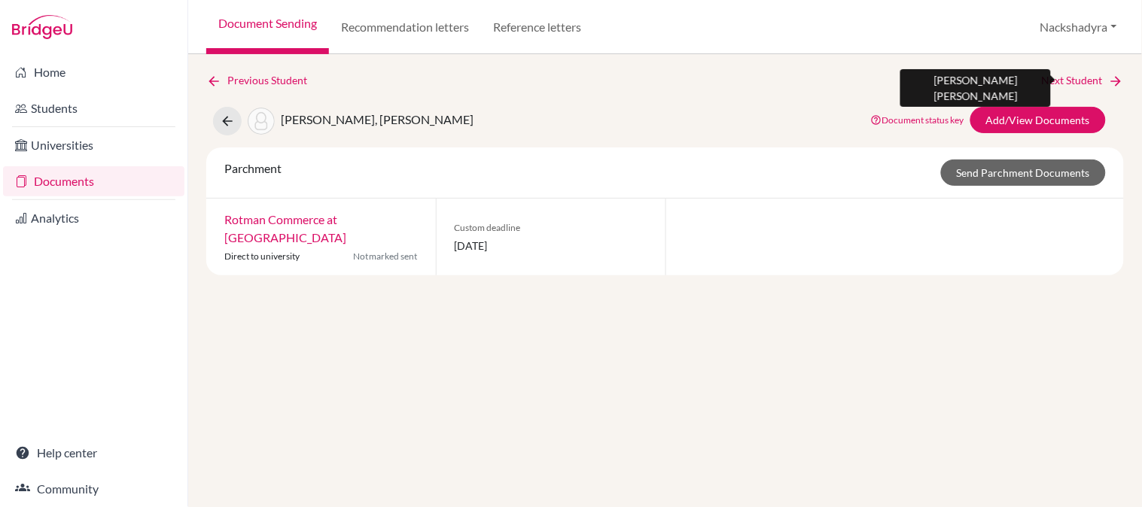
click at [1058, 80] on link "Next Student" at bounding box center [1083, 80] width 82 height 17
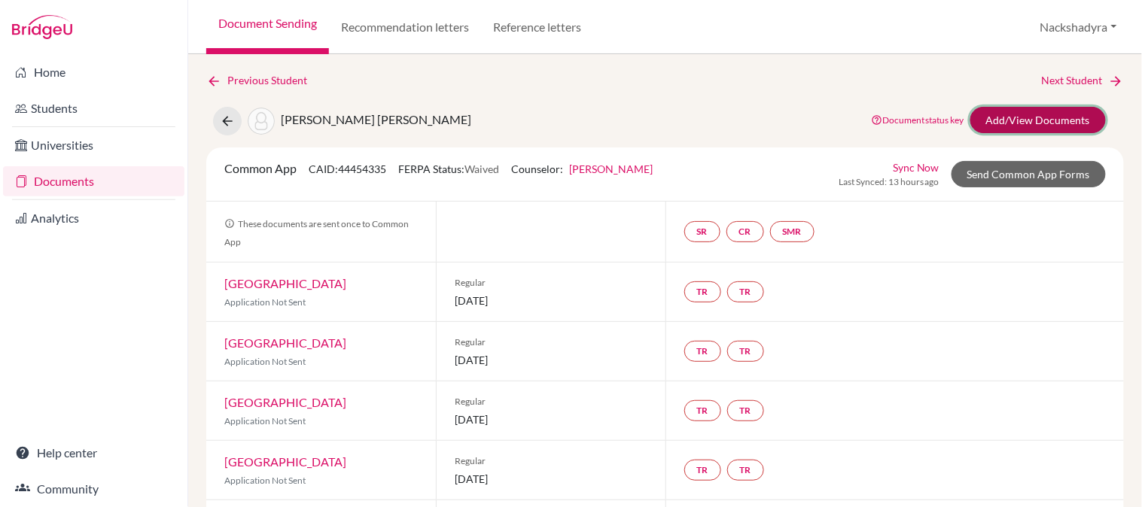
click at [1051, 122] on link "Add/View Documents" at bounding box center [1037, 120] width 135 height 26
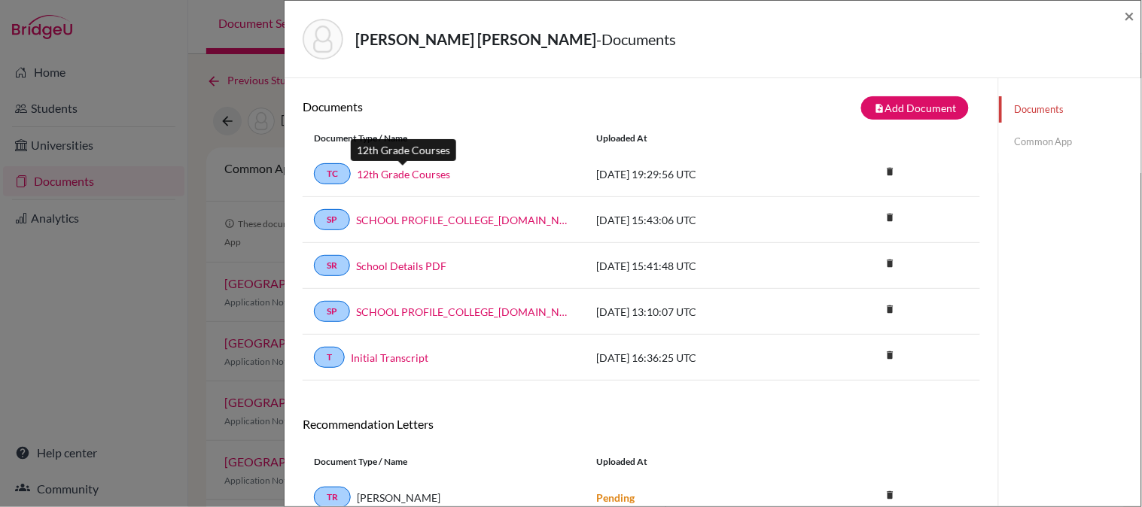
click at [404, 167] on link "12th Grade Courses" at bounding box center [403, 174] width 93 height 16
click at [388, 358] on link "Initial Transcript" at bounding box center [390, 358] width 78 height 16
click at [1127, 18] on span "×" at bounding box center [1129, 16] width 11 height 22
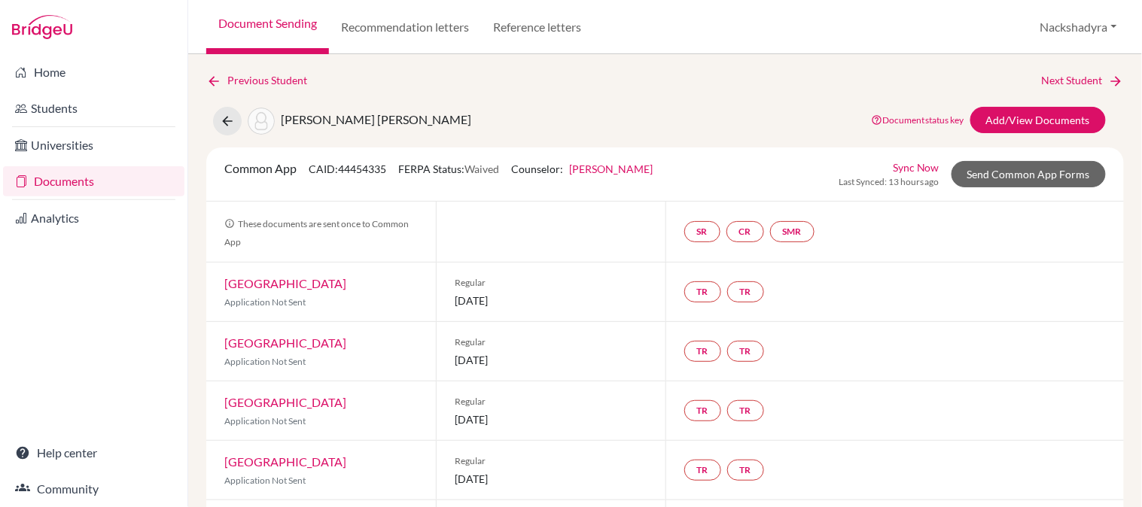
click at [1069, 71] on div "Previous Student Next Student Taboada Cuadra, Paulina Document status key TR Re…" at bounding box center [665, 280] width 954 height 453
click at [1071, 75] on link "Next Student" at bounding box center [1083, 80] width 82 height 17
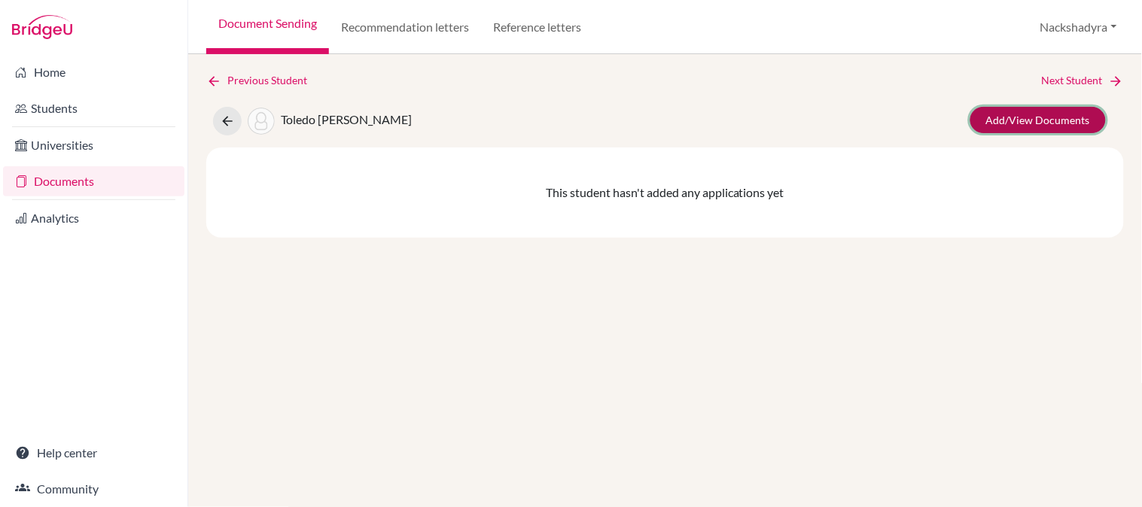
click at [1033, 109] on link "Add/View Documents" at bounding box center [1037, 120] width 135 height 26
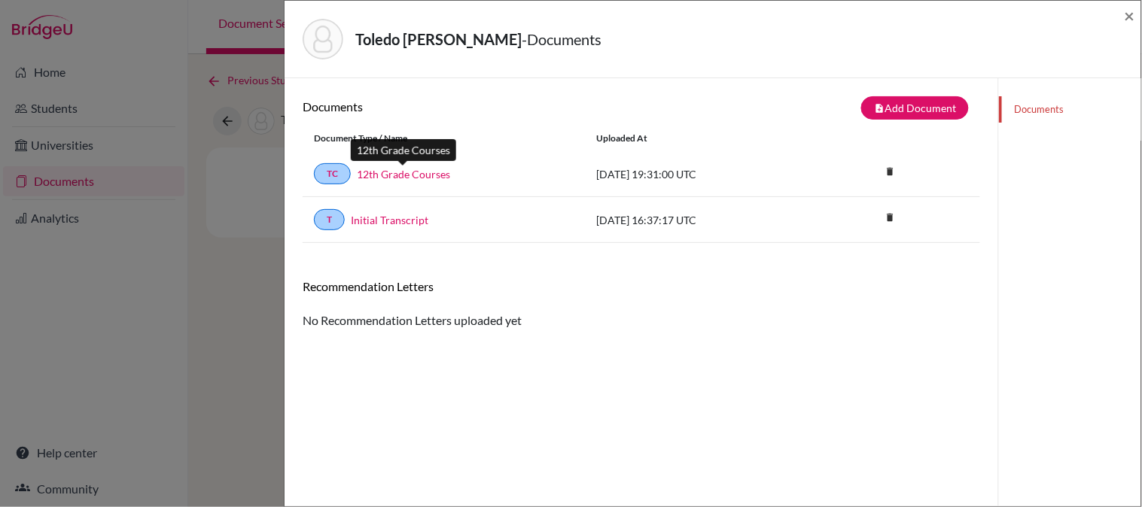
click at [373, 177] on link "12th Grade Courses" at bounding box center [403, 174] width 93 height 16
click at [392, 218] on link "Initial Transcript" at bounding box center [390, 220] width 78 height 16
click at [1130, 9] on span "×" at bounding box center [1129, 16] width 11 height 22
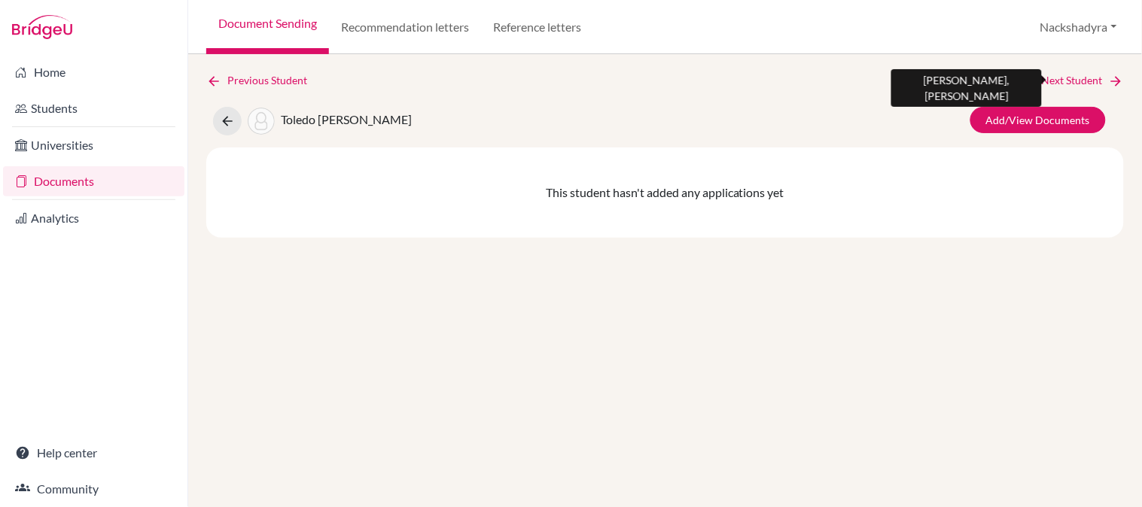
click at [1080, 79] on link "Next Student" at bounding box center [1083, 80] width 82 height 17
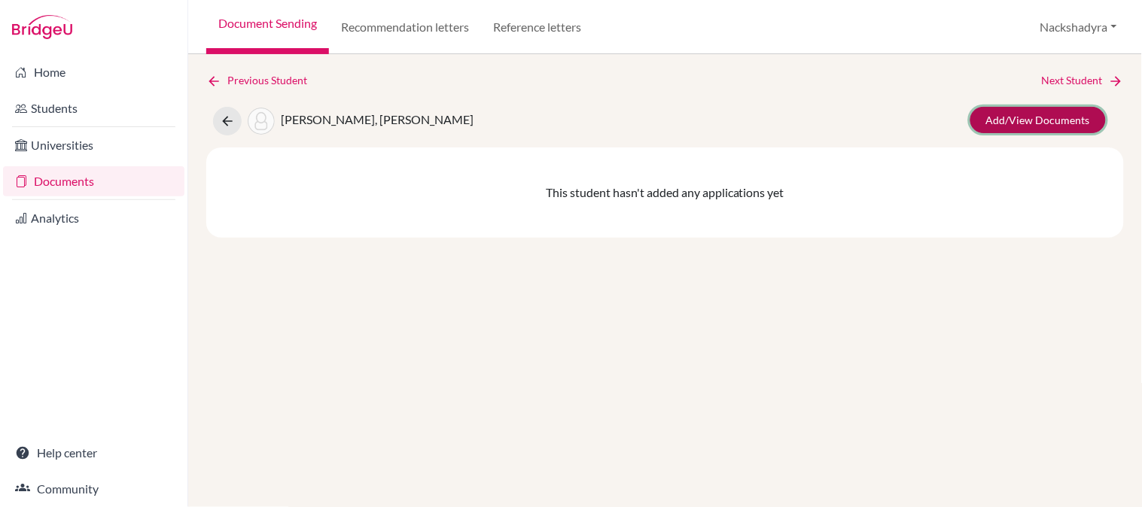
click at [1065, 123] on link "Add/View Documents" at bounding box center [1037, 120] width 135 height 26
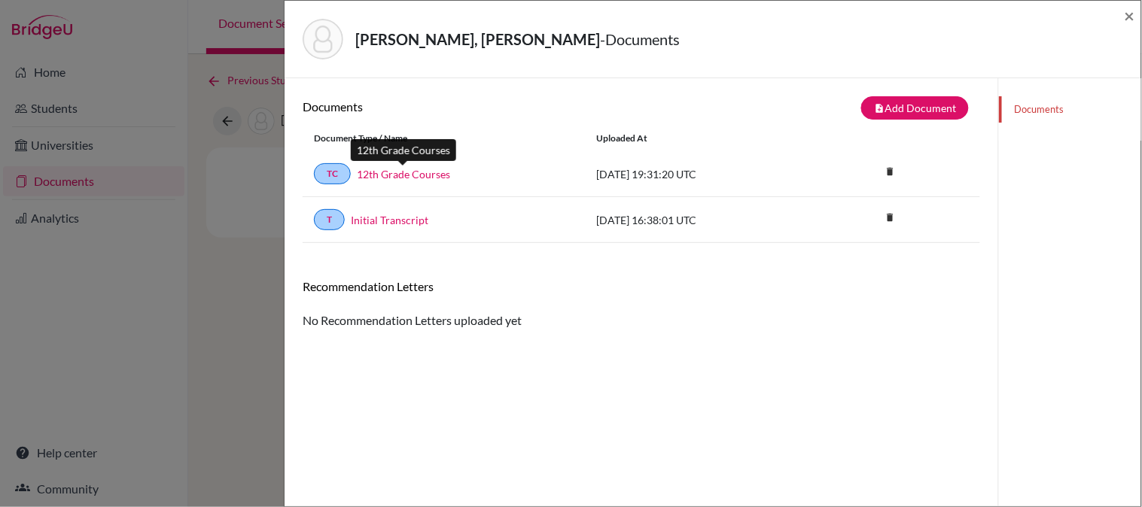
click at [397, 169] on link "12th Grade Courses" at bounding box center [403, 174] width 93 height 16
click at [399, 224] on link "Initial Transcript" at bounding box center [390, 220] width 78 height 16
click at [1134, 13] on span "×" at bounding box center [1129, 16] width 11 height 22
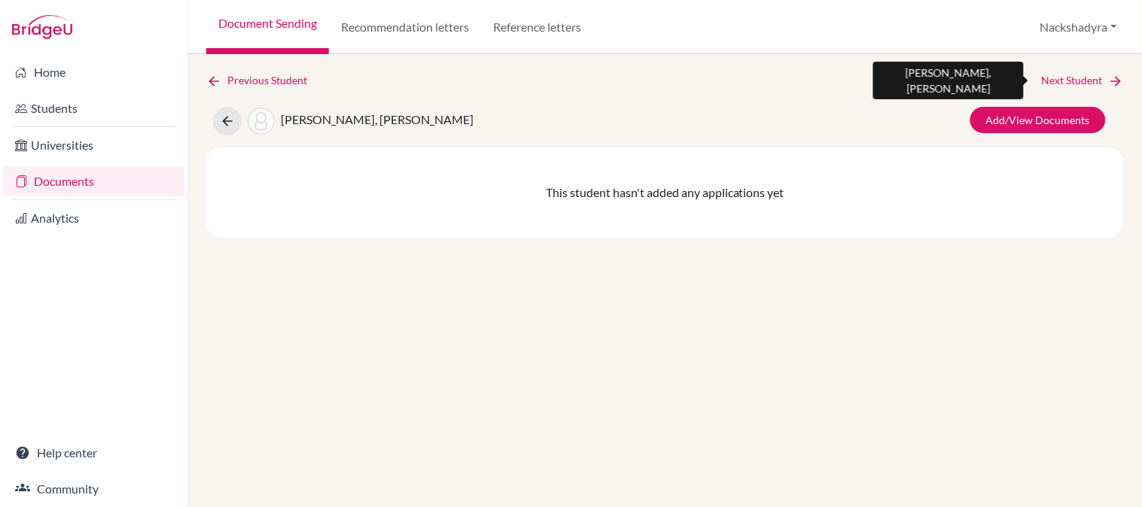
click at [1077, 84] on link "Next Student" at bounding box center [1083, 80] width 82 height 17
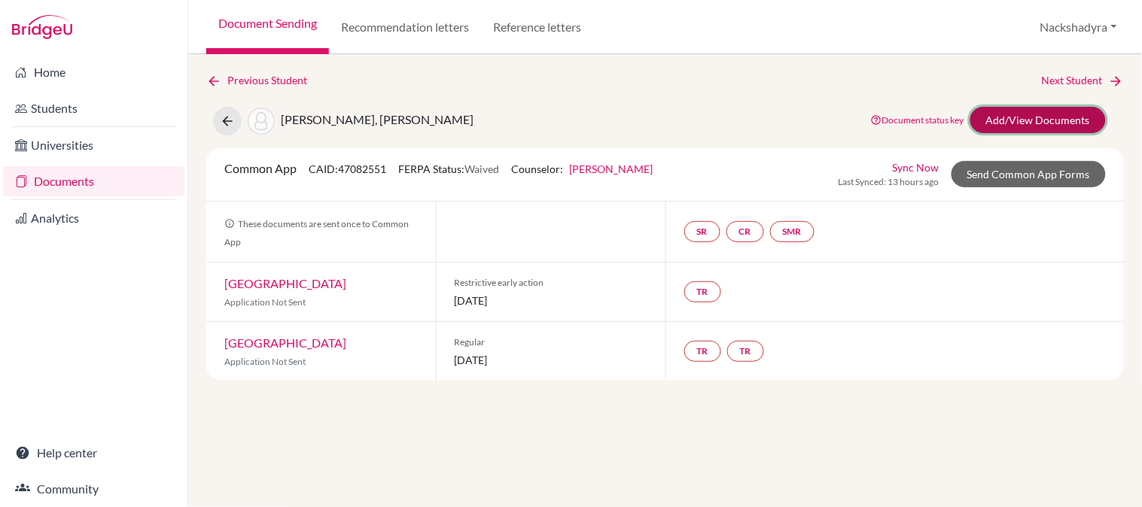
click at [1018, 110] on link "Add/View Documents" at bounding box center [1037, 120] width 135 height 26
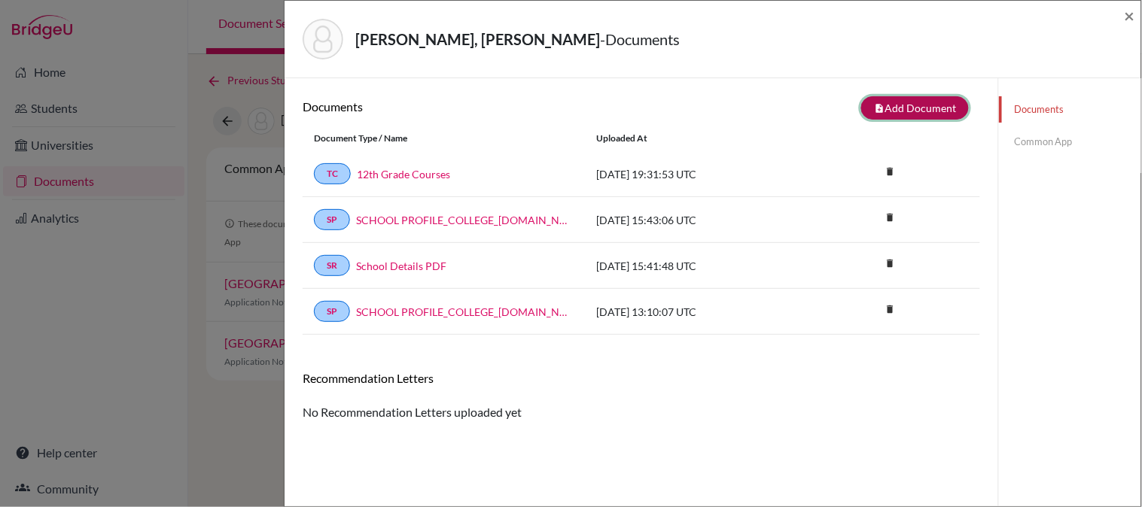
click at [892, 110] on button "note_add Add Document" at bounding box center [915, 107] width 108 height 23
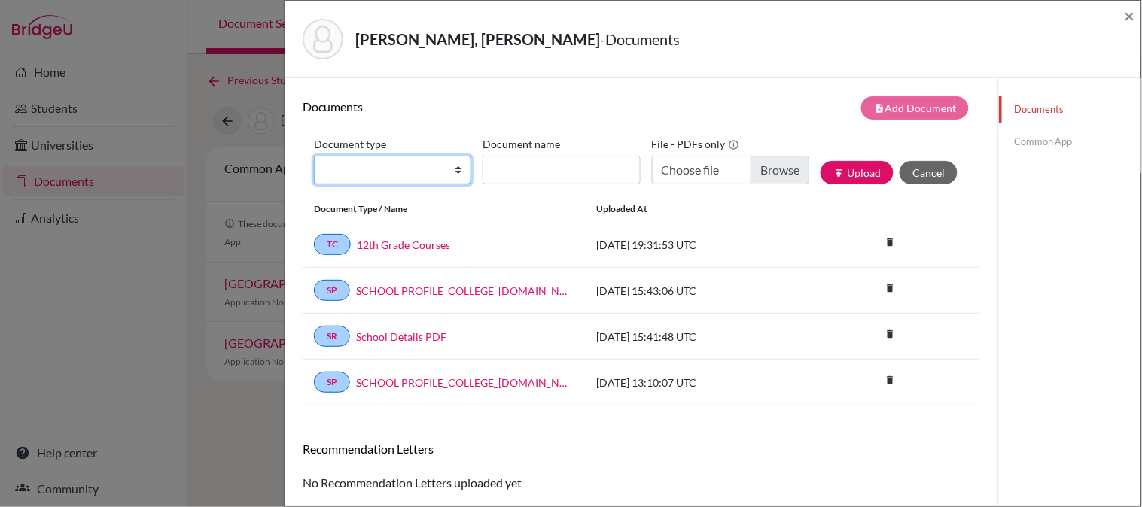
drag, startPoint x: 378, startPoint y: 167, endPoint x: 372, endPoint y: 182, distance: 16.2
click at [378, 167] on select "Change explanation for Common App reports Counselor recommendation Internationa…" at bounding box center [392, 170] width 157 height 29
select select "2"
click at [314, 156] on select "Change explanation for Common App reports Counselor recommendation Internationa…" at bounding box center [392, 170] width 157 height 29
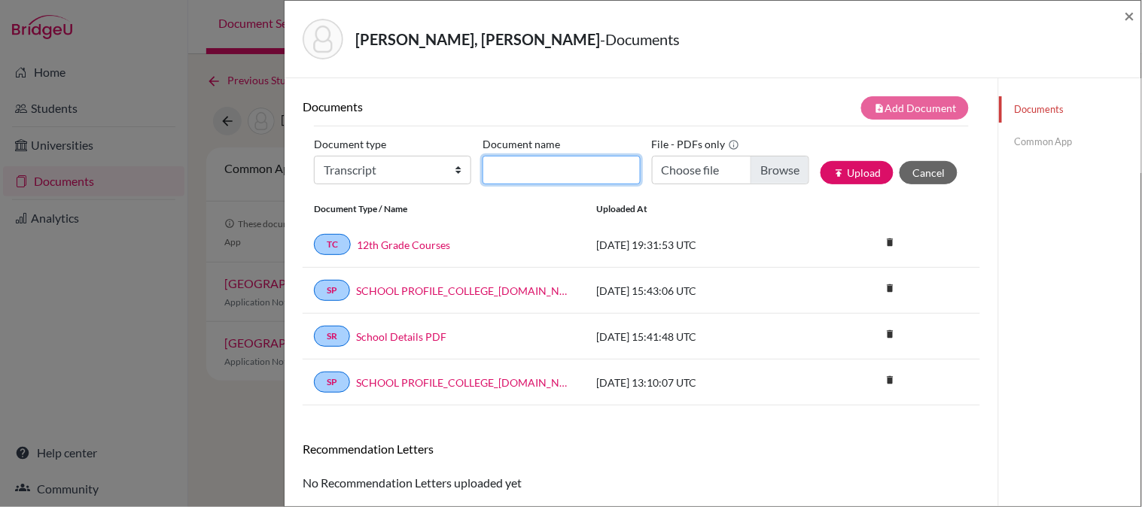
click at [574, 160] on input "Document name" at bounding box center [560, 170] width 157 height 29
click at [596, 172] on input "Initial Transcript" at bounding box center [560, 170] width 157 height 29
type input "Initial Transcript ANS"
type input "C:\fakepath\Zamora, Martin - Initial Transcript.pdf"
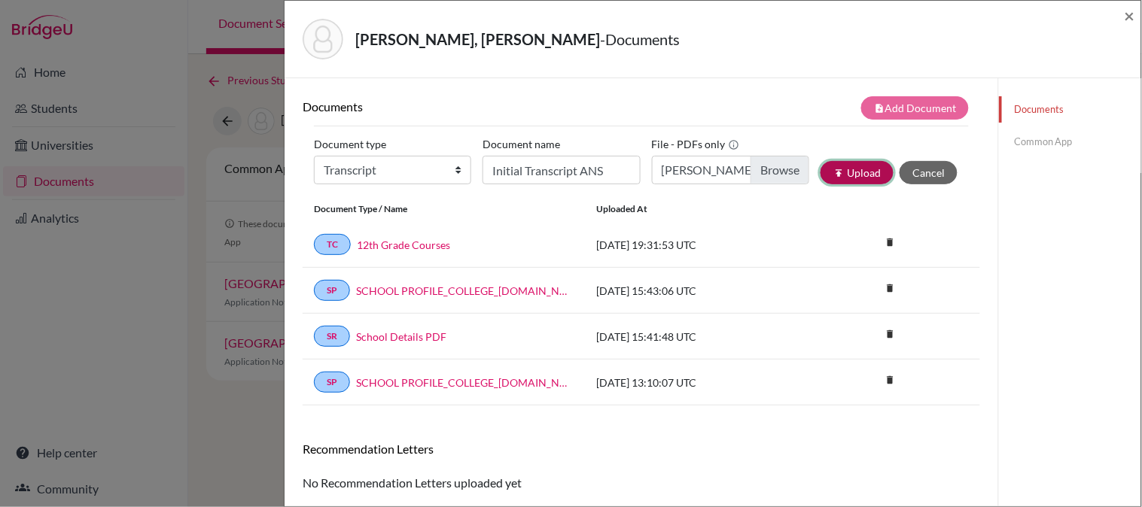
click at [833, 174] on icon "publish" at bounding box center [838, 173] width 11 height 11
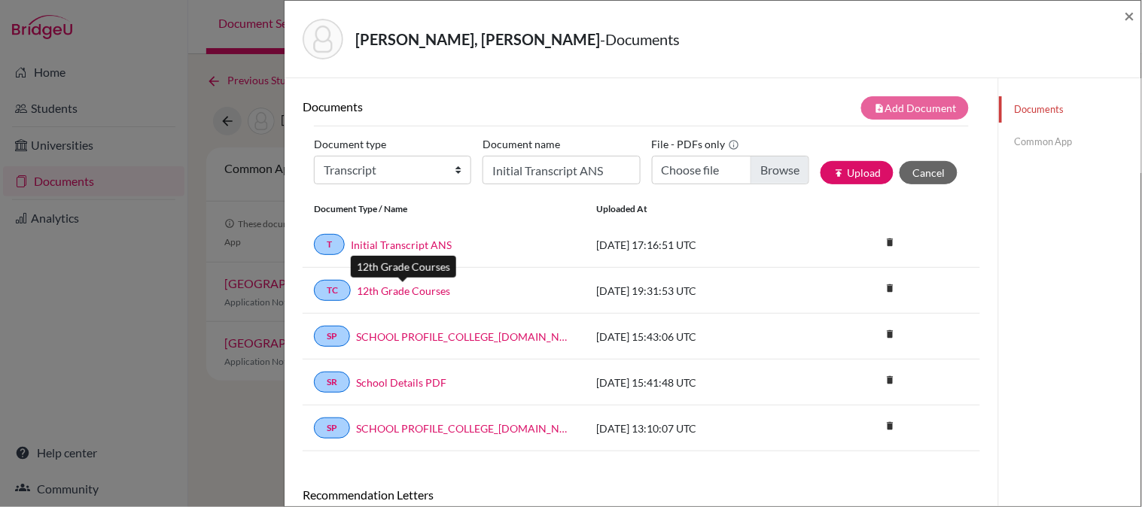
click at [385, 290] on link "12th Grade Courses" at bounding box center [403, 291] width 93 height 16
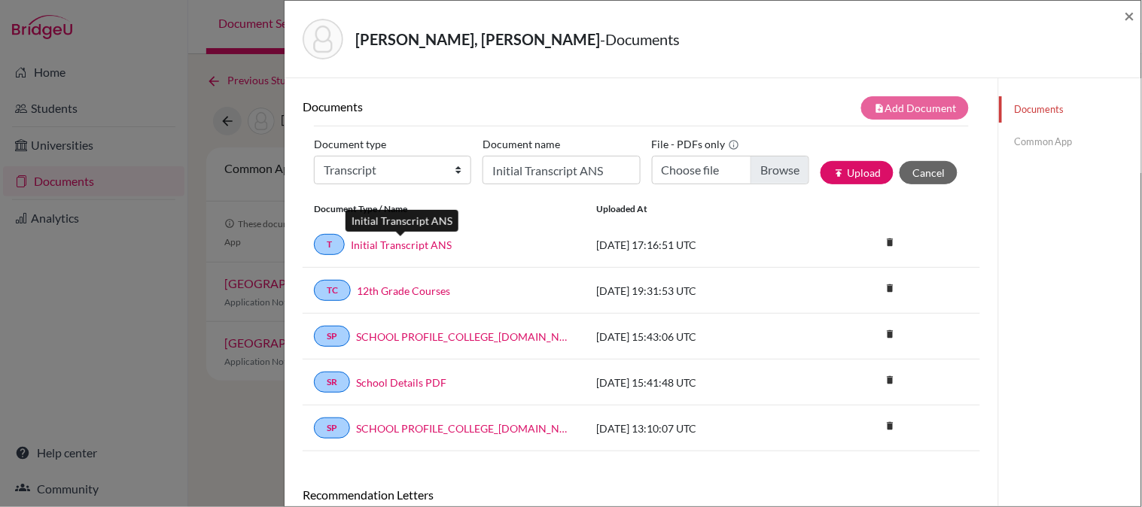
click at [406, 245] on link "Initial Transcript ANS" at bounding box center [401, 245] width 101 height 16
click at [1130, 13] on span "×" at bounding box center [1129, 16] width 11 height 22
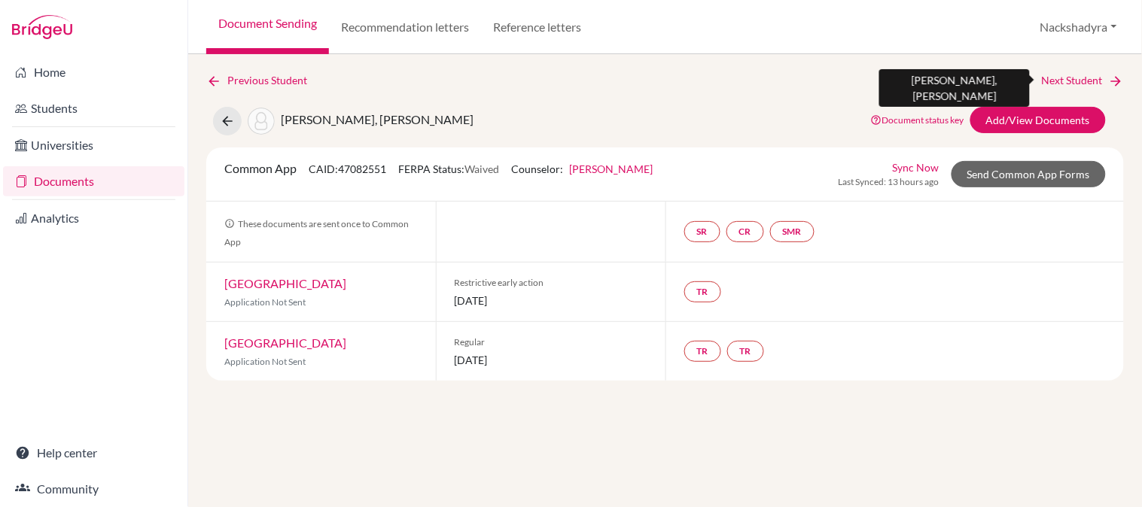
click at [1066, 78] on link "Next Student" at bounding box center [1083, 80] width 82 height 17
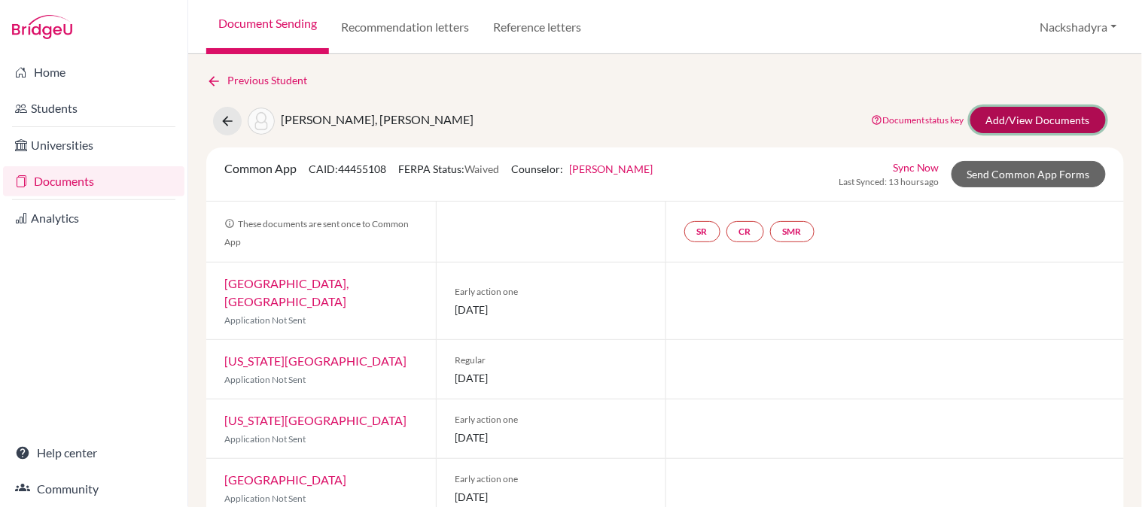
click at [1007, 121] on link "Add/View Documents" at bounding box center [1037, 120] width 135 height 26
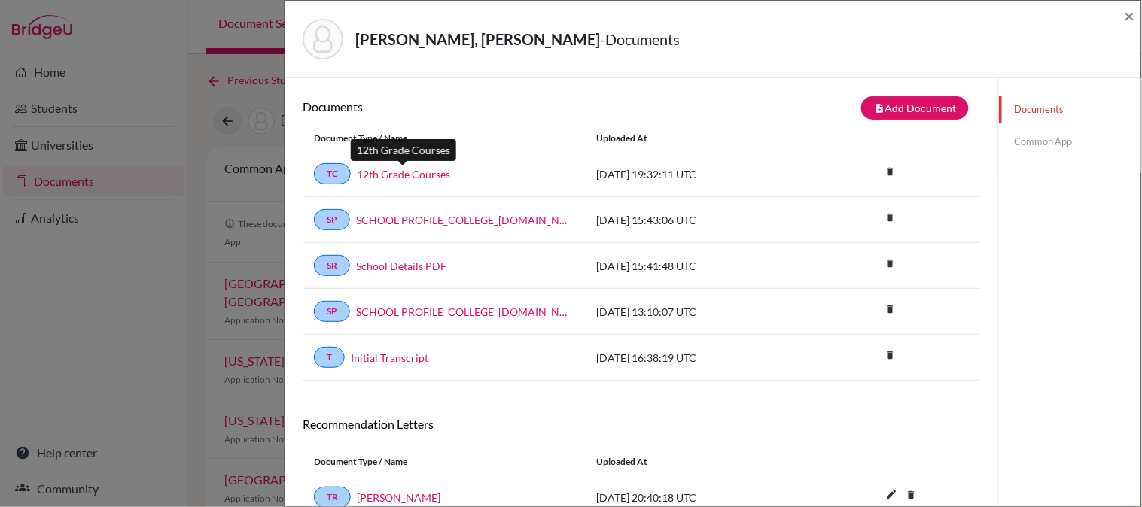
click at [431, 176] on link "12th Grade Courses" at bounding box center [403, 174] width 93 height 16
click at [384, 356] on link "Initial Transcript" at bounding box center [390, 358] width 78 height 16
click at [1122, 19] on div "Zavala Cross, Miguel Ernesto - Documents ×" at bounding box center [713, 39] width 844 height 65
click at [1131, 17] on span "×" at bounding box center [1129, 16] width 11 height 22
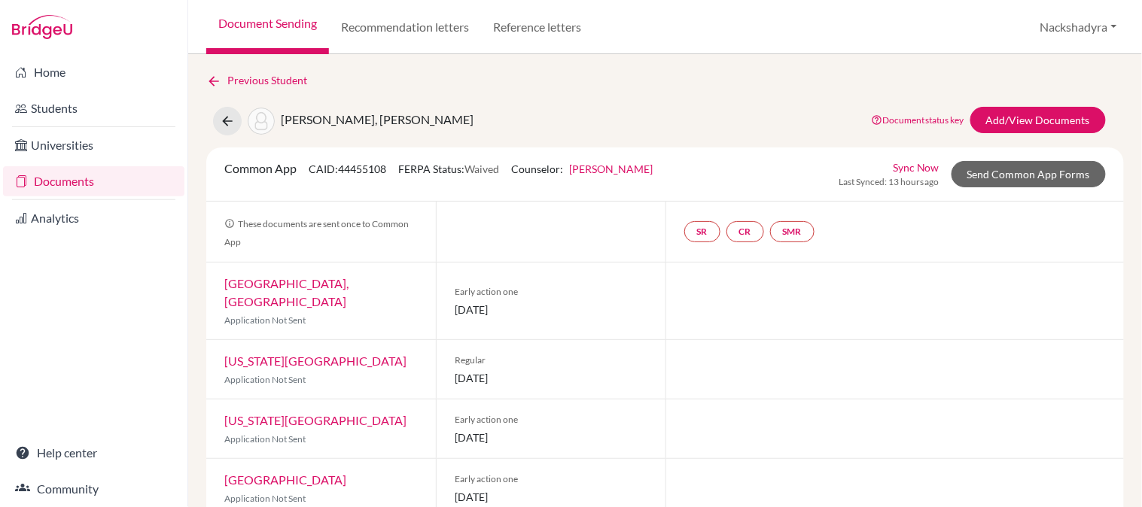
click at [89, 184] on link "Documents" at bounding box center [93, 181] width 181 height 30
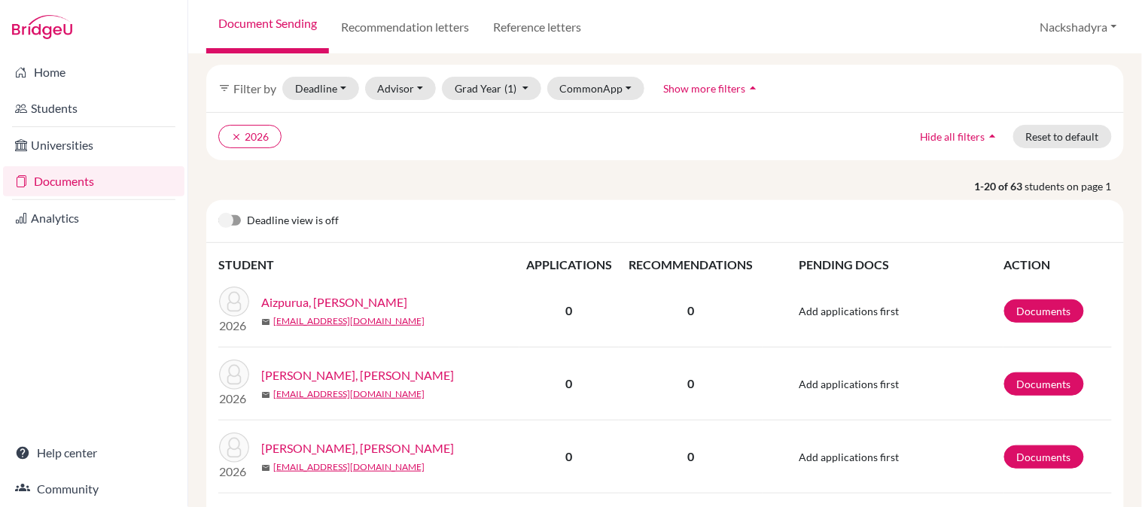
scroll to position [84, 0]
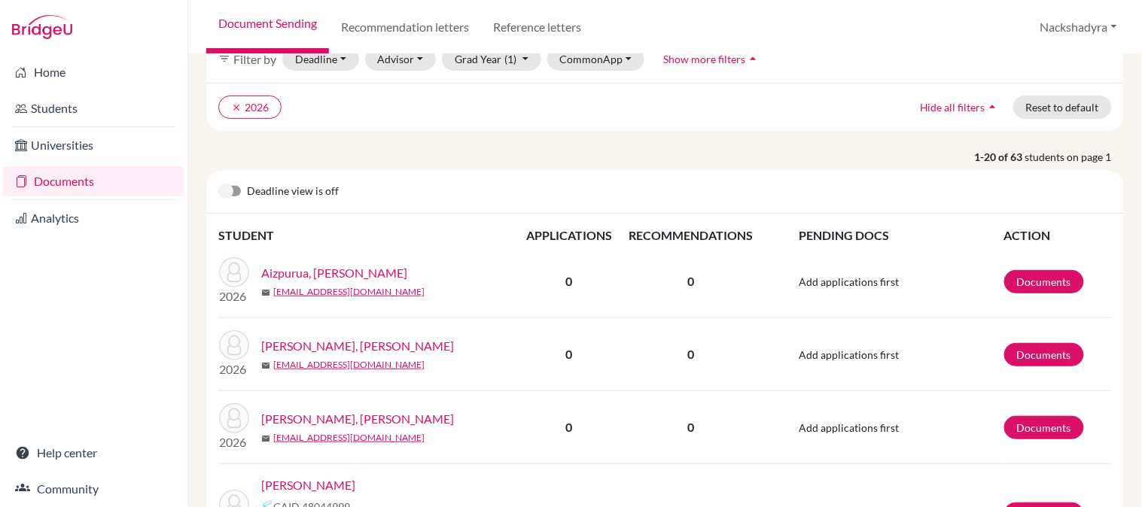
click at [384, 344] on link "[PERSON_NAME], [PERSON_NAME]" at bounding box center [357, 346] width 193 height 18
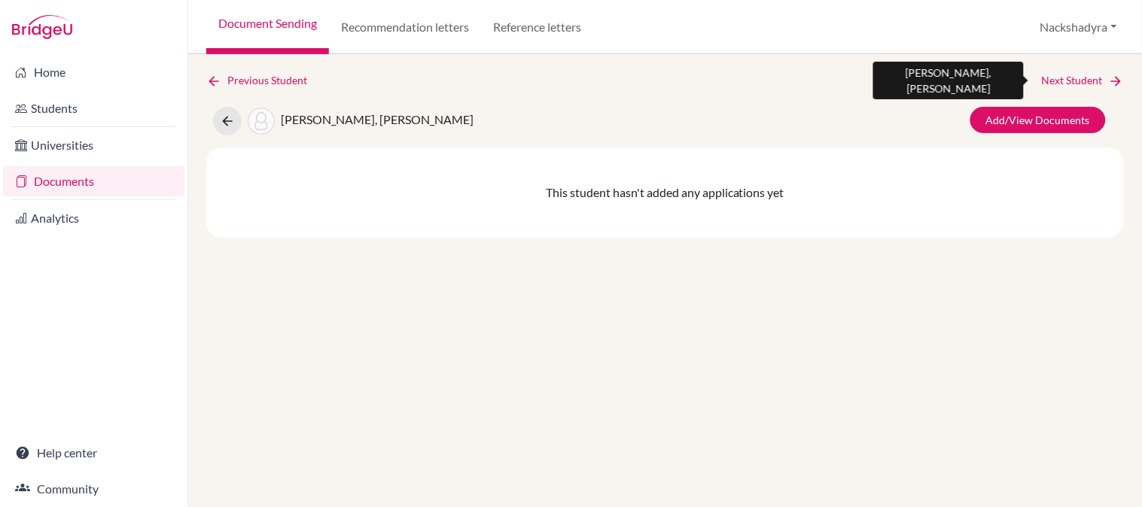
click at [1080, 76] on link "Next Student" at bounding box center [1083, 80] width 82 height 17
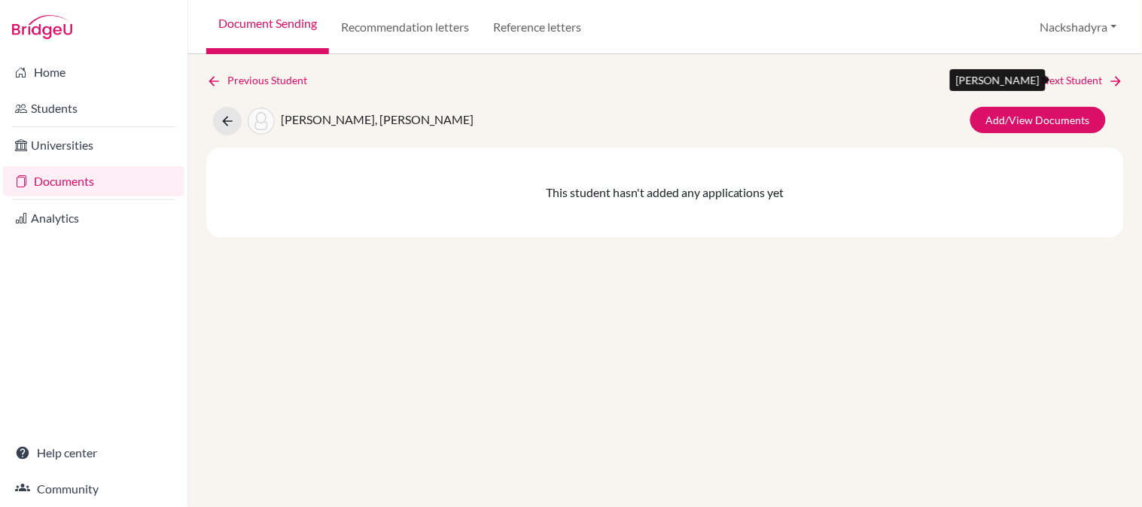
click at [1079, 78] on link "Next Student" at bounding box center [1083, 80] width 82 height 17
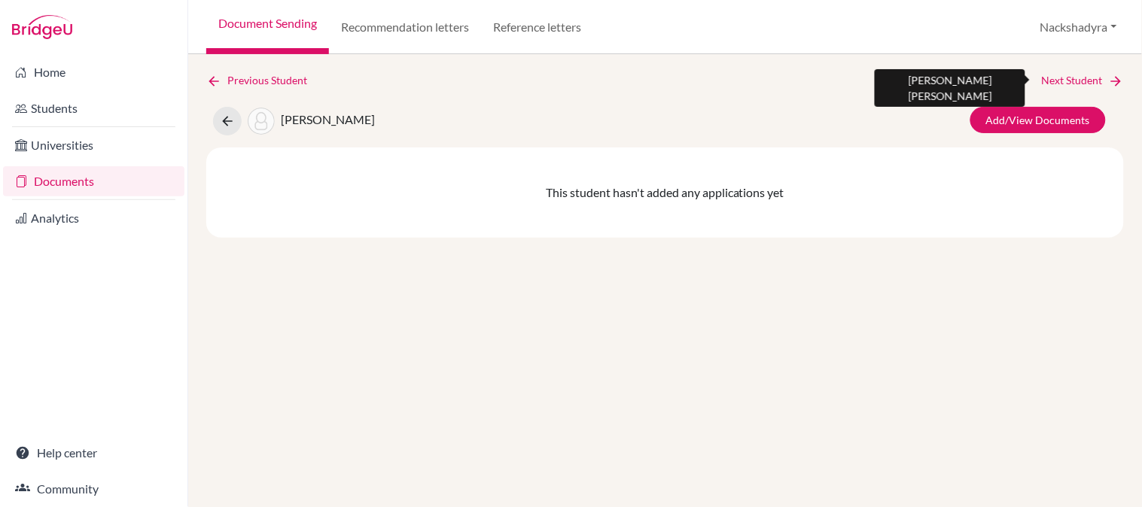
click at [1077, 78] on link "Next Student" at bounding box center [1083, 80] width 82 height 17
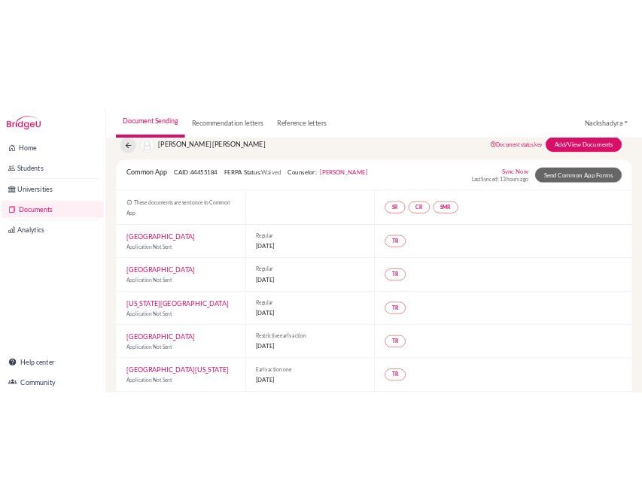
scroll to position [84, 0]
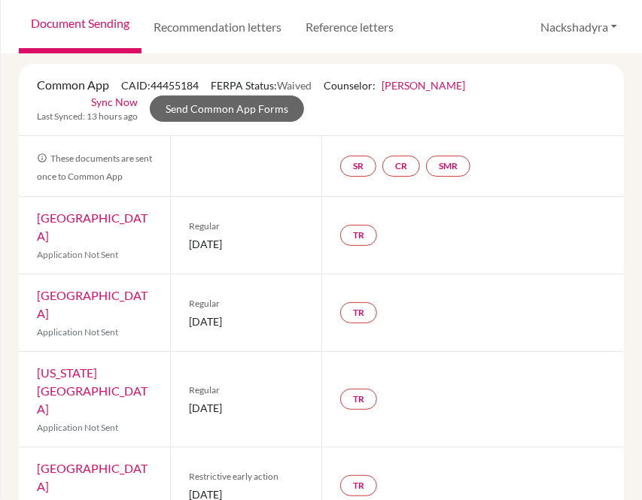
click at [482, 345] on div "TR" at bounding box center [472, 313] width 303 height 77
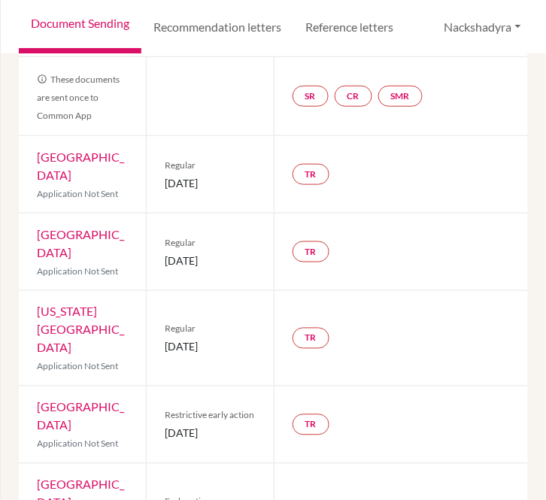
scroll to position [0, 0]
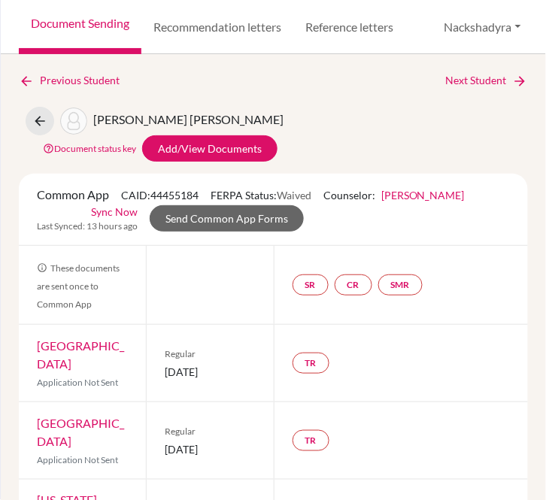
drag, startPoint x: 119, startPoint y: 369, endPoint x: 35, endPoint y: 348, distance: 86.2
click at [35, 348] on div "Northeastern University Application Not Sent" at bounding box center [82, 363] width 127 height 77
copy link "[GEOGRAPHIC_DATA]"
drag, startPoint x: 69, startPoint y: 435, endPoint x: 35, endPoint y: 421, distance: 36.5
click at [35, 421] on div "[GEOGRAPHIC_DATA] Application Not Sent" at bounding box center [82, 441] width 127 height 77
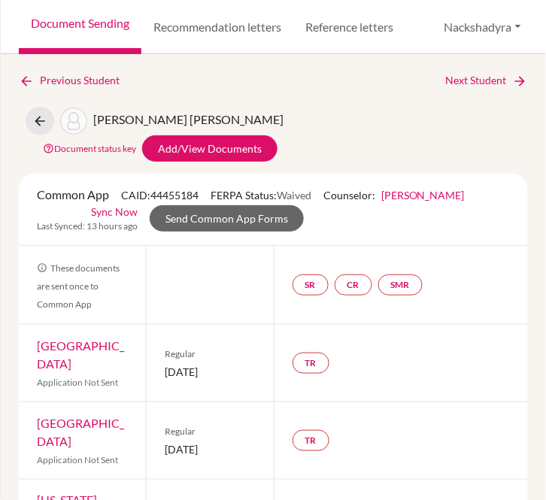
copy link "[GEOGRAPHIC_DATA]"
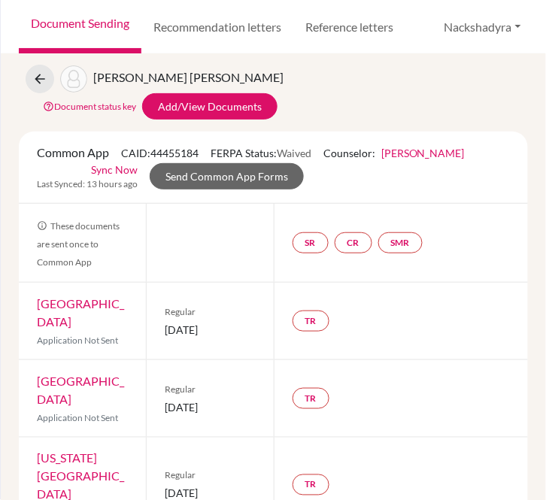
scroll to position [84, 0]
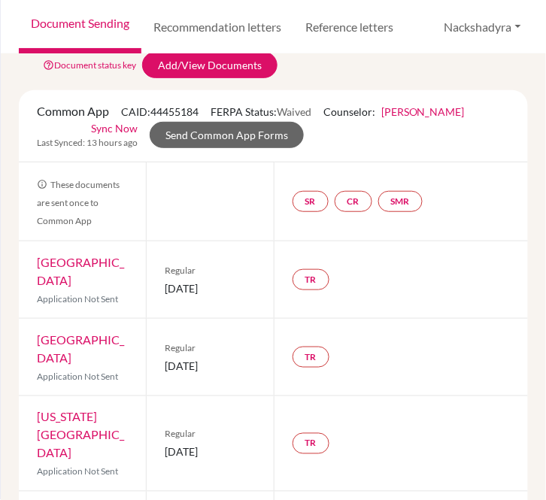
drag, startPoint x: 251, startPoint y: 283, endPoint x: 161, endPoint y: 289, distance: 90.5
click at [161, 289] on div "Regular [DATE]" at bounding box center [209, 280] width 127 height 77
copy span "[DATE]"
drag, startPoint x: 224, startPoint y: 364, endPoint x: 153, endPoint y: 367, distance: 70.8
click at [153, 367] on div "Regular [DATE]" at bounding box center [209, 357] width 127 height 77
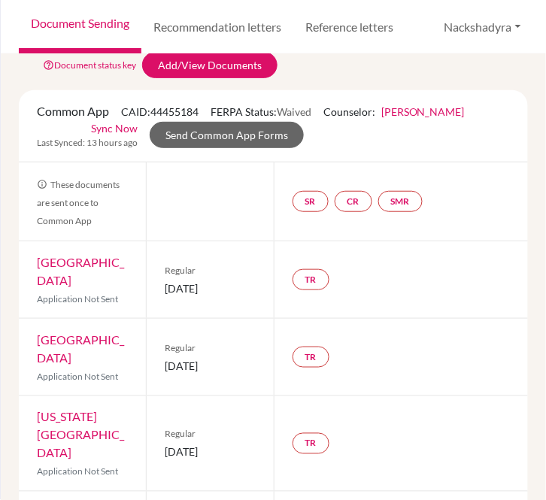
copy span "[DATE]"
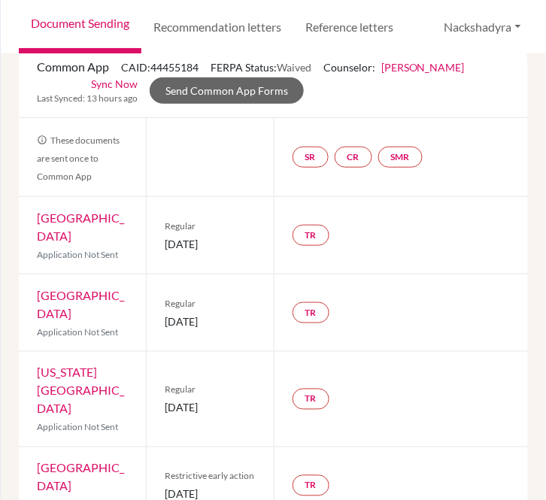
scroll to position [167, 0]
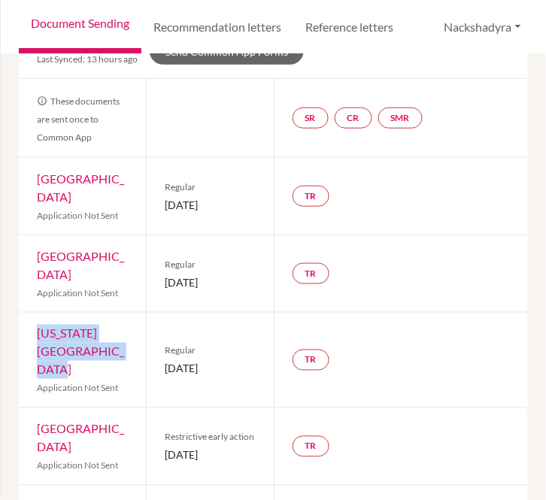
drag, startPoint x: 98, startPoint y: 352, endPoint x: 33, endPoint y: 335, distance: 67.0
click at [32, 336] on div "[US_STATE] Christian University Application Not Sent" at bounding box center [82, 360] width 127 height 95
copy link "[US_STATE][GEOGRAPHIC_DATA]"
drag, startPoint x: 249, startPoint y: 359, endPoint x: 159, endPoint y: 358, distance: 90.3
click at [159, 358] on div "Regular [DATE]" at bounding box center [209, 360] width 127 height 95
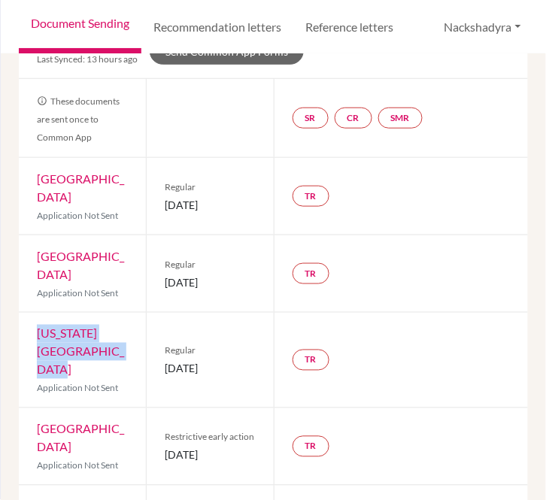
copy span "[DATE]"
drag, startPoint x: 121, startPoint y: 432, endPoint x: 39, endPoint y: 414, distance: 84.0
click at [39, 414] on div "[GEOGRAPHIC_DATA] Application Not Sent" at bounding box center [82, 447] width 127 height 77
copy link "[GEOGRAPHIC_DATA]"
drag, startPoint x: 199, startPoint y: 455, endPoint x: 163, endPoint y: 437, distance: 40.4
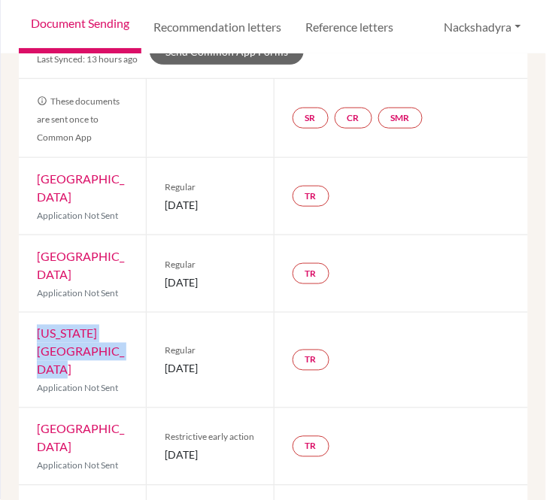
click at [165, 448] on span "[DATE]" at bounding box center [210, 456] width 90 height 16
copy span "[DATE]"
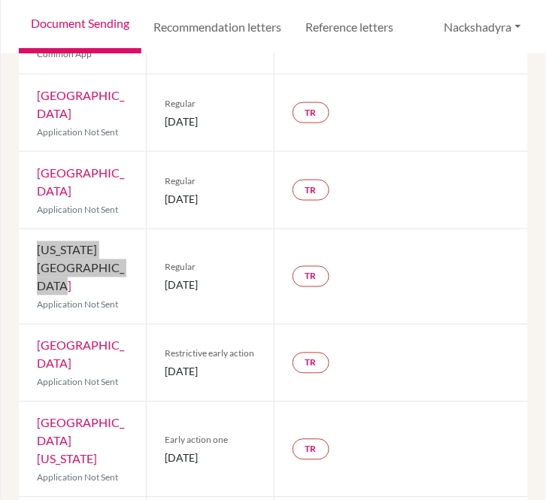
scroll to position [334, 0]
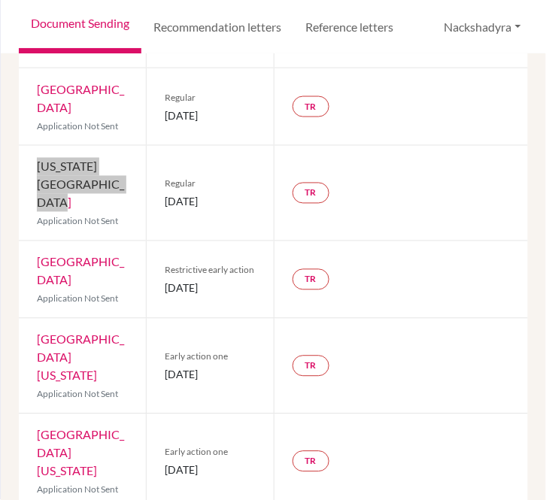
drag, startPoint x: 196, startPoint y: 365, endPoint x: 162, endPoint y: 350, distance: 37.1
click at [165, 367] on span "[DATE]" at bounding box center [210, 375] width 90 height 16
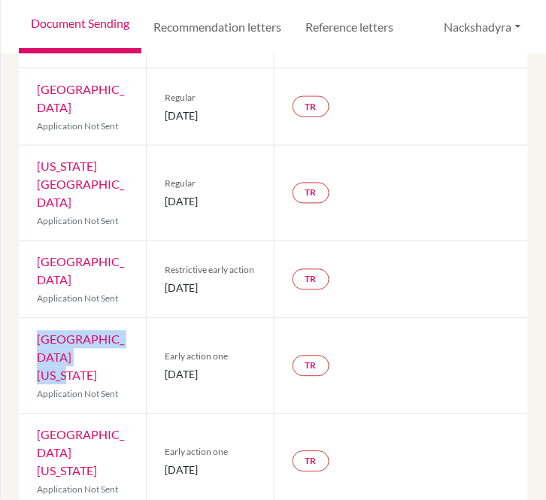
drag, startPoint x: 88, startPoint y: 348, endPoint x: 33, endPoint y: 333, distance: 57.0
click at [33, 333] on div "[GEOGRAPHIC_DATA][US_STATE] Application Not Sent" at bounding box center [82, 366] width 127 height 95
copy link "[GEOGRAPHIC_DATA][US_STATE]"
drag, startPoint x: 198, startPoint y: 364, endPoint x: 155, endPoint y: 350, distance: 45.2
click at [155, 350] on div "Early action one [DATE]" at bounding box center [209, 366] width 127 height 95
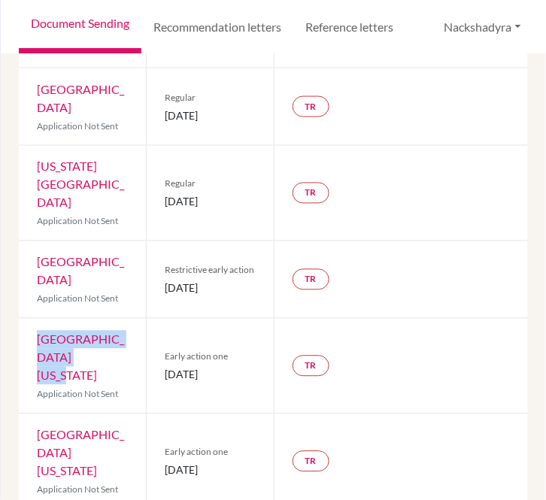
copy span "[DATE]"
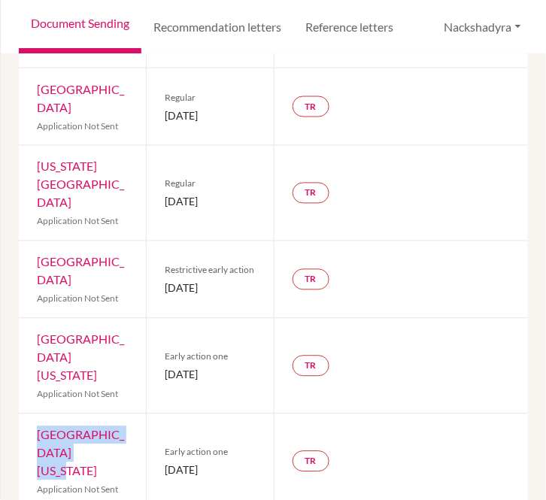
drag, startPoint x: 111, startPoint y: 429, endPoint x: 33, endPoint y: 412, distance: 80.2
click at [33, 415] on div "[GEOGRAPHIC_DATA][US_STATE] Application Not Sent" at bounding box center [82, 462] width 127 height 95
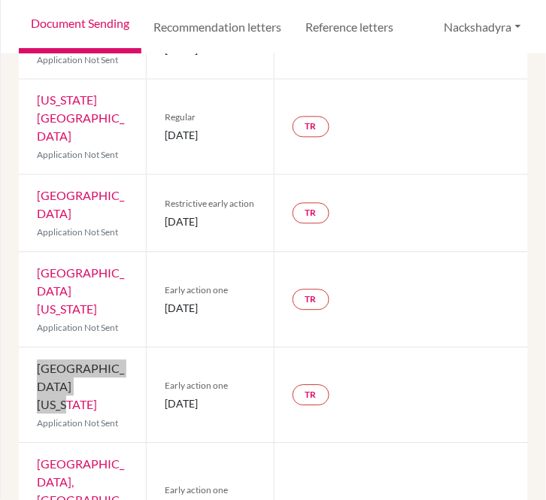
scroll to position [418, 0]
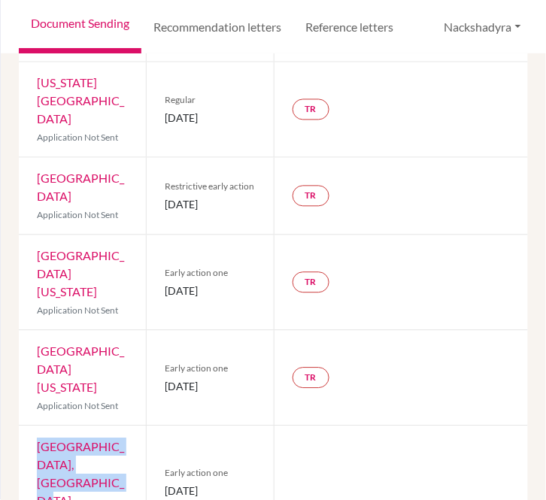
drag, startPoint x: 107, startPoint y: 439, endPoint x: 26, endPoint y: 404, distance: 88.3
click at [26, 427] on div "[GEOGRAPHIC_DATA], [GEOGRAPHIC_DATA] Application Not Sent" at bounding box center [82, 483] width 127 height 113
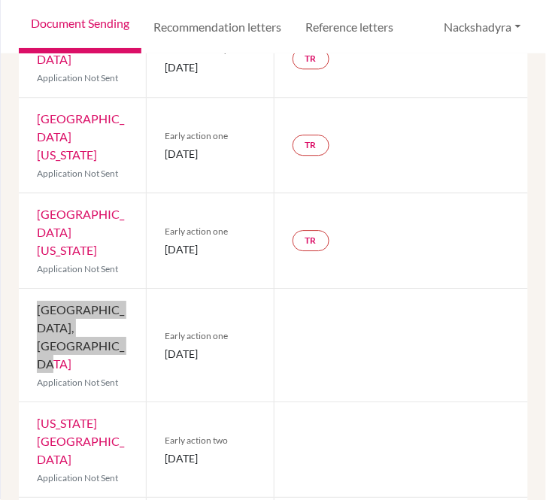
scroll to position [585, 0]
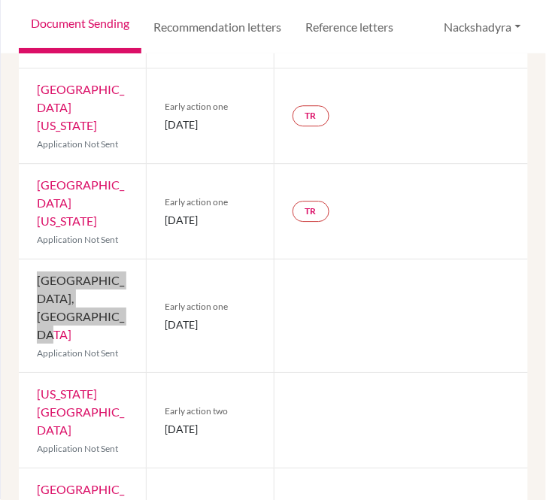
drag, startPoint x: 111, startPoint y: 371, endPoint x: 35, endPoint y: 333, distance: 84.1
click at [35, 373] on div "[US_STATE] Institute of Technology Application Not Sent" at bounding box center [82, 420] width 127 height 95
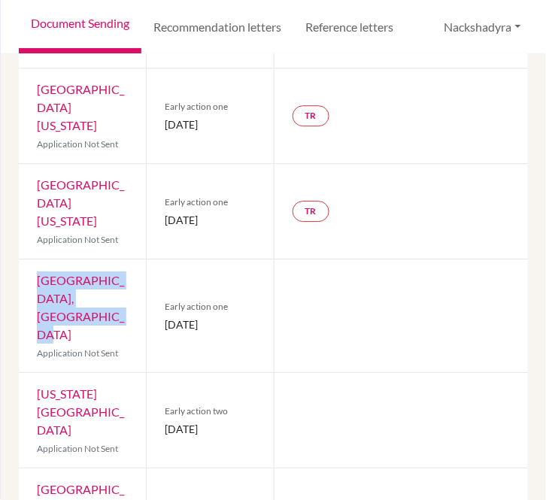
drag, startPoint x: 194, startPoint y: 373, endPoint x: 163, endPoint y: 362, distance: 32.9
click at [165, 421] on span "[DATE]" at bounding box center [210, 429] width 90 height 16
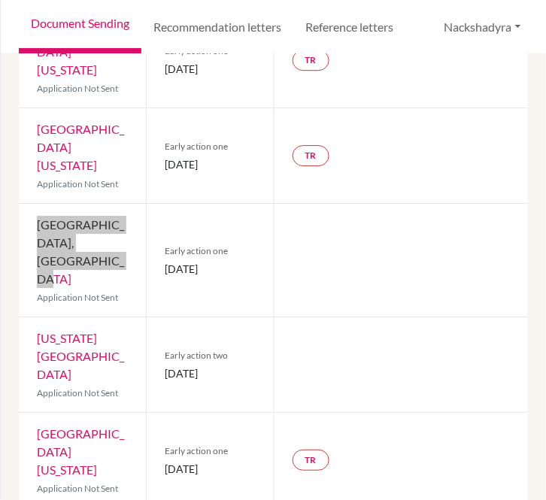
scroll to position [668, 0]
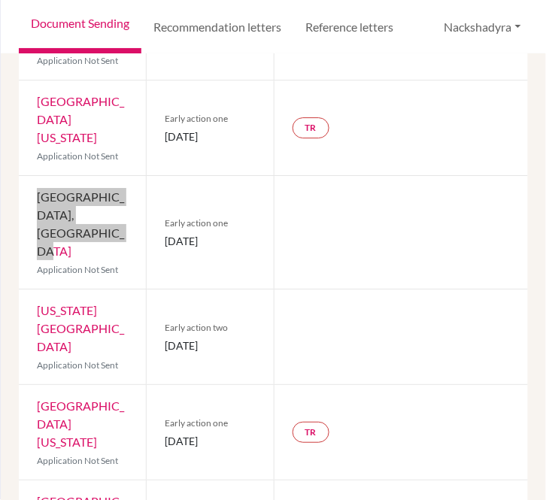
drag, startPoint x: 85, startPoint y: 378, endPoint x: 29, endPoint y: 339, distance: 68.7
click at [29, 385] on div "[GEOGRAPHIC_DATA][US_STATE] Application Not Sent" at bounding box center [82, 432] width 127 height 95
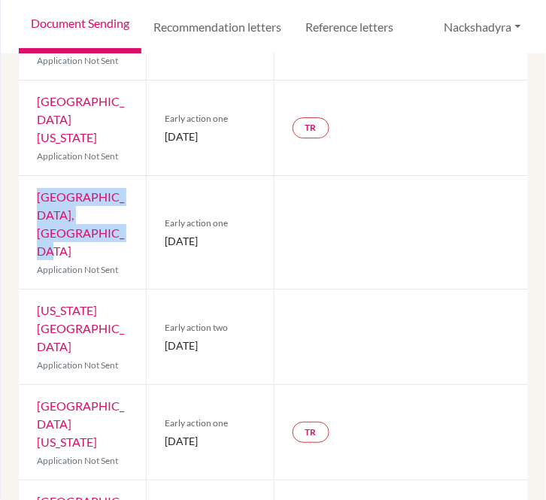
drag, startPoint x: 183, startPoint y: 386, endPoint x: 164, endPoint y: 371, distance: 24.1
click at [165, 434] on span "[DATE]" at bounding box center [210, 442] width 90 height 16
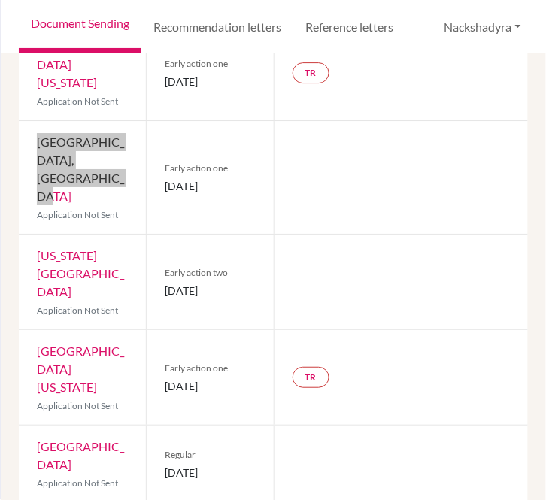
scroll to position [753, 0]
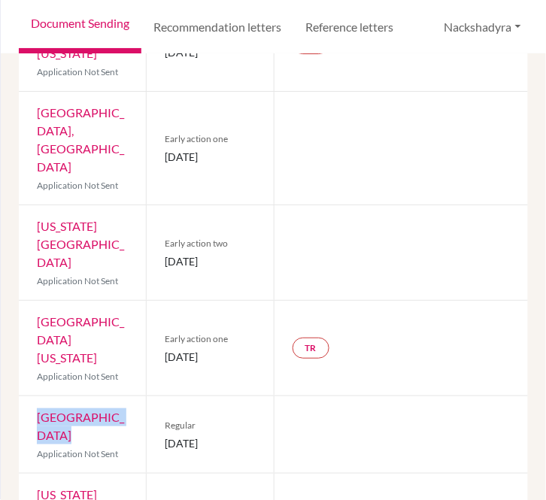
drag, startPoint x: 104, startPoint y: 371, endPoint x: 34, endPoint y: 358, distance: 71.2
click at [34, 397] on div "Tulane University Application Not Sent" at bounding box center [82, 435] width 127 height 77
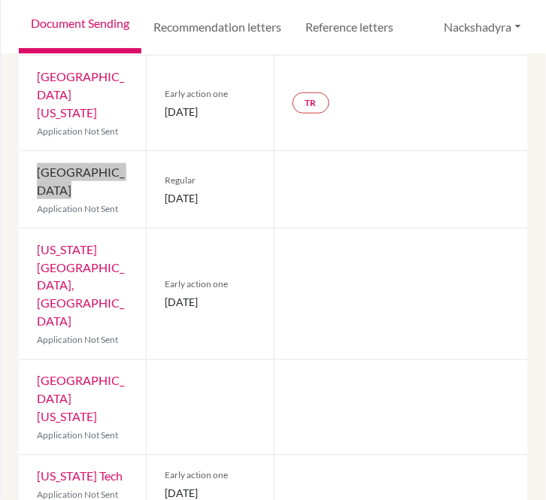
scroll to position [914, 0]
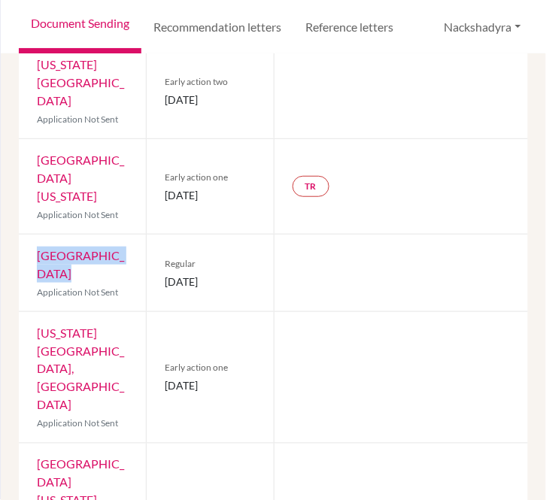
drag, startPoint x: 248, startPoint y: 219, endPoint x: 163, endPoint y: 221, distance: 85.1
click at [165, 274] on span "[DATE]" at bounding box center [210, 282] width 90 height 16
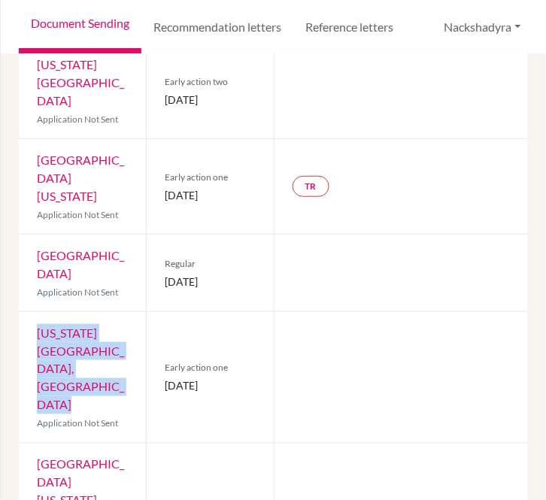
drag, startPoint x: 133, startPoint y: 307, endPoint x: 38, endPoint y: 272, distance: 101.9
click at [38, 312] on div "[US_STATE][GEOGRAPHIC_DATA], [GEOGRAPHIC_DATA] Application Not Sent" at bounding box center [82, 377] width 127 height 131
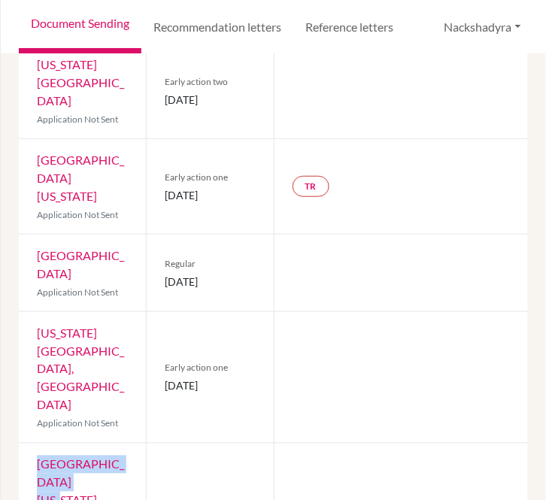
drag, startPoint x: 56, startPoint y: 384, endPoint x: 36, endPoint y: 371, distance: 24.0
click at [36, 444] on div "[GEOGRAPHIC_DATA][US_STATE] Application Not Sent" at bounding box center [82, 491] width 127 height 95
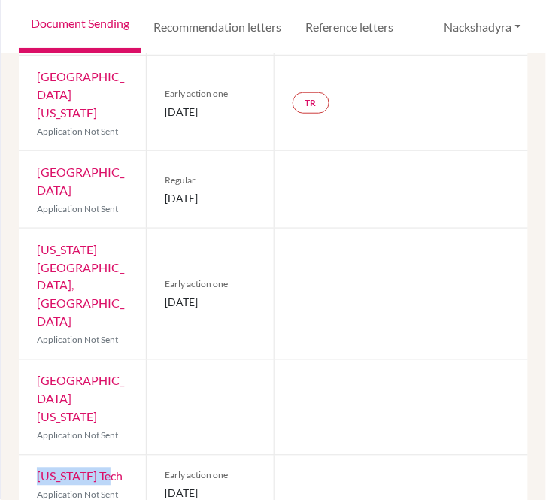
drag, startPoint x: 65, startPoint y: 367, endPoint x: 35, endPoint y: 367, distance: 30.1
click at [35, 456] on div "[US_STATE] Tech Application Not Sent" at bounding box center [82, 485] width 127 height 59
drag, startPoint x: 119, startPoint y: 452, endPoint x: 29, endPoint y: 440, distance: 91.1
drag, startPoint x: 245, startPoint y: 456, endPoint x: 164, endPoint y: 462, distance: 80.8
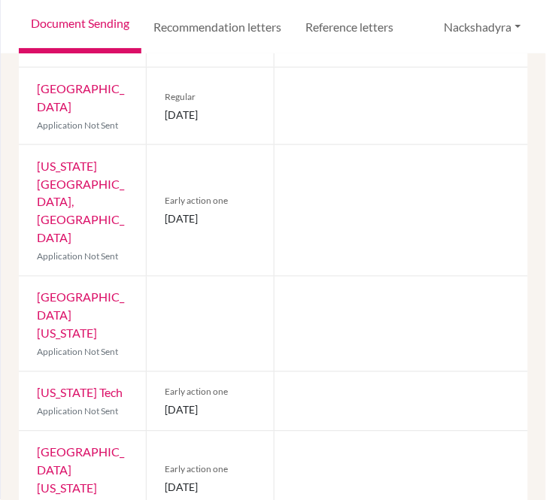
drag, startPoint x: 111, startPoint y: 441, endPoint x: 17, endPoint y: 426, distance: 95.3
click at [17, 426] on div "Previous Student Next Student [PERSON_NAME] [PERSON_NAME] Document status key T…" at bounding box center [274, 277] width 546 height 446
drag, startPoint x: 202, startPoint y: 462, endPoint x: 163, endPoint y: 446, distance: 42.2
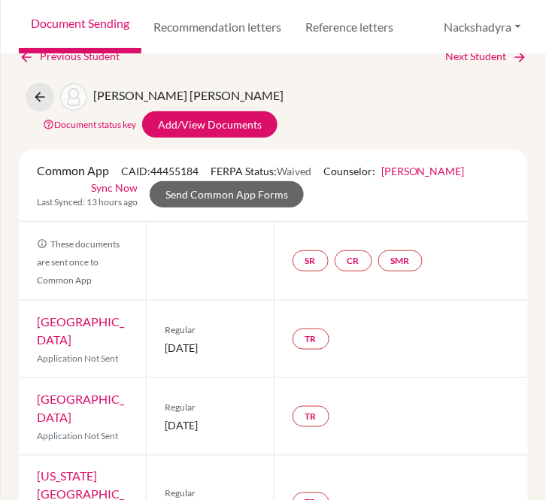
scroll to position [0, 0]
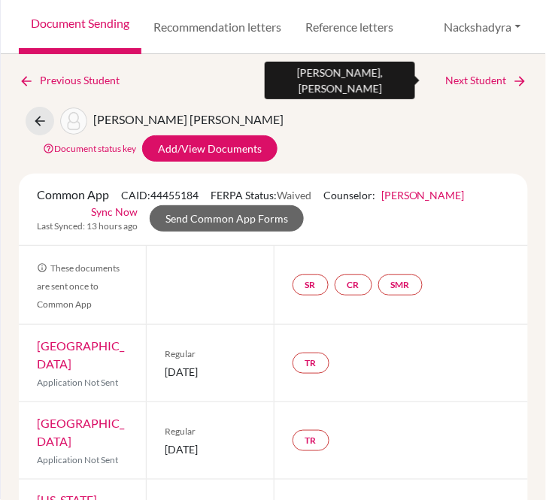
click at [470, 79] on link "Next Student" at bounding box center [487, 80] width 82 height 17
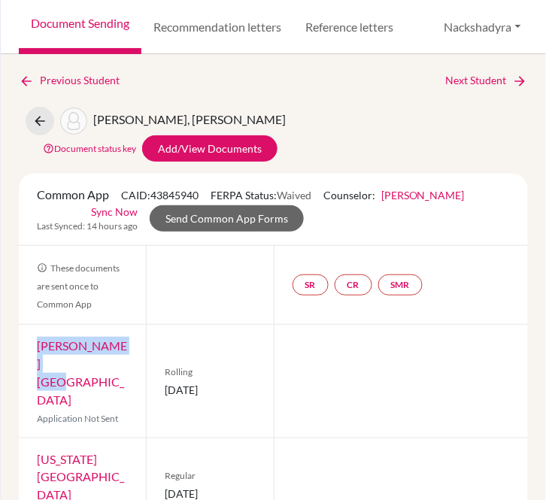
drag, startPoint x: 84, startPoint y: 370, endPoint x: 33, endPoint y: 351, distance: 54.5
click at [33, 351] on div "[PERSON_NAME] University Application Not Sent" at bounding box center [82, 381] width 127 height 113
drag, startPoint x: 131, startPoint y: 444, endPoint x: 36, endPoint y: 425, distance: 96.7
click at [36, 439] on div "[US_STATE] School of Design Application Not Sent" at bounding box center [82, 486] width 127 height 95
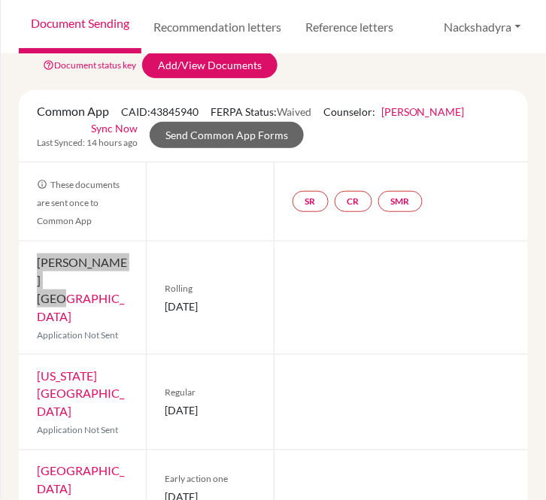
scroll to position [167, 0]
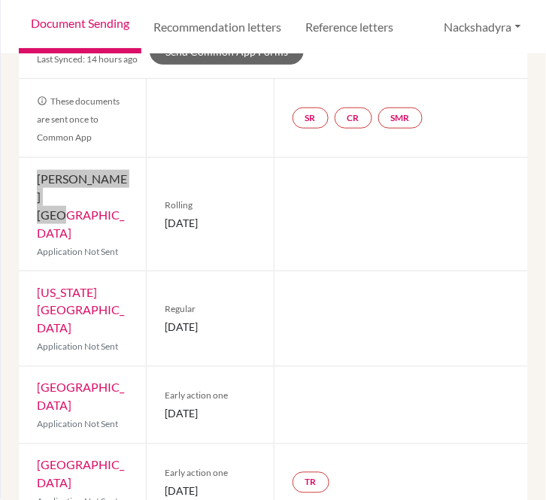
drag, startPoint x: 77, startPoint y: 349, endPoint x: 31, endPoint y: 337, distance: 47.5
click at [31, 367] on div "[GEOGRAPHIC_DATA] Application Not Sent" at bounding box center [82, 405] width 127 height 77
drag, startPoint x: 109, startPoint y: 432, endPoint x: 34, endPoint y: 414, distance: 77.4
click at [34, 445] on div "Northeastern University Application Not Sent" at bounding box center [82, 483] width 127 height 77
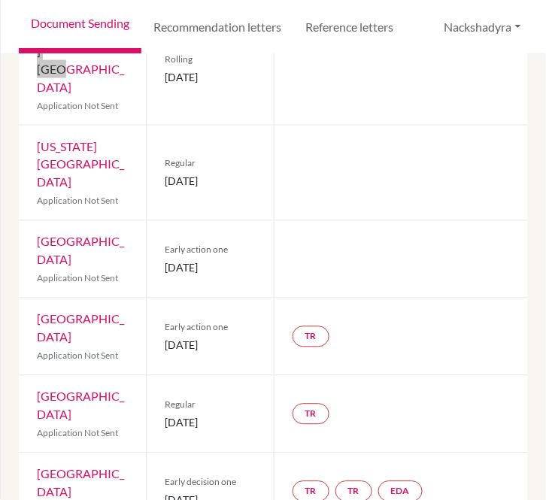
scroll to position [334, 0]
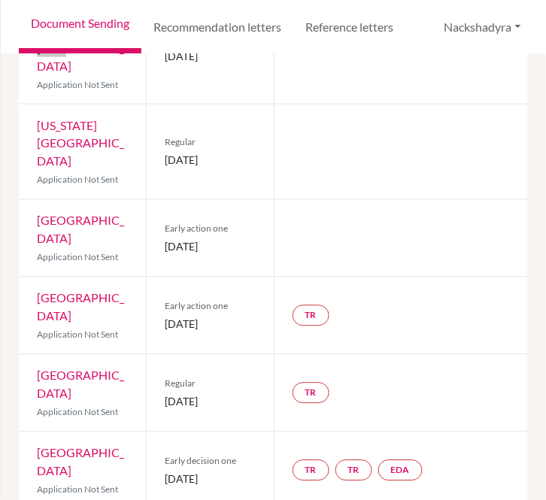
drag, startPoint x: 96, startPoint y: 333, endPoint x: 36, endPoint y: 318, distance: 62.1
click at [36, 355] on div "[GEOGRAPHIC_DATA] Application Not Sent" at bounding box center [82, 393] width 127 height 77
drag, startPoint x: 98, startPoint y: 418, endPoint x: 28, endPoint y: 394, distance: 74.0
click at [28, 433] on div "Vanderbilt University Application Not Sent" at bounding box center [82, 471] width 127 height 77
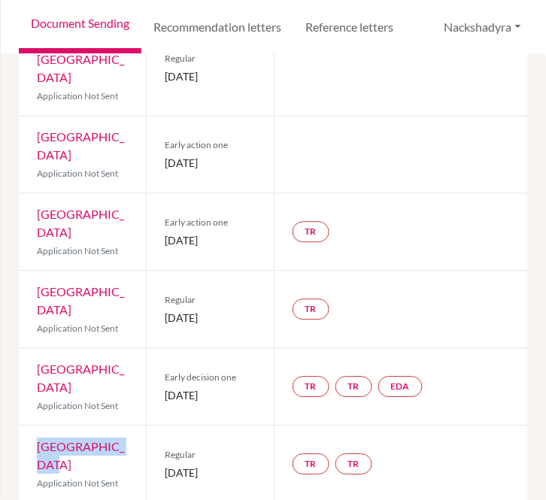
drag, startPoint x: 78, startPoint y: 396, endPoint x: 23, endPoint y: 396, distance: 54.2
click at [23, 427] on div "Yale University Application Not Sent" at bounding box center [82, 465] width 127 height 77
drag, startPoint x: 108, startPoint y: 467, endPoint x: 41, endPoint y: 449, distance: 70.1
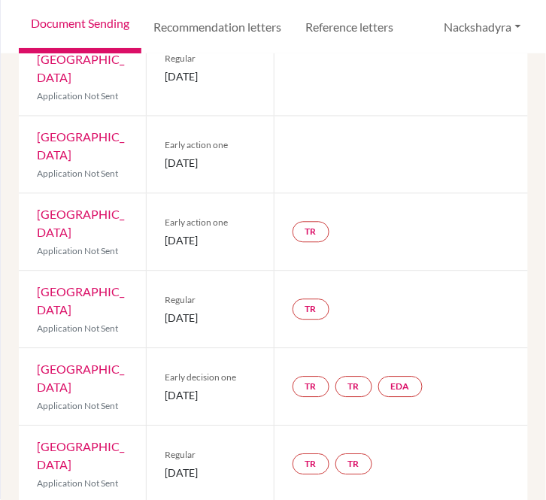
drag, startPoint x: 114, startPoint y: 469, endPoint x: 31, endPoint y: 446, distance: 86.5
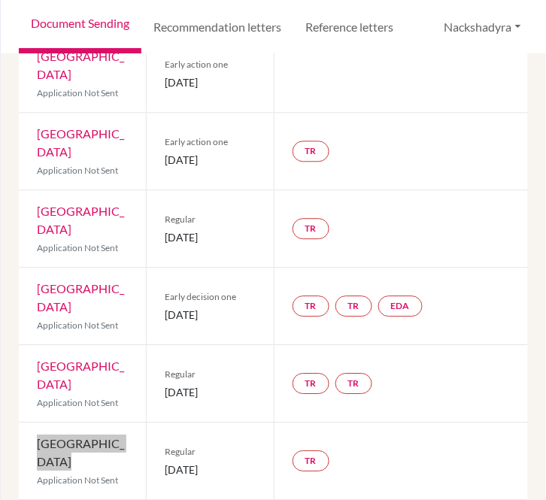
scroll to position [501, 0]
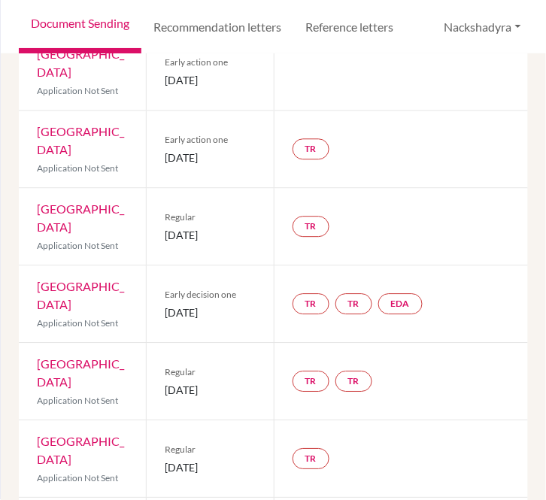
drag, startPoint x: 117, startPoint y: 444, endPoint x: 41, endPoint y: 445, distance: 76.8
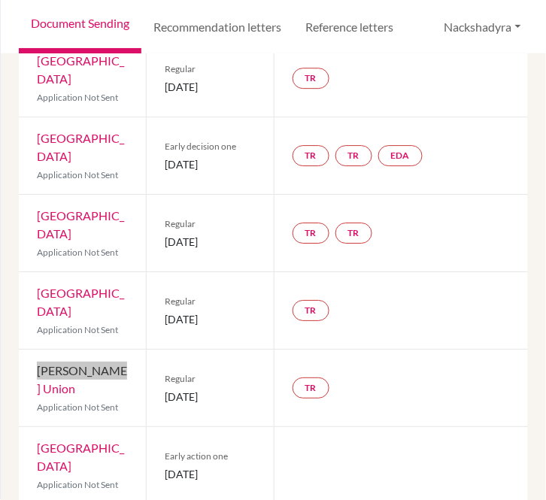
scroll to position [668, 0]
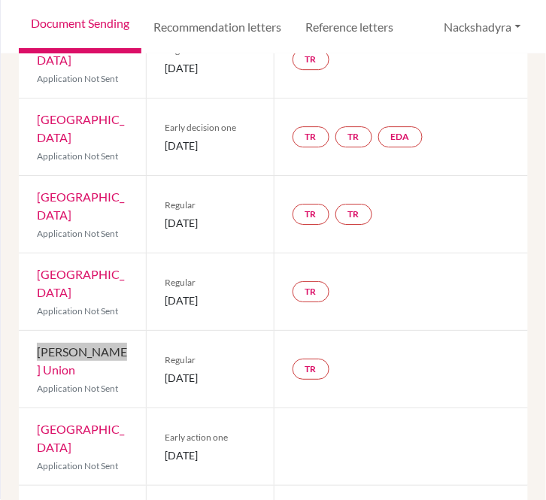
drag, startPoint x: 101, startPoint y: 362, endPoint x: 25, endPoint y: 339, distance: 79.3
click at [25, 409] on div "[GEOGRAPHIC_DATA] Application Not Sent" at bounding box center [82, 447] width 127 height 77
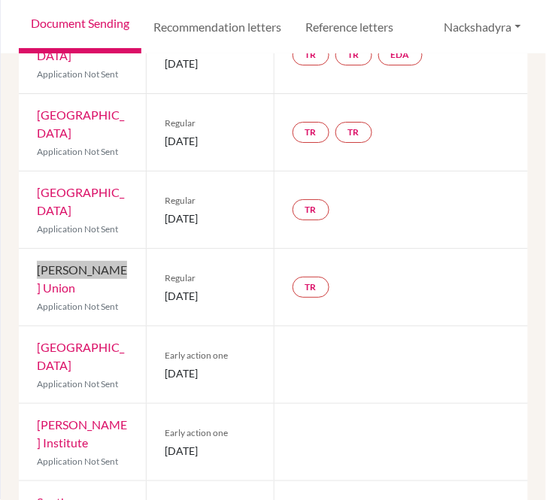
scroll to position [753, 0]
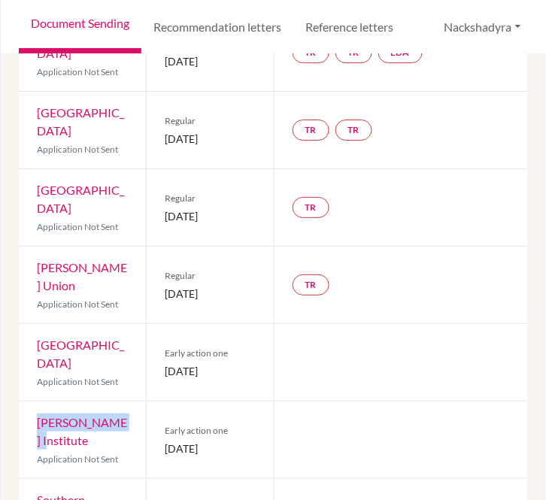
drag, startPoint x: 81, startPoint y: 349, endPoint x: 38, endPoint y: 341, distance: 43.0
click at [35, 402] on div "[PERSON_NAME] Institute Application Not Sent" at bounding box center [82, 440] width 127 height 77
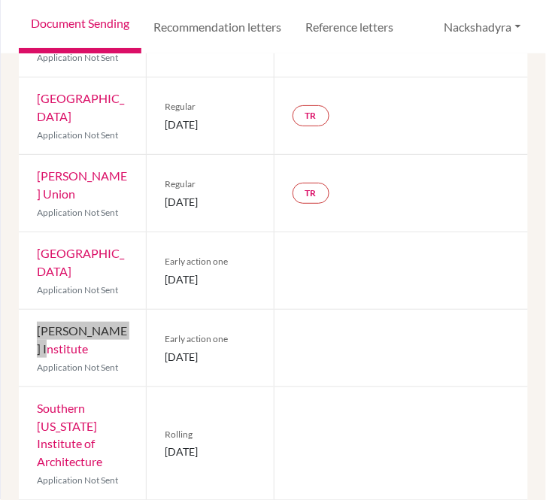
scroll to position [845, 0]
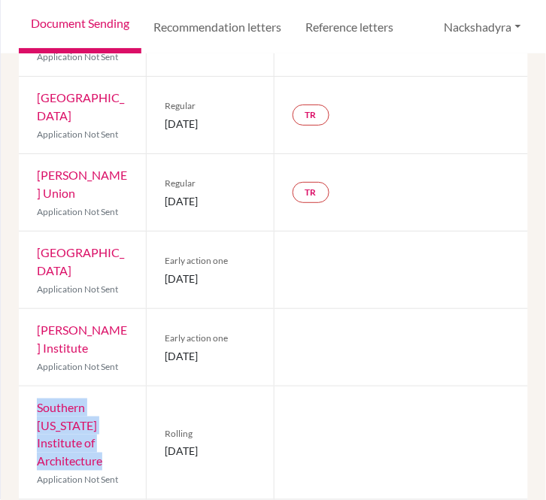
drag, startPoint x: 76, startPoint y: 360, endPoint x: 35, endPoint y: 317, distance: 59.6
click at [35, 387] on div "Southern [US_STATE] Institute of Architecture Application Not Sent" at bounding box center [82, 443] width 127 height 113
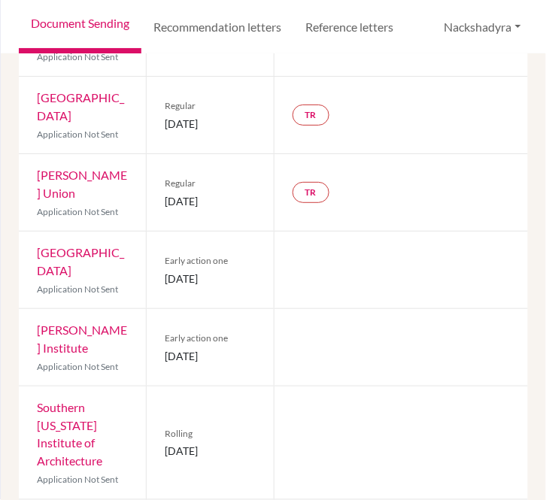
drag, startPoint x: 92, startPoint y: 442, endPoint x: 33, endPoint y: 424, distance: 61.2
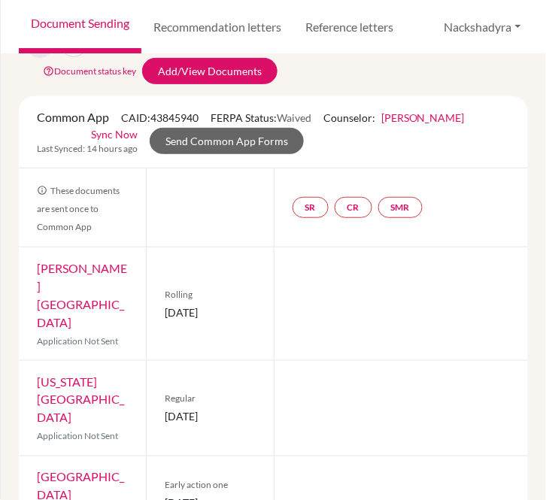
scroll to position [93, 0]
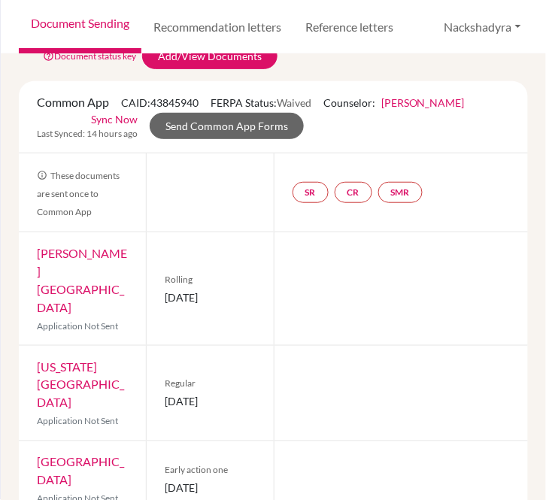
drag, startPoint x: 200, startPoint y: 284, endPoint x: 161, endPoint y: 282, distance: 39.2
click at [165, 290] on span "[DATE]" at bounding box center [210, 298] width 90 height 16
drag, startPoint x: 249, startPoint y: 357, endPoint x: 166, endPoint y: 351, distance: 83.8
click at [165, 394] on span "[DATE]" at bounding box center [210, 402] width 90 height 16
drag, startPoint x: 203, startPoint y: 433, endPoint x: 166, endPoint y: 429, distance: 37.1
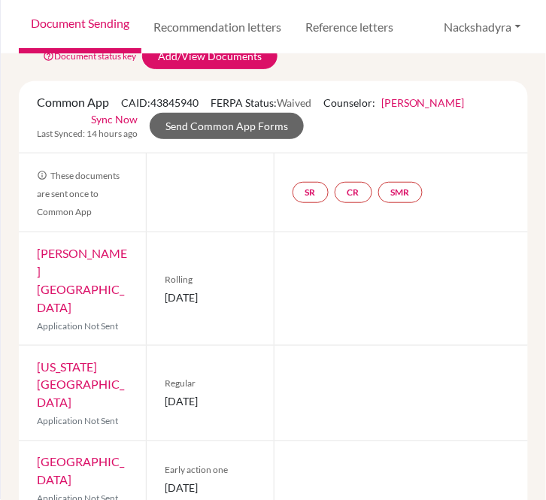
click at [160, 442] on div "Early action one [DATE]" at bounding box center [209, 480] width 127 height 77
click at [193, 481] on span "[DATE]" at bounding box center [210, 489] width 90 height 16
drag, startPoint x: 193, startPoint y: 433, endPoint x: 185, endPoint y: 429, distance: 8.4
click at [181, 481] on span "[DATE]" at bounding box center [210, 489] width 90 height 16
click at [202, 481] on span "[DATE]" at bounding box center [210, 489] width 90 height 16
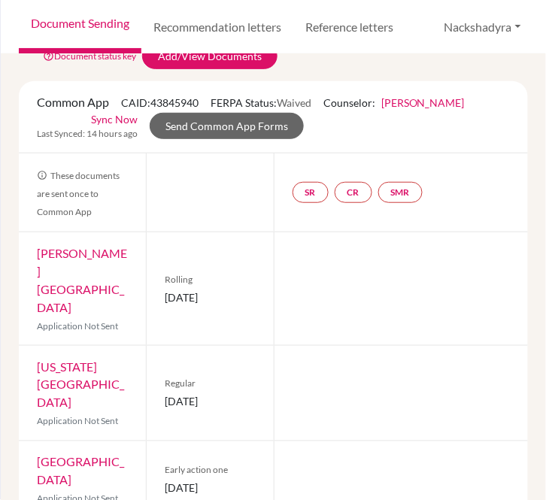
drag, startPoint x: 188, startPoint y: 442, endPoint x: 156, endPoint y: 426, distance: 36.0
click at [156, 442] on div "Early action one [DATE]" at bounding box center [209, 480] width 127 height 77
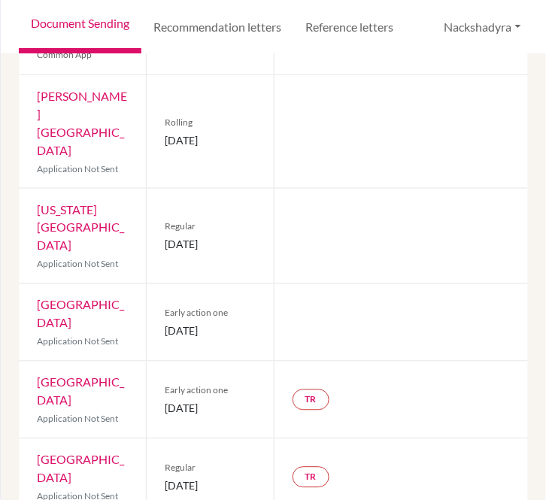
scroll to position [260, 0]
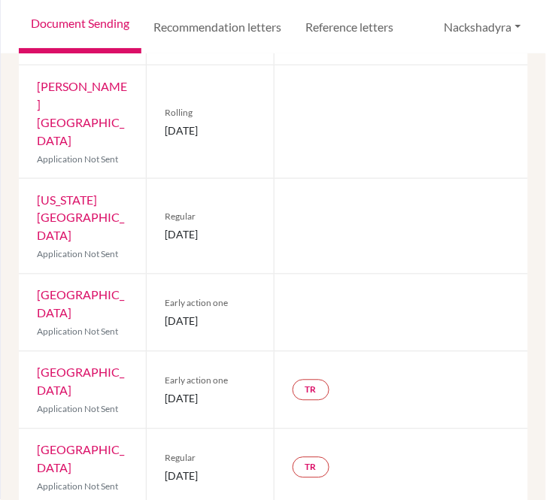
drag, startPoint x: 232, startPoint y: 420, endPoint x: 163, endPoint y: 421, distance: 68.5
click at [165, 469] on span "[DATE]" at bounding box center [210, 477] width 90 height 16
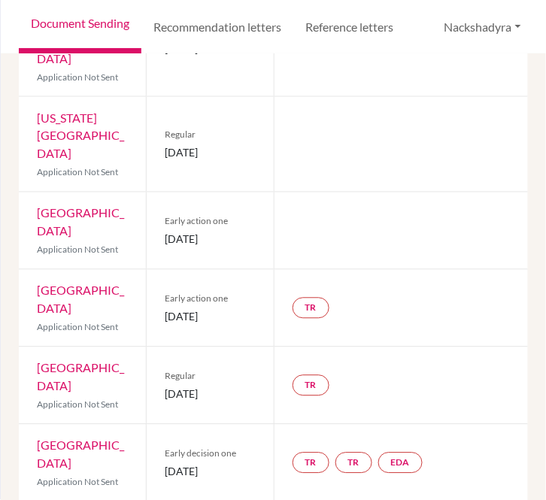
scroll to position [343, 0]
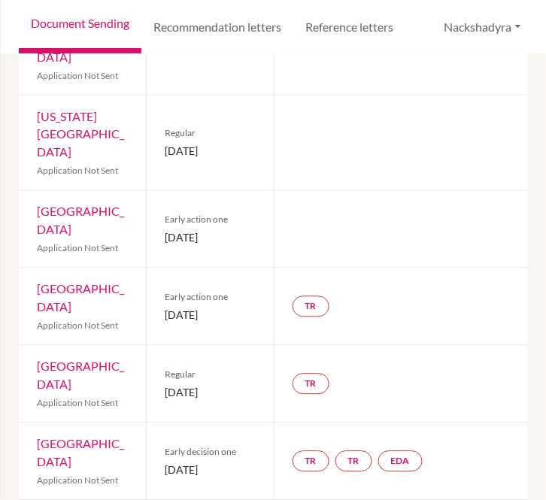
drag, startPoint x: 171, startPoint y: 421, endPoint x: 160, endPoint y: 414, distance: 12.9
click at [160, 424] on div "Early decision one [DATE]" at bounding box center [209, 462] width 127 height 77
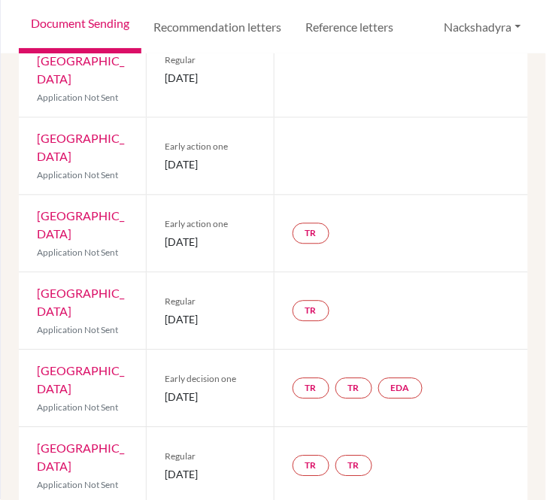
scroll to position [427, 0]
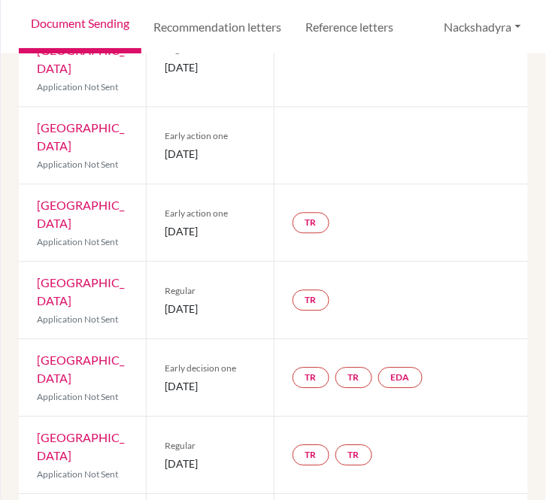
drag, startPoint x: 242, startPoint y: 399, endPoint x: 162, endPoint y: 406, distance: 80.9
click at [162, 418] on div "Regular [DATE]" at bounding box center [209, 456] width 127 height 77
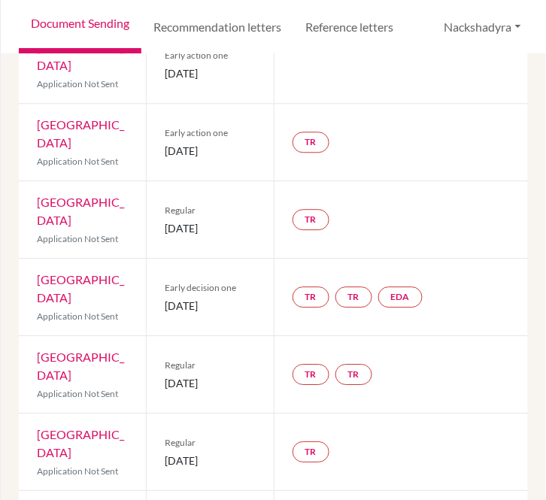
scroll to position [510, 0]
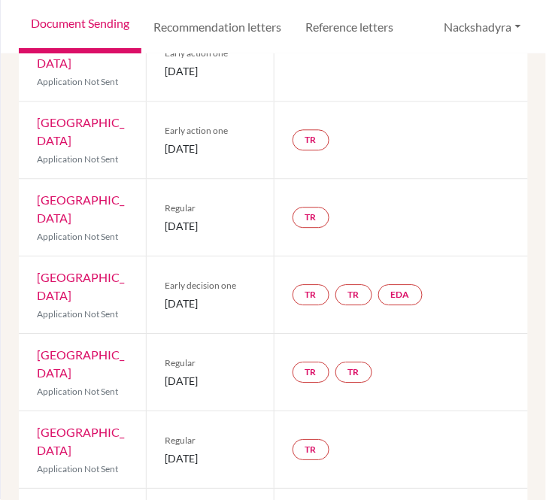
drag, startPoint x: 222, startPoint y: 385, endPoint x: 149, endPoint y: 388, distance: 73.1
click at [149, 412] on div "Regular [DATE]" at bounding box center [209, 450] width 127 height 77
drag, startPoint x: 161, startPoint y: 453, endPoint x: 249, endPoint y: 461, distance: 88.4
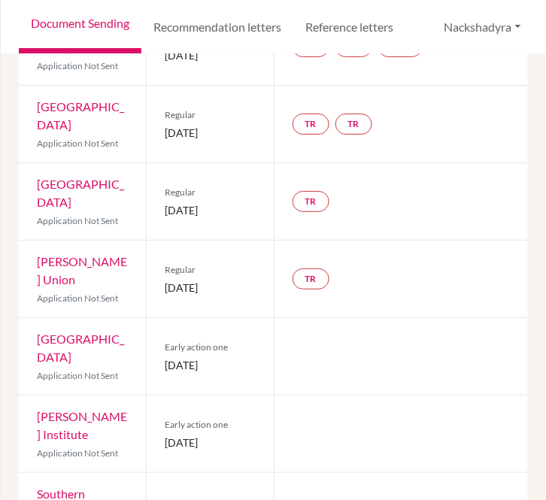
scroll to position [762, 0]
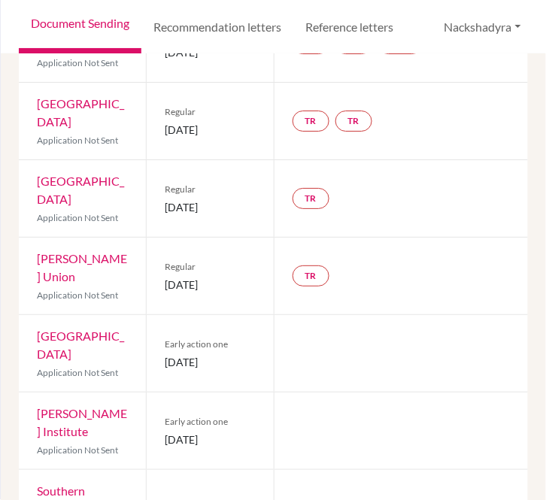
drag, startPoint x: 190, startPoint y: 354, endPoint x: 166, endPoint y: 342, distance: 27.3
click at [166, 432] on span "[DATE]" at bounding box center [210, 440] width 90 height 16
click at [183, 432] on span "[DATE]" at bounding box center [210, 440] width 90 height 16
drag, startPoint x: 193, startPoint y: 348, endPoint x: 160, endPoint y: 336, distance: 34.8
click at [160, 393] on div "Early action one [DATE]" at bounding box center [209, 431] width 127 height 77
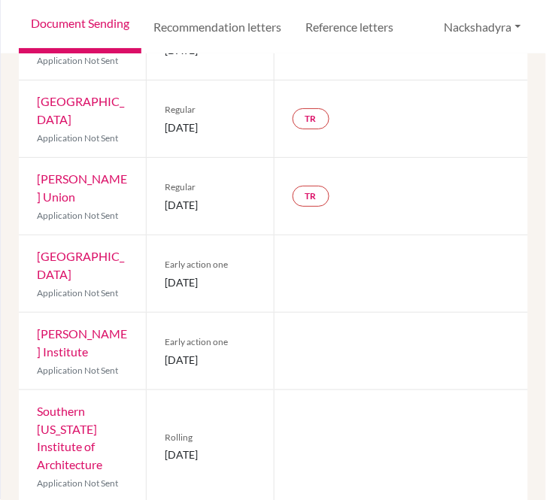
scroll to position [845, 0]
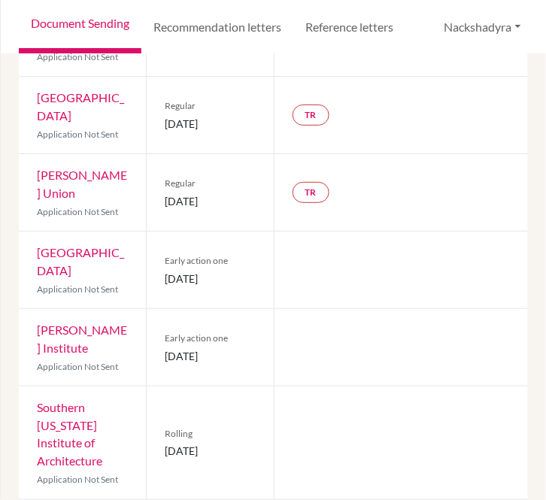
drag, startPoint x: 226, startPoint y: 357, endPoint x: 162, endPoint y: 357, distance: 64.0
click at [165, 444] on span "[DATE]" at bounding box center [210, 452] width 90 height 16
drag, startPoint x: 206, startPoint y: 460, endPoint x: 163, endPoint y: 447, distance: 45.5
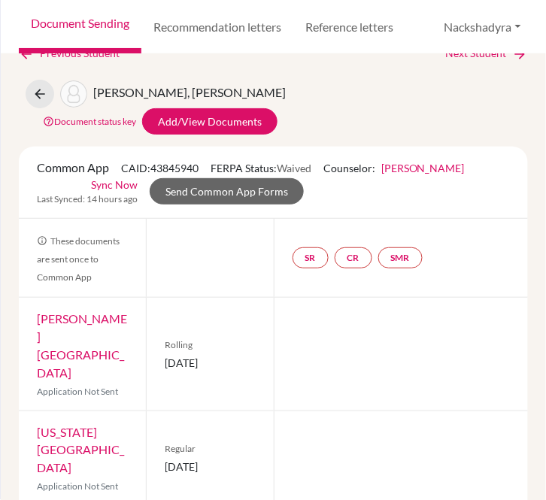
scroll to position [0, 0]
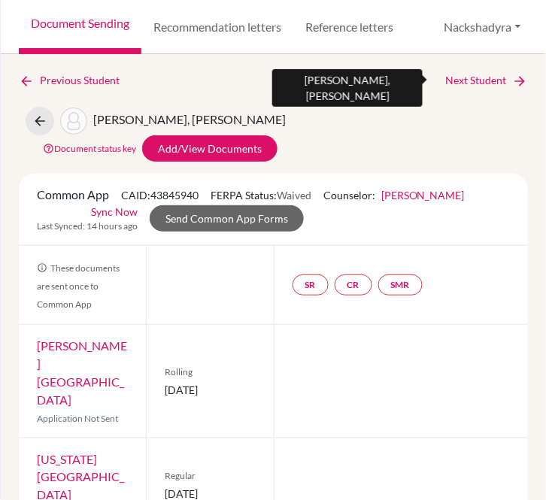
click at [477, 83] on link "Next Student" at bounding box center [487, 80] width 82 height 17
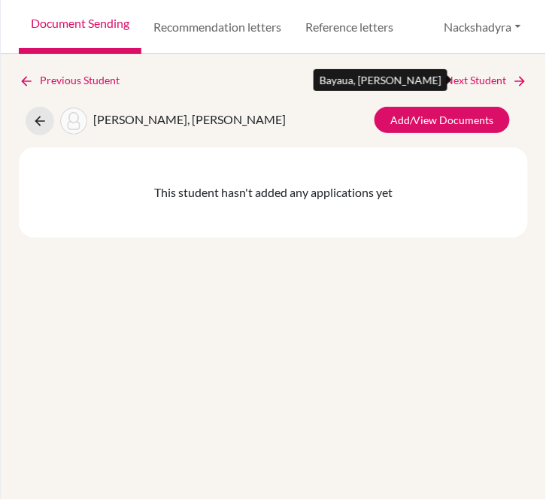
click at [487, 81] on link "Next Student" at bounding box center [487, 80] width 82 height 17
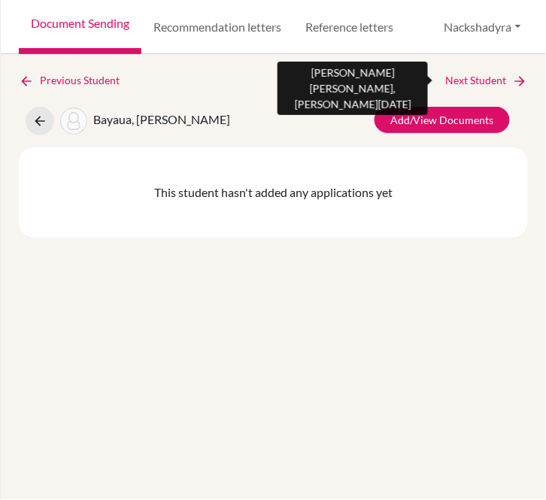
click at [487, 81] on link "Next Student" at bounding box center [487, 80] width 82 height 17
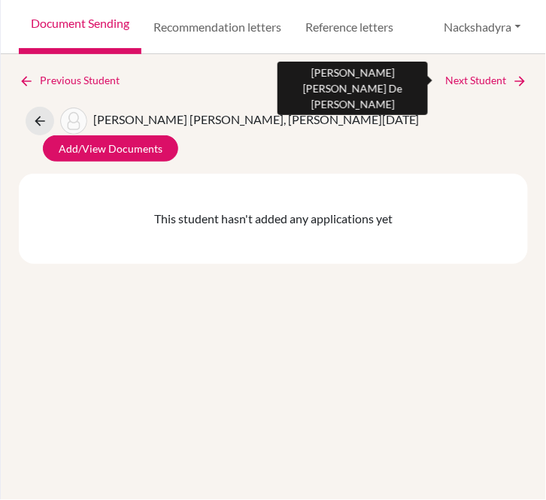
click at [487, 81] on link "Next Student" at bounding box center [487, 80] width 82 height 17
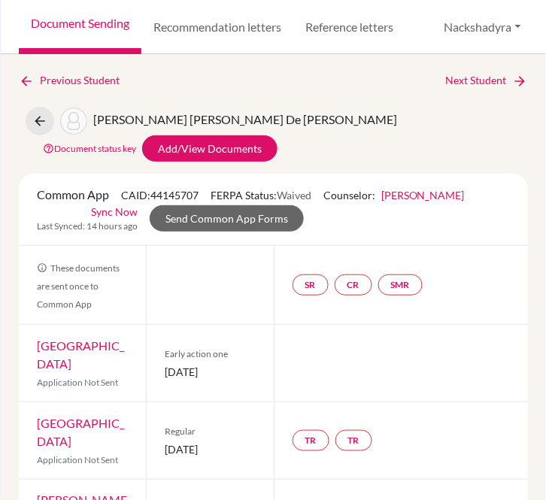
drag, startPoint x: 87, startPoint y: 363, endPoint x: 34, endPoint y: 349, distance: 54.4
click at [34, 349] on div "[GEOGRAPHIC_DATA] Application Not Sent" at bounding box center [82, 363] width 127 height 77
drag, startPoint x: 190, startPoint y: 380, endPoint x: 158, endPoint y: 366, distance: 35.4
click at [158, 366] on div "Early action one [DATE]" at bounding box center [209, 363] width 127 height 77
drag, startPoint x: 126, startPoint y: 419, endPoint x: 32, endPoint y: 422, distance: 93.4
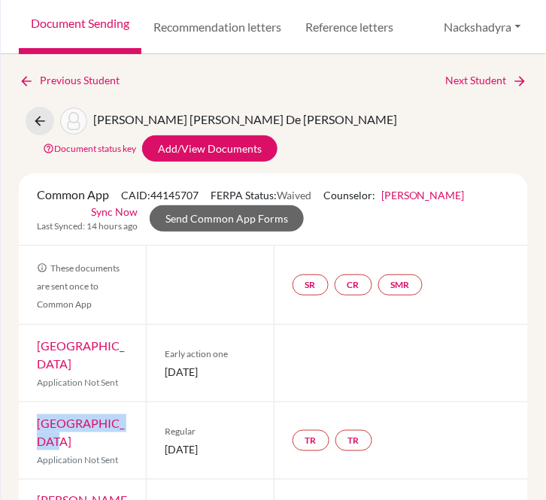
click at [32, 422] on div "Duke University Application Not Sent" at bounding box center [82, 441] width 127 height 77
drag, startPoint x: 245, startPoint y: 438, endPoint x: 163, endPoint y: 444, distance: 82.3
click at [165, 444] on span "[DATE]" at bounding box center [210, 450] width 90 height 16
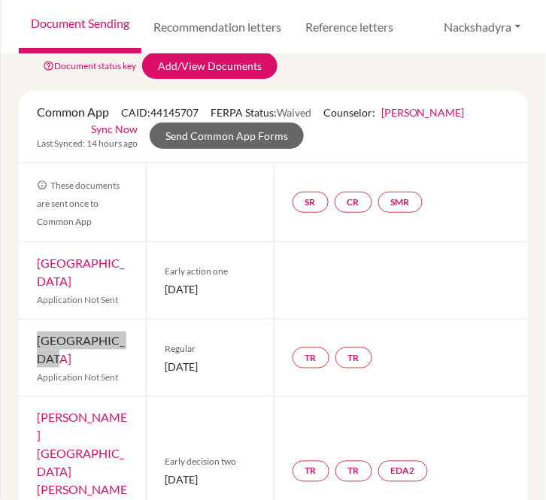
scroll to position [84, 0]
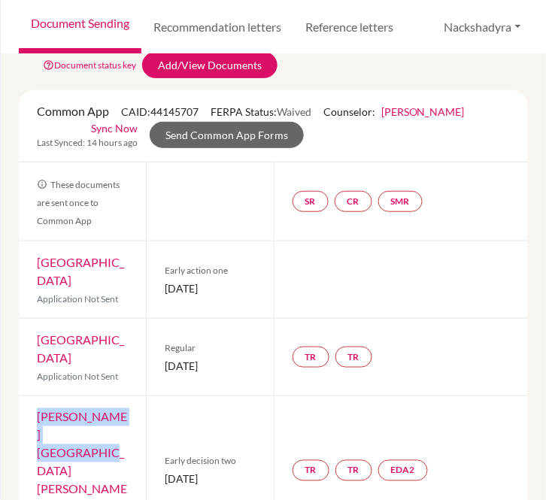
drag, startPoint x: 102, startPoint y: 420, endPoint x: 32, endPoint y: 401, distance: 71.8
click at [32, 401] on div "[PERSON_NAME][GEOGRAPHIC_DATA][PERSON_NAME] Application Not Sent" at bounding box center [82, 471] width 127 height 149
drag, startPoint x: 245, startPoint y: 426, endPoint x: 152, endPoint y: 424, distance: 92.6
click at [152, 424] on div "Early decision two [DATE]" at bounding box center [209, 471] width 127 height 149
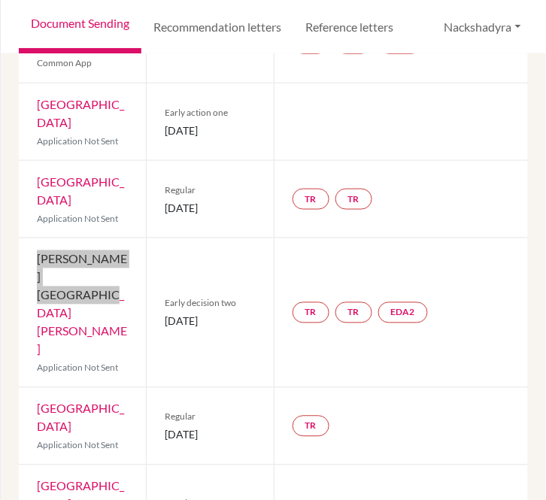
scroll to position [251, 0]
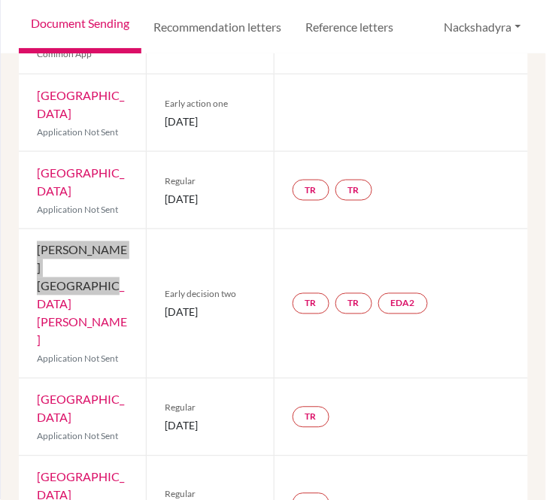
drag, startPoint x: 95, startPoint y: 331, endPoint x: 27, endPoint y: 314, distance: 69.9
click at [27, 379] on div "[GEOGRAPHIC_DATA] Application Not Sent" at bounding box center [82, 417] width 127 height 77
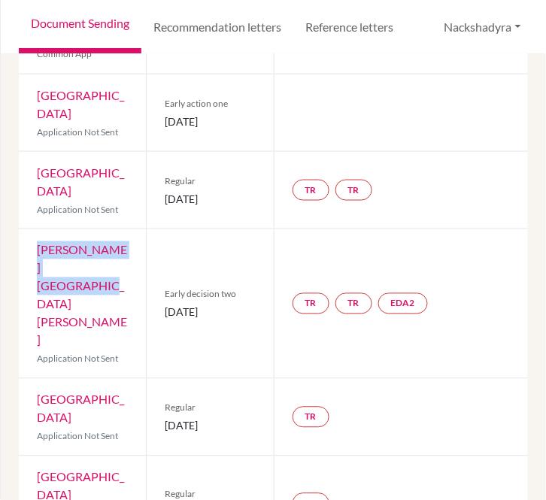
drag, startPoint x: 249, startPoint y: 331, endPoint x: 162, endPoint y: 335, distance: 87.4
click at [165, 418] on span "[DATE]" at bounding box center [210, 426] width 90 height 16
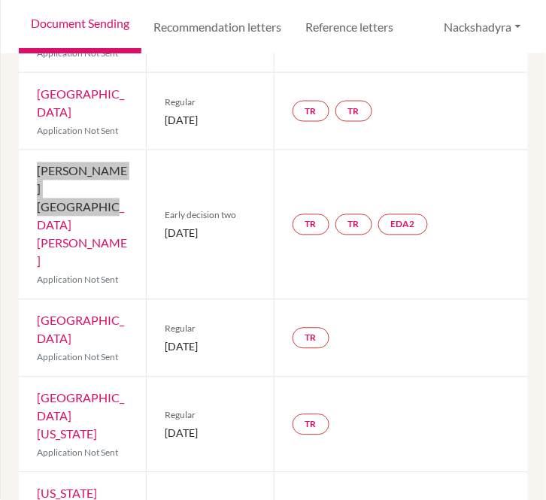
scroll to position [334, 0]
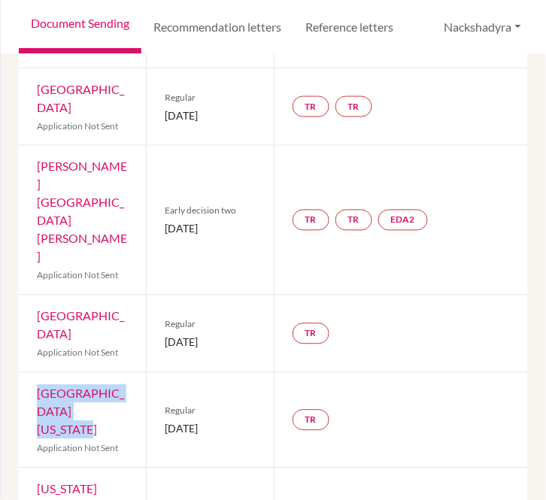
drag, startPoint x: 109, startPoint y: 316, endPoint x: 35, endPoint y: 304, distance: 75.5
click at [35, 373] on div "[GEOGRAPHIC_DATA][US_STATE] Application Not Sent" at bounding box center [82, 420] width 127 height 95
drag, startPoint x: 224, startPoint y: 331, endPoint x: 163, endPoint y: 336, distance: 61.2
click at [163, 373] on div "Regular [DATE]" at bounding box center [209, 420] width 127 height 95
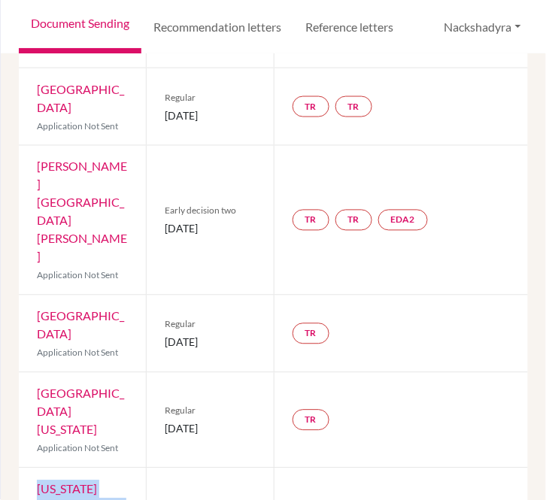
drag, startPoint x: 65, startPoint y: 410, endPoint x: 20, endPoint y: 374, distance: 58.4
drag, startPoint x: 244, startPoint y: 415, endPoint x: 164, endPoint y: 418, distance: 79.9
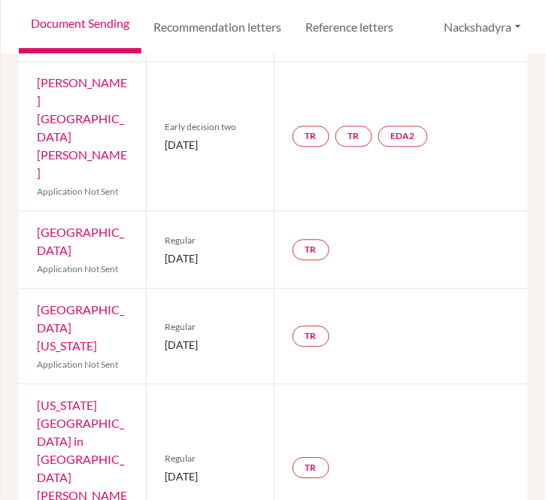
drag, startPoint x: 117, startPoint y: 415, endPoint x: 32, endPoint y: 394, distance: 87.6
drag, startPoint x: 201, startPoint y: 426, endPoint x: 160, endPoint y: 415, distance: 42.7
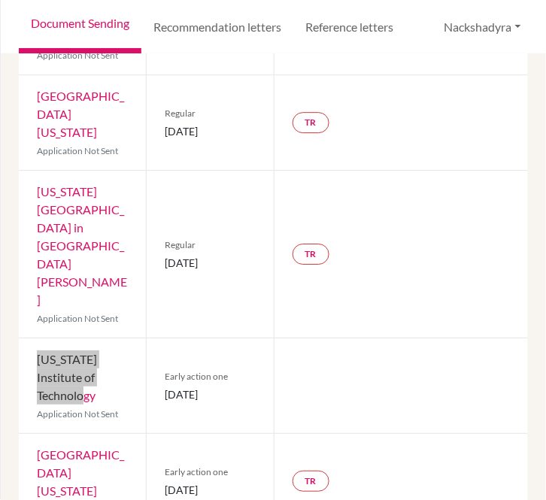
scroll to position [628, 0]
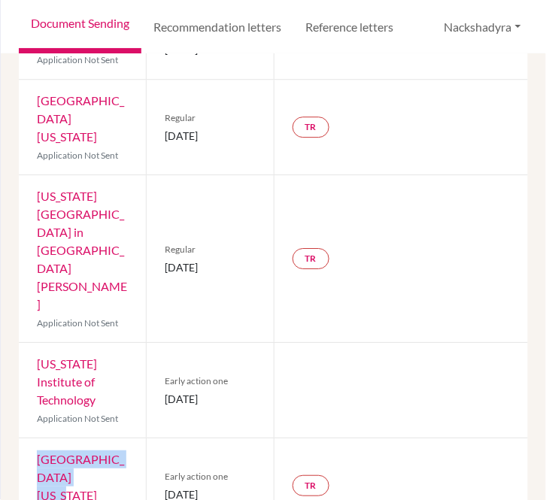
drag, startPoint x: 98, startPoint y: 281, endPoint x: 34, endPoint y: 267, distance: 65.6
click at [34, 439] on div "[GEOGRAPHIC_DATA][US_STATE] Application Not Sent" at bounding box center [82, 486] width 127 height 95
drag, startPoint x: 202, startPoint y: 299, endPoint x: 163, endPoint y: 279, distance: 43.1
click at [165, 487] on span "[DATE]" at bounding box center [210, 495] width 90 height 16
drag, startPoint x: 102, startPoint y: 354, endPoint x: 38, endPoint y: 336, distance: 67.2
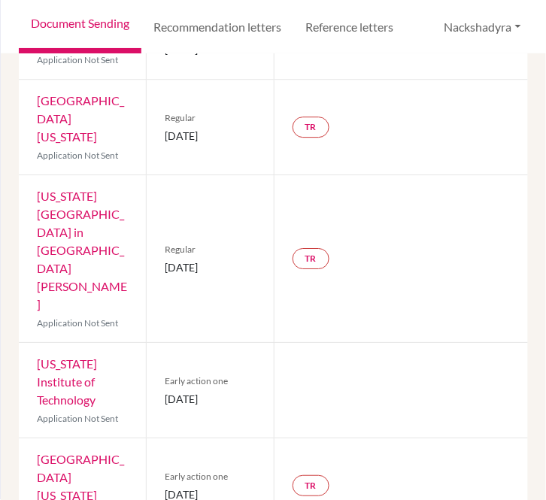
drag, startPoint x: 208, startPoint y: 376, endPoint x: 163, endPoint y: 356, distance: 49.5
drag, startPoint x: 102, startPoint y: 434, endPoint x: 32, endPoint y: 411, distance: 73.5
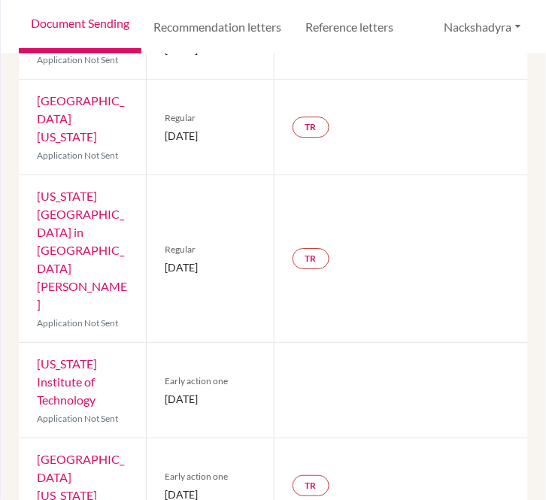
drag, startPoint x: 245, startPoint y: 440, endPoint x: 155, endPoint y: 449, distance: 89.9
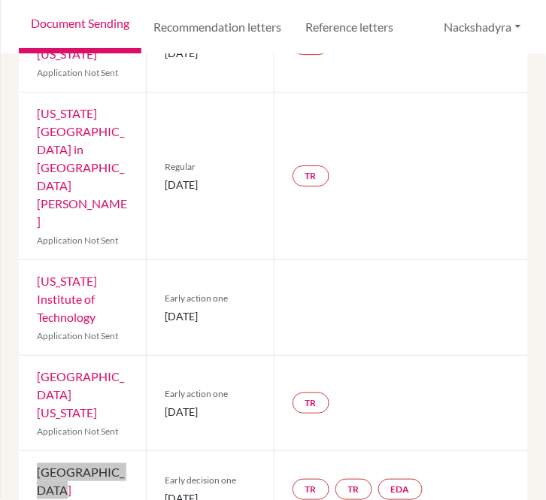
scroll to position [711, 0]
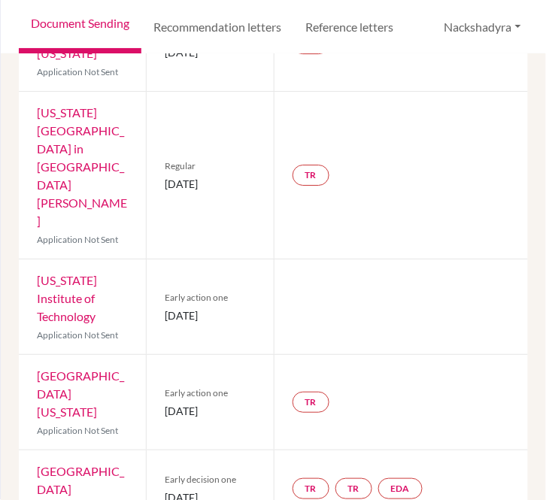
drag, startPoint x: 84, startPoint y: 445, endPoint x: 23, endPoint y: 407, distance: 71.0
drag, startPoint x: 188, startPoint y: 450, endPoint x: 157, endPoint y: 440, distance: 33.1
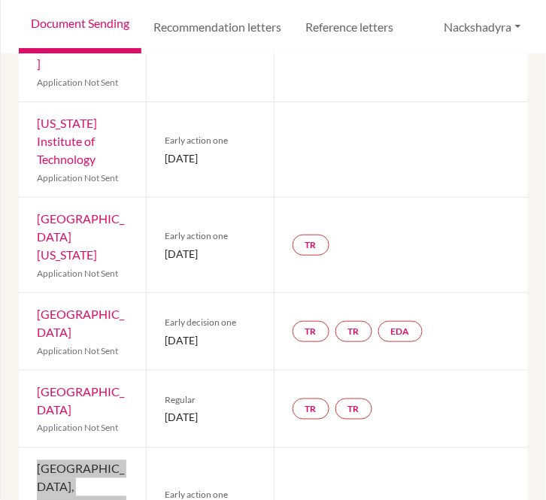
scroll to position [878, 0]
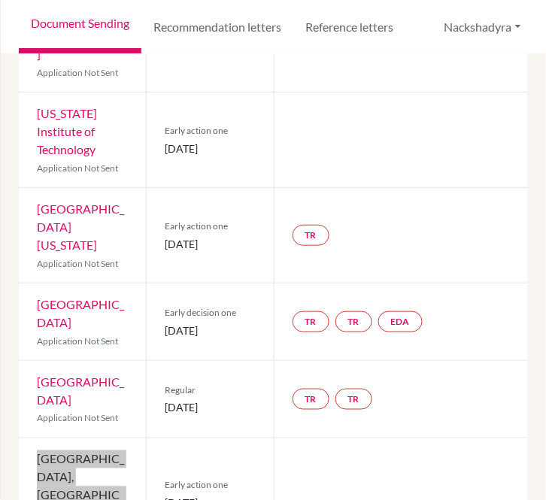
drag, startPoint x: 102, startPoint y: 370, endPoint x: 36, endPoint y: 337, distance: 73.7
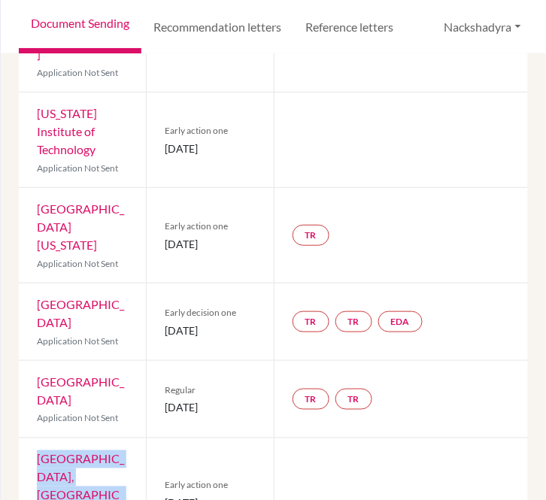
drag, startPoint x: 205, startPoint y: 381, endPoint x: 157, endPoint y: 367, distance: 50.2
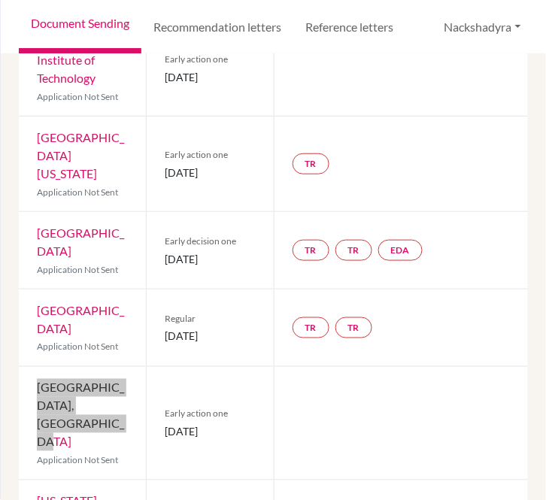
scroll to position [962, 0]
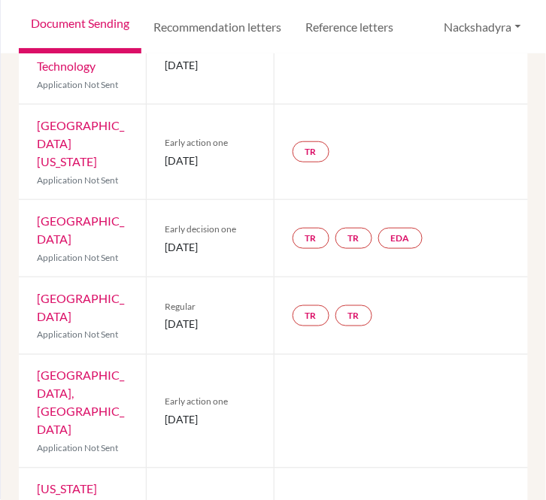
drag, startPoint x: 98, startPoint y: 371, endPoint x: 35, endPoint y: 351, distance: 65.7
drag, startPoint x: 199, startPoint y: 380, endPoint x: 157, endPoint y: 370, distance: 43.4
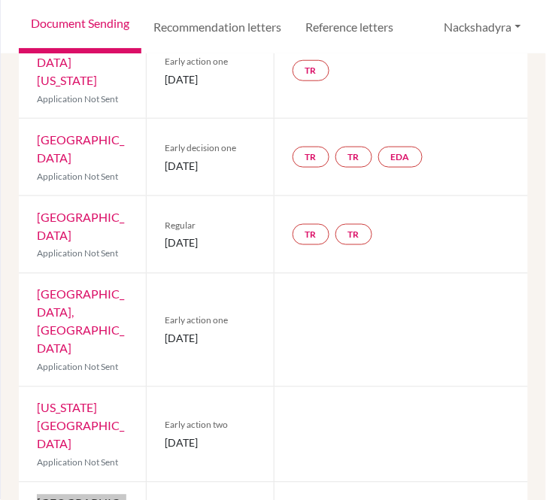
scroll to position [1046, 0]
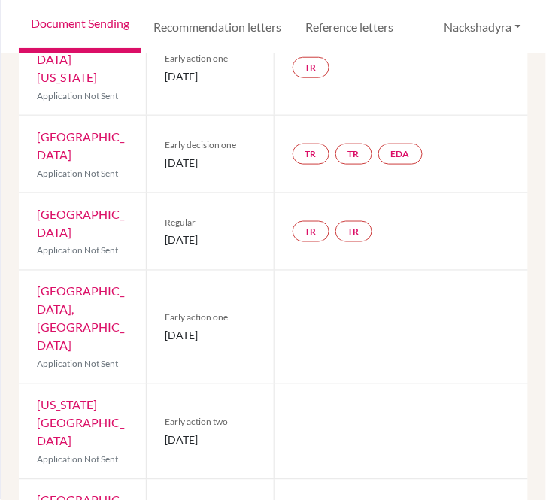
drag, startPoint x: 66, startPoint y: 357, endPoint x: 33, endPoint y: 345, distance: 35.2
drag, startPoint x: 166, startPoint y: 372, endPoint x: 160, endPoint y: 366, distance: 8.0
drag, startPoint x: 114, startPoint y: 431, endPoint x: 32, endPoint y: 419, distance: 82.1
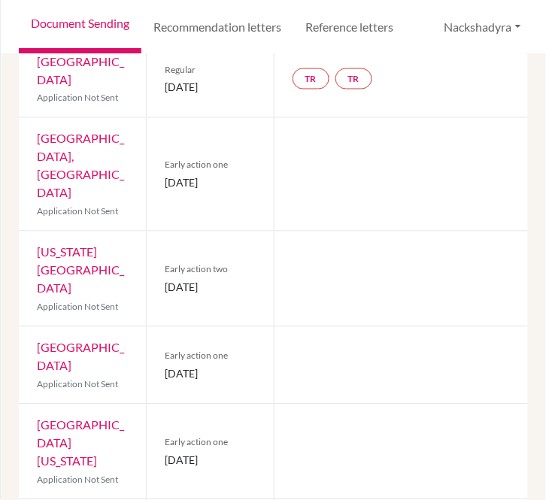
scroll to position [1213, 0]
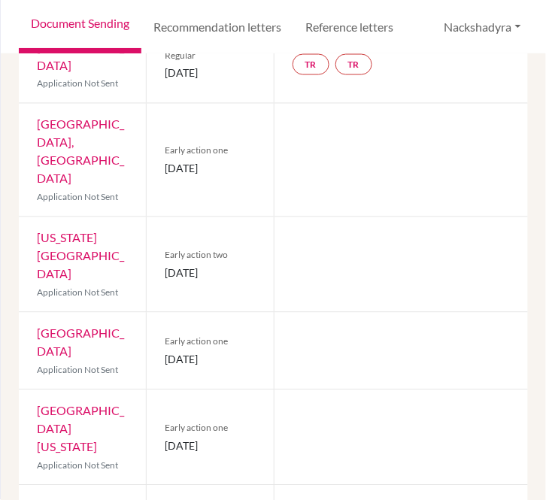
drag, startPoint x: 129, startPoint y: 339, endPoint x: 32, endPoint y: 341, distance: 97.1
drag, startPoint x: 105, startPoint y: 431, endPoint x: 30, endPoint y: 415, distance: 76.9
drag, startPoint x: 251, startPoint y: 437, endPoint x: 151, endPoint y: 437, distance: 100.9
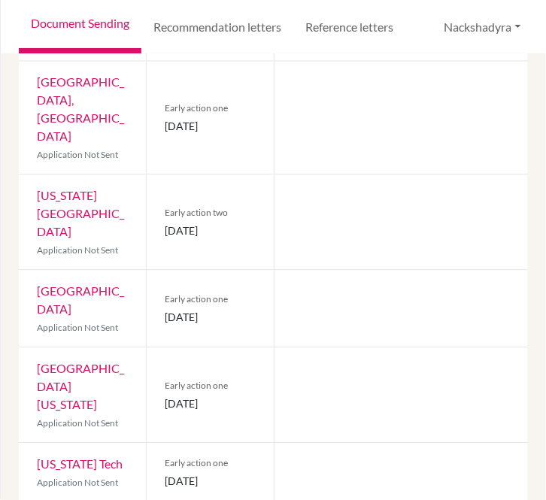
scroll to position [1297, 0]
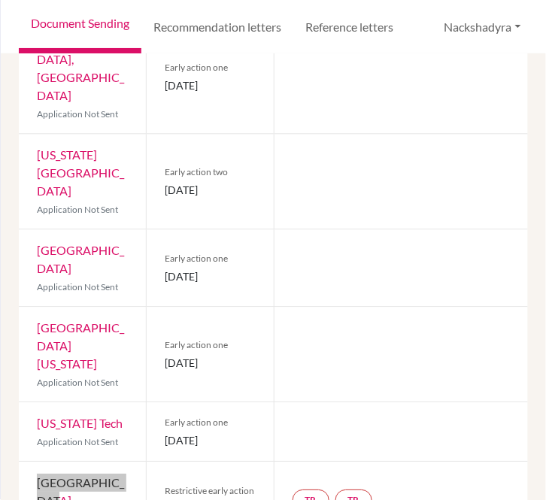
drag, startPoint x: 98, startPoint y: 446, endPoint x: 35, endPoint y: 403, distance: 76.0
drag, startPoint x: 198, startPoint y: 450, endPoint x: 160, endPoint y: 434, distance: 41.1
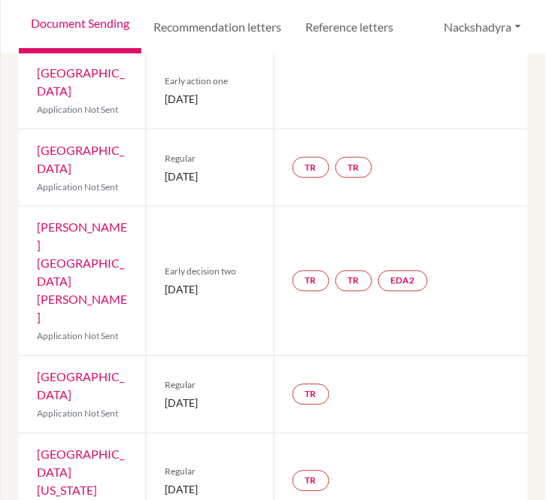
scroll to position [0, 0]
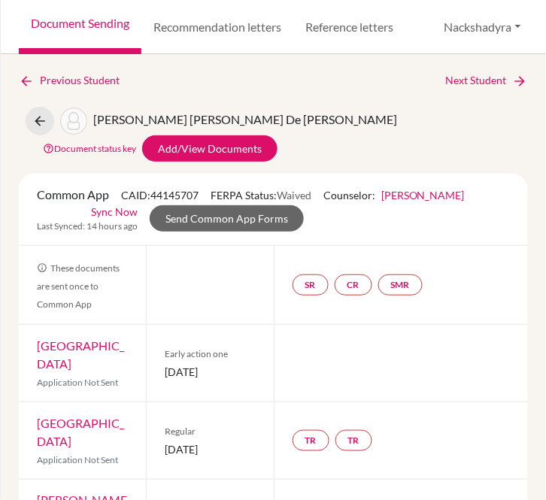
click at [484, 79] on link "Next Student" at bounding box center [487, 80] width 82 height 17
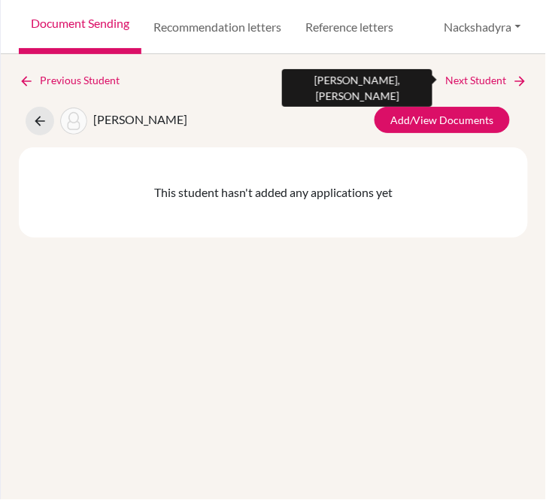
click at [472, 80] on link "Next Student" at bounding box center [487, 80] width 82 height 17
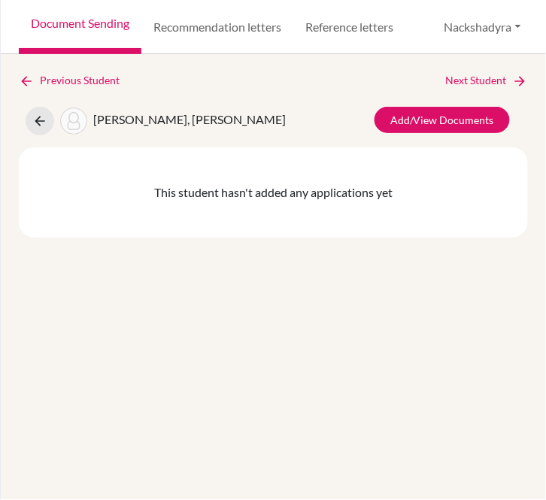
click at [473, 78] on link "Next Student" at bounding box center [487, 80] width 82 height 17
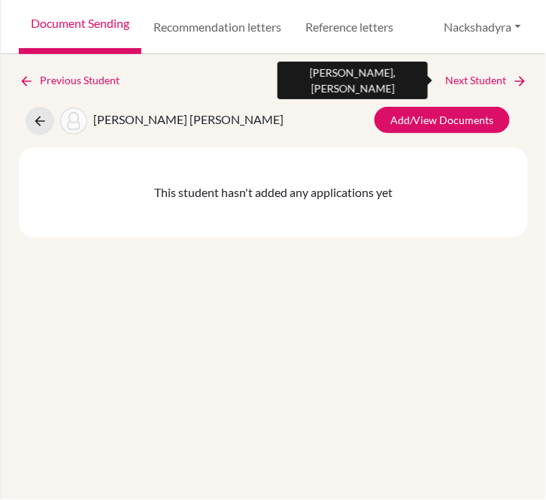
click at [472, 84] on link "Next Student" at bounding box center [487, 80] width 82 height 17
